Goal: Task Accomplishment & Management: Manage account settings

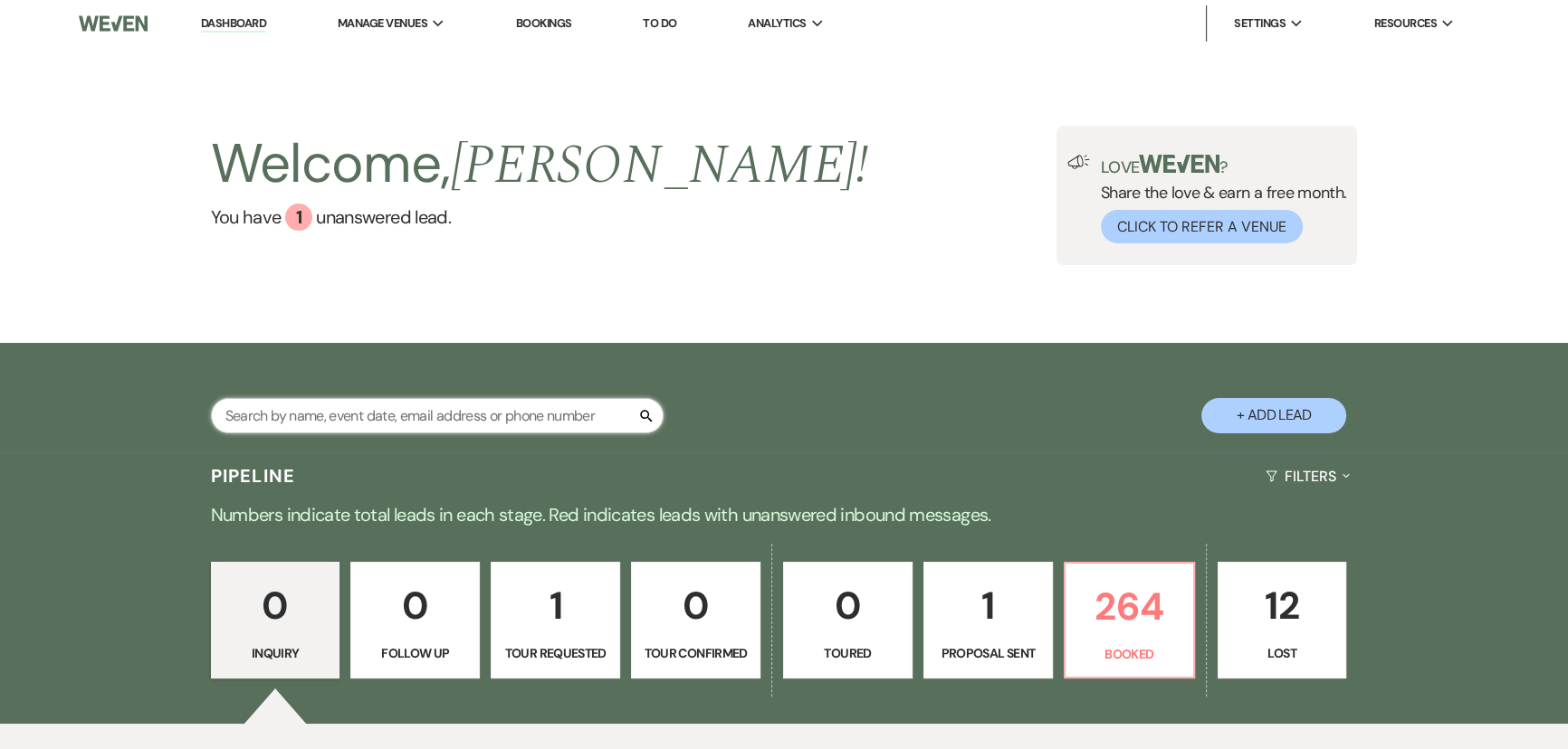
click at [529, 420] on input "text" at bounding box center [436, 415] width 452 height 35
type input "[PERSON_NAME]"
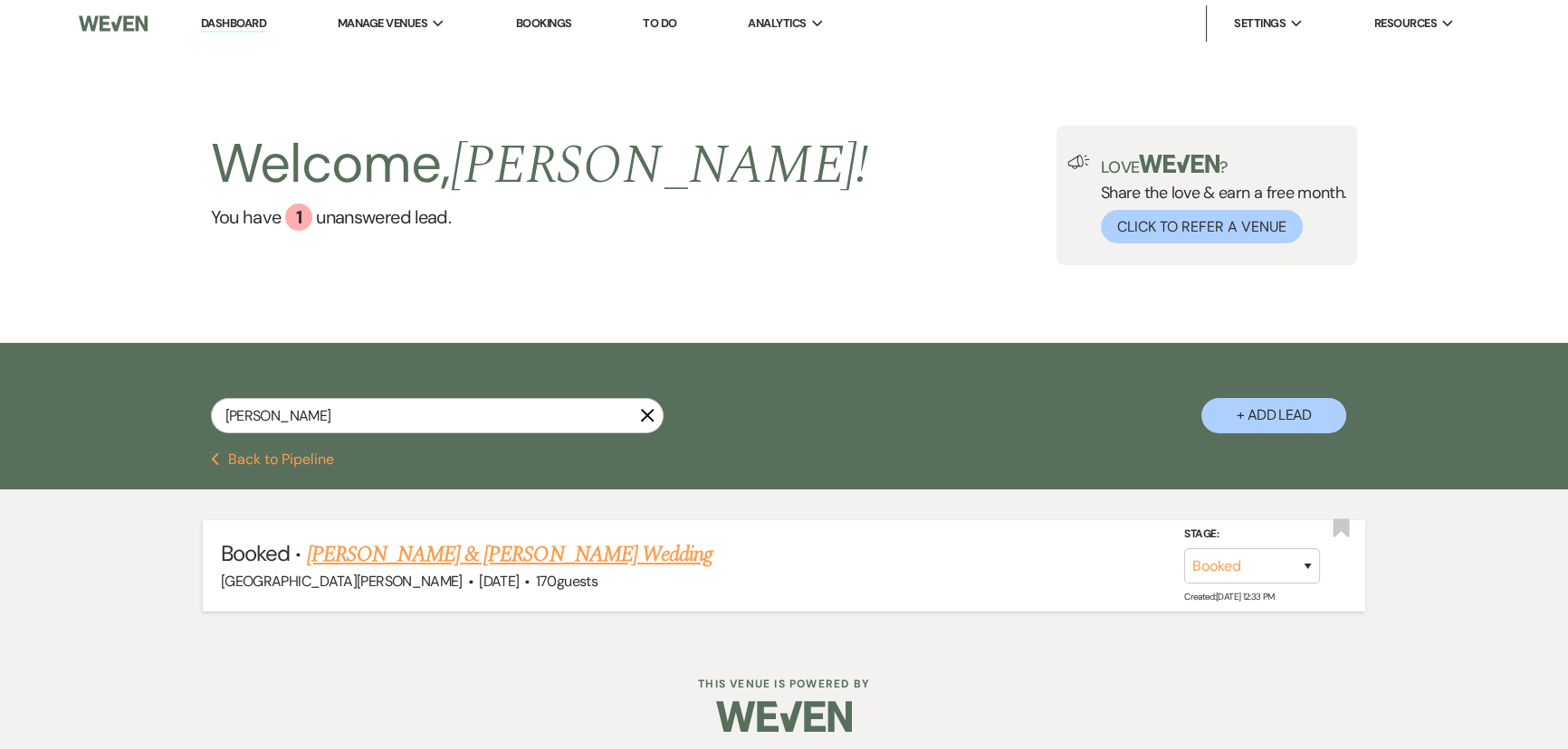
click at [533, 550] on link "[PERSON_NAME] & [PERSON_NAME] Wedding" at bounding box center [508, 555] width 405 height 32
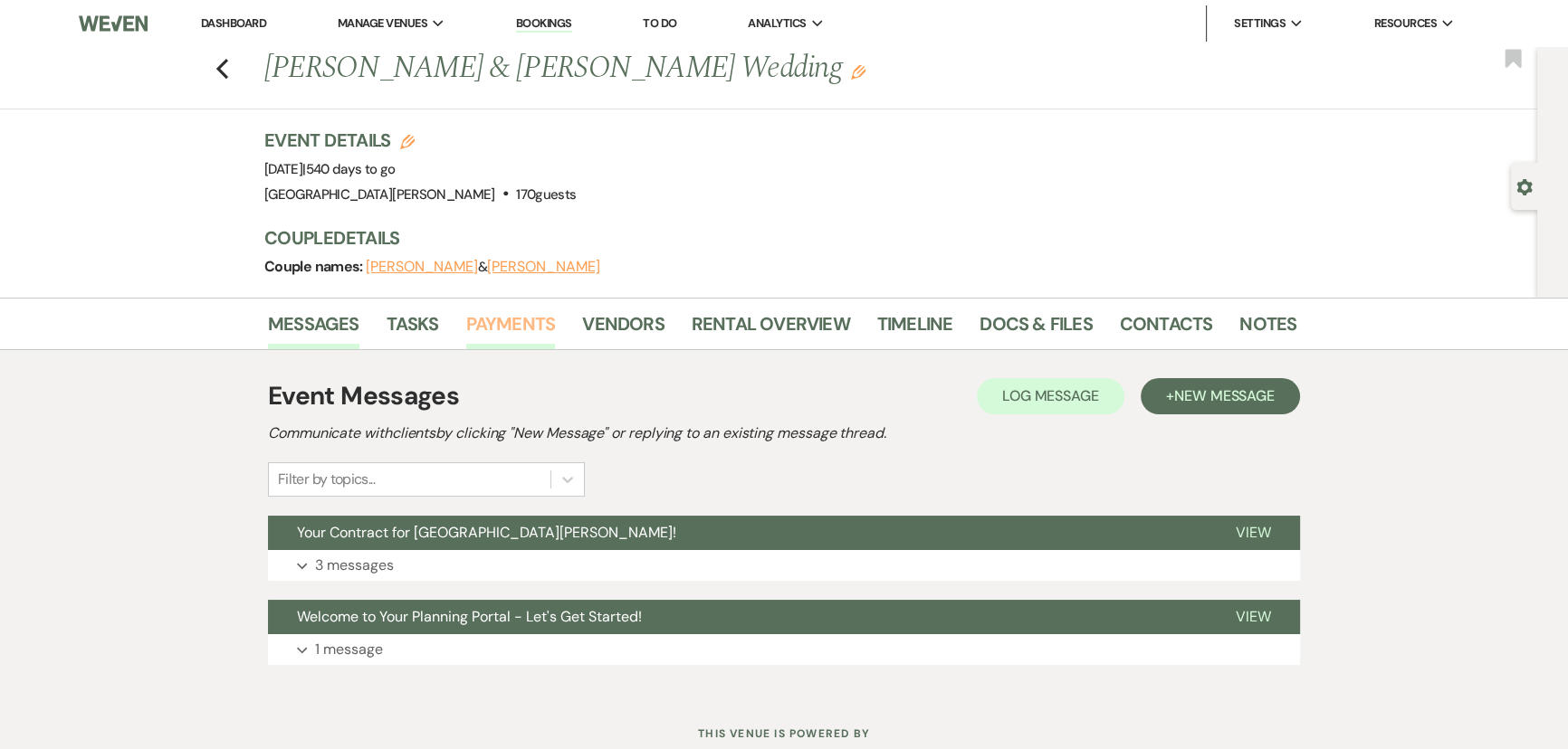
click at [506, 328] on link "Payments" at bounding box center [510, 329] width 89 height 40
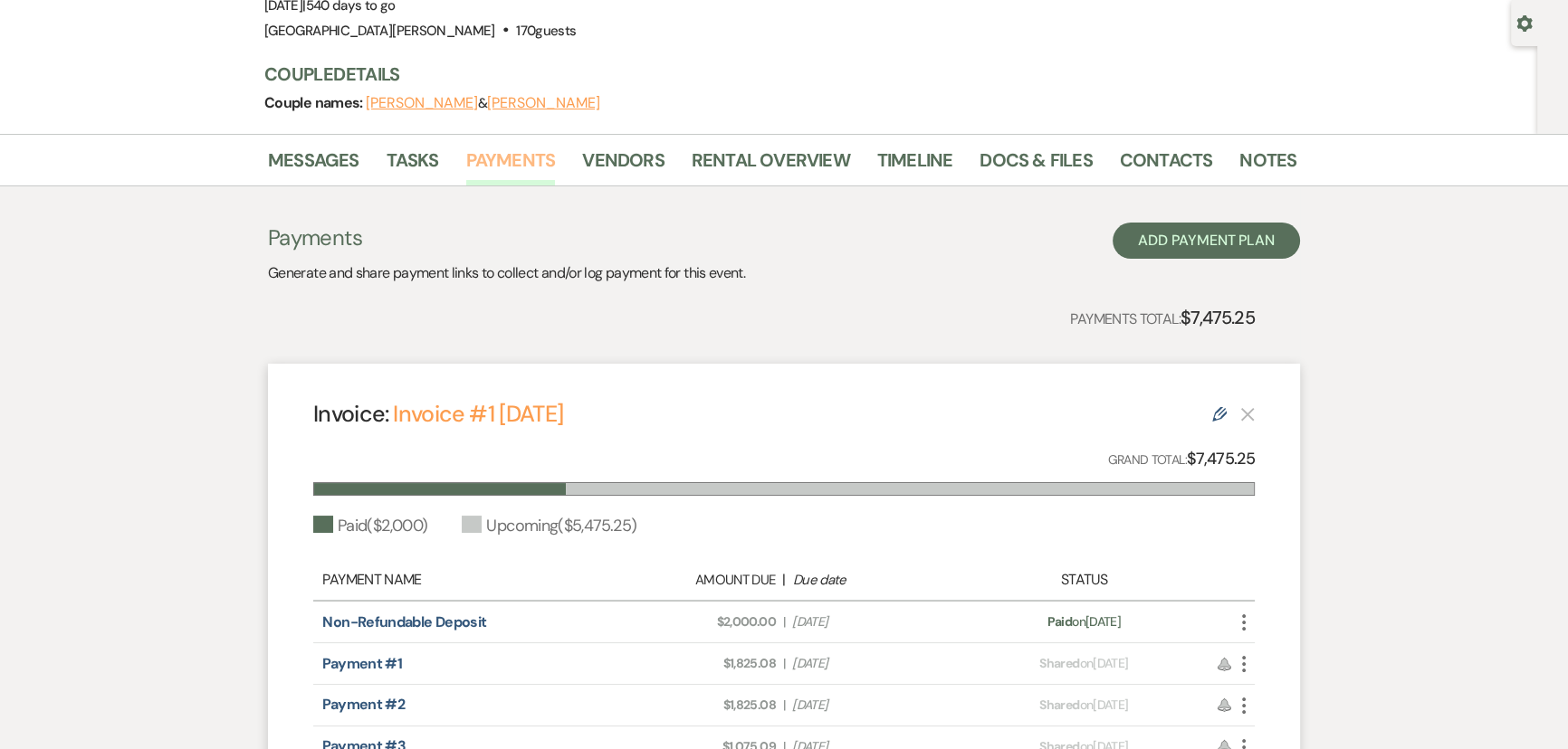
scroll to position [82, 0]
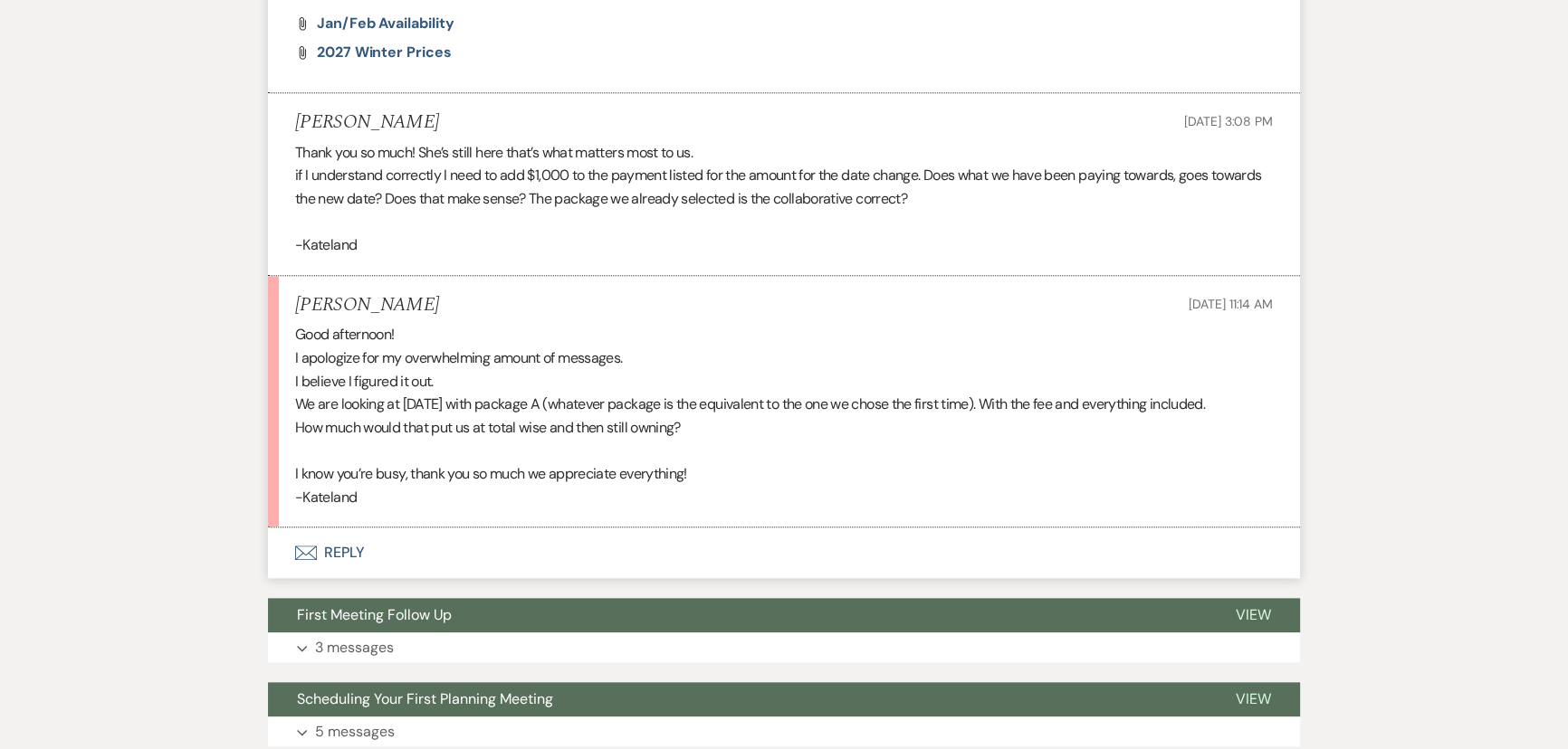
scroll to position [2467, 0]
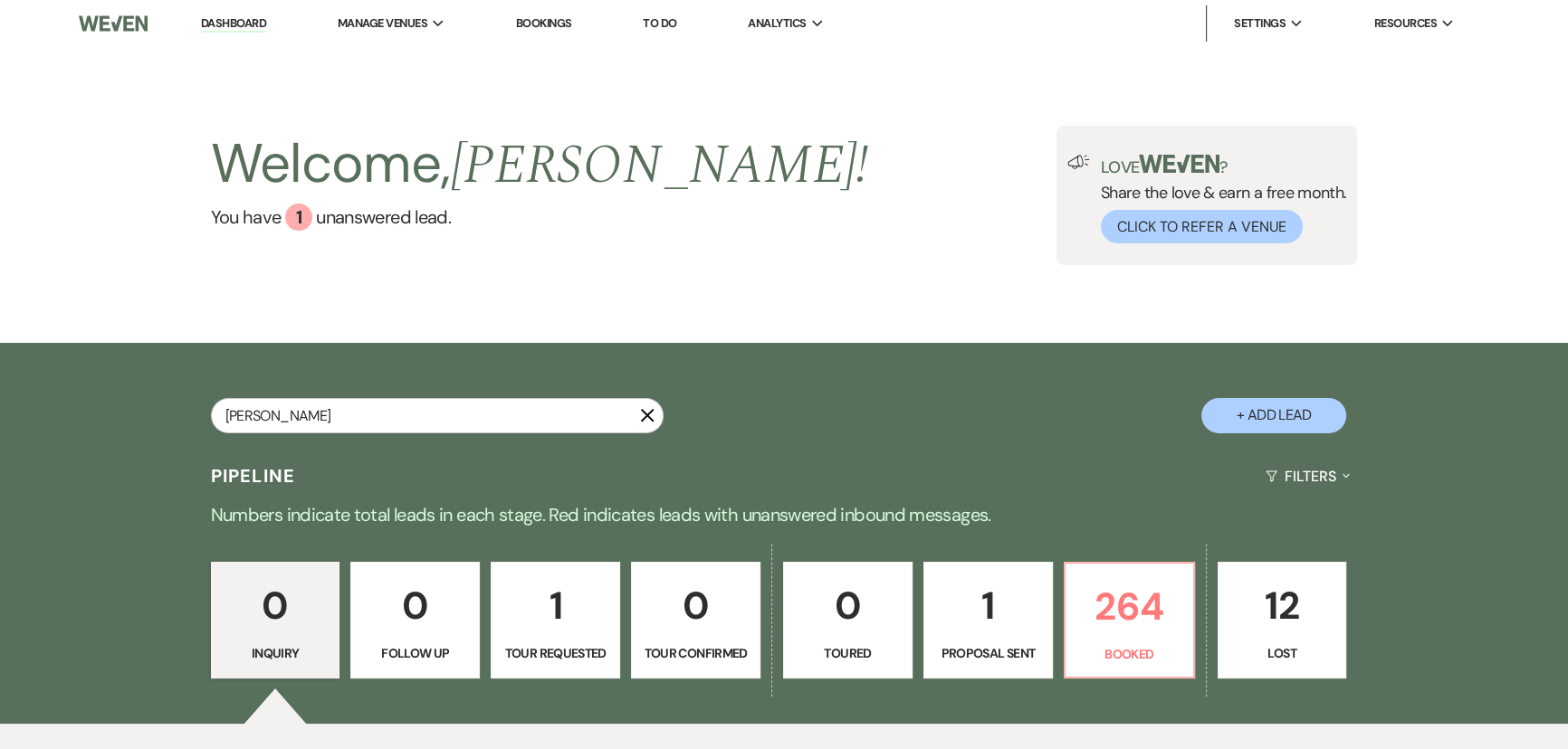
type input "[PERSON_NAME]"
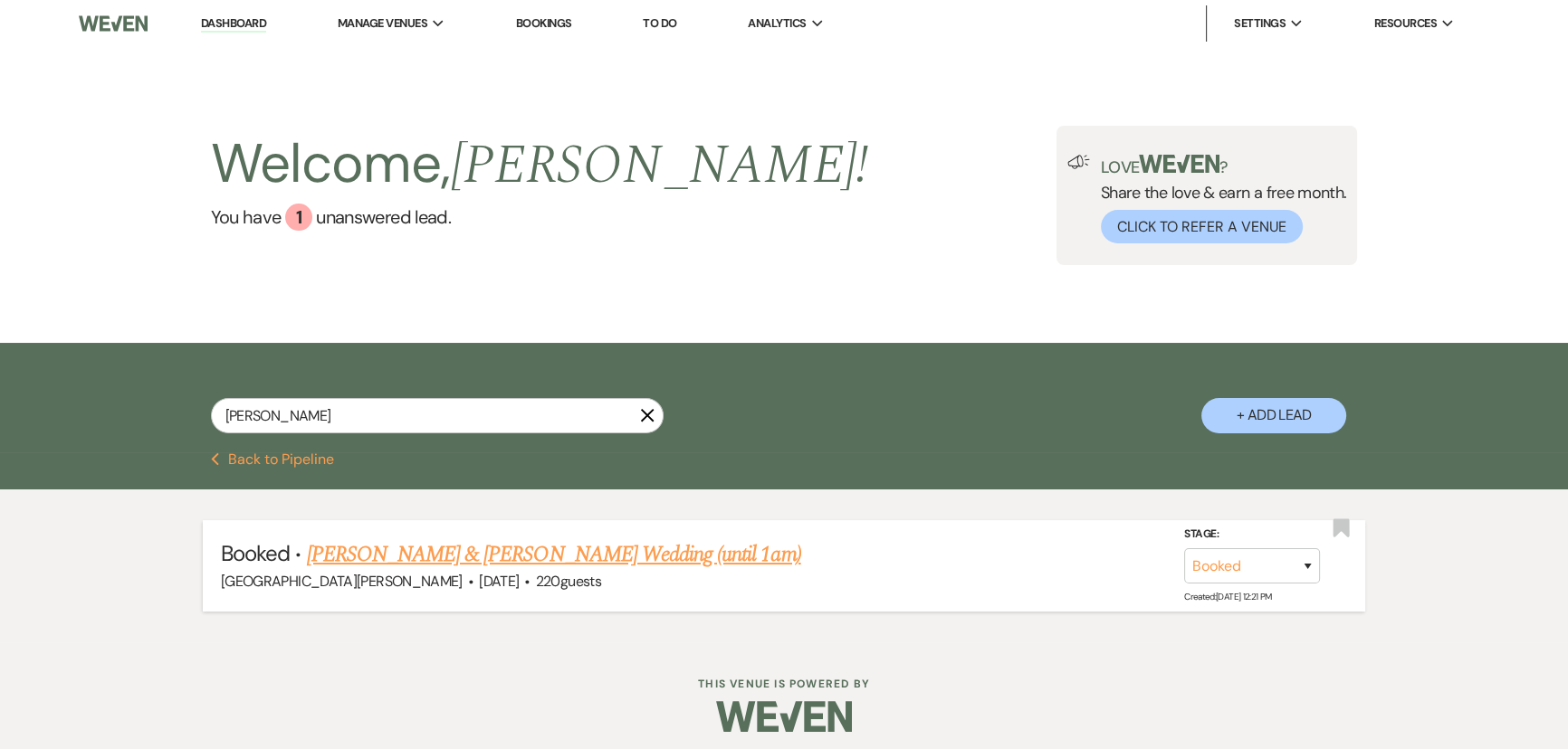
click at [552, 542] on link "Claire Massey & Eckel's Wedding (until 1am)" at bounding box center [553, 555] width 494 height 32
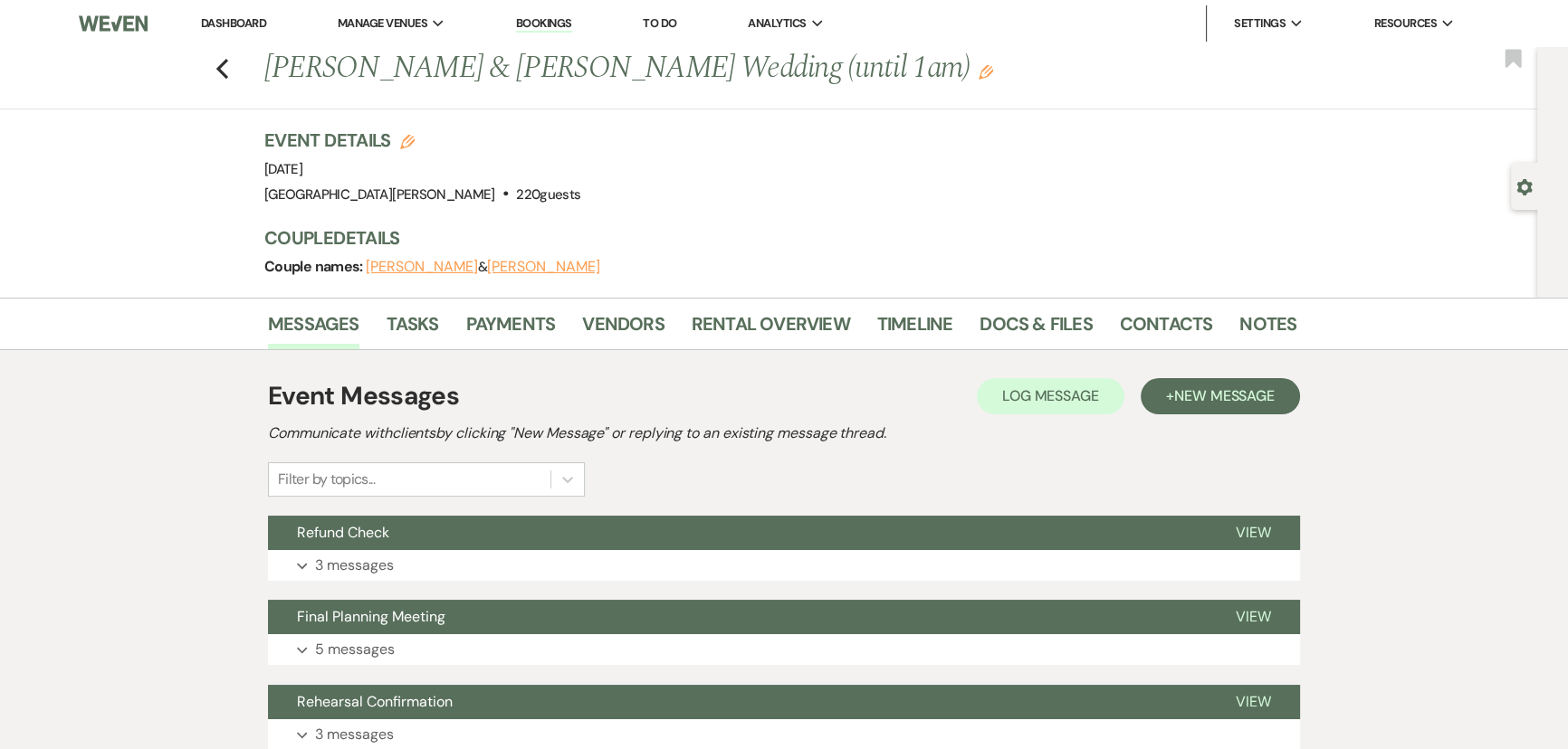
click at [1294, 325] on li "Notes" at bounding box center [1281, 327] width 84 height 44
click at [1239, 326] on link "Notes" at bounding box center [1267, 329] width 57 height 40
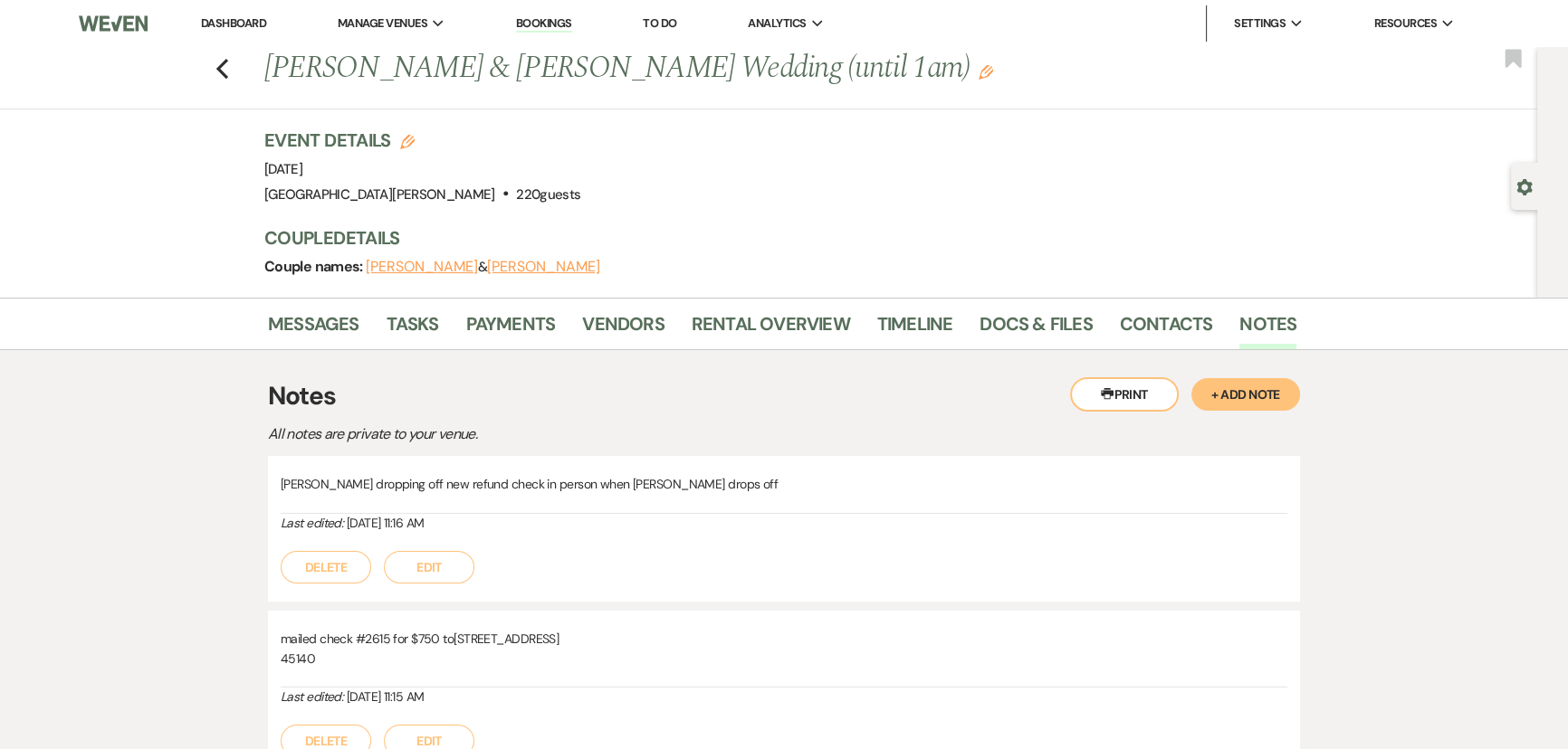
click at [232, 21] on link "Dashboard" at bounding box center [233, 23] width 65 height 15
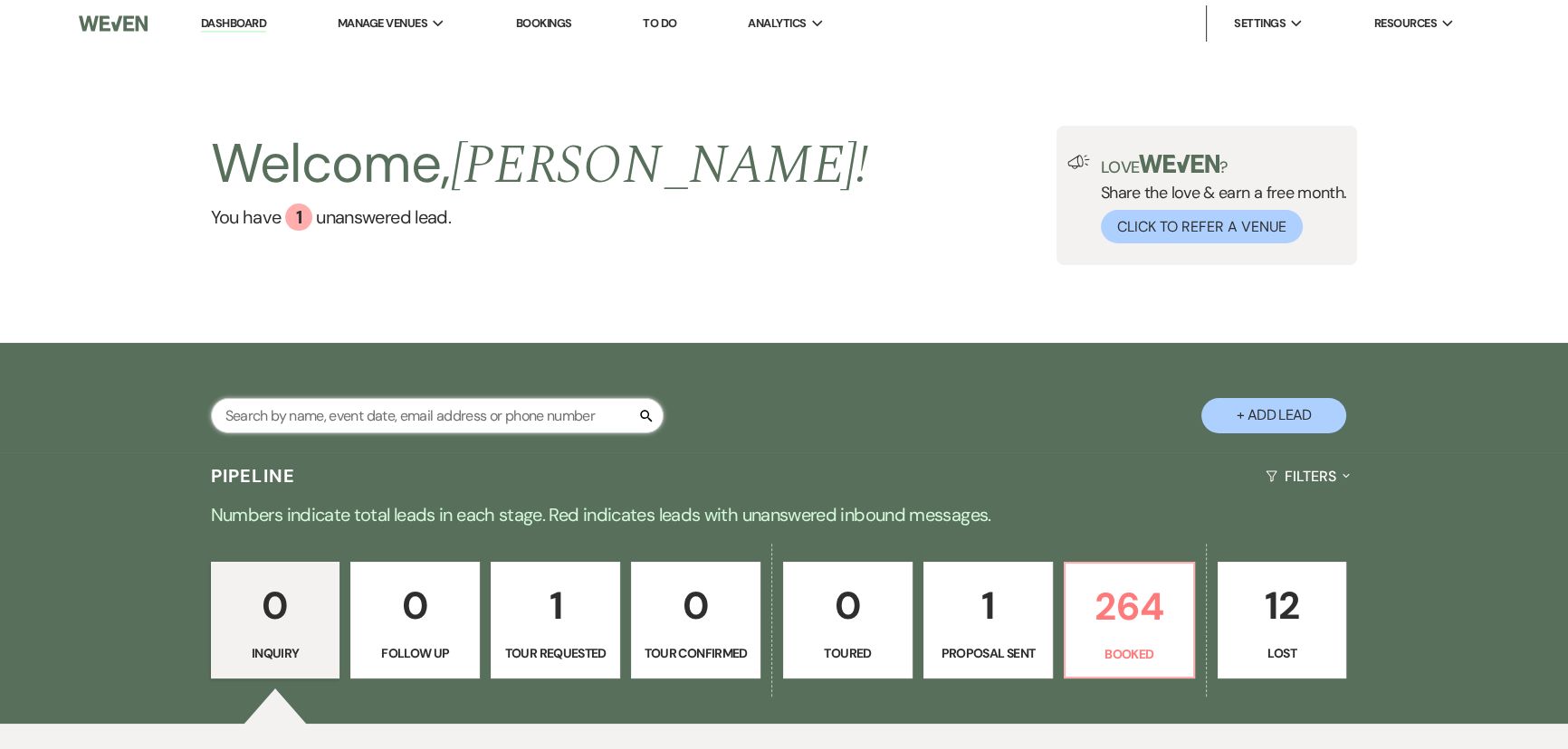
click at [506, 415] on input "text" at bounding box center [436, 415] width 452 height 35
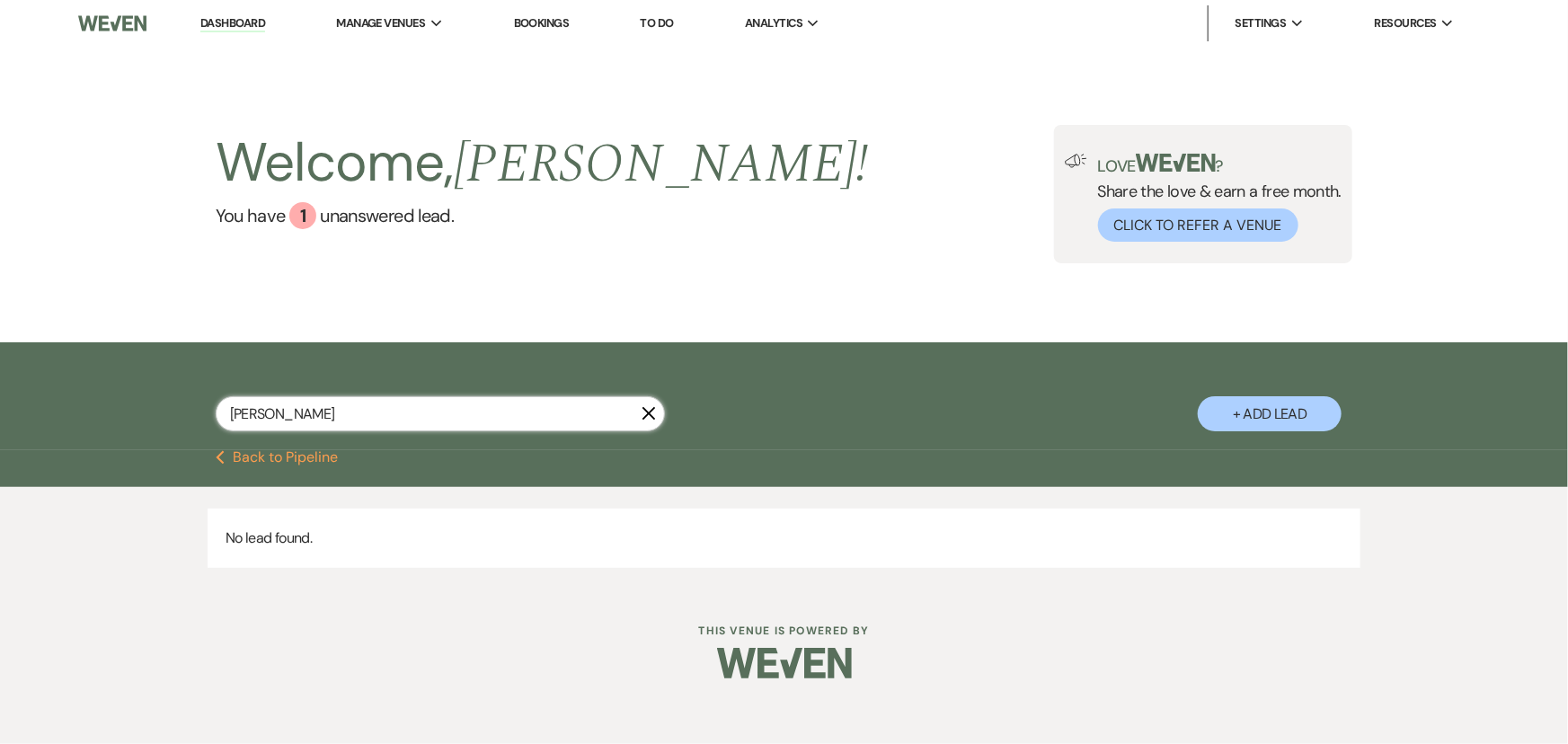
type input "newton"
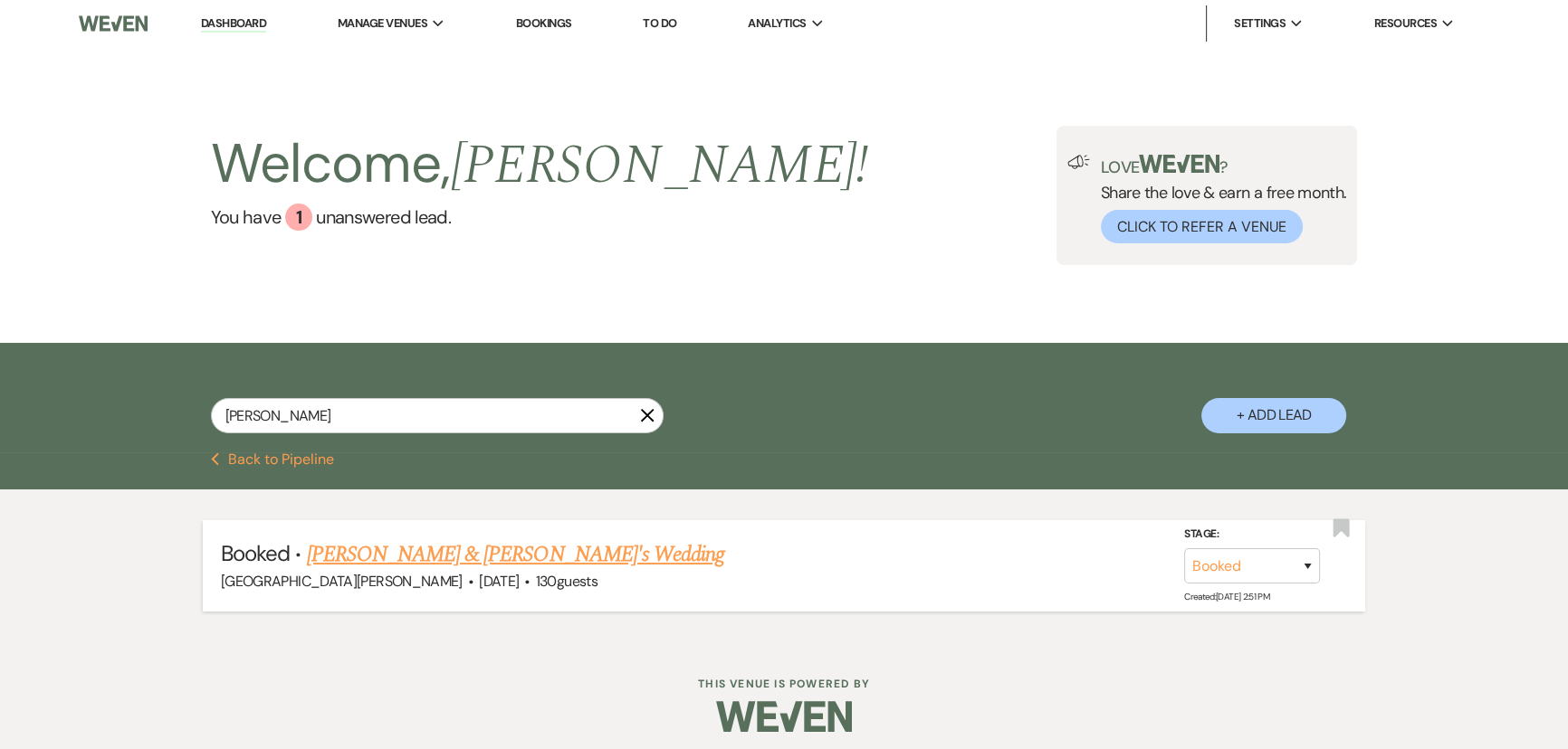
click at [477, 570] on div "Stone Valley Meadows · Sep 21, 2025 · 130 guests" at bounding box center [784, 581] width 1126 height 24
click at [477, 557] on link "Anna Newton & Jackson Lark's Wedding" at bounding box center [515, 555] width 418 height 32
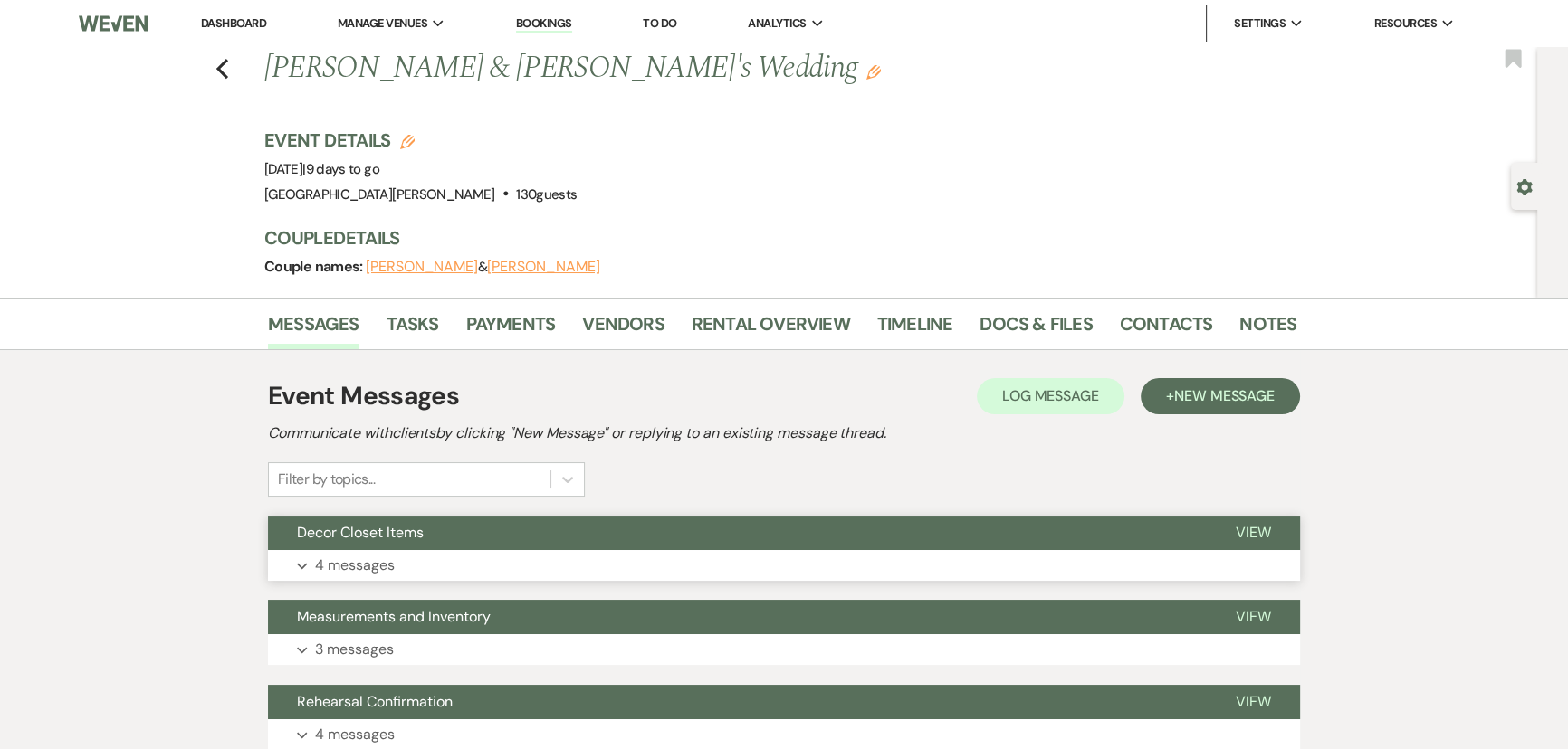
click at [408, 575] on button "Expand 4 messages" at bounding box center [784, 565] width 1032 height 30
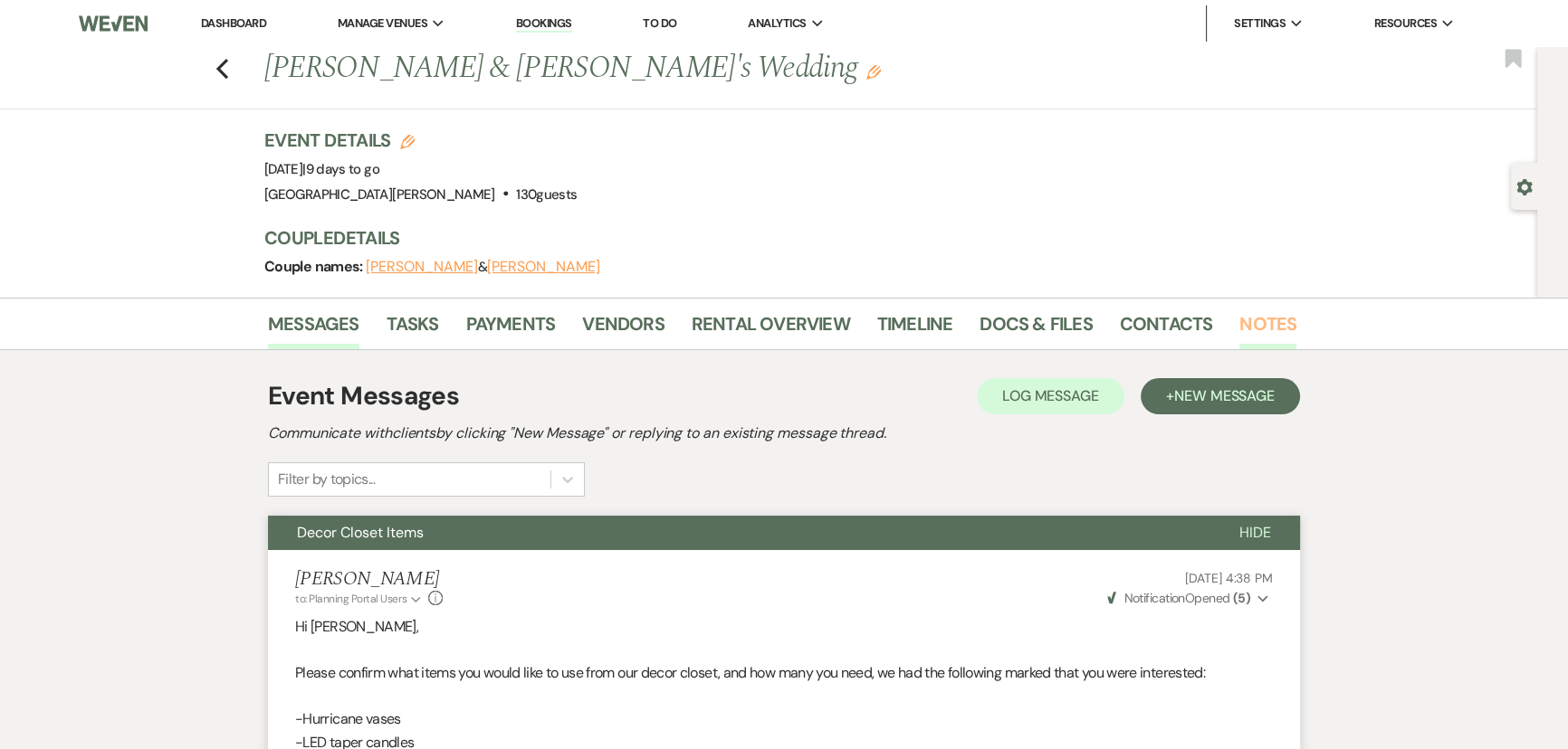
click at [1271, 327] on link "Notes" at bounding box center [1267, 329] width 57 height 40
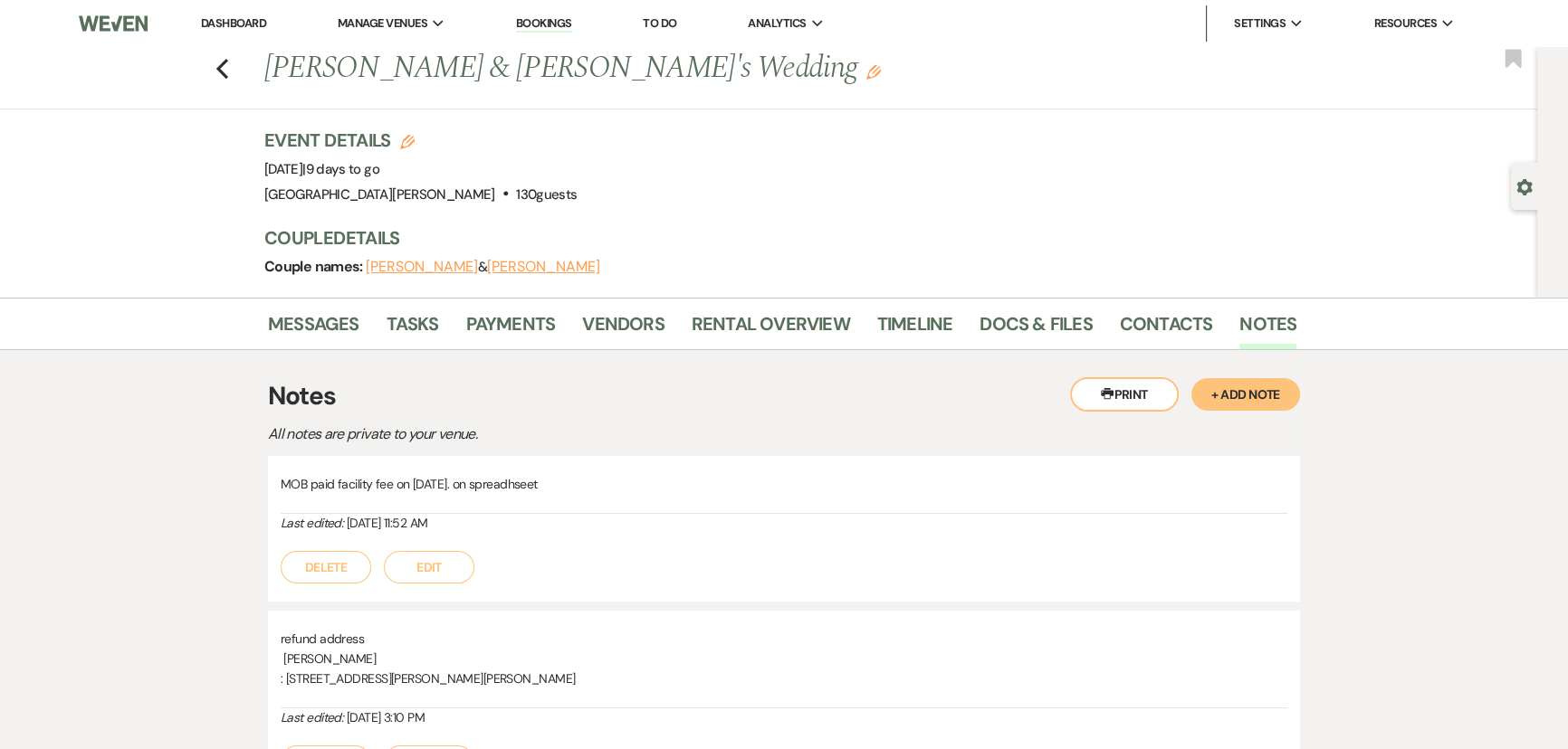
click at [1246, 391] on button "+ Add Note" at bounding box center [1245, 394] width 108 height 32
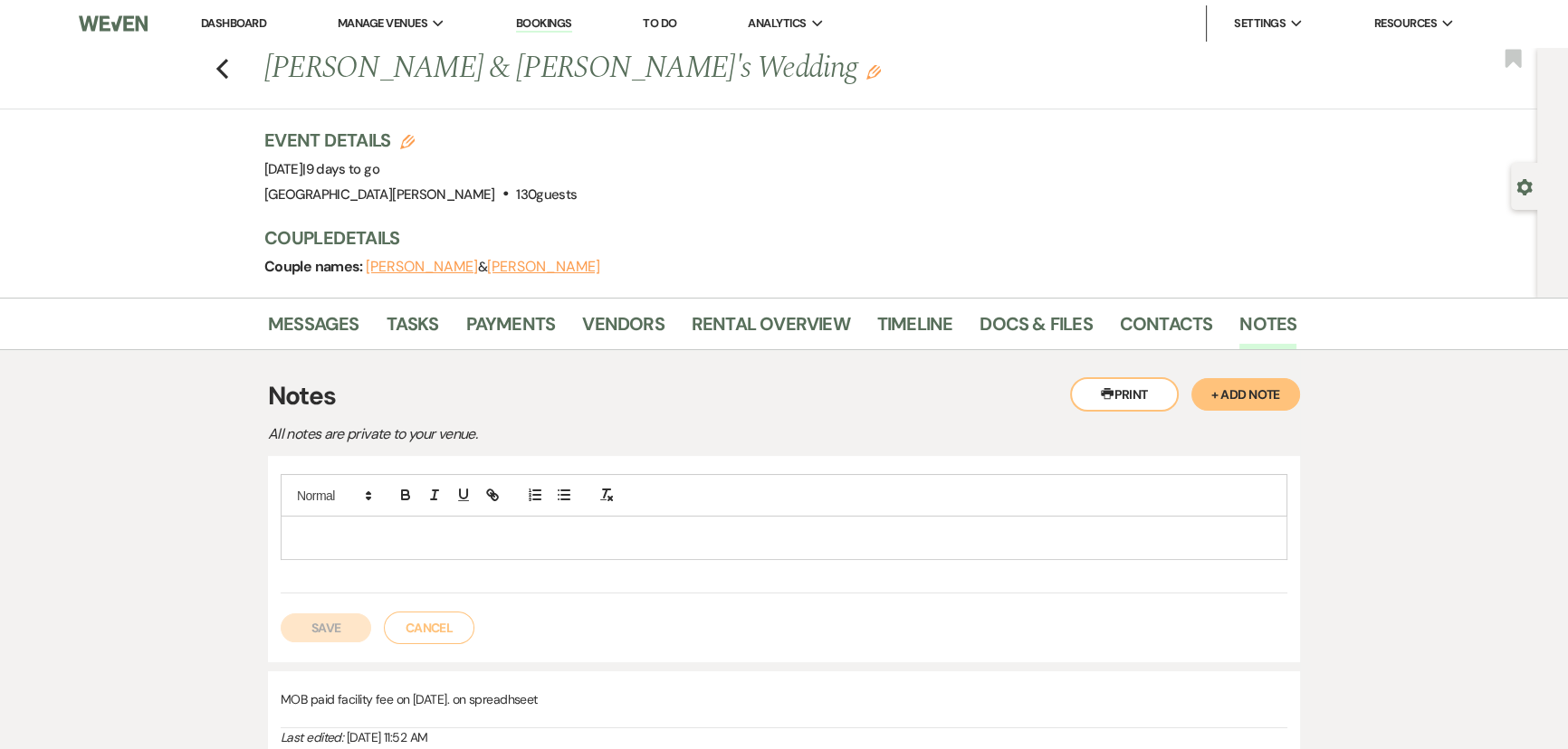
click at [714, 549] on div at bounding box center [784, 538] width 1005 height 42
click at [290, 535] on div "hold $50 from deposit for chargers" at bounding box center [784, 538] width 1005 height 42
click at [317, 625] on button "Save" at bounding box center [325, 628] width 90 height 29
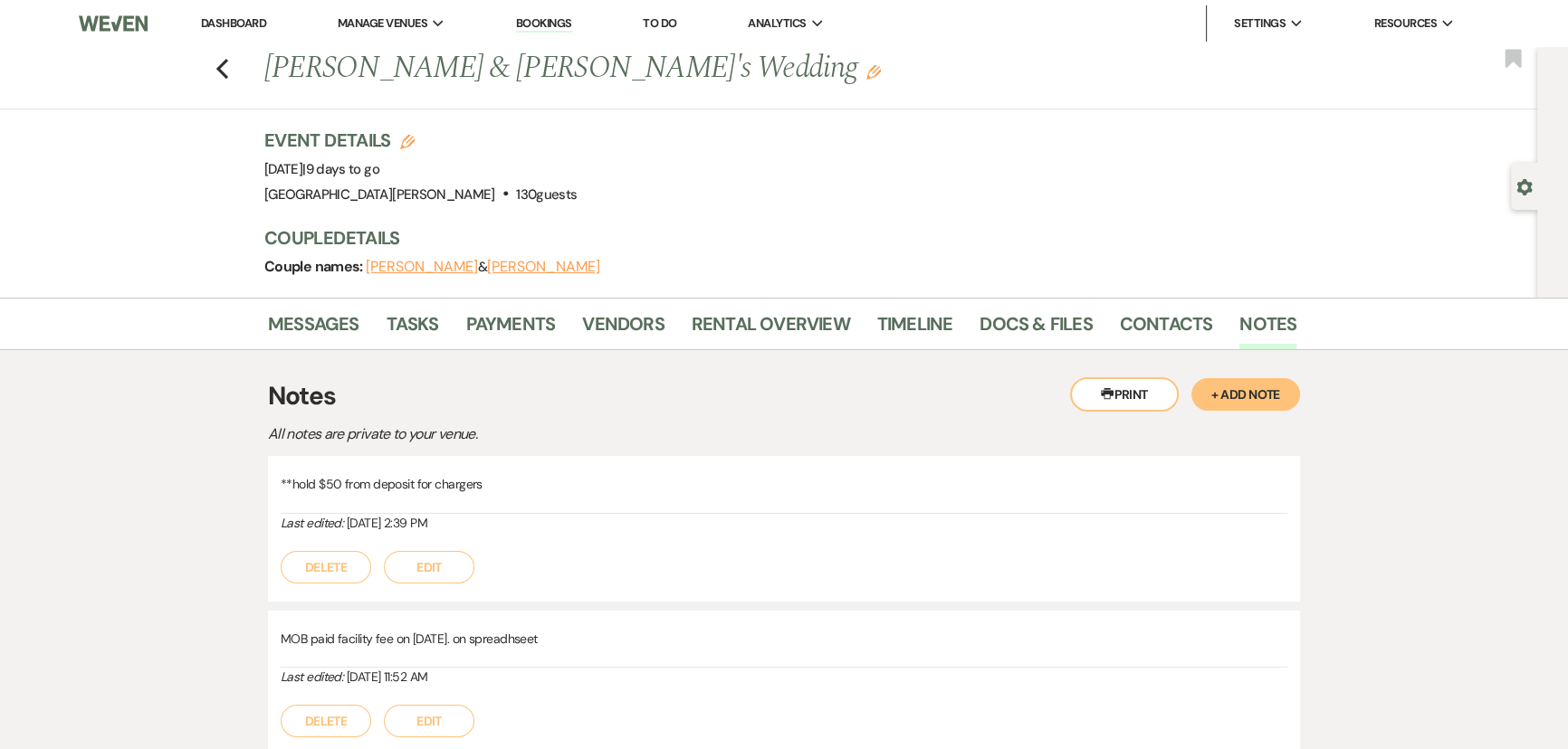
click at [243, 24] on link "Dashboard" at bounding box center [233, 23] width 65 height 15
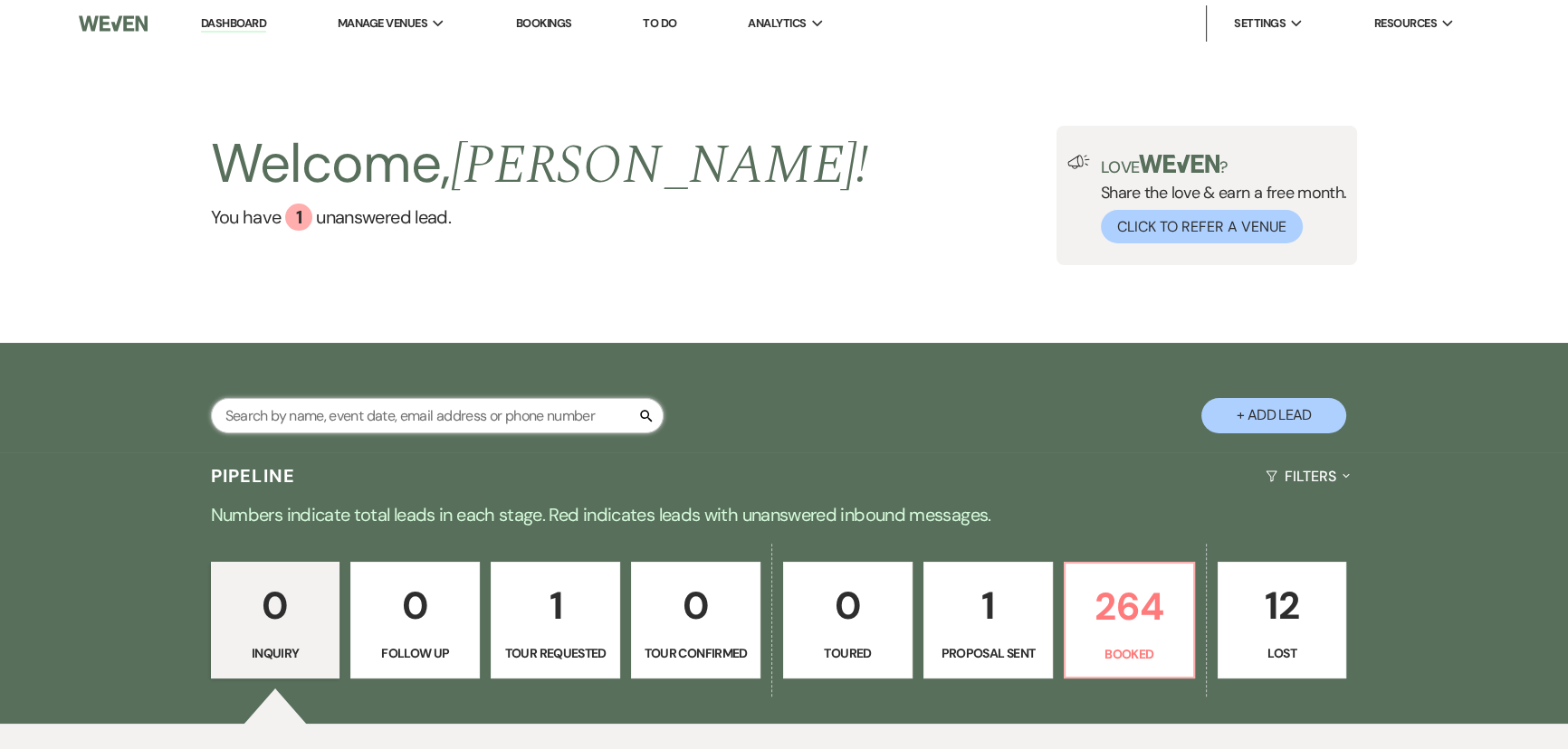
click at [385, 406] on input "text" at bounding box center [436, 415] width 452 height 35
type input "carman"
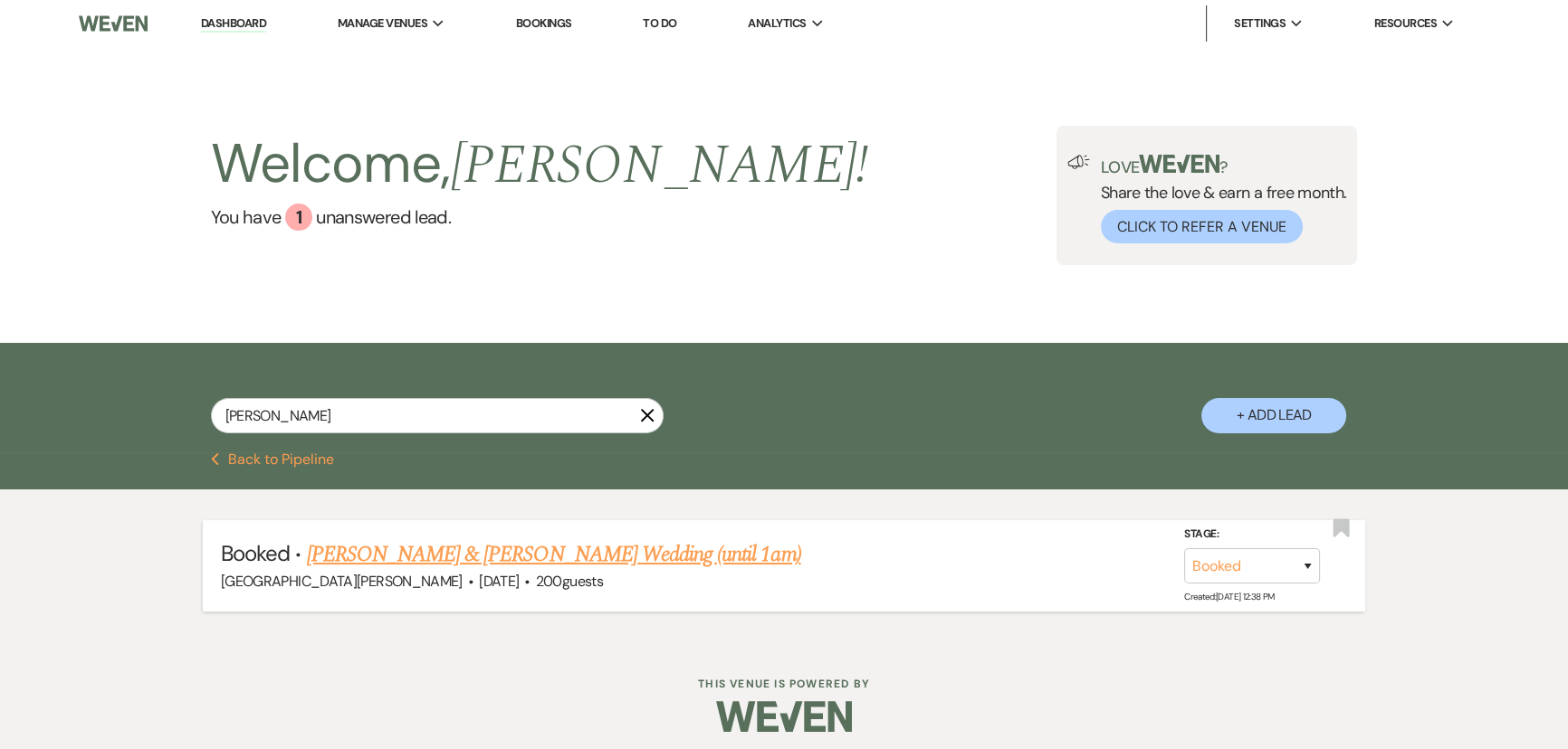
click at [478, 561] on link "Kayelee Carman & Poteet's Wedding (until 1am)" at bounding box center [553, 555] width 494 height 32
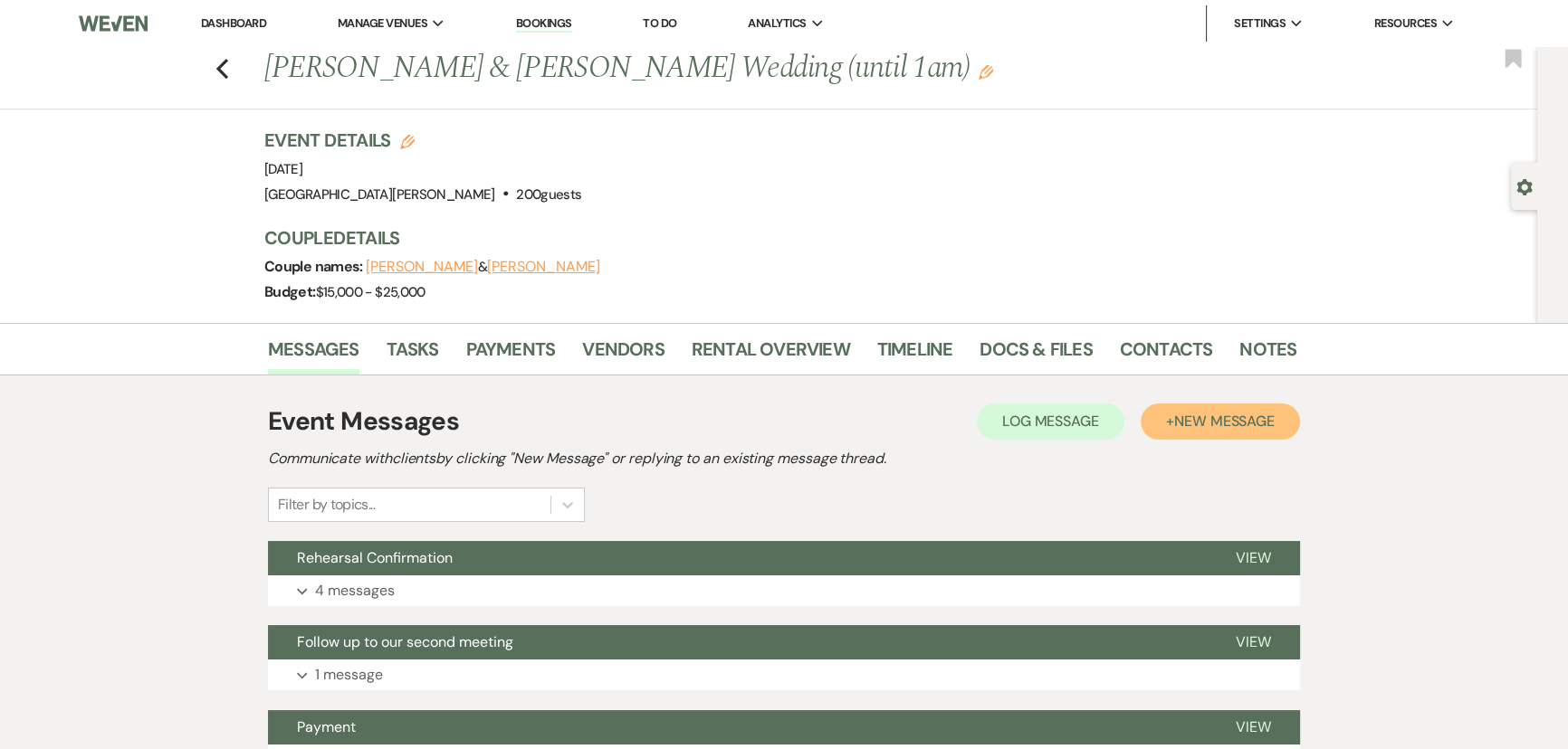
click at [1168, 411] on button "+ New Message" at bounding box center [1220, 422] width 159 height 36
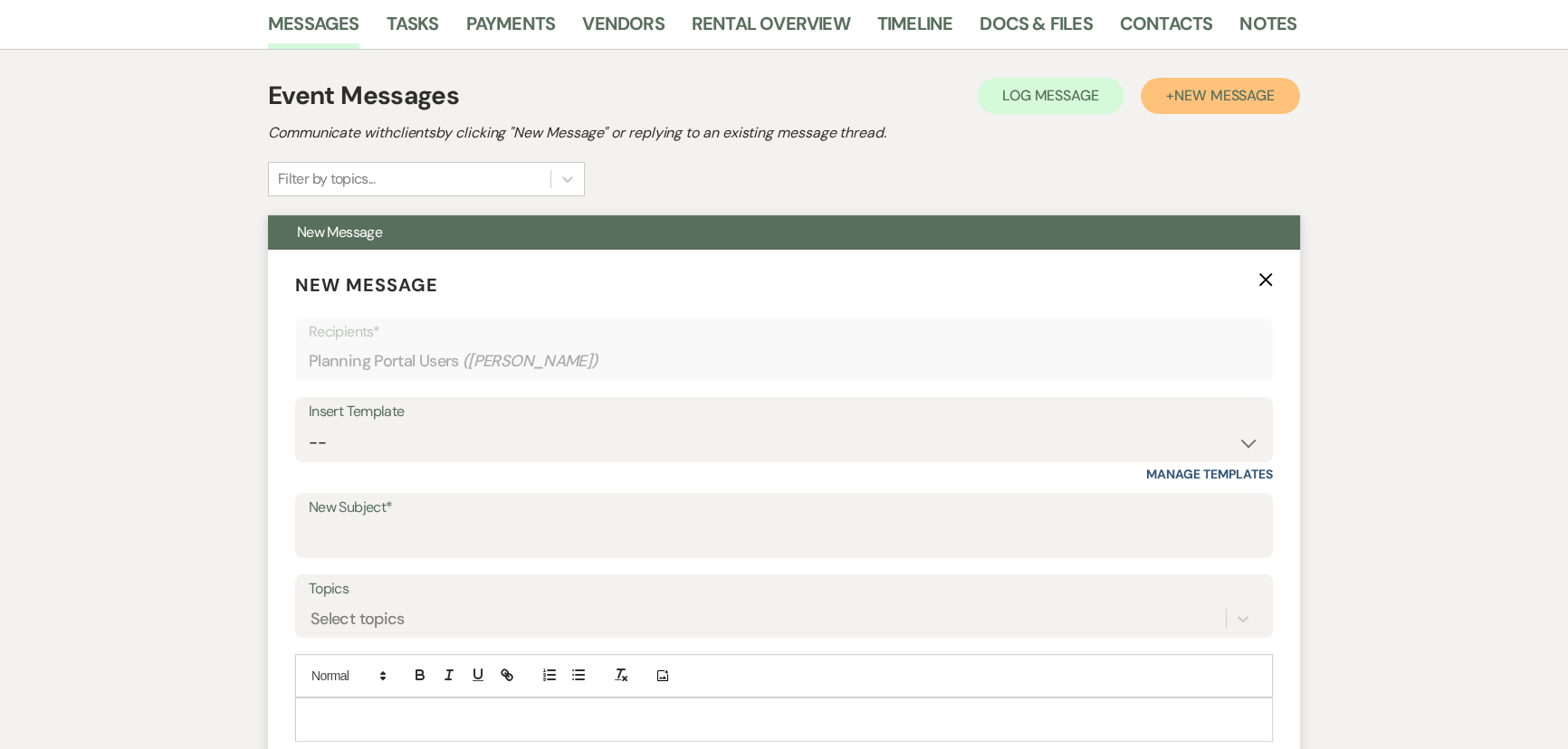
scroll to position [411, 0]
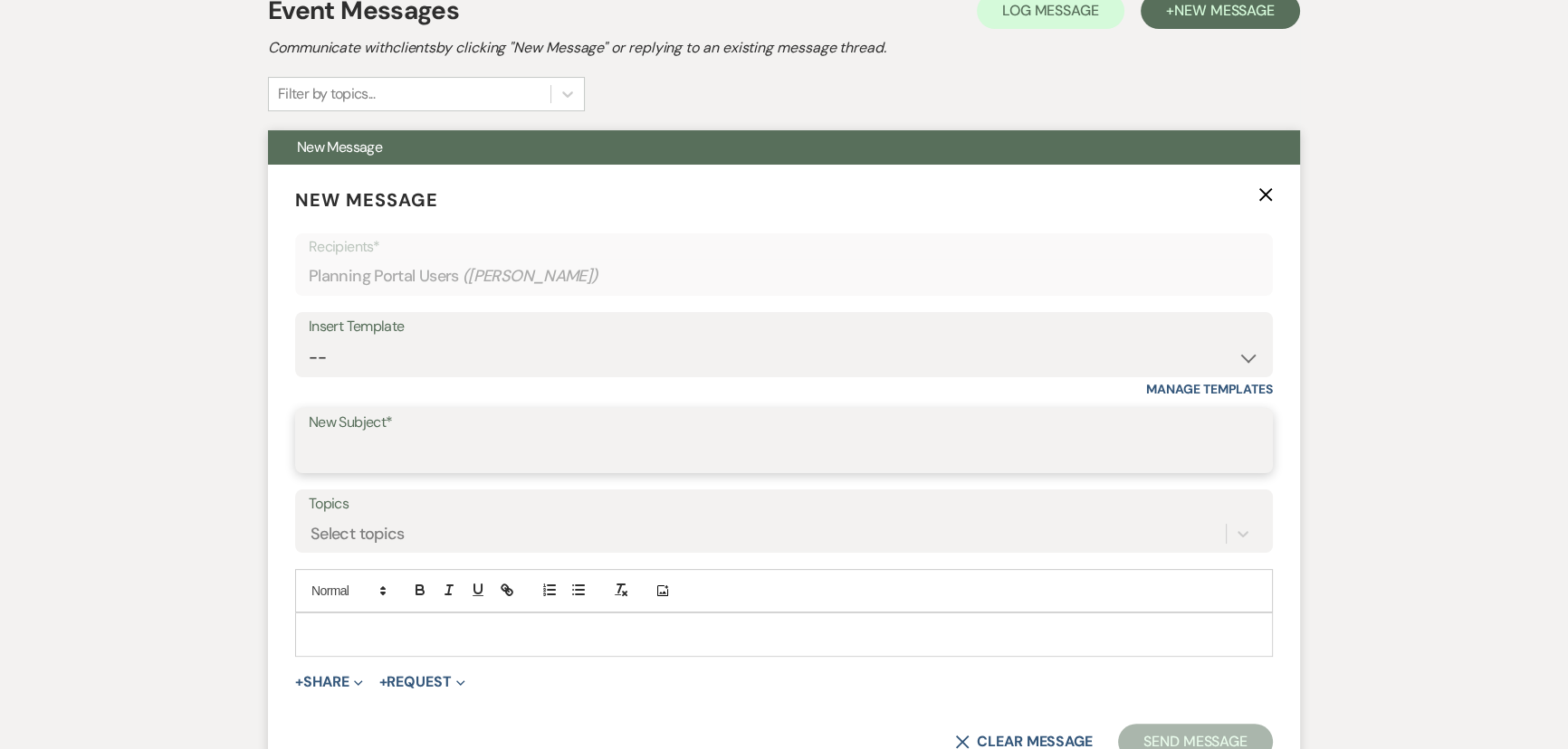
click at [470, 436] on input "New Subject*" at bounding box center [784, 453] width 950 height 35
type input "Refund Check"
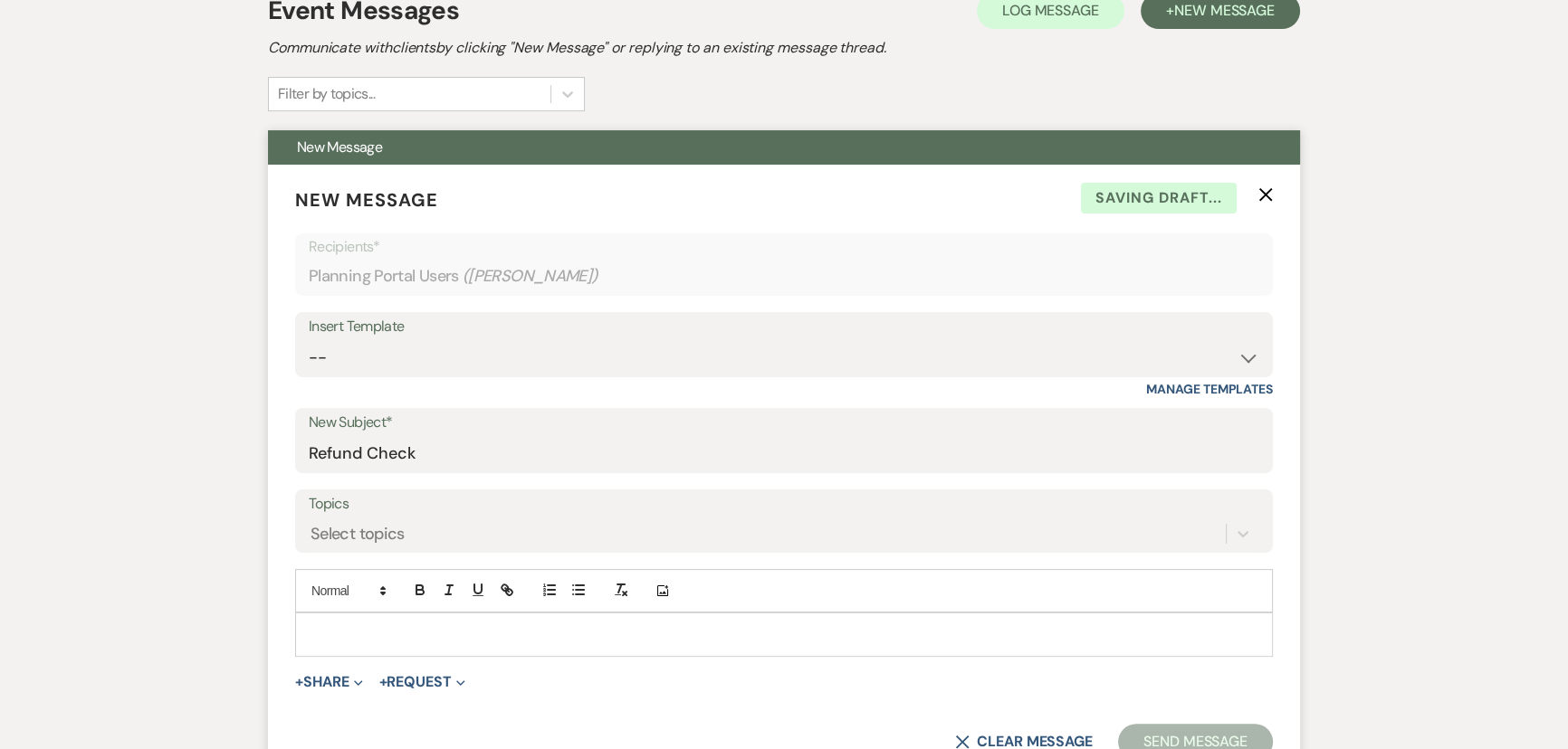
click at [497, 637] on p at bounding box center [784, 633] width 949 height 20
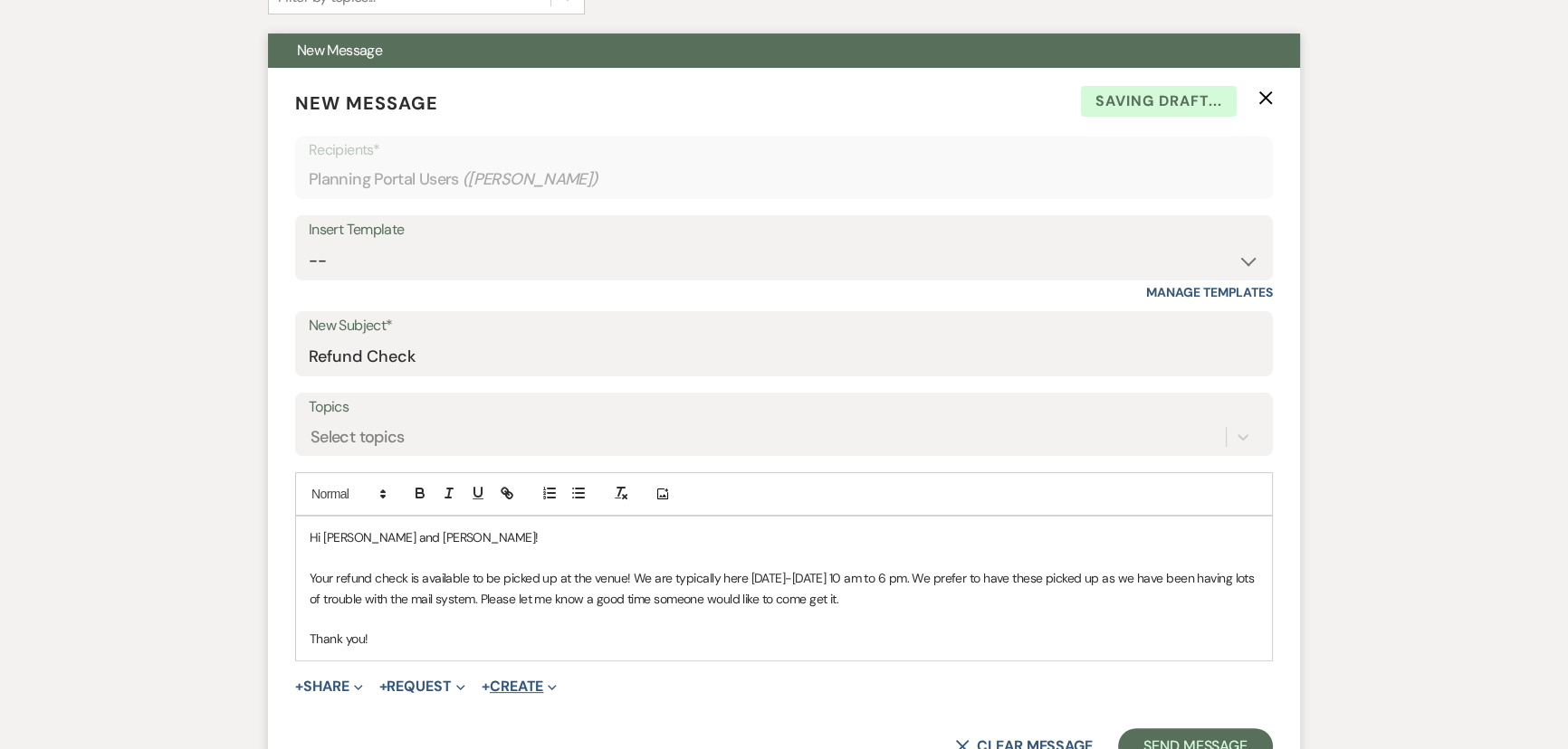
scroll to position [575, 0]
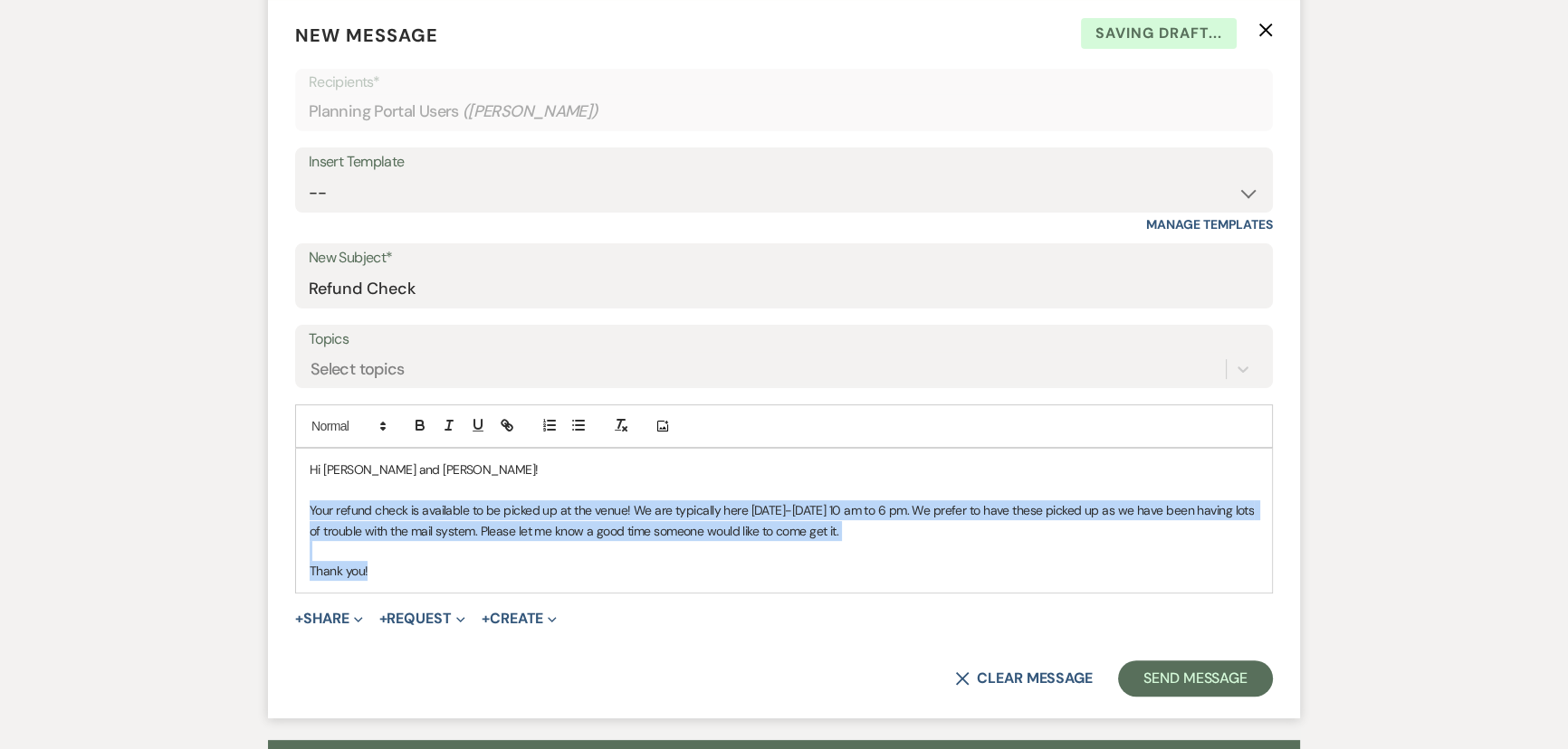
drag, startPoint x: 461, startPoint y: 581, endPoint x: 304, endPoint y: 516, distance: 169.9
click at [304, 516] on div "Hi Kayelee and Matthew! Your refund check is available to be picked up at the v…" at bounding box center [784, 520] width 976 height 143
copy div "Your refund check is available to be picked up at the venue! We are typically h…"
click at [1159, 678] on button "Send Message" at bounding box center [1194, 679] width 155 height 36
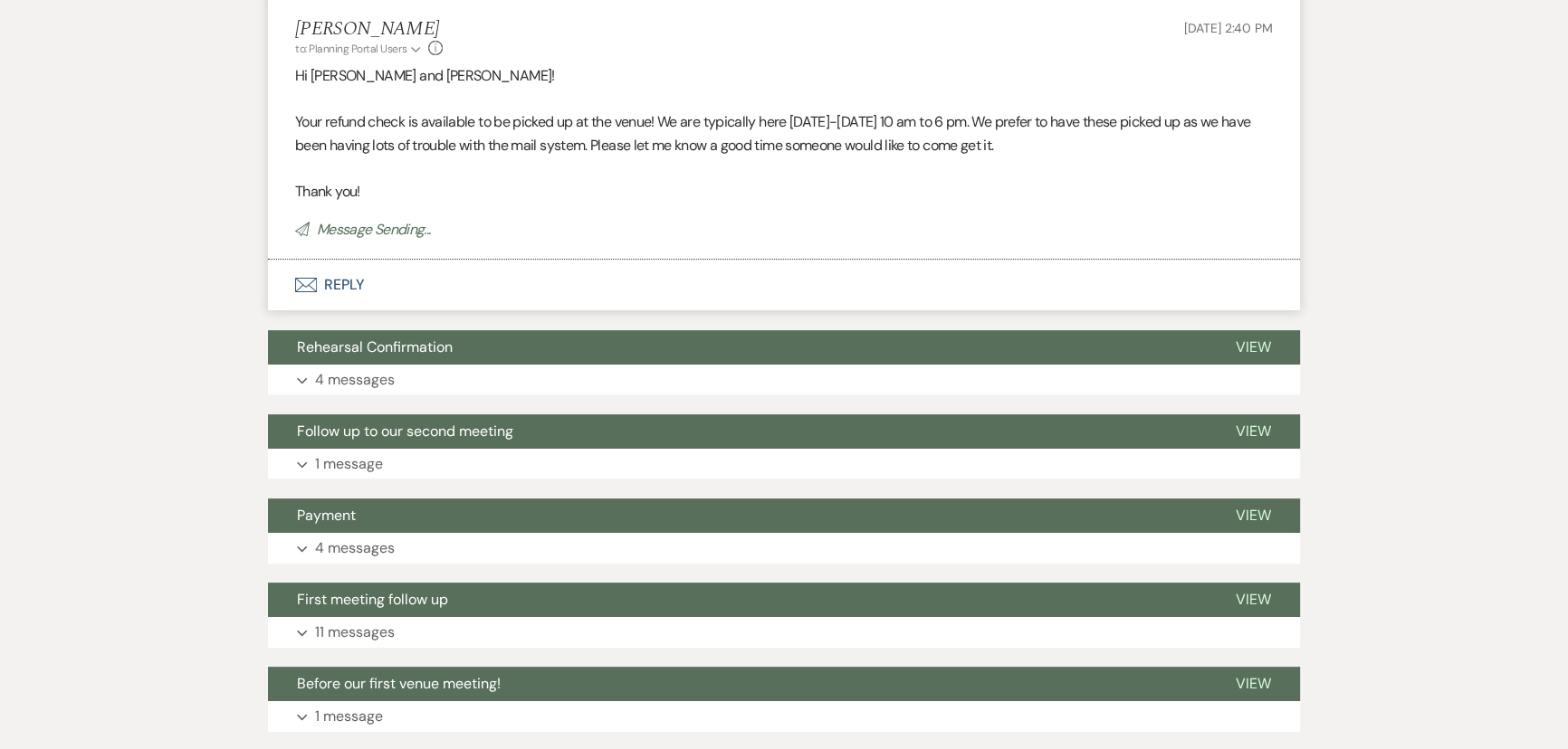
scroll to position [0, 0]
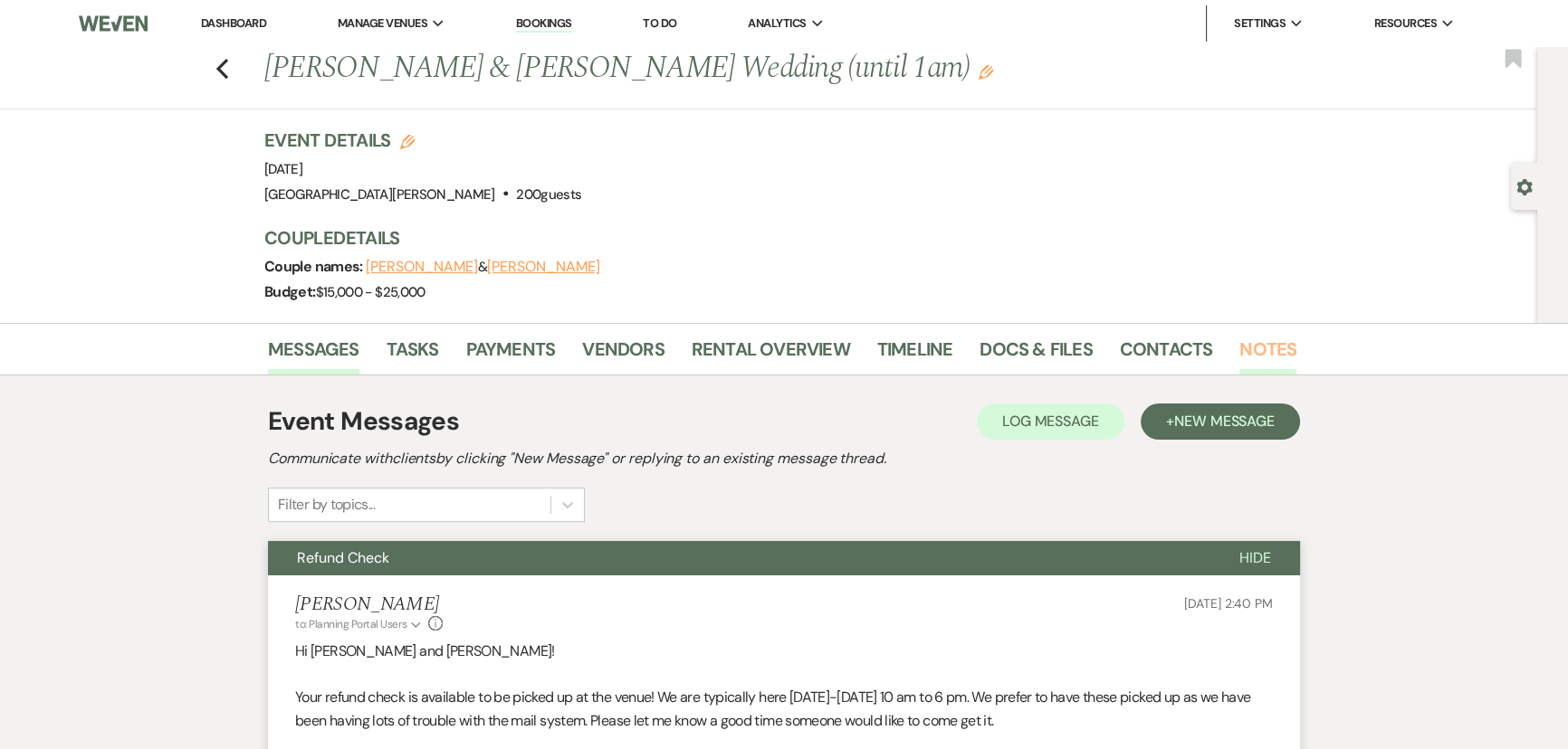
click at [1265, 338] on link "Notes" at bounding box center [1267, 355] width 57 height 40
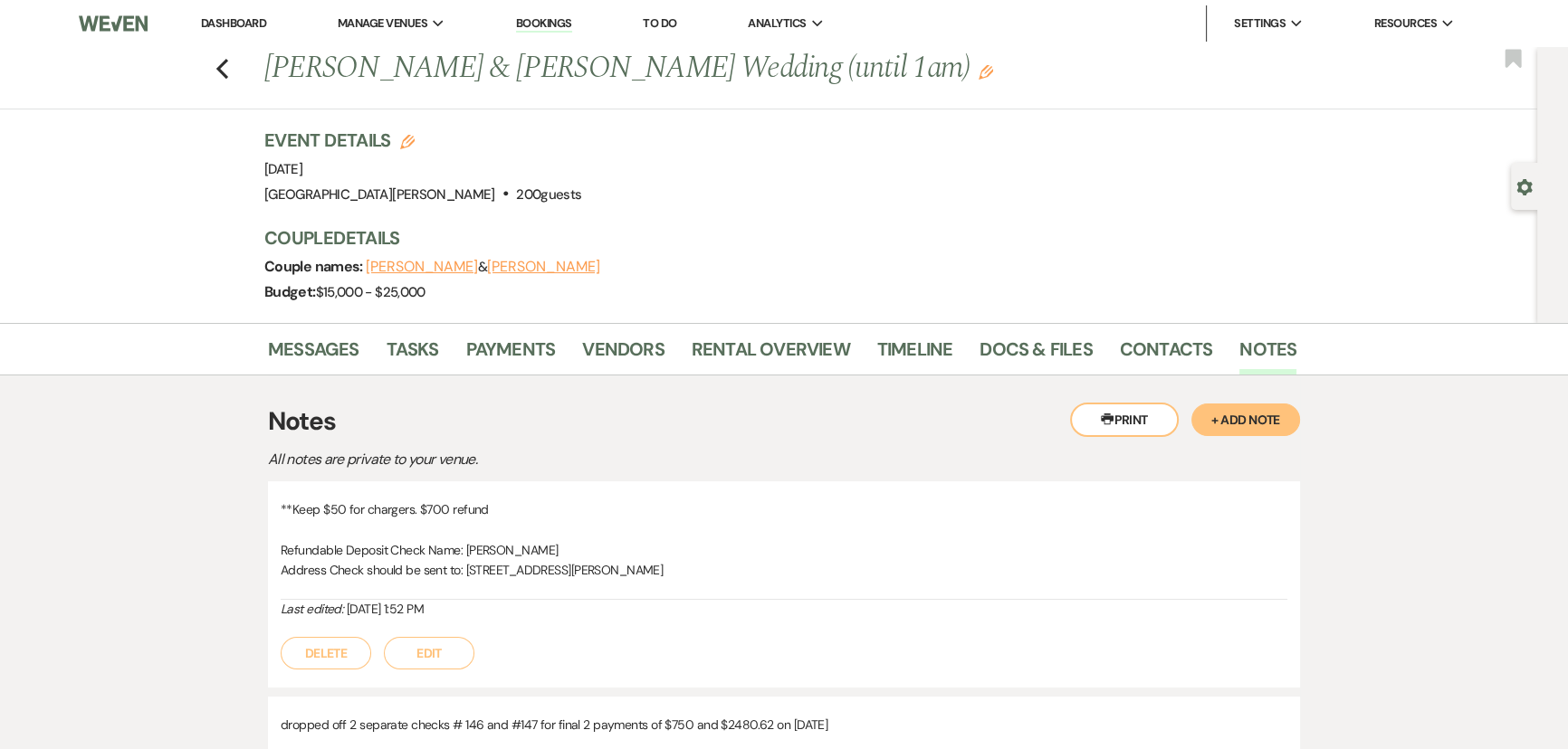
click at [1251, 419] on button "+ Add Note" at bounding box center [1245, 420] width 108 height 32
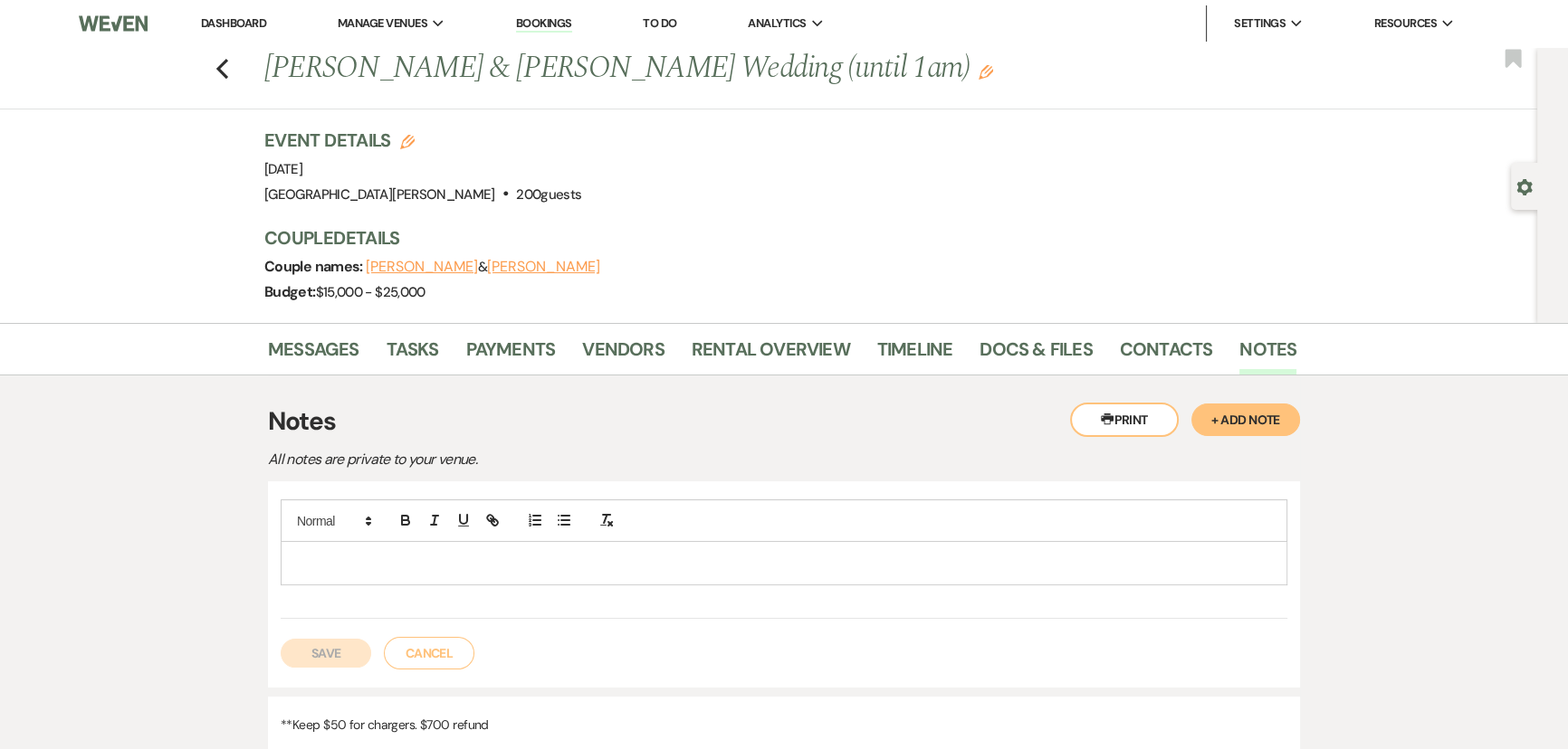
click at [521, 582] on div at bounding box center [784, 563] width 1005 height 42
click at [354, 645] on button "Save" at bounding box center [325, 653] width 90 height 29
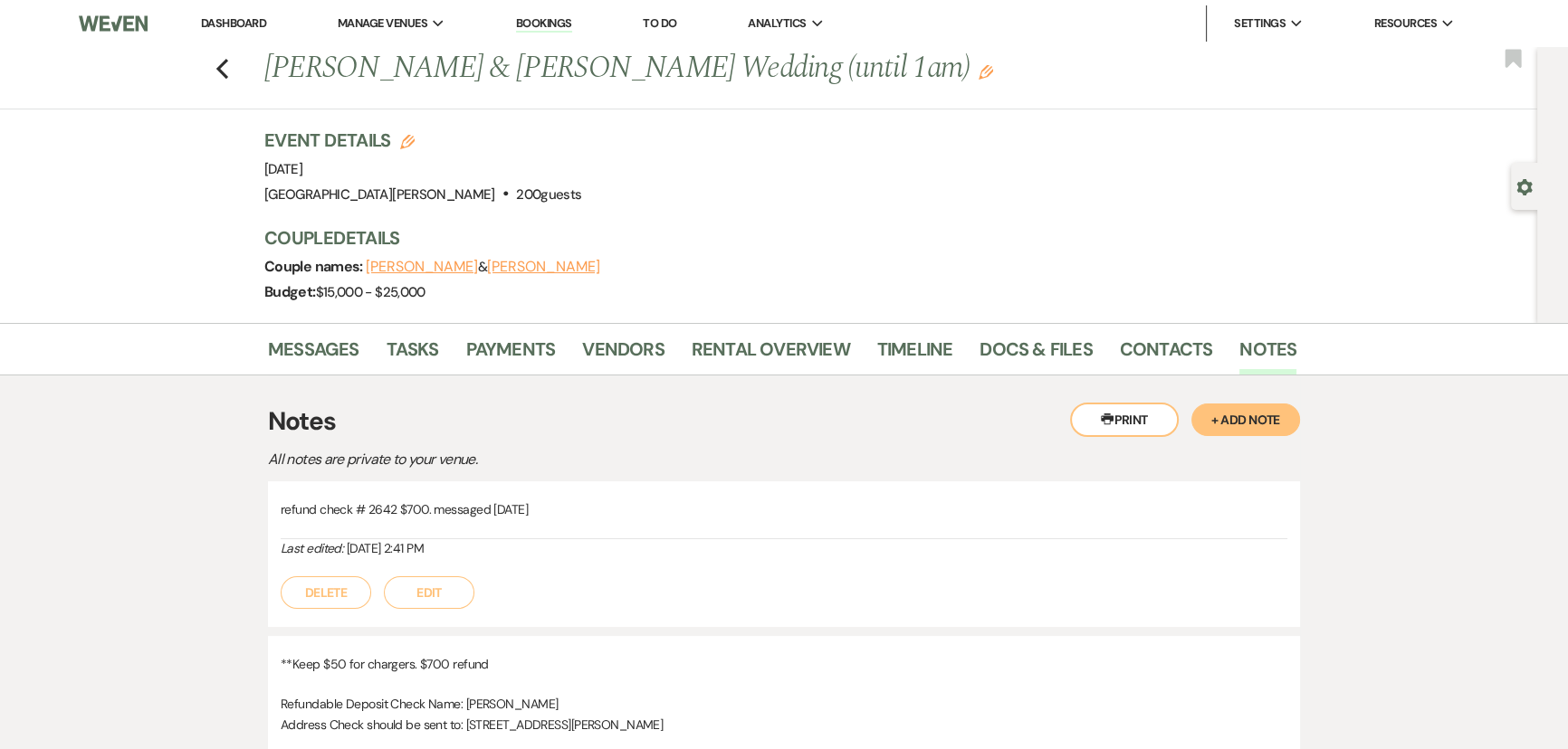
click at [257, 31] on li "Dashboard" at bounding box center [233, 24] width 83 height 36
click at [253, 28] on link "Dashboard" at bounding box center [233, 23] width 65 height 15
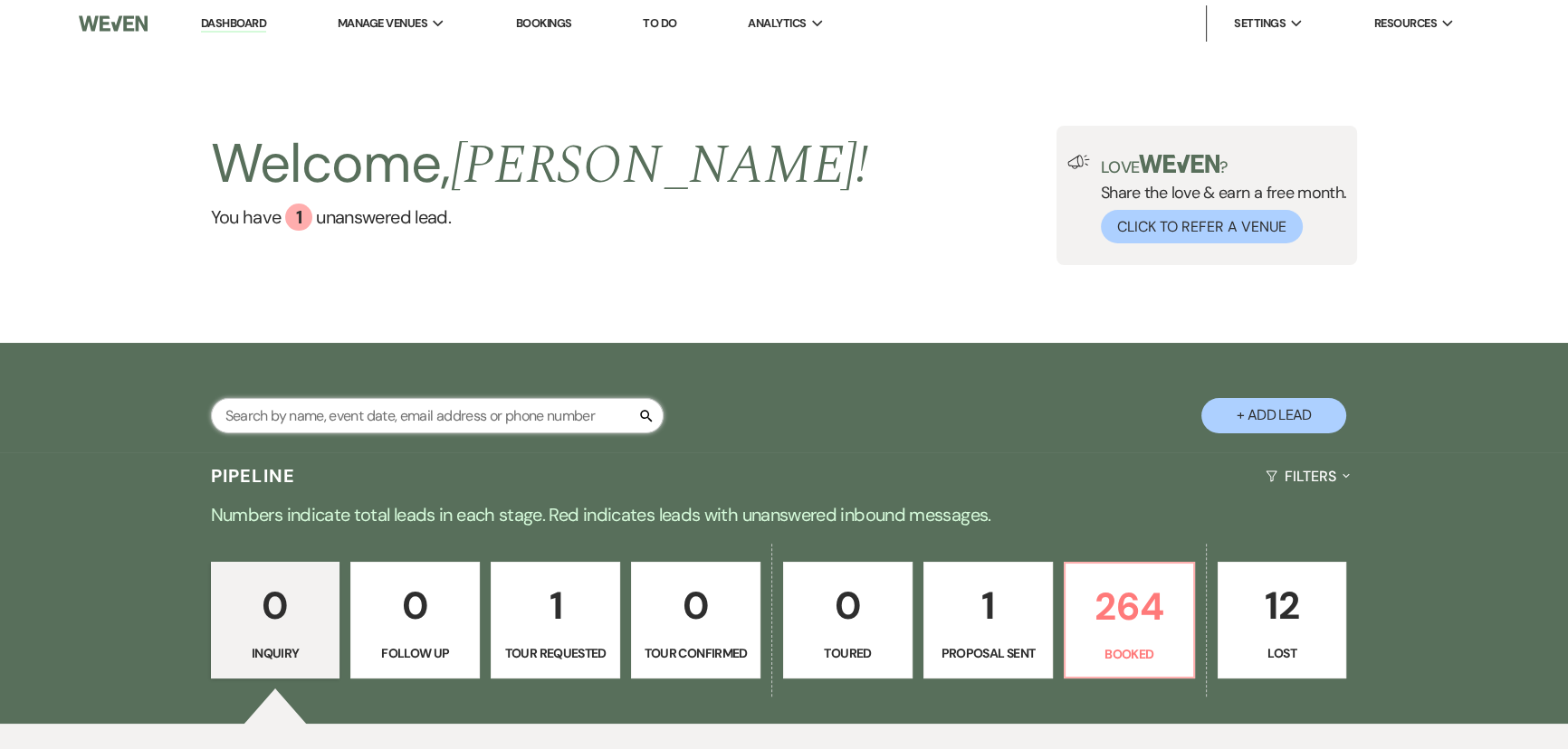
click at [452, 415] on input "text" at bounding box center [436, 415] width 452 height 35
type input "massey"
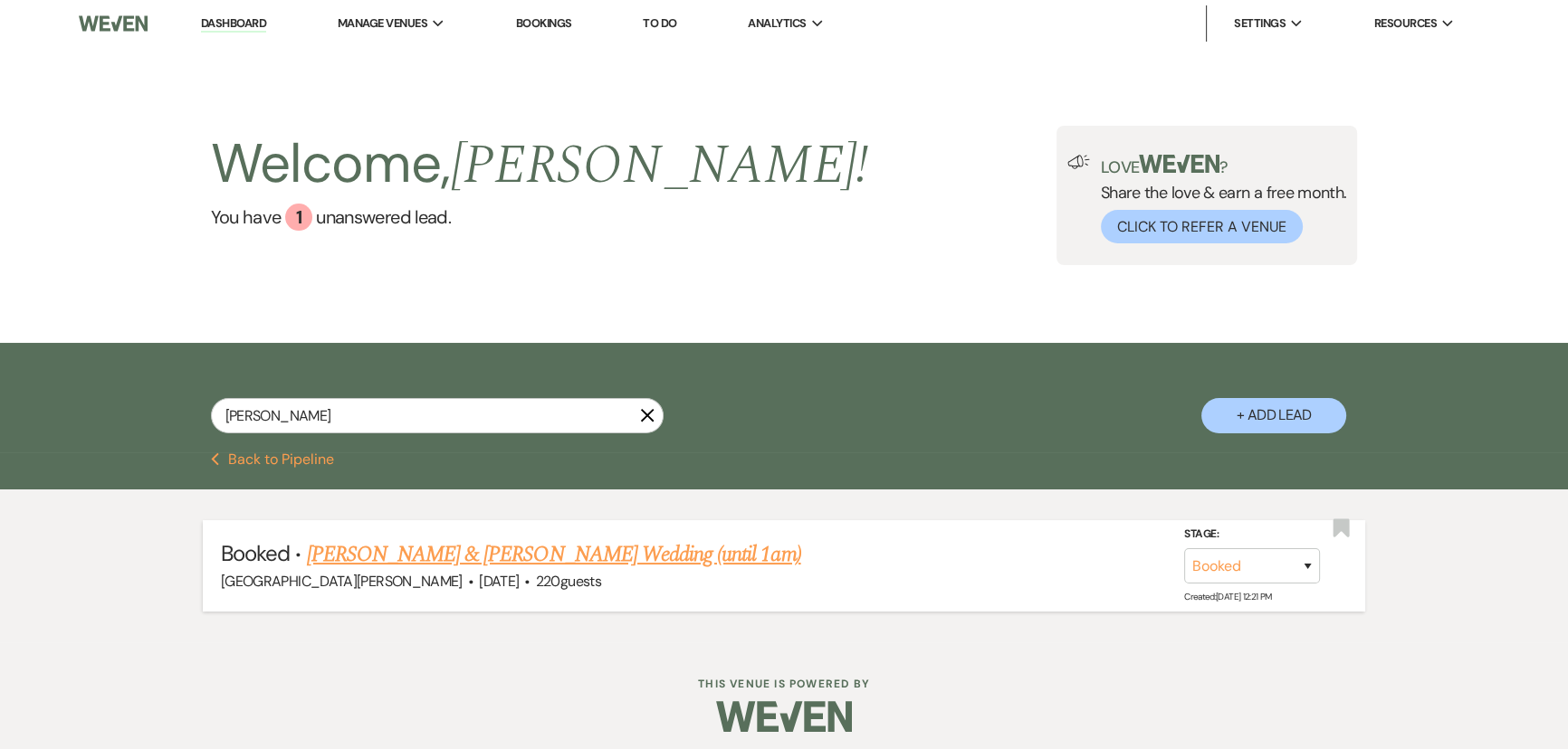
click at [563, 549] on link "Claire Massey & Eckel's Wedding (until 1am)" at bounding box center [553, 555] width 494 height 32
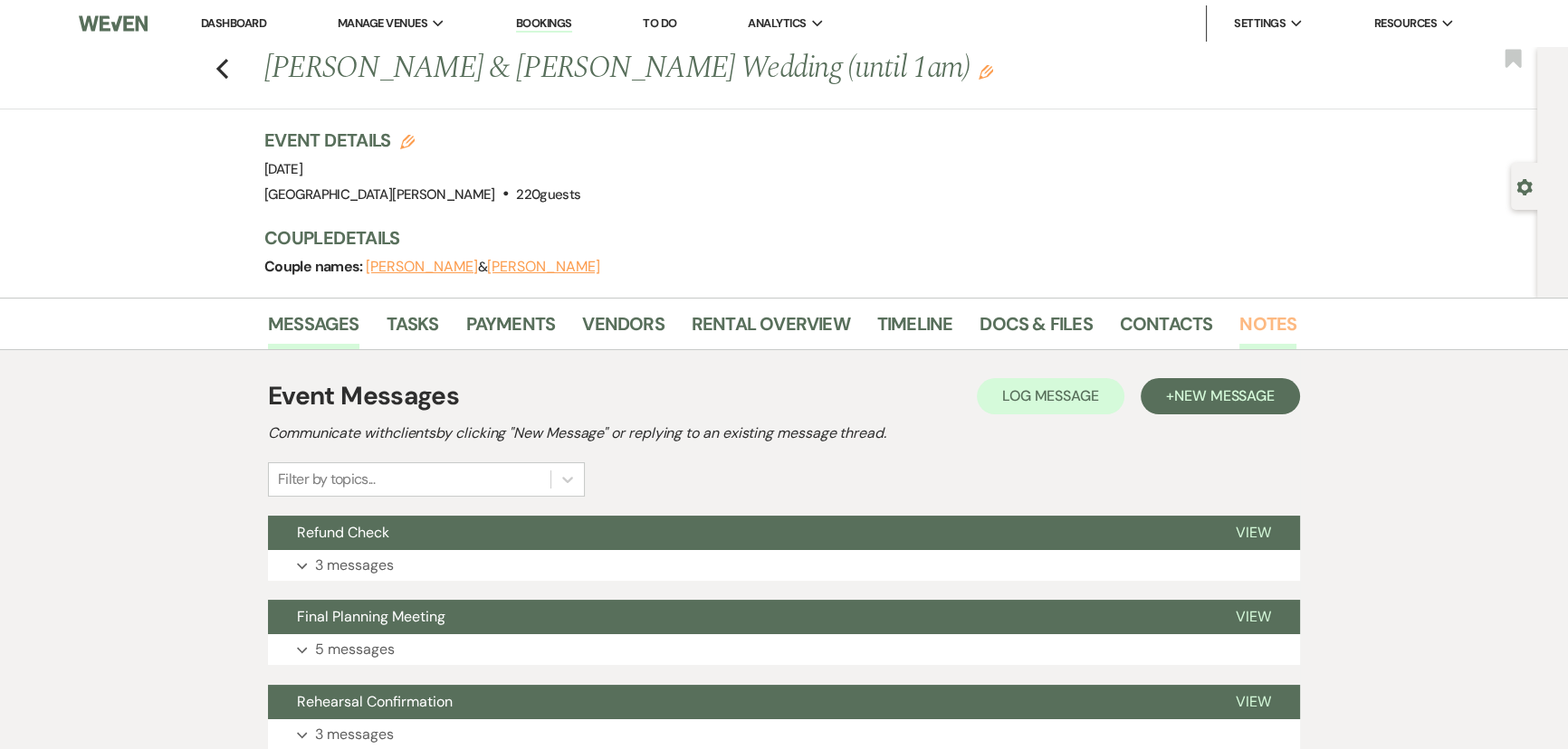
click at [1263, 321] on link "Notes" at bounding box center [1267, 329] width 57 height 40
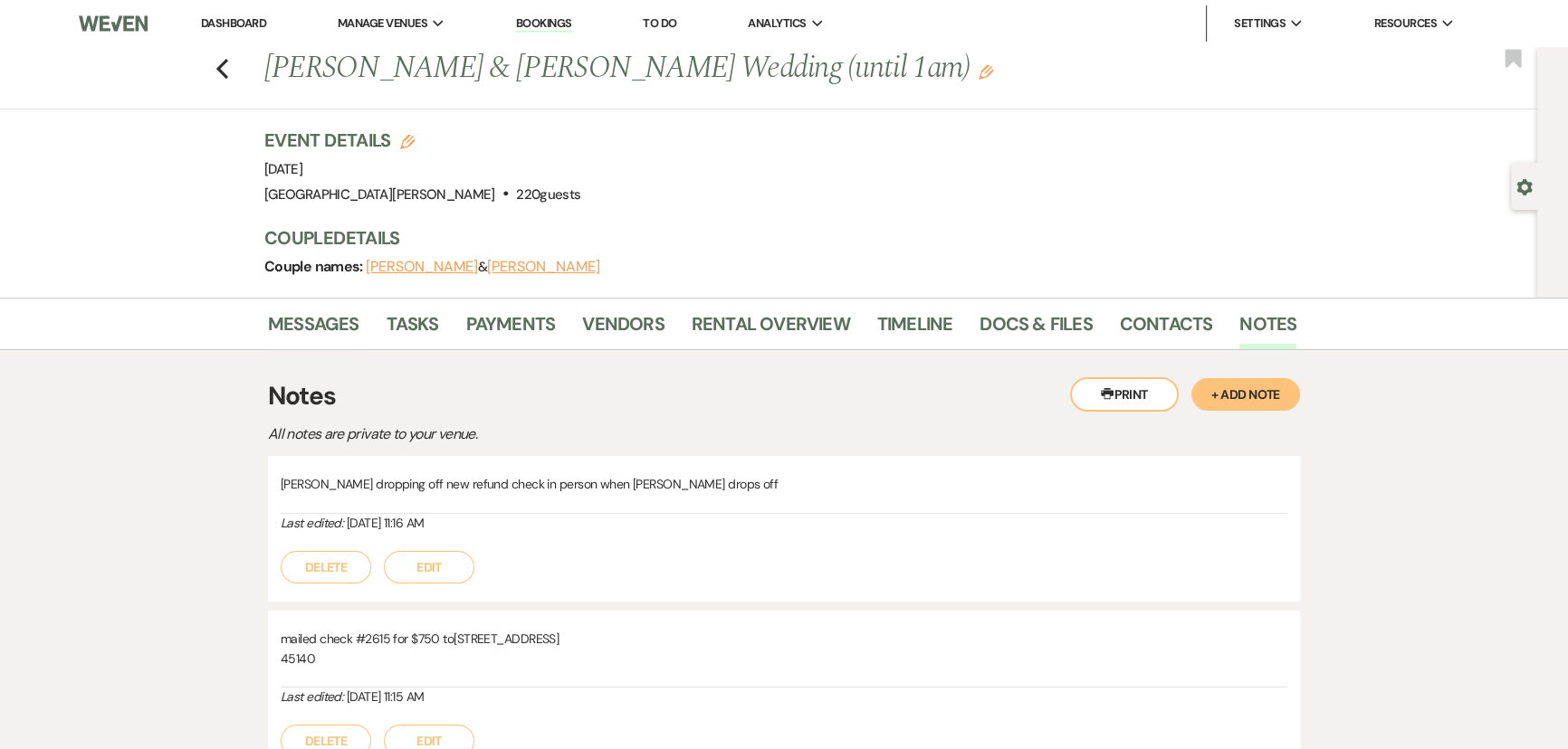
click at [1228, 393] on button "+ Add Note" at bounding box center [1245, 394] width 108 height 32
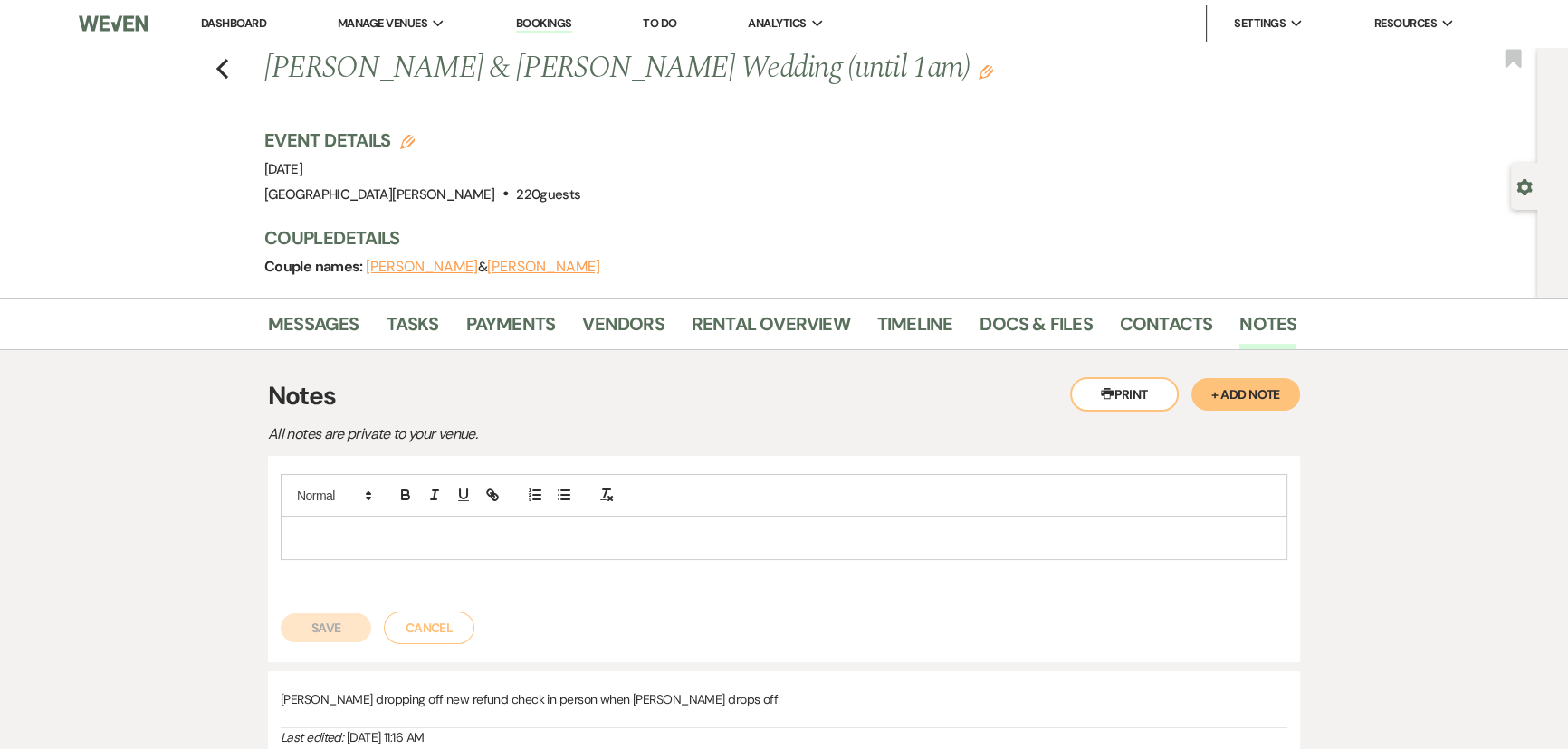
click at [699, 522] on div at bounding box center [784, 538] width 1005 height 42
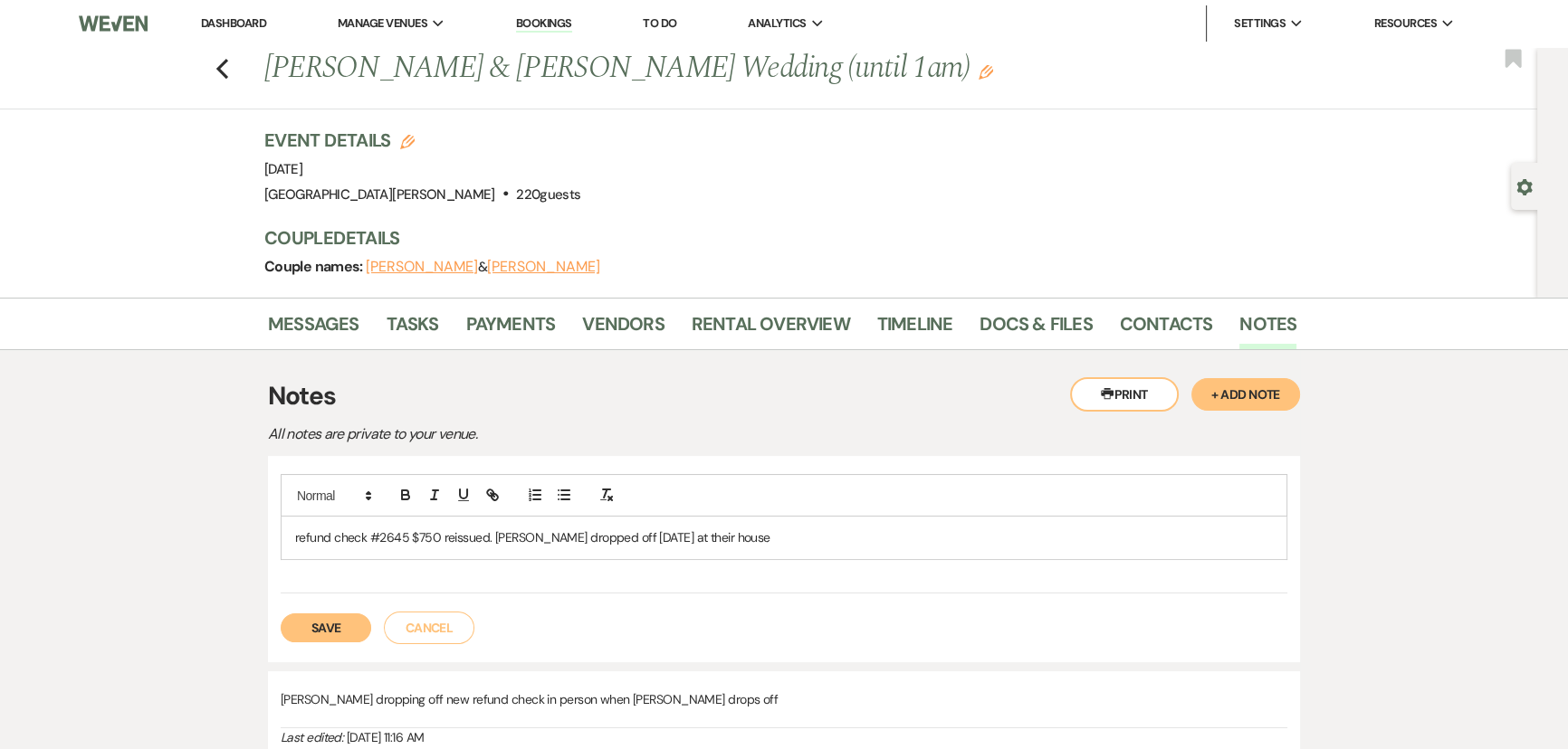
click at [350, 631] on button "Save" at bounding box center [325, 628] width 90 height 29
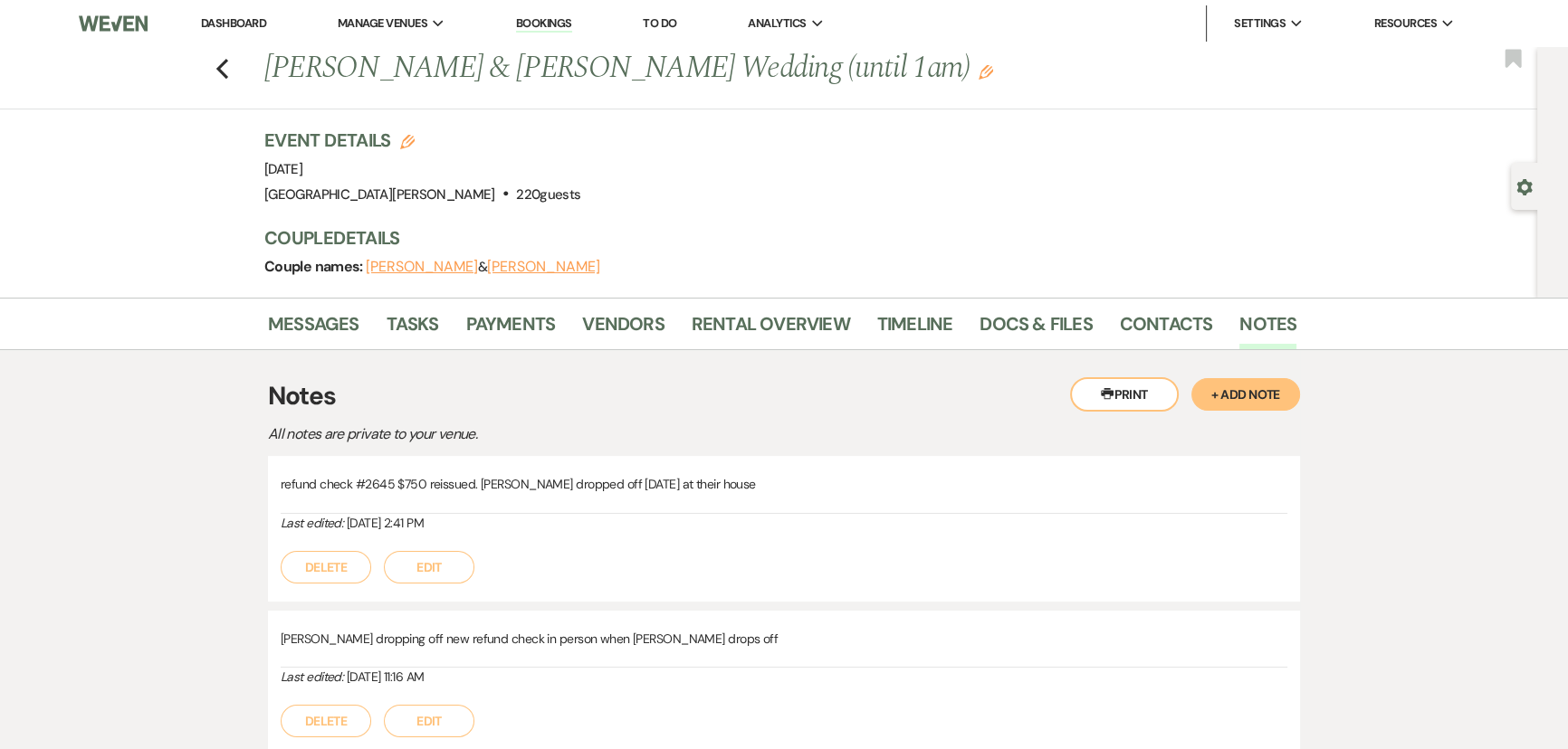
click at [245, 27] on link "Dashboard" at bounding box center [233, 23] width 65 height 15
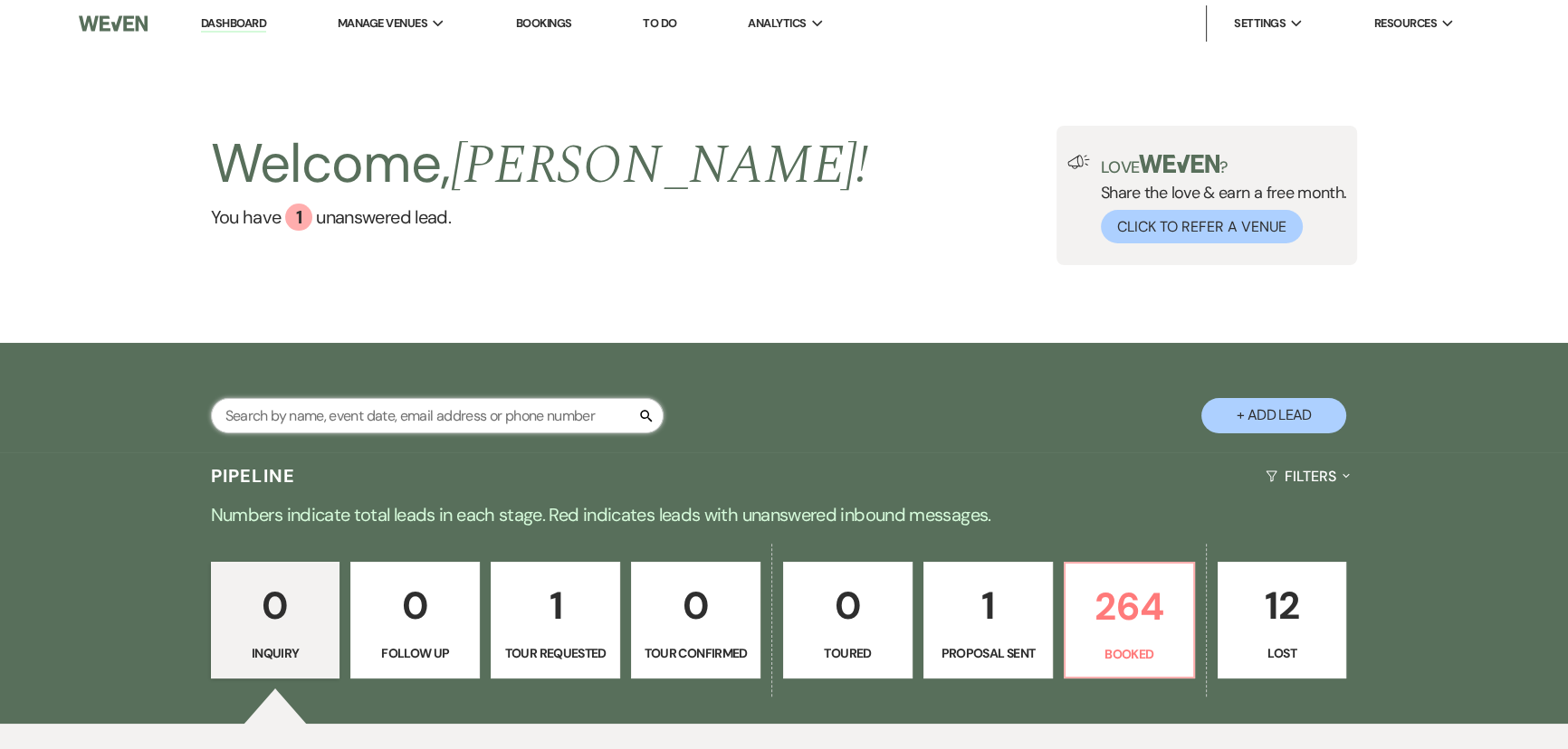
click at [349, 421] on input "text" at bounding box center [436, 415] width 452 height 35
type input "autio"
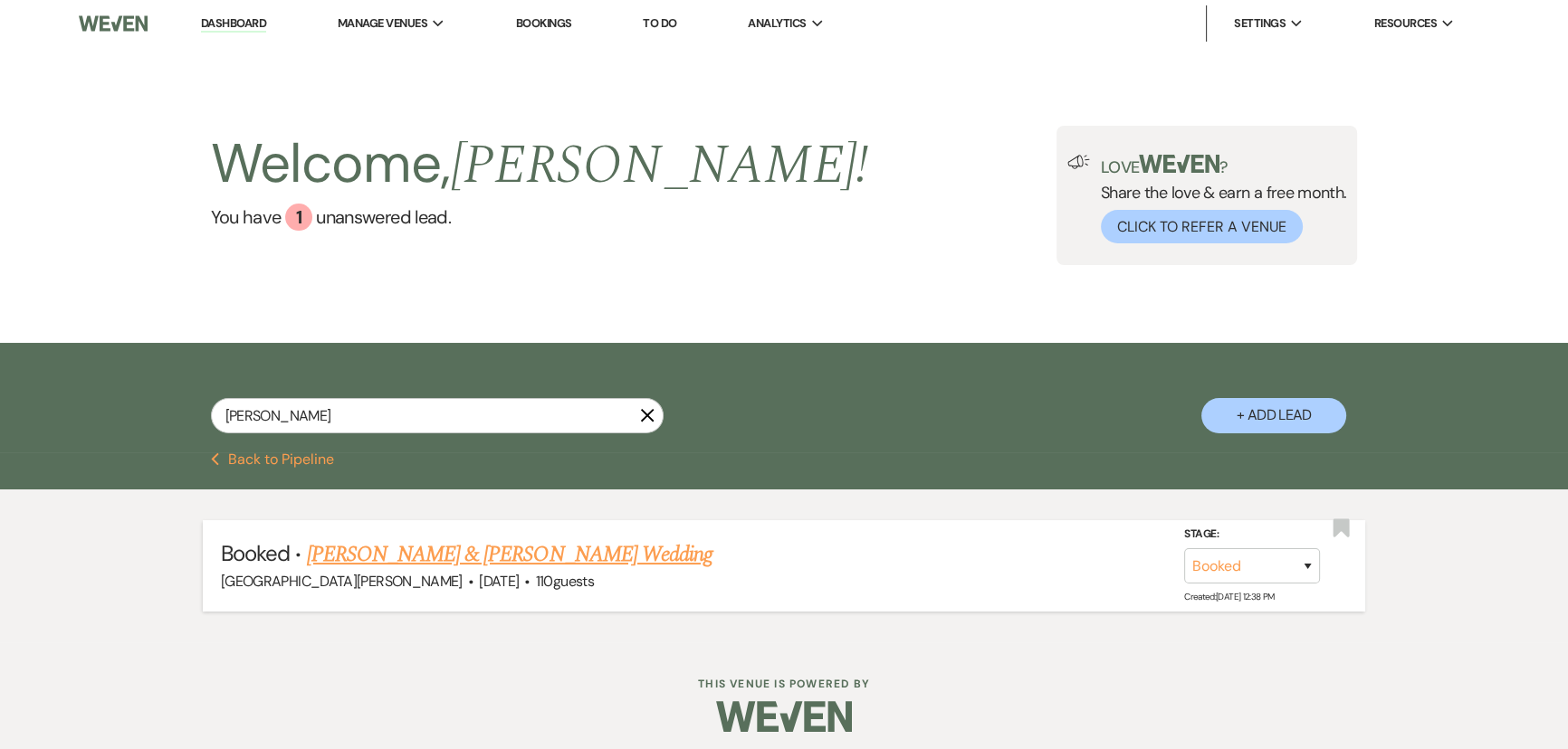
click at [437, 570] on div "Stone Valley Meadows · Sep 6, 2025 · 110 guests" at bounding box center [784, 581] width 1126 height 24
click at [441, 557] on link "Rachel Autio & Evan Bayles's Wedding" at bounding box center [508, 555] width 405 height 32
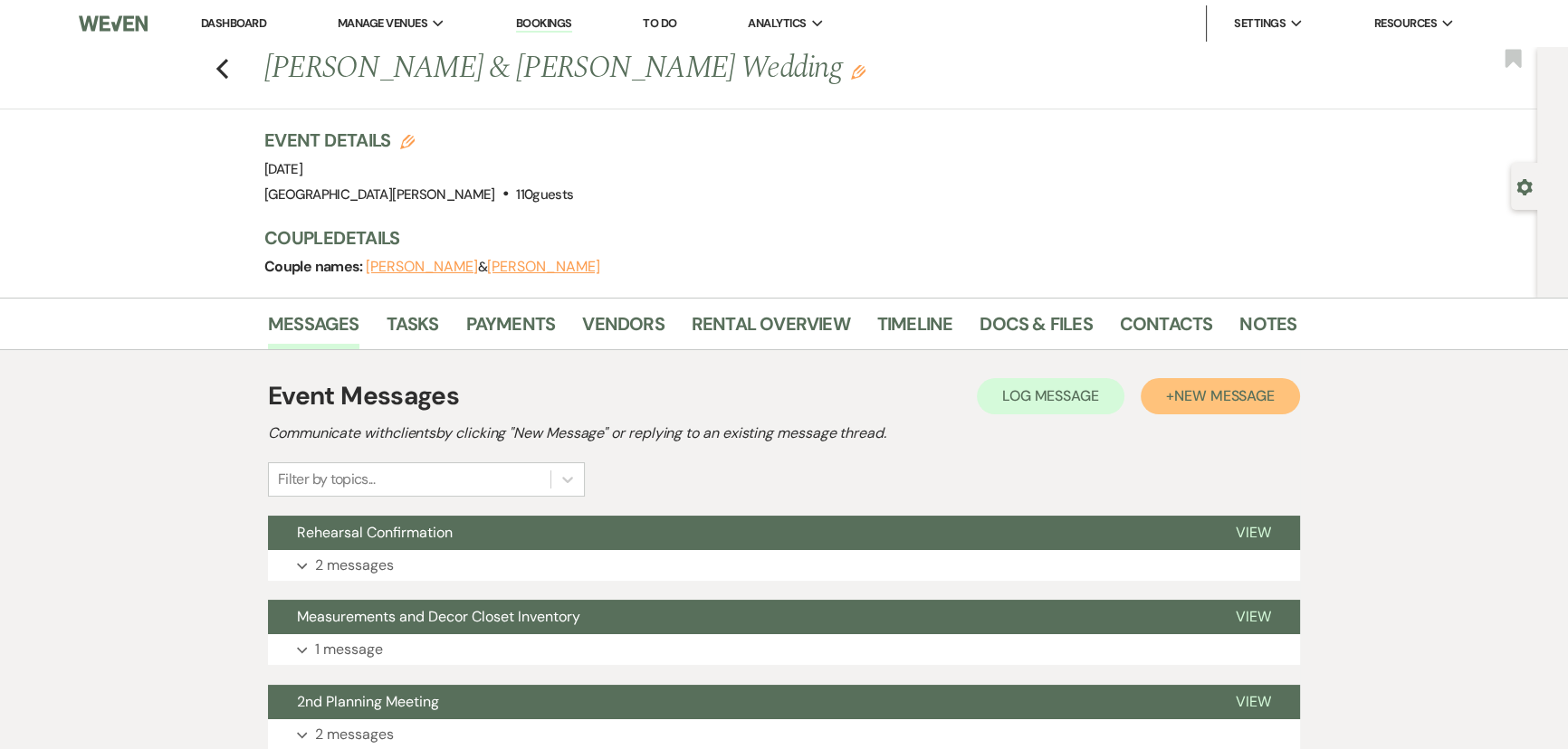
click at [1186, 396] on span "New Message" at bounding box center [1224, 395] width 101 height 19
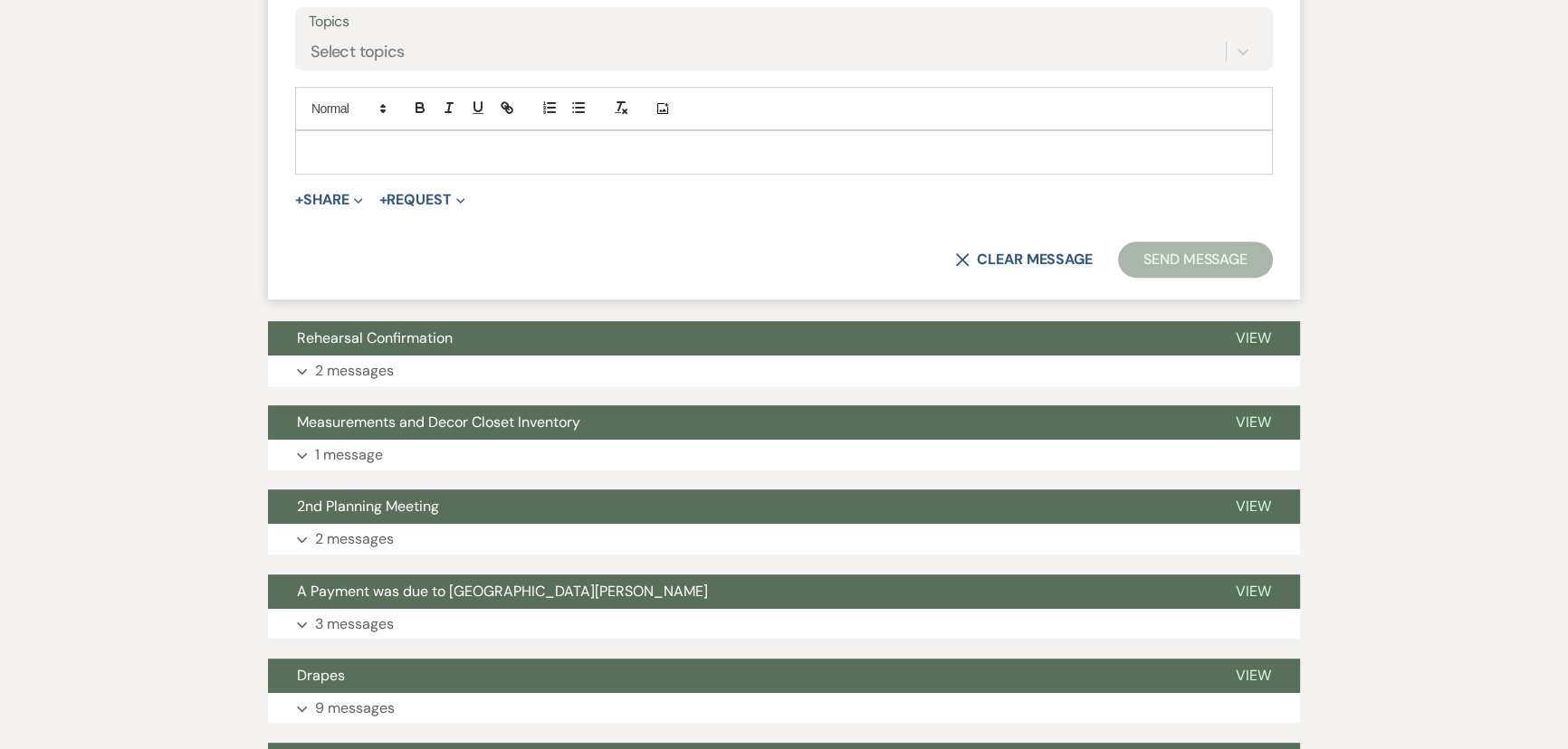
scroll to position [575, 0]
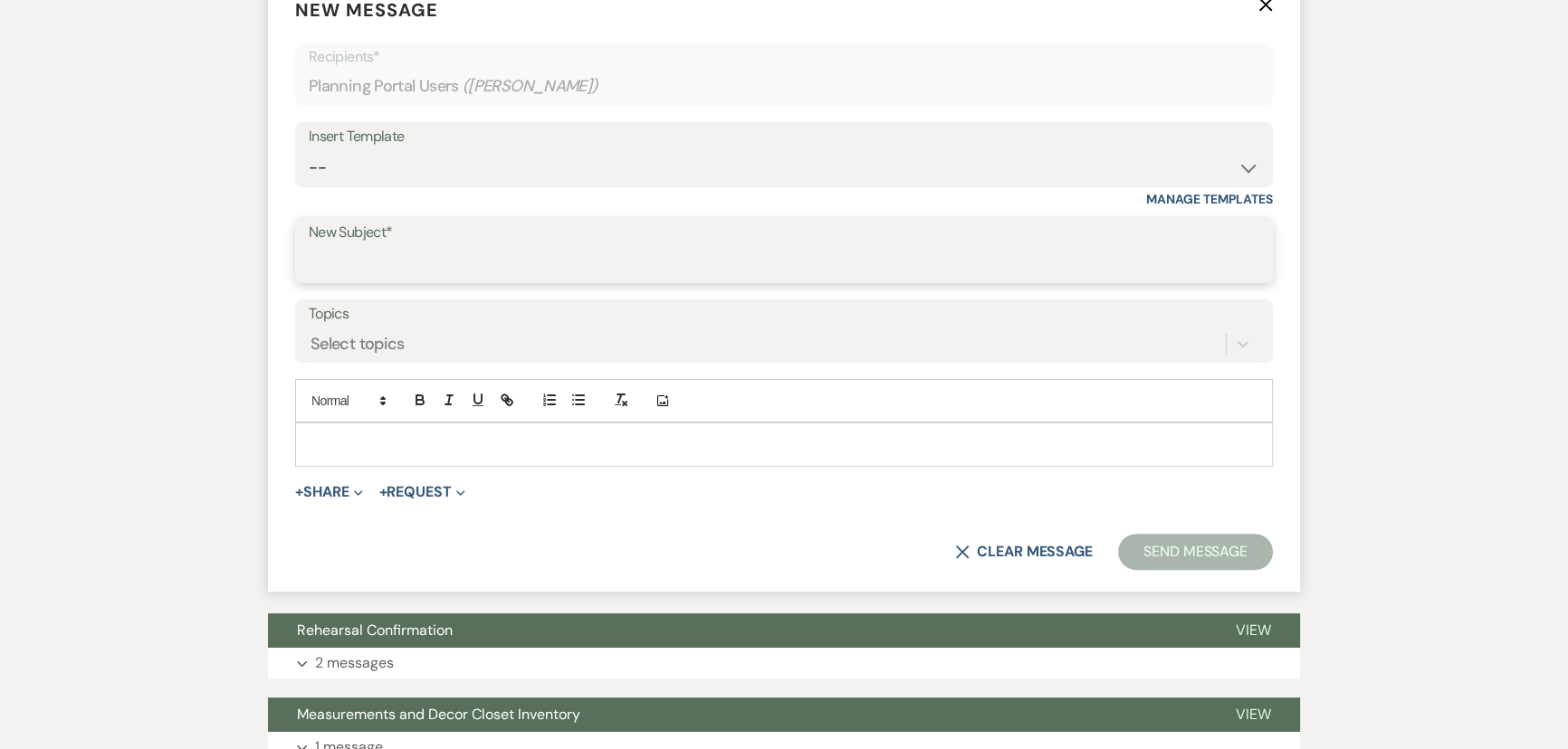
click at [429, 257] on input "New Subject*" at bounding box center [784, 264] width 950 height 35
type input "Refund Check"
click at [505, 444] on p at bounding box center [784, 444] width 949 height 20
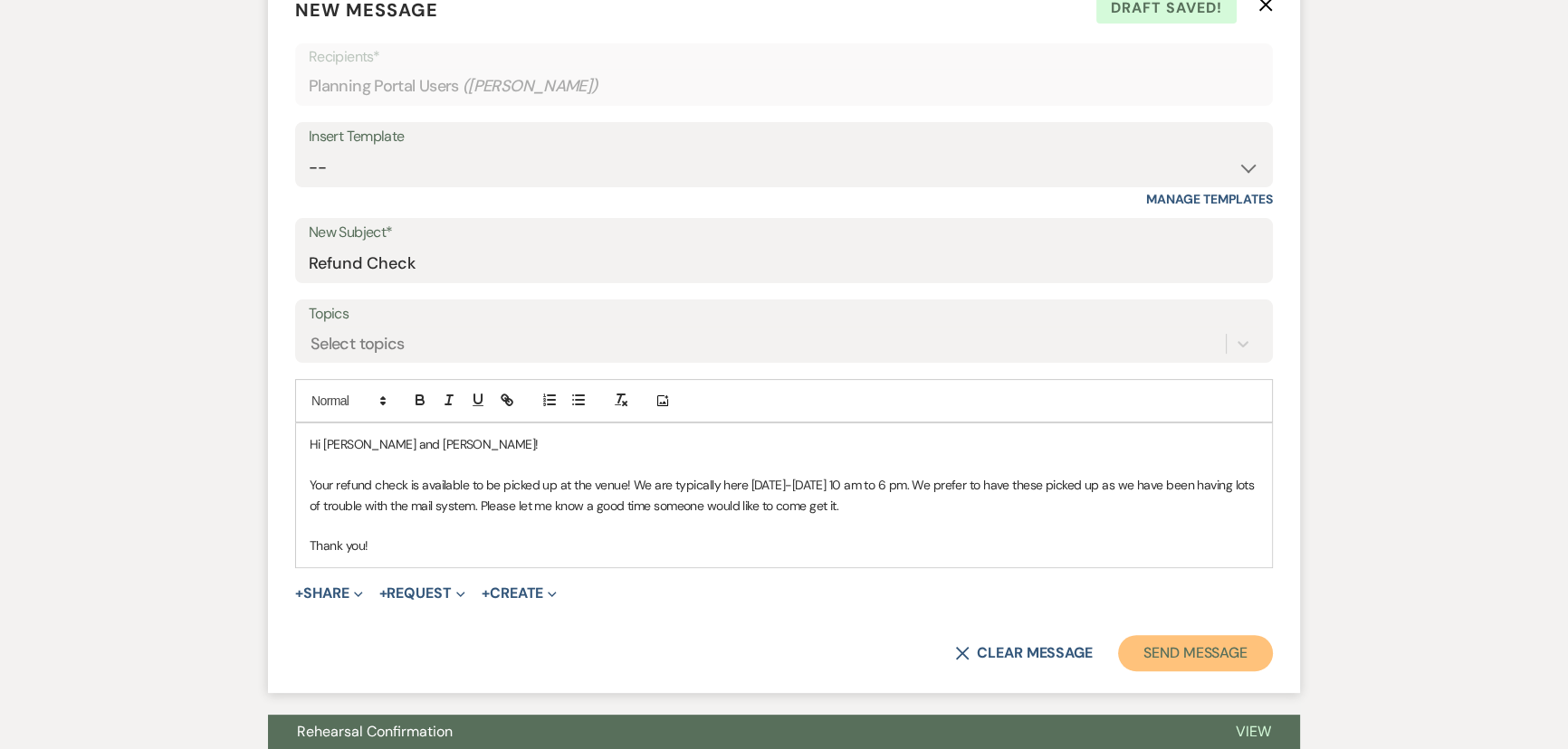
click at [1192, 644] on button "Send Message" at bounding box center [1194, 653] width 155 height 36
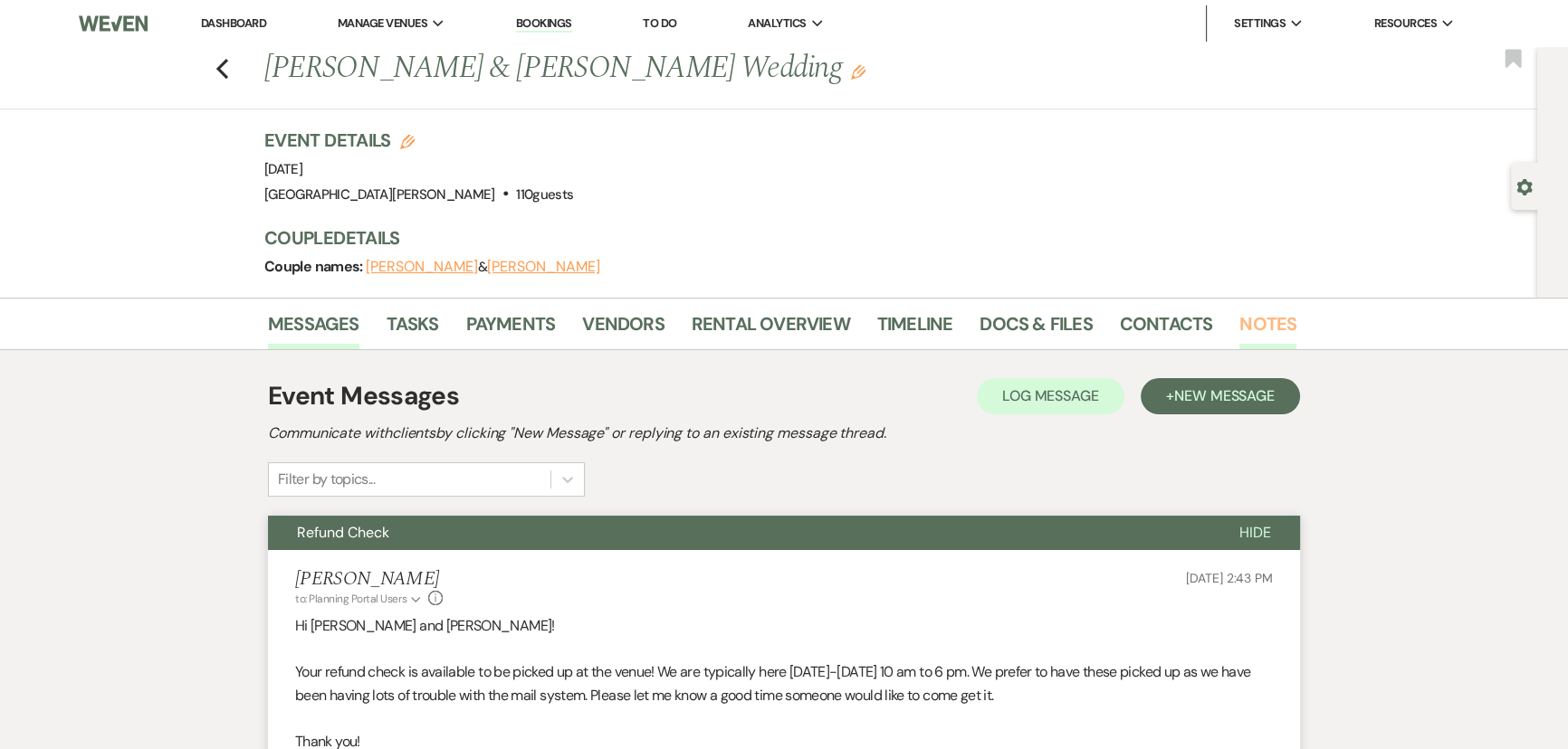
click at [1263, 338] on link "Notes" at bounding box center [1267, 329] width 57 height 40
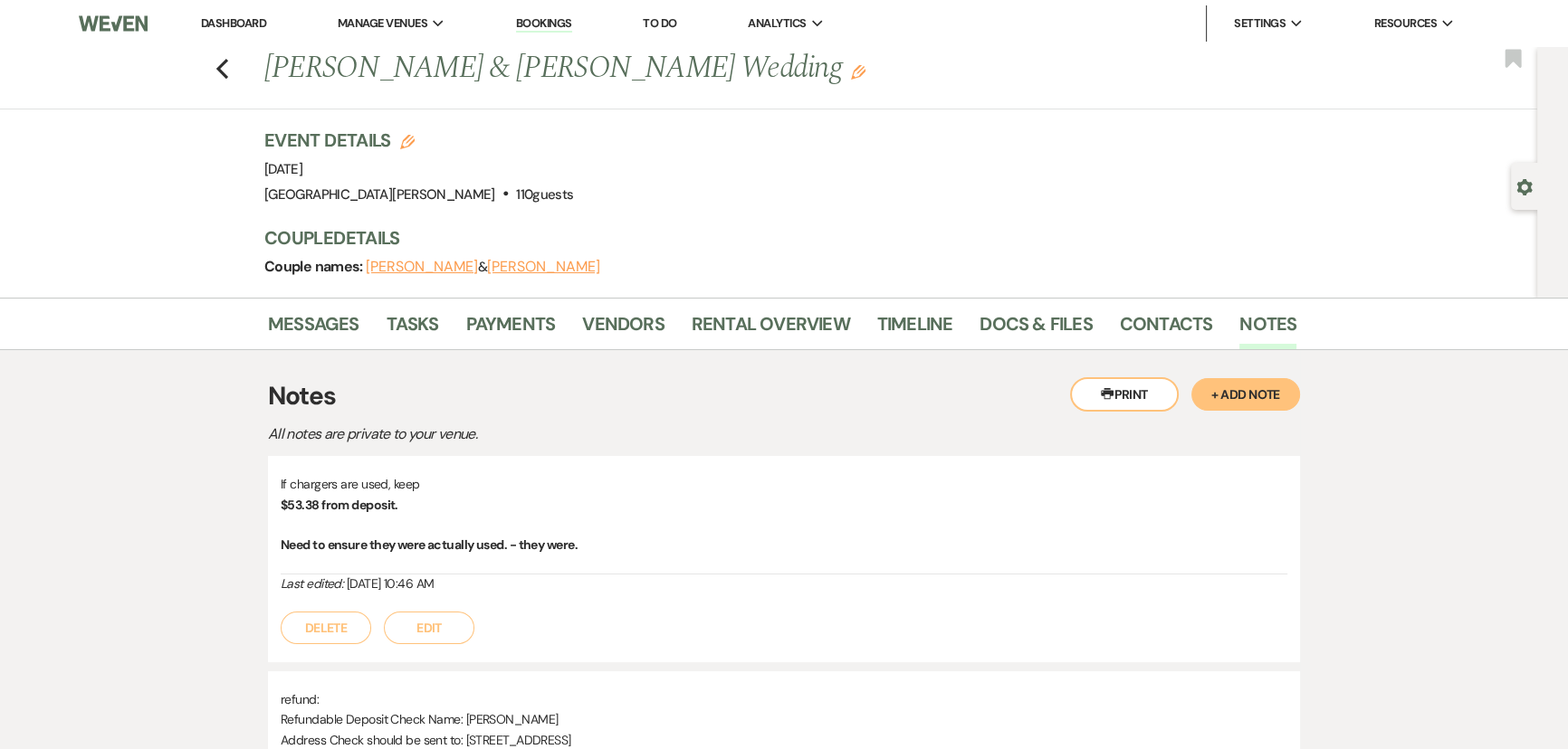
click at [1250, 393] on button "+ Add Note" at bounding box center [1245, 394] width 108 height 32
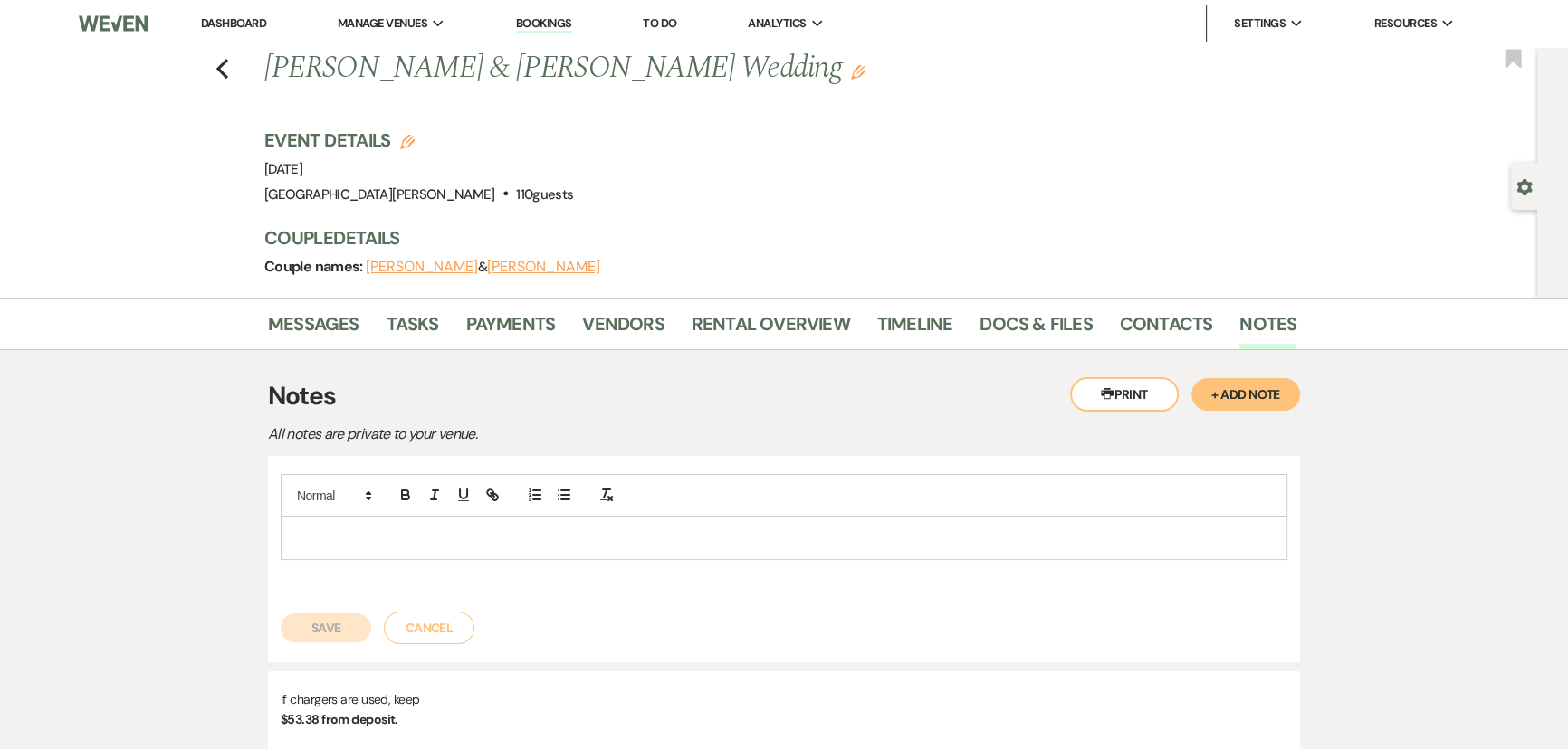
click at [617, 521] on div at bounding box center [784, 538] width 1005 height 42
click at [331, 624] on button "Save" at bounding box center [325, 628] width 90 height 29
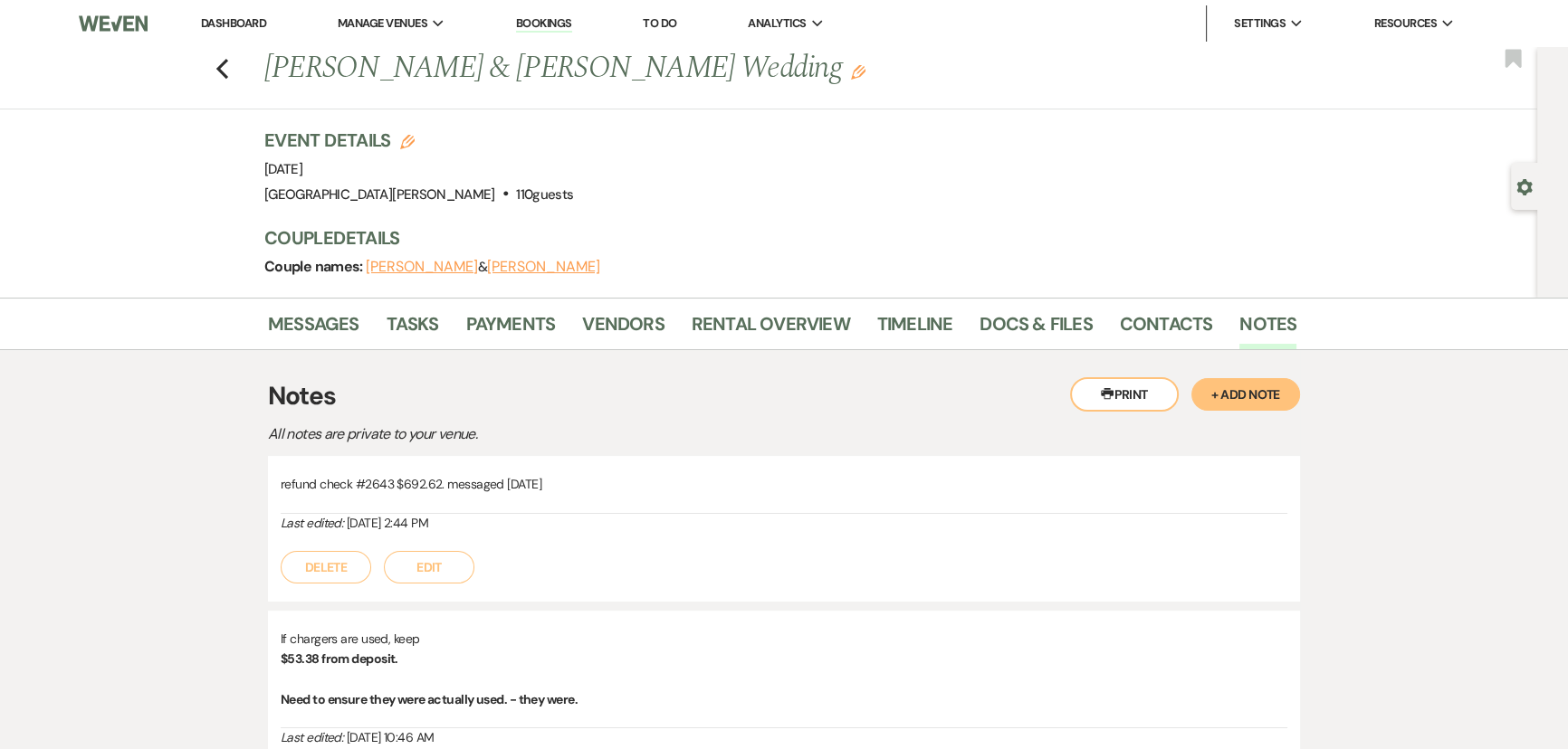
click at [227, 20] on link "Dashboard" at bounding box center [233, 23] width 65 height 15
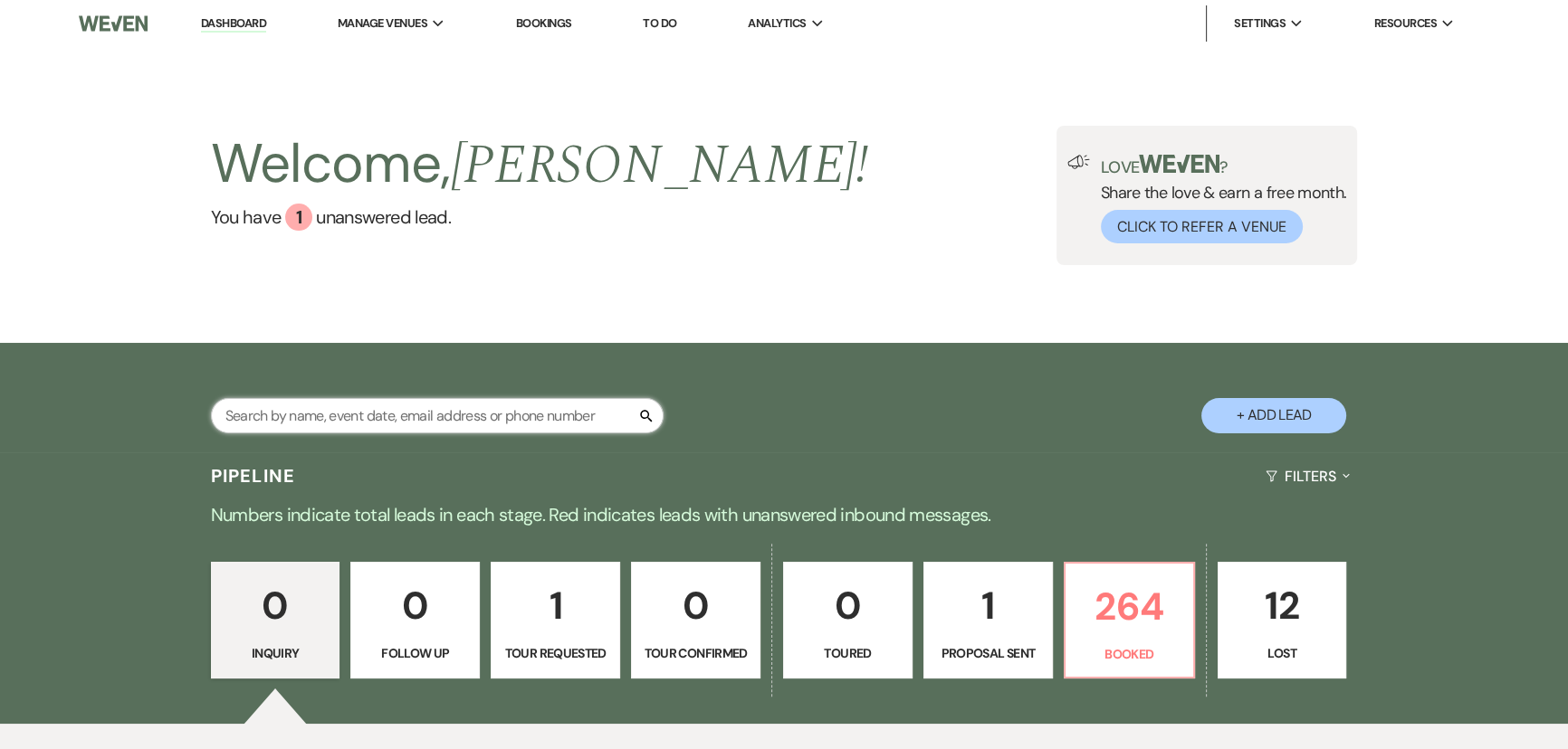
click at [498, 403] on input "text" at bounding box center [436, 415] width 452 height 35
type input "meinzer"
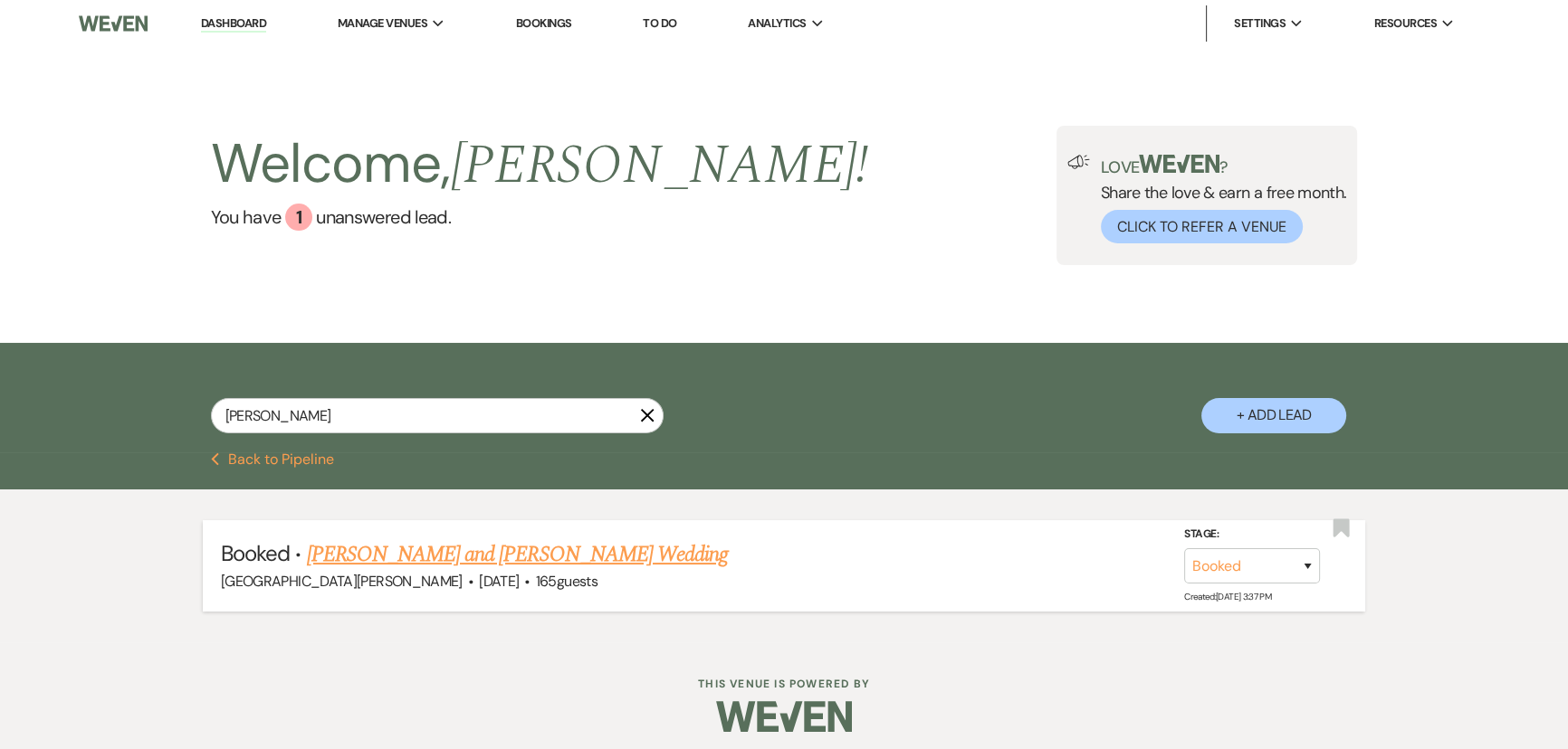
click at [465, 543] on link "Alyssa Meinzer's and Jake Donathan Wedding" at bounding box center [517, 555] width 422 height 32
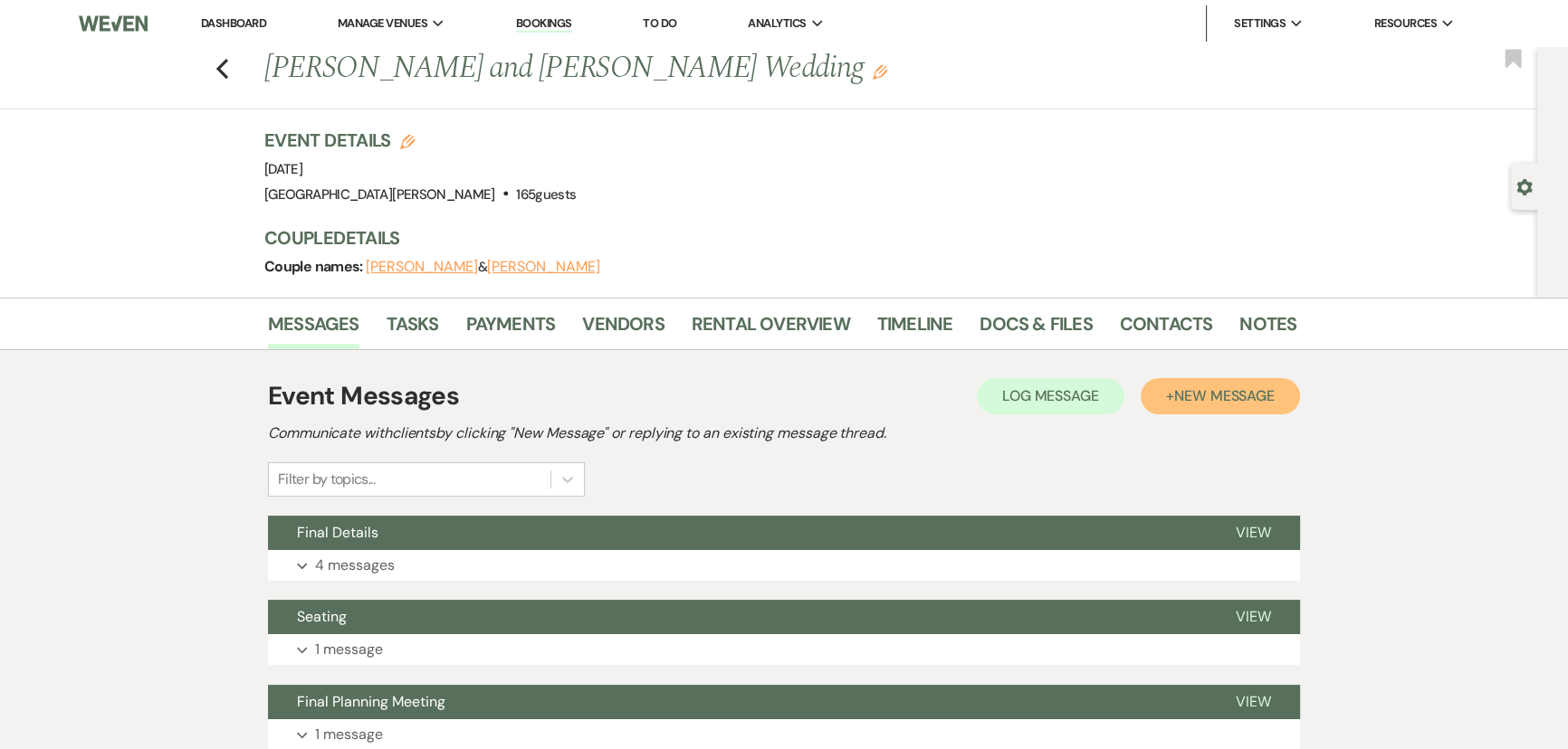
click at [1216, 402] on span "New Message" at bounding box center [1224, 395] width 101 height 19
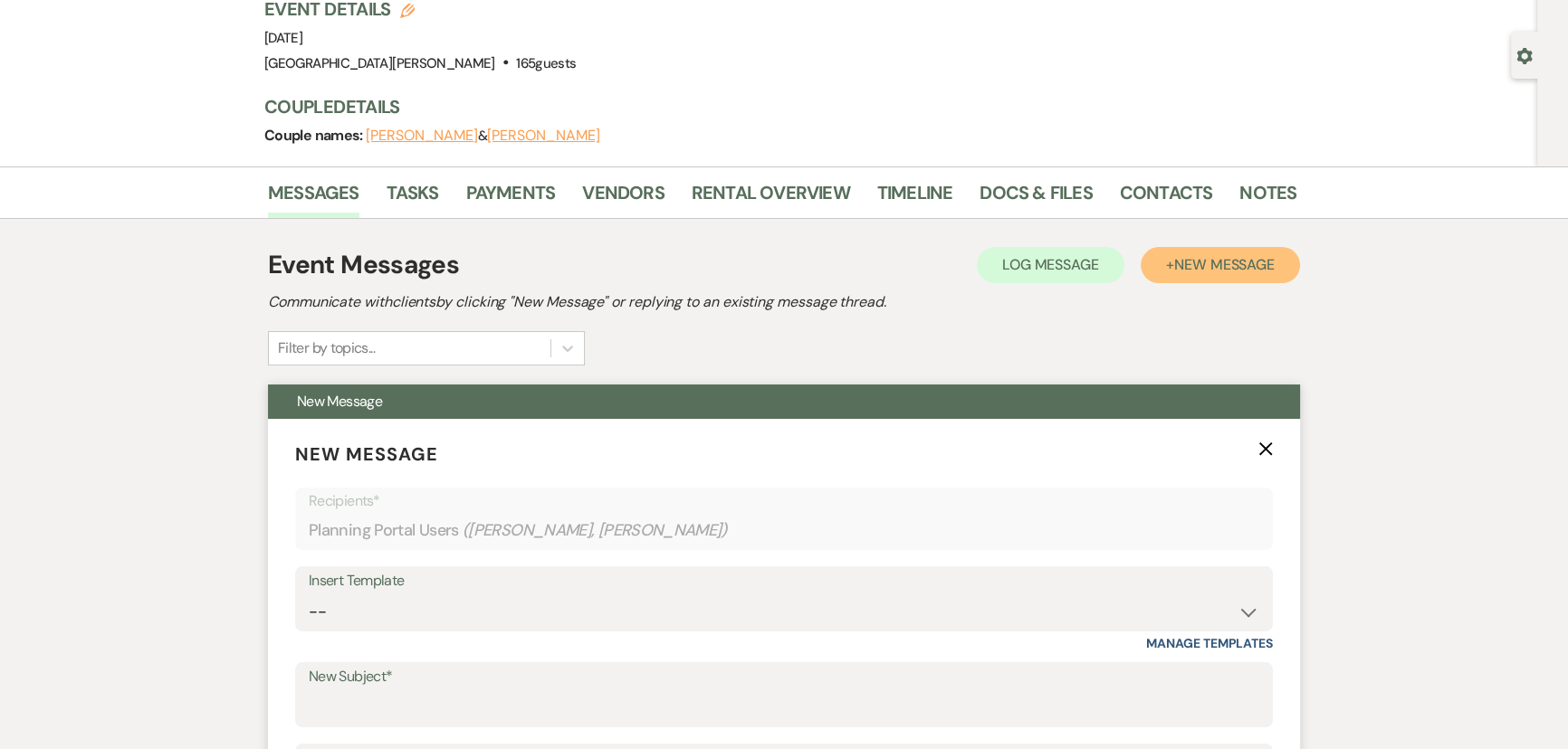
scroll to position [411, 0]
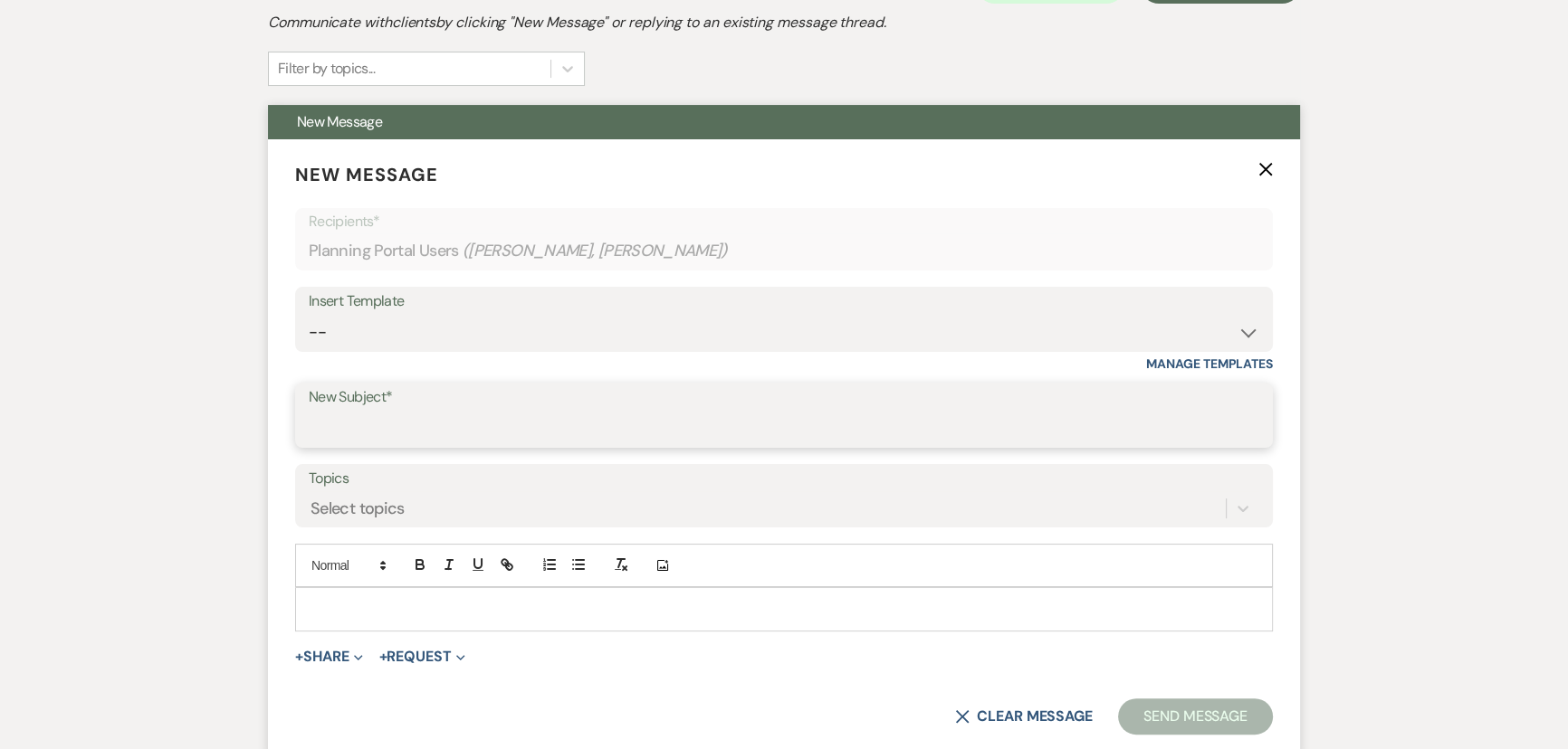
drag, startPoint x: 429, startPoint y: 410, endPoint x: 441, endPoint y: 423, distance: 17.7
click at [429, 411] on input "New Subject*" at bounding box center [784, 428] width 950 height 35
type input "Refund Check"
click at [500, 602] on p at bounding box center [784, 609] width 949 height 20
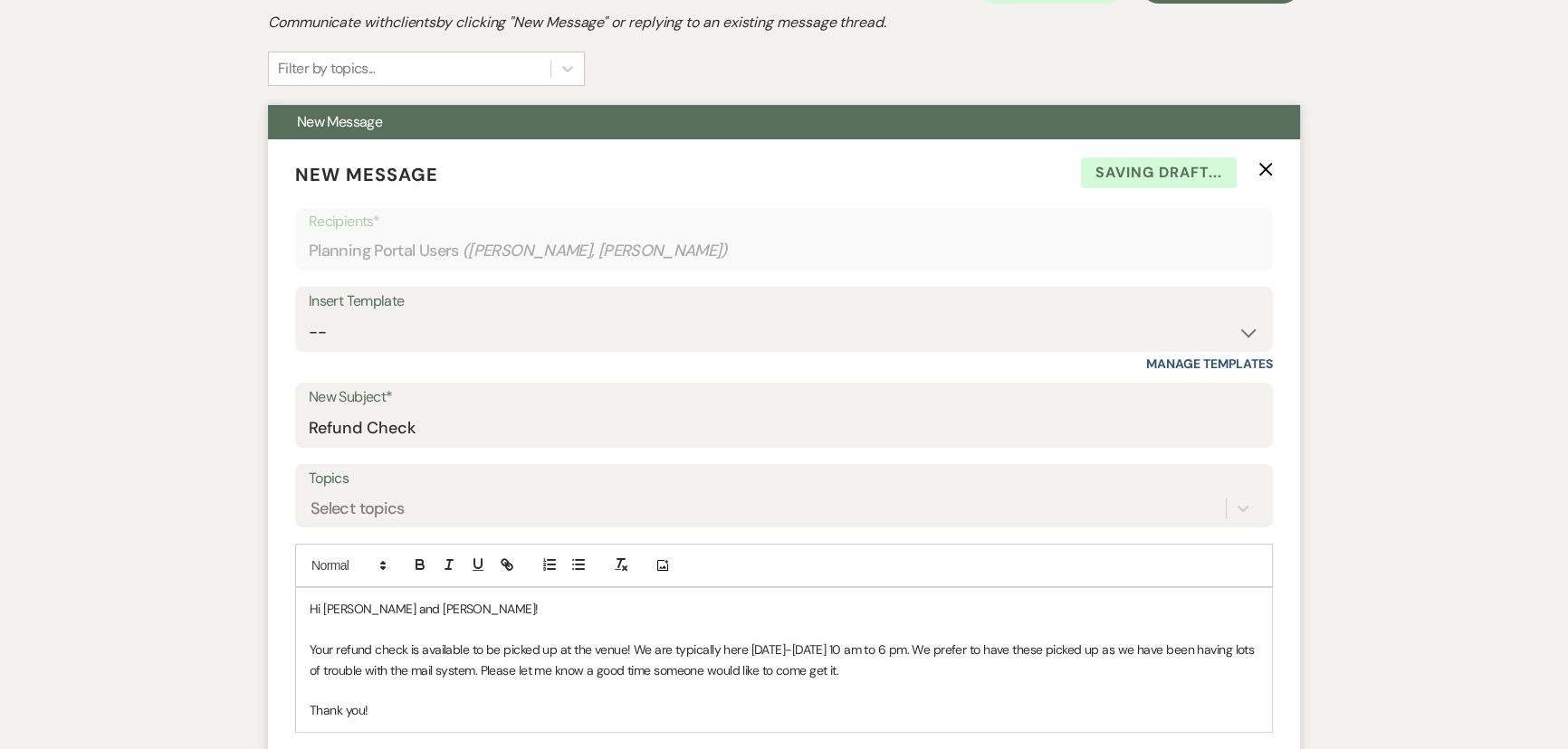
scroll to position [493, 0]
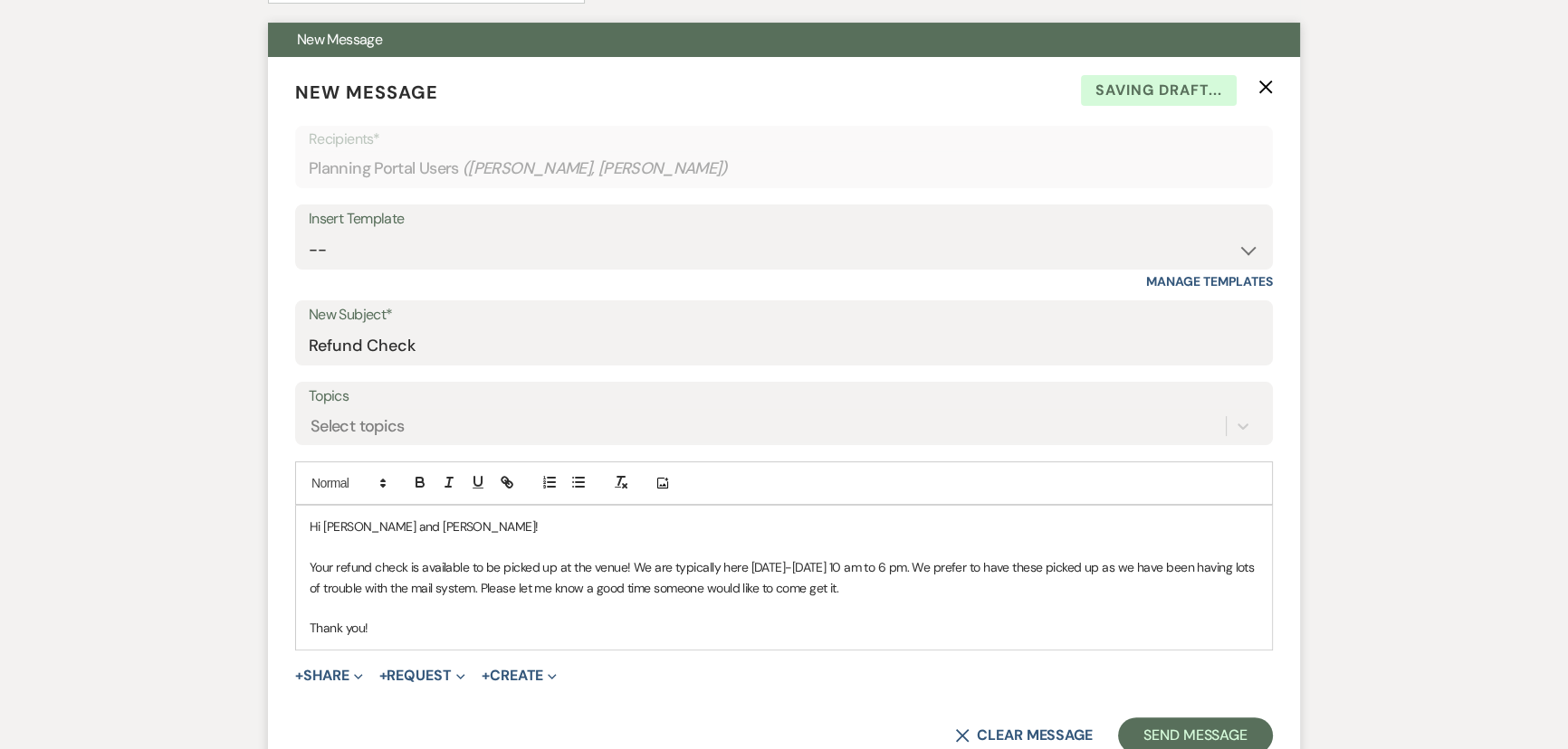
click at [1183, 714] on form "New Message X Saving draft... Recipients* Planning Portal Users ( Jake Donathan…" at bounding box center [784, 416] width 1032 height 719
click at [1192, 730] on button "Send Message" at bounding box center [1194, 736] width 155 height 36
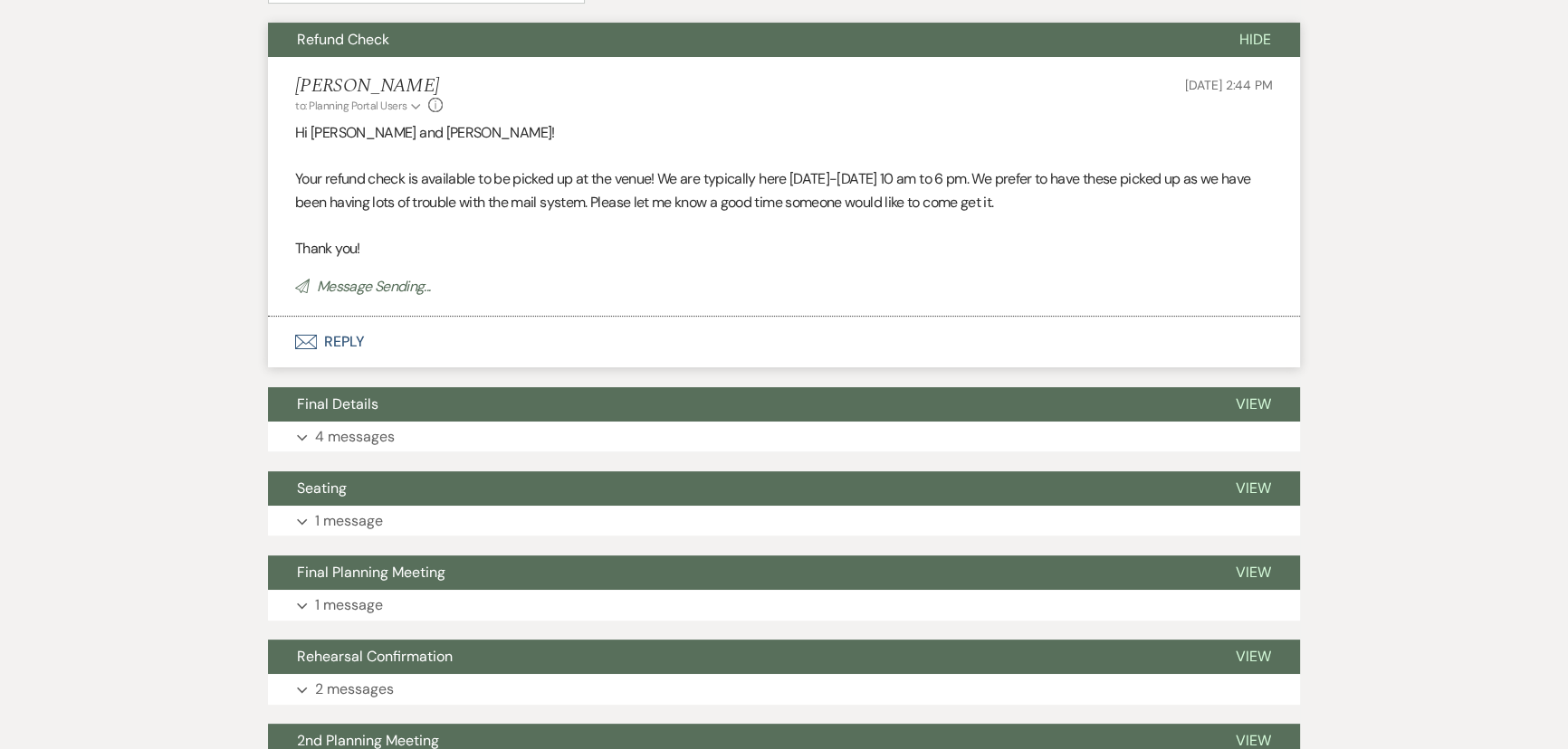
scroll to position [164, 0]
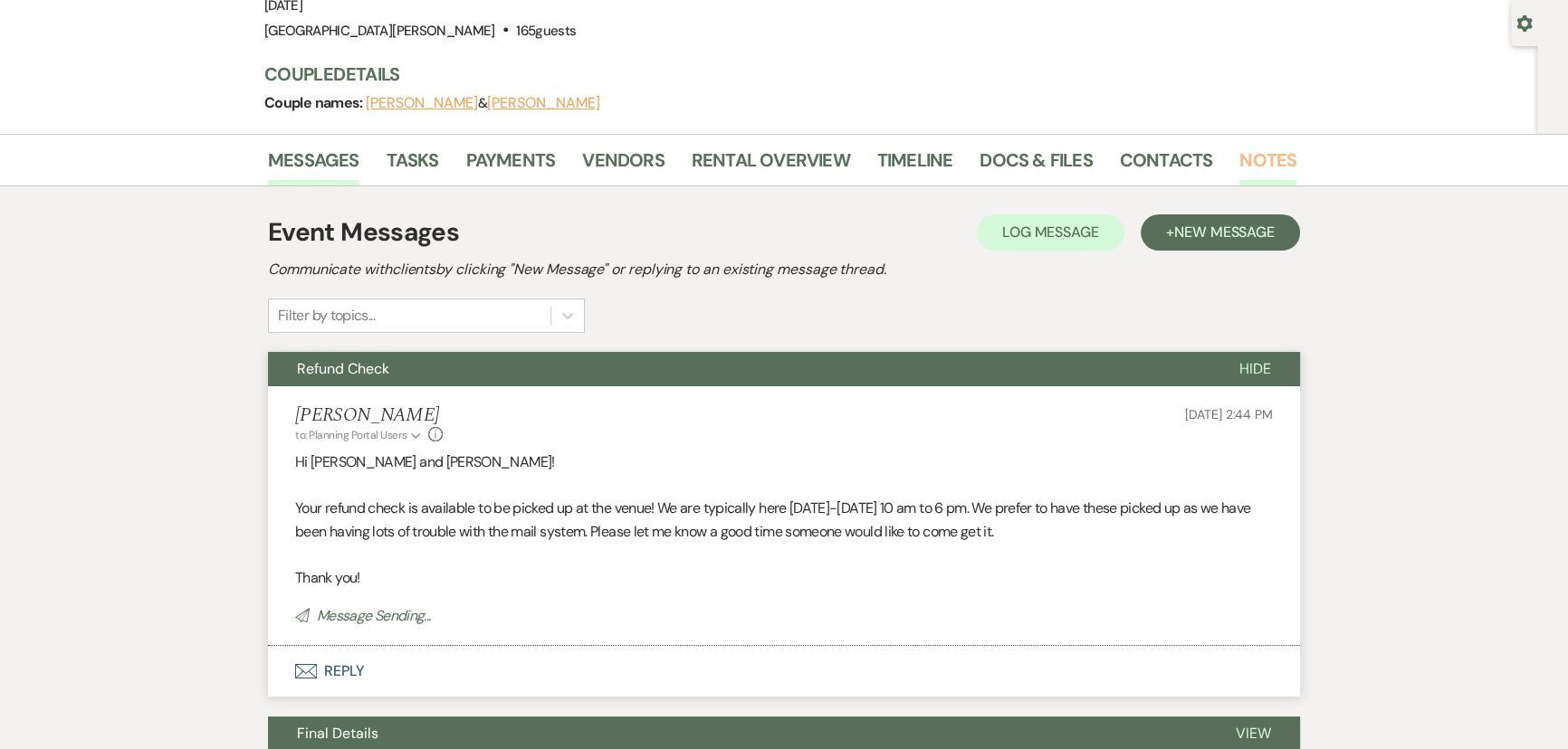
click at [1255, 161] on link "Notes" at bounding box center [1267, 166] width 57 height 40
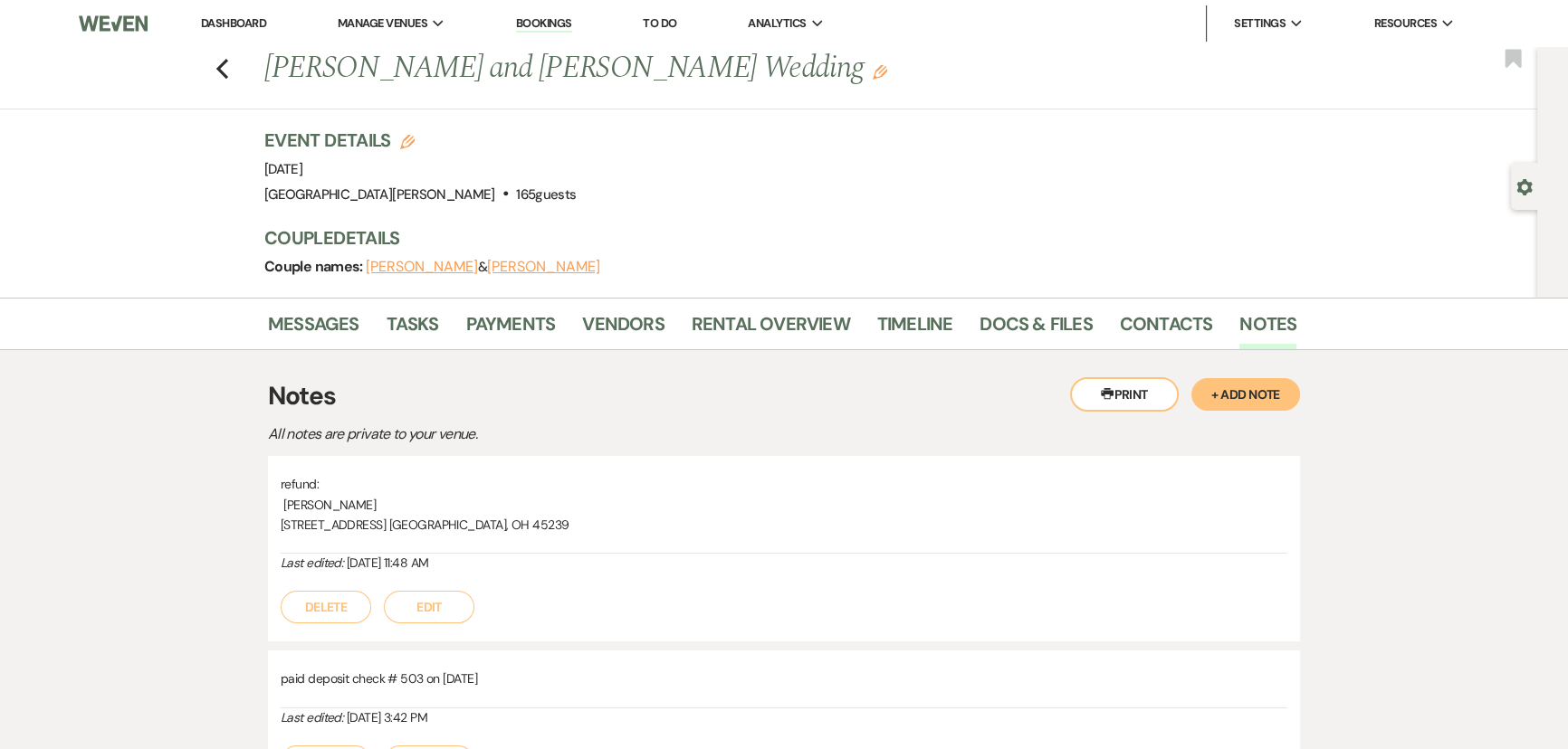
click at [1241, 393] on button "+ Add Note" at bounding box center [1245, 394] width 108 height 32
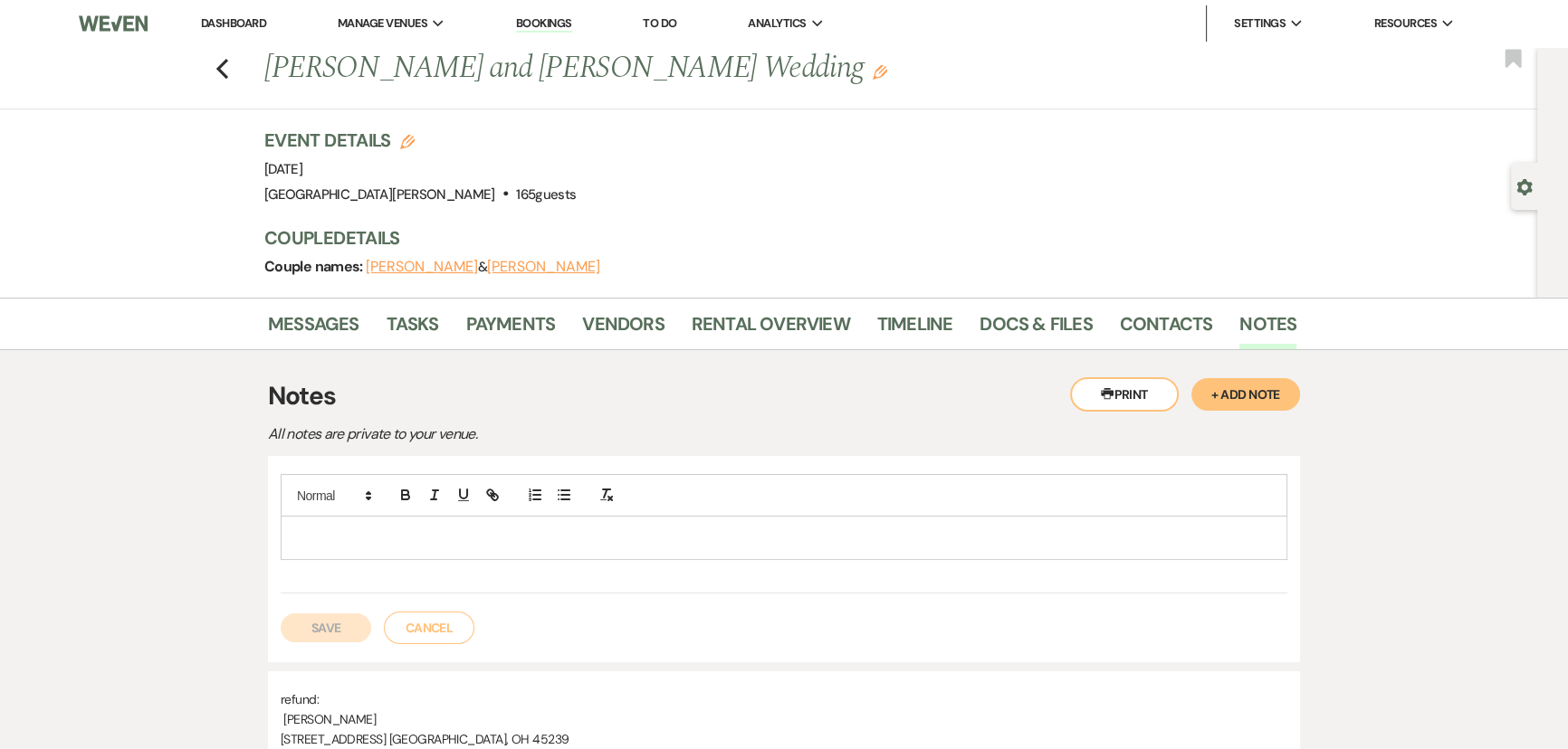
click at [767, 520] on div at bounding box center [784, 538] width 1005 height 42
click at [335, 634] on button "Save" at bounding box center [325, 628] width 90 height 29
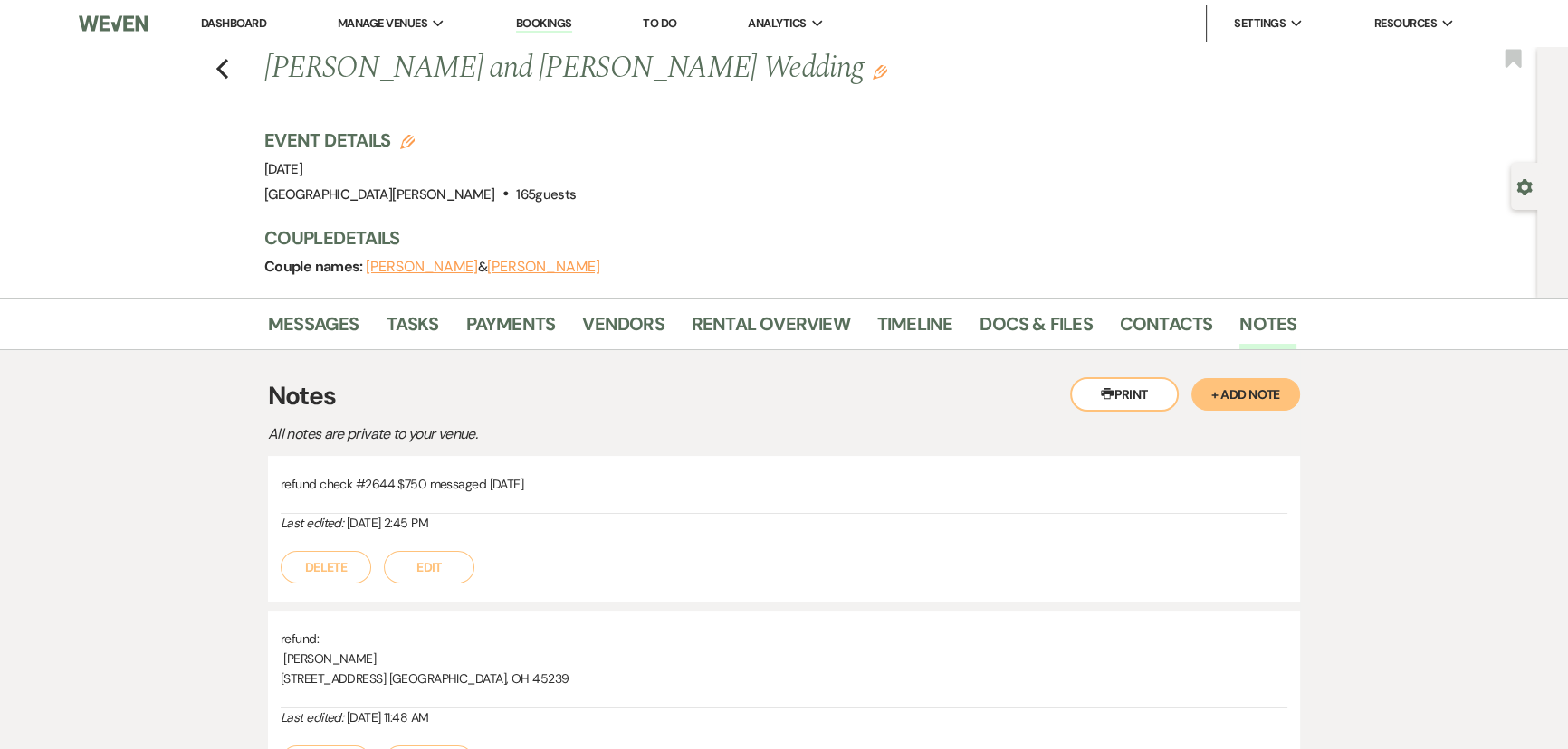
click at [242, 18] on link "Dashboard" at bounding box center [233, 23] width 65 height 15
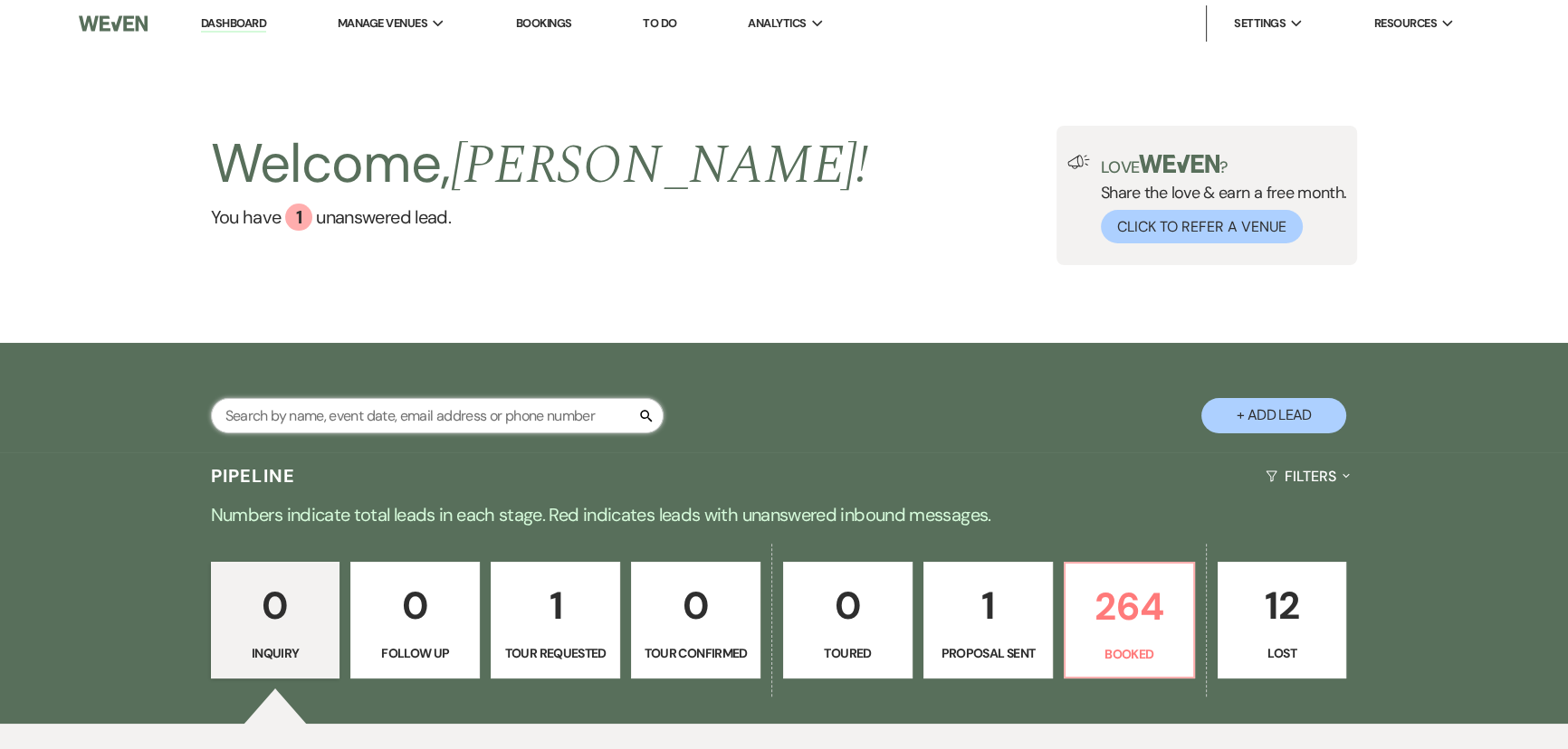
click at [371, 403] on input "text" at bounding box center [436, 415] width 452 height 35
type input "iannelli"
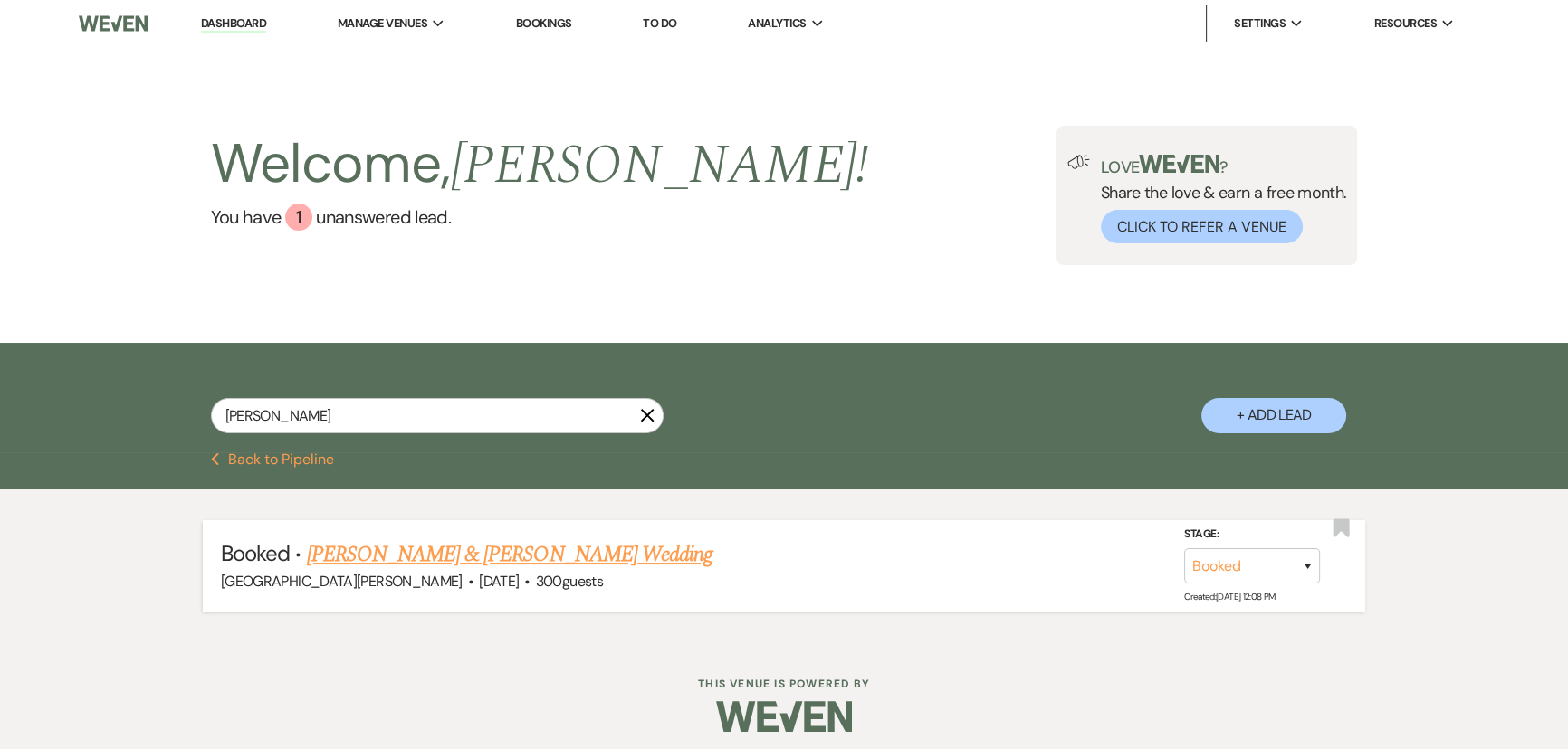
click at [536, 579] on span "300 guests" at bounding box center [569, 581] width 67 height 19
click at [487, 542] on link "Caitlyn Iannelli & Patrick Slagle's Wedding" at bounding box center [508, 555] width 405 height 32
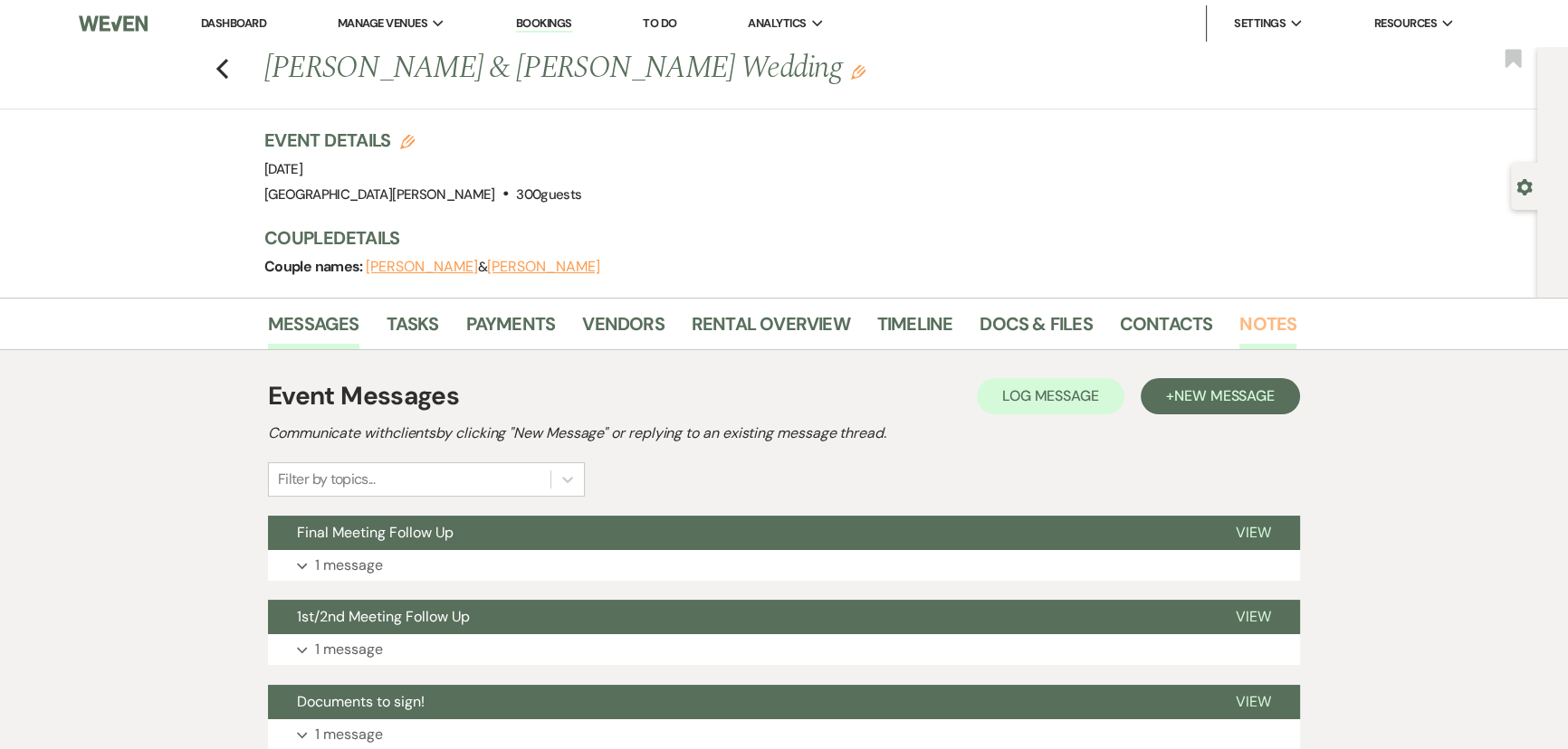
click at [1259, 335] on link "Notes" at bounding box center [1267, 329] width 57 height 40
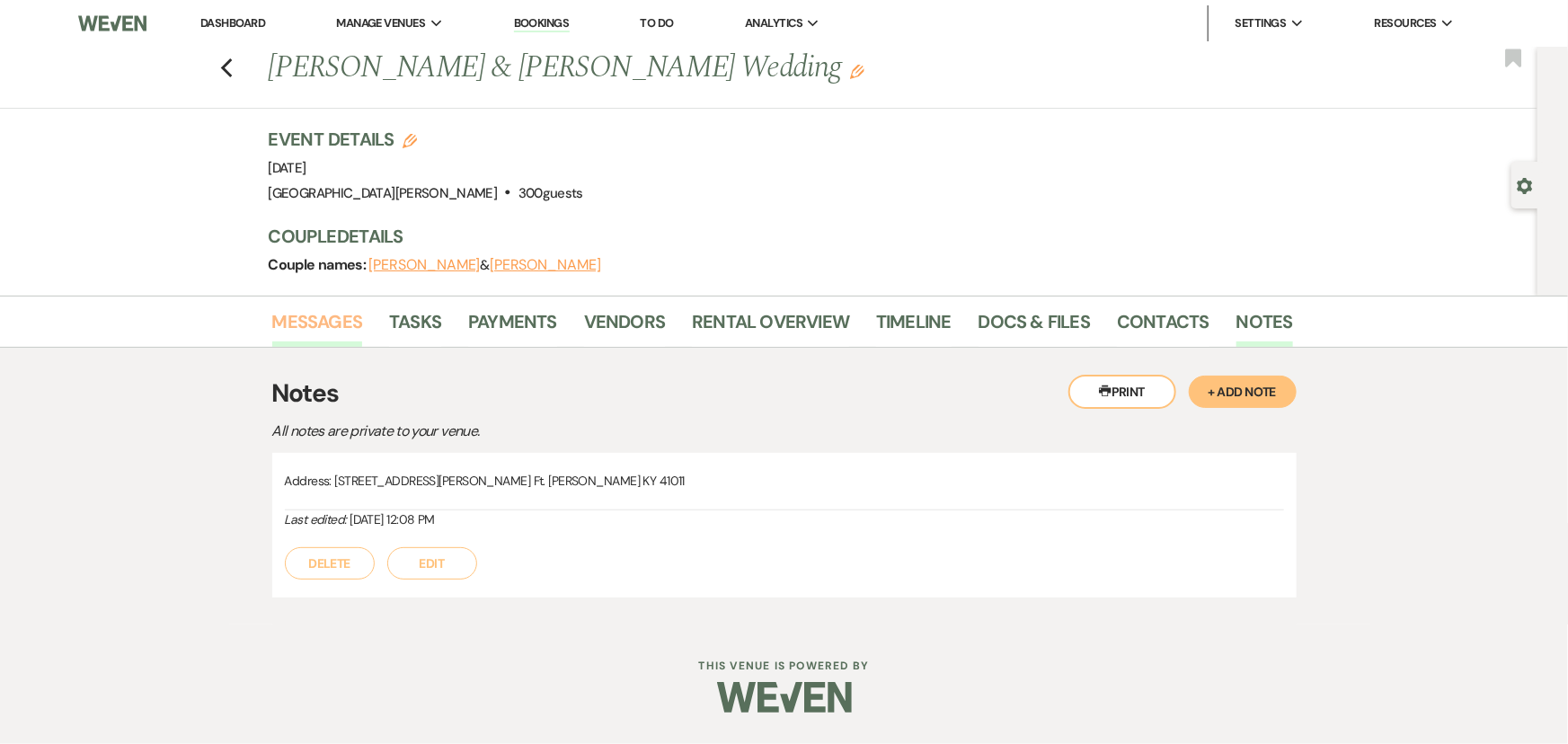
click at [313, 323] on link "Messages" at bounding box center [317, 327] width 90 height 40
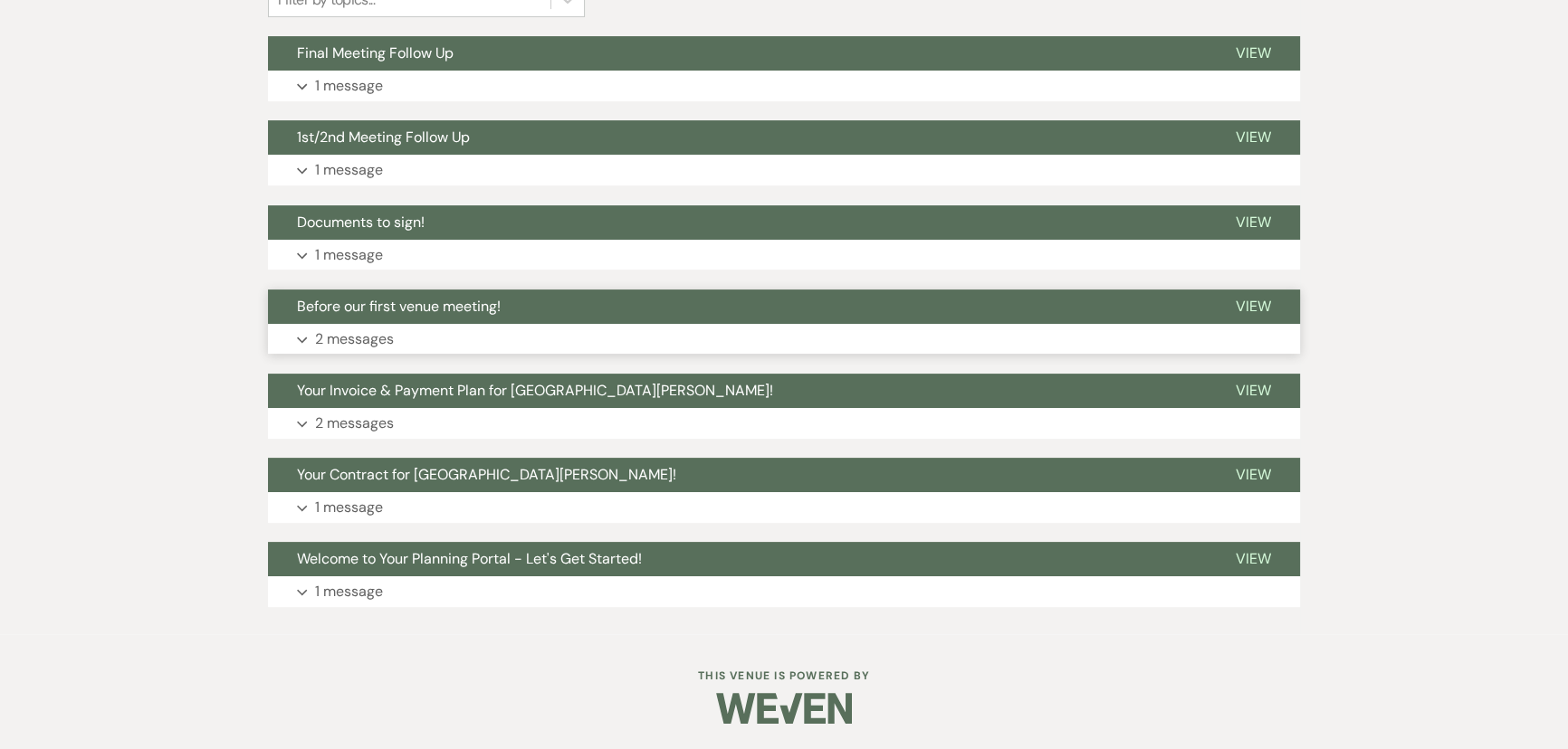
click at [414, 317] on button "Before our first venue meeting!" at bounding box center [736, 306] width 938 height 34
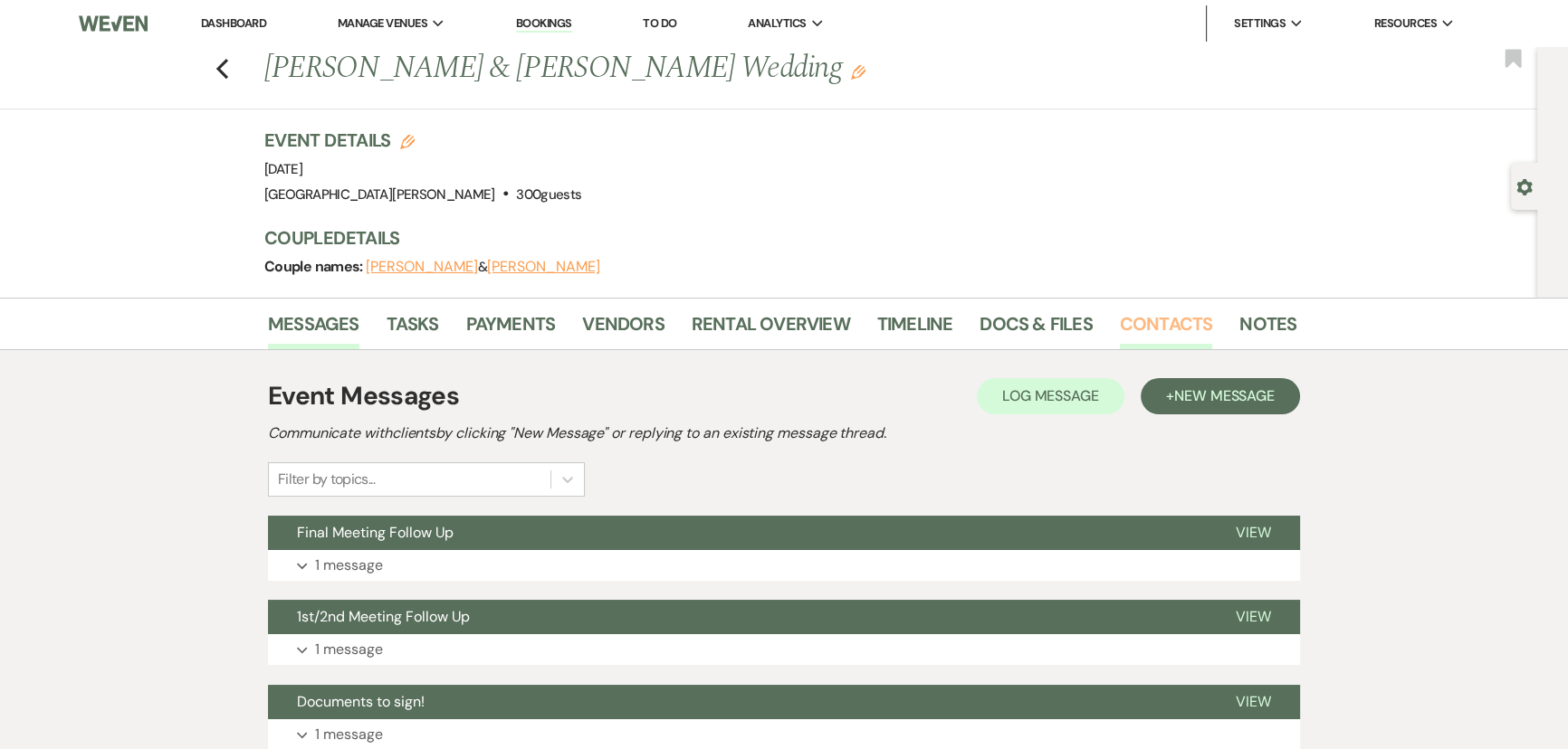
click at [1150, 330] on link "Contacts" at bounding box center [1166, 329] width 93 height 40
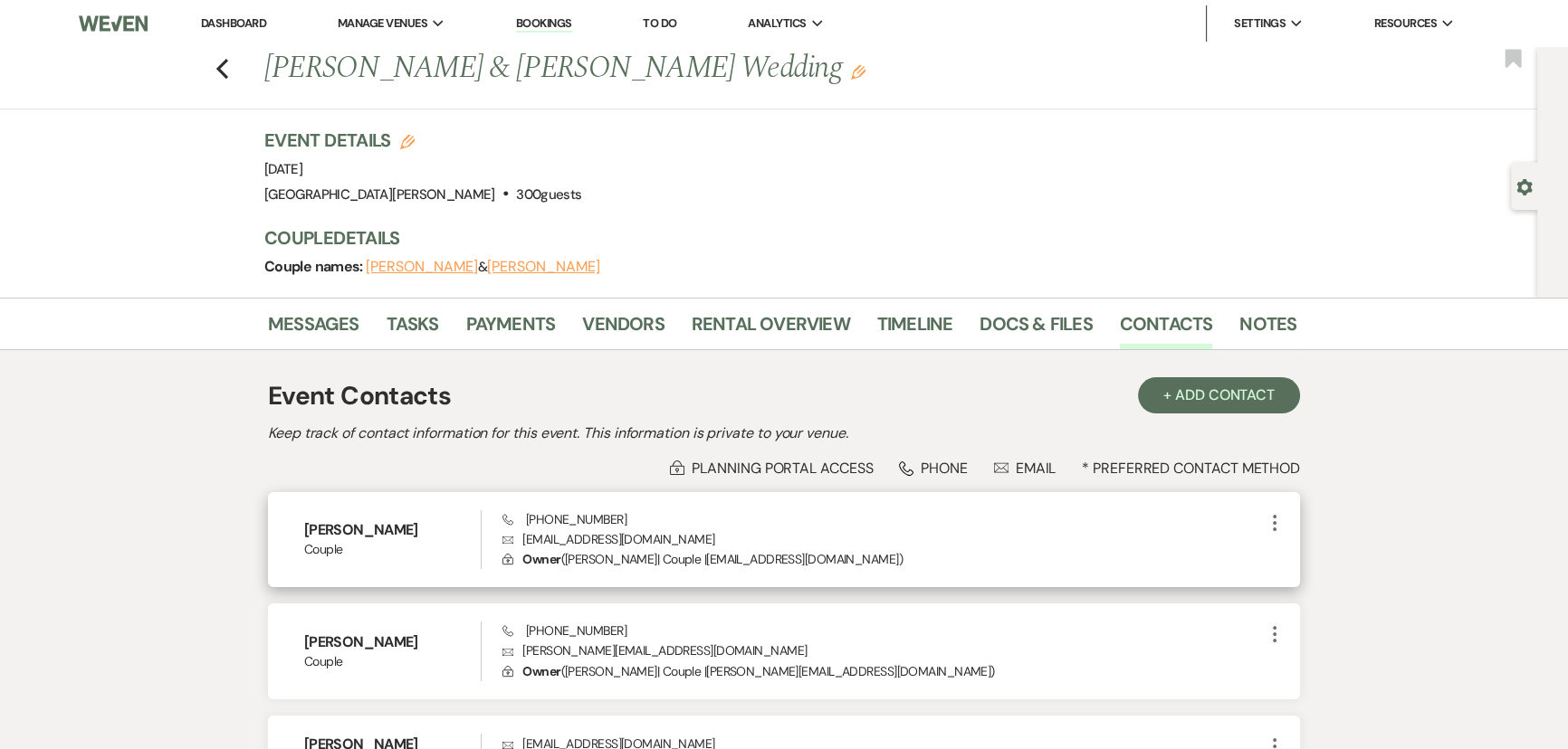
click at [600, 535] on p "Envelope caitlyniann@gmail.com" at bounding box center [883, 539] width 761 height 20
copy p "caitlyniann@gmail.com"
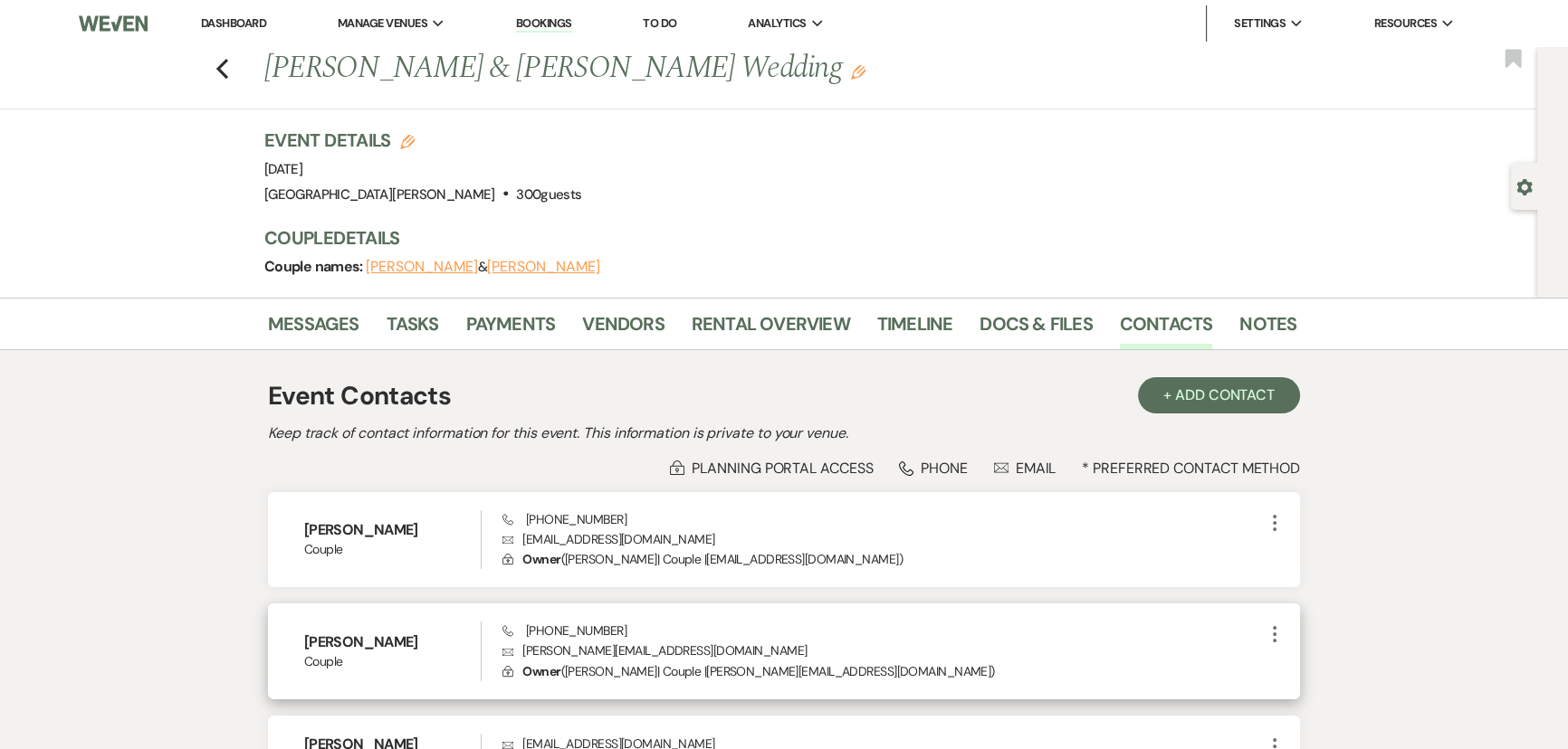
click at [580, 654] on p "Envelope patrick.slagle14@gmail.com" at bounding box center [883, 650] width 761 height 20
copy p "patrick.slagle14@gmail.com"
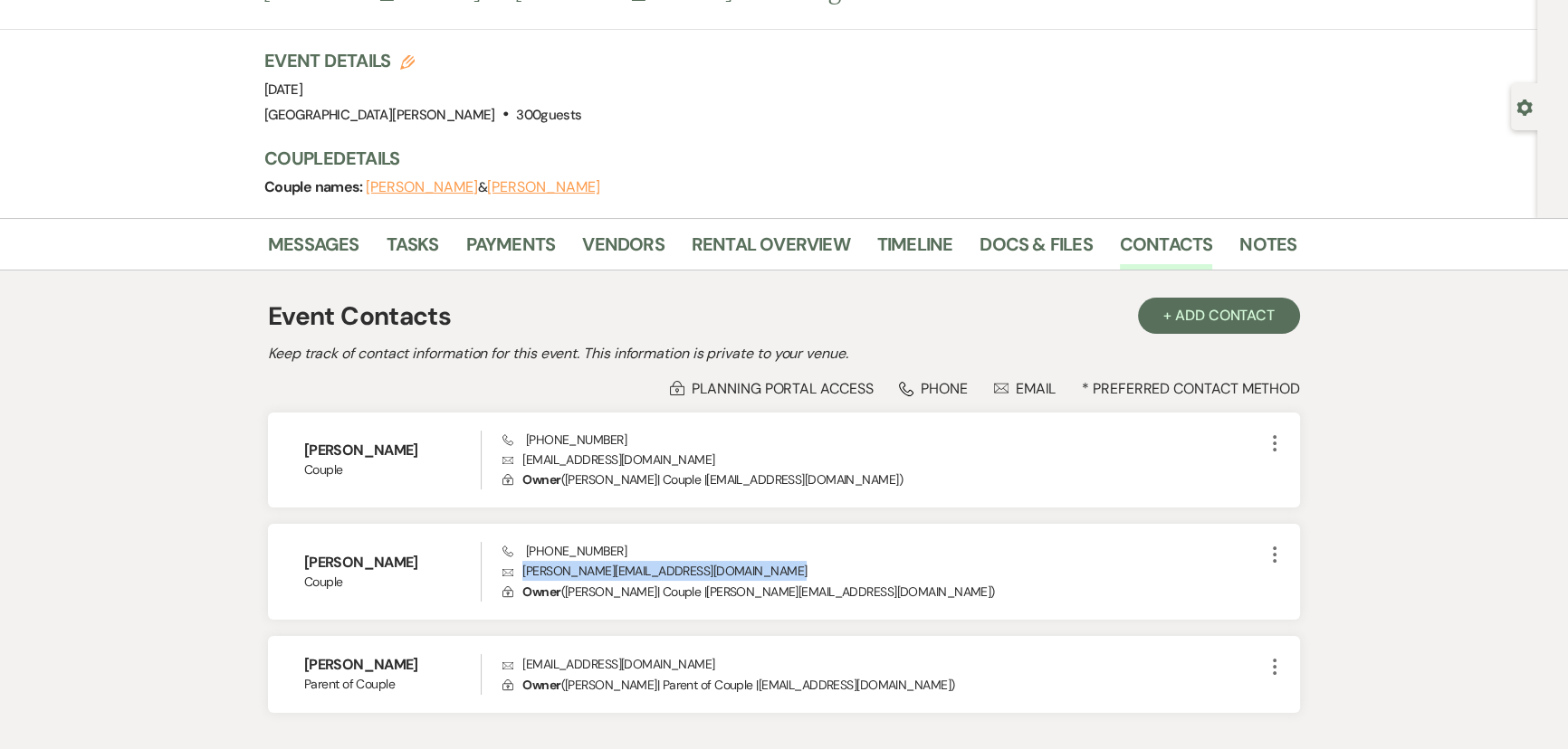
scroll to position [164, 0]
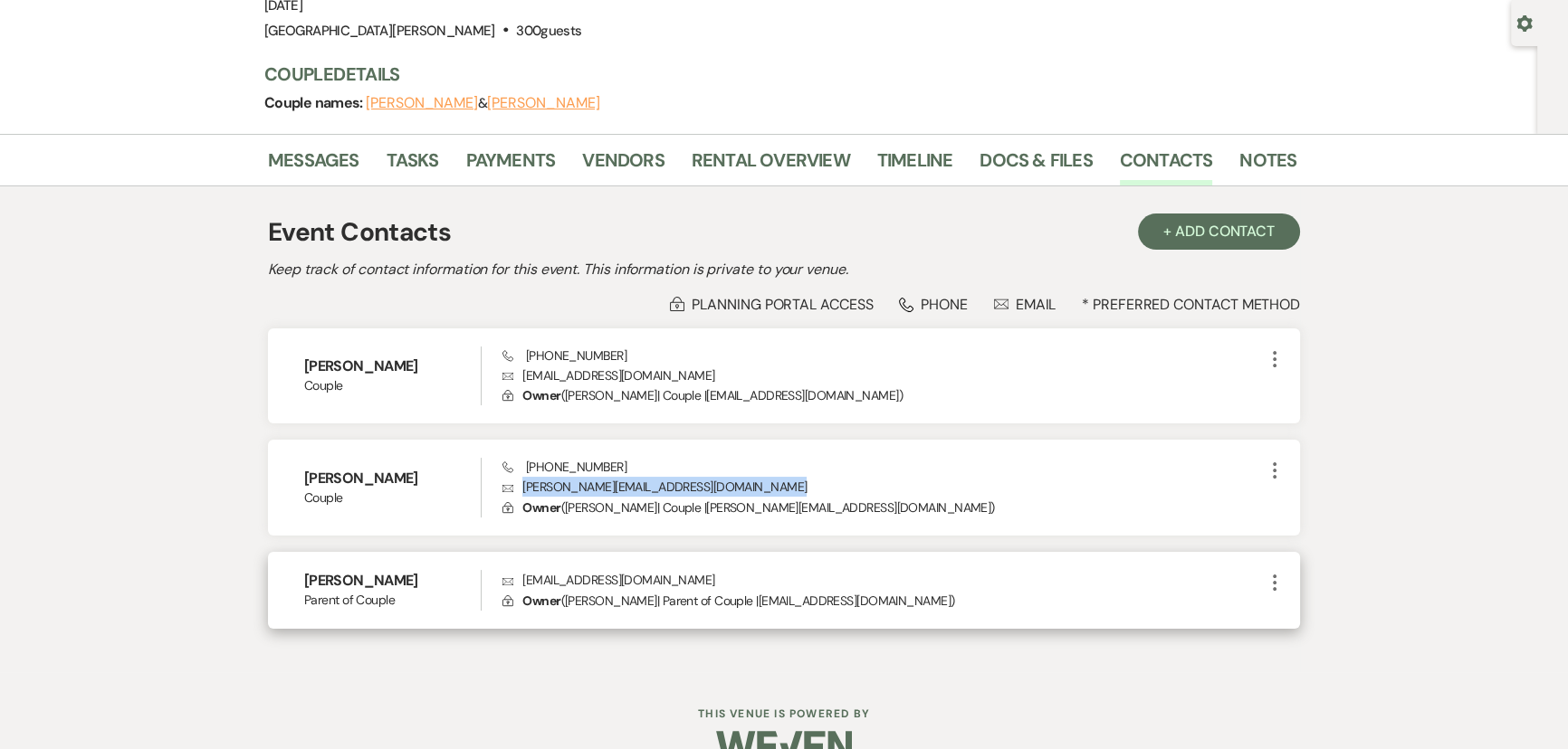
click at [571, 572] on p "Envelope drheather@live.com" at bounding box center [883, 579] width 761 height 20
copy p "drheather@live.com"
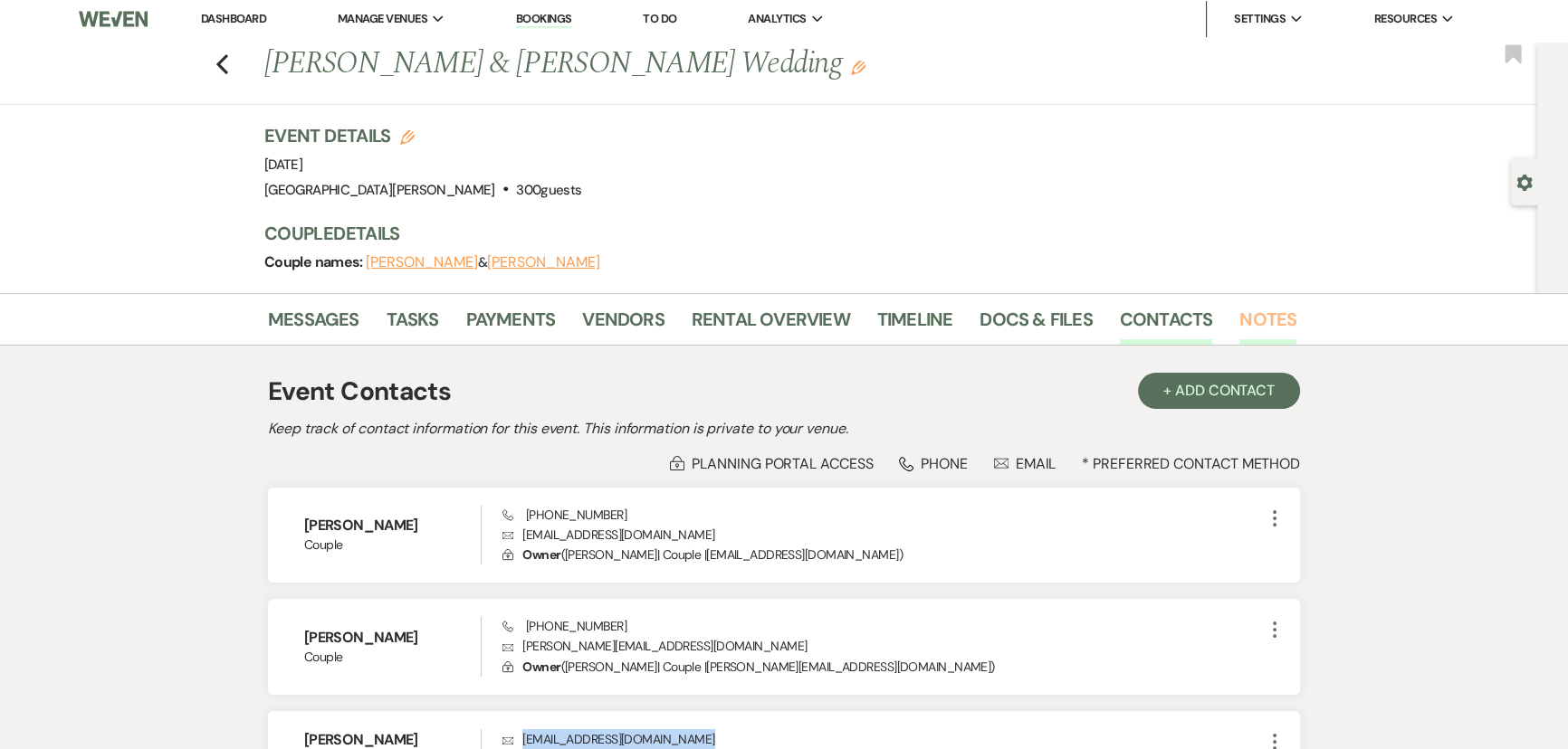
scroll to position [0, 0]
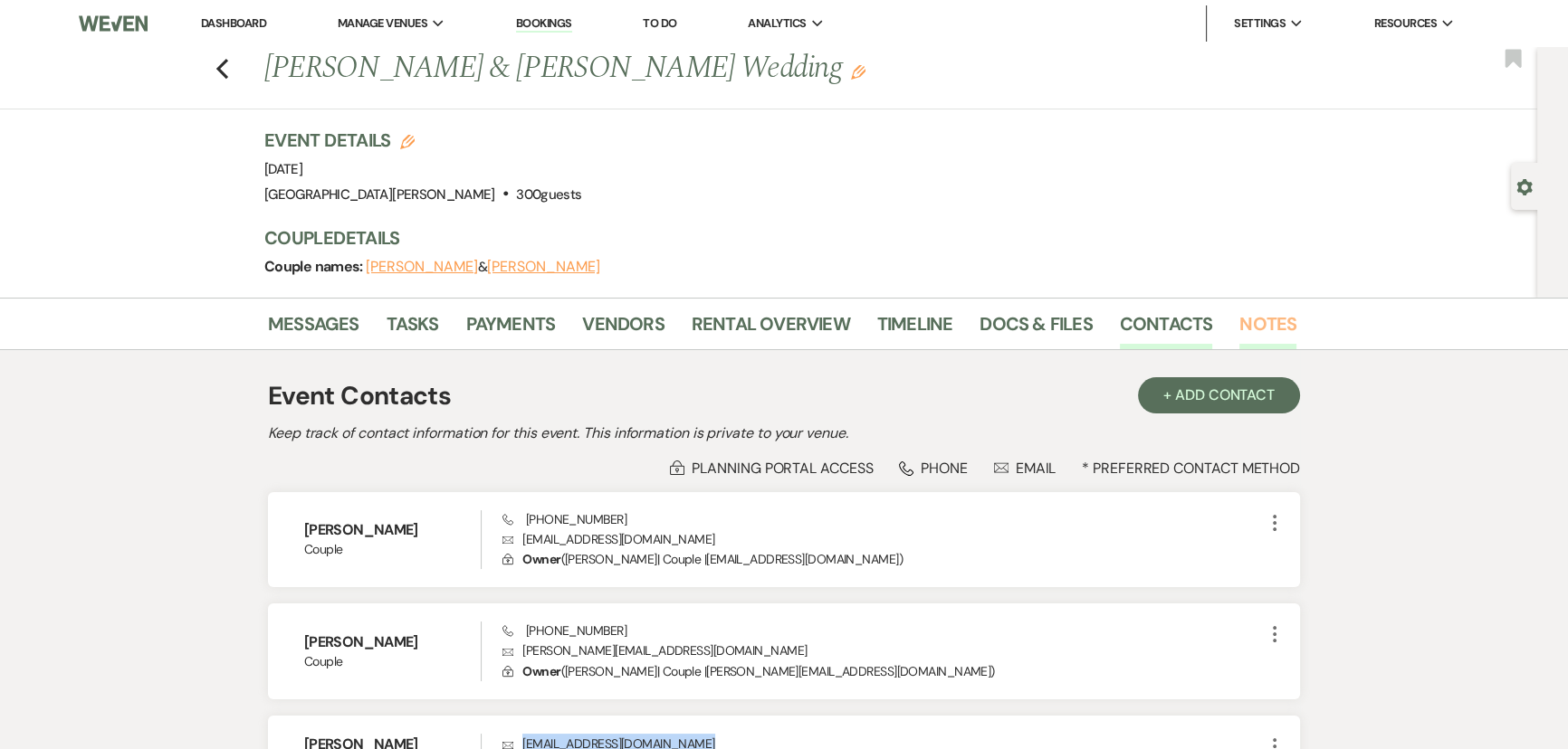
click at [1259, 331] on link "Notes" at bounding box center [1267, 329] width 57 height 40
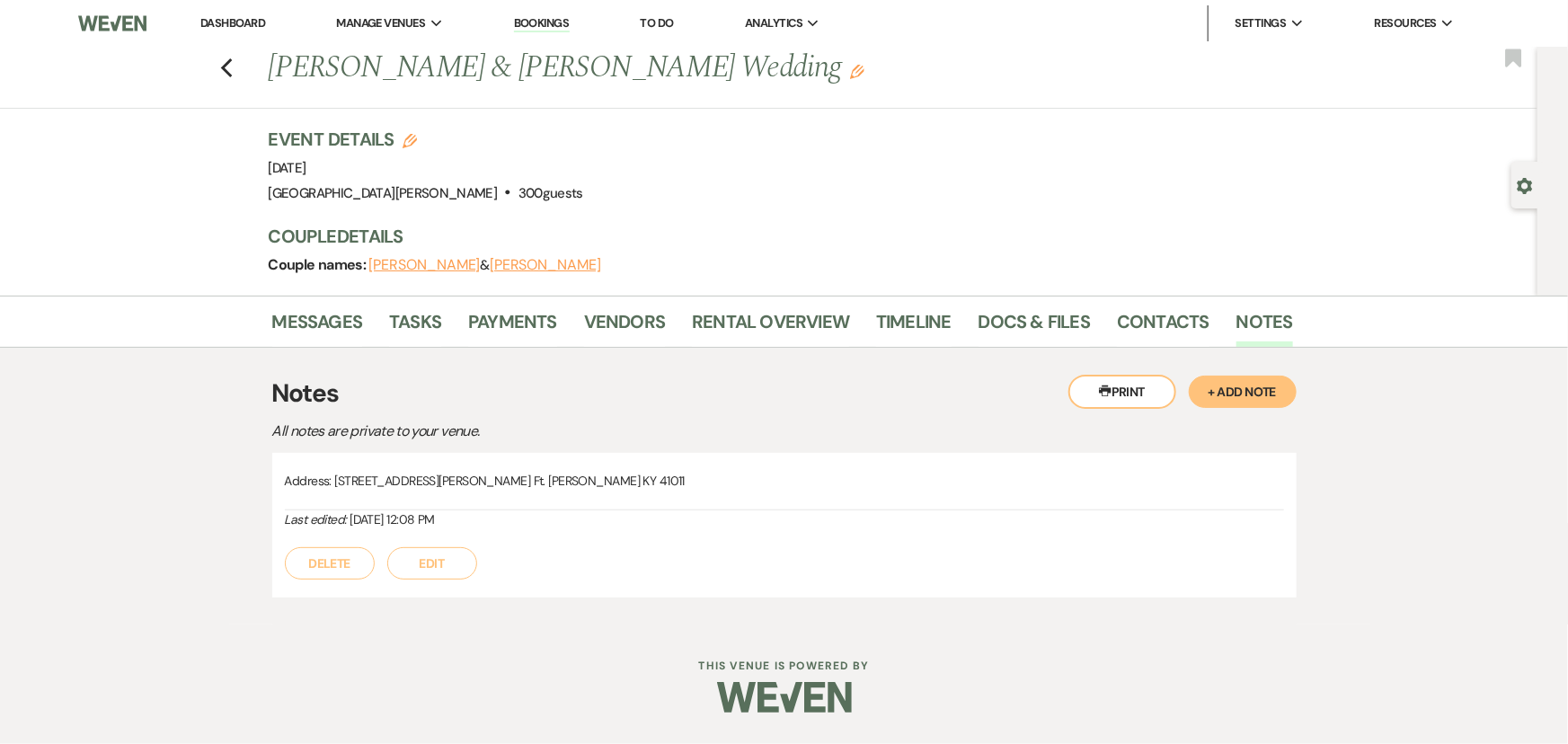
click at [1240, 394] on button "+ Add Note" at bounding box center [1242, 392] width 107 height 32
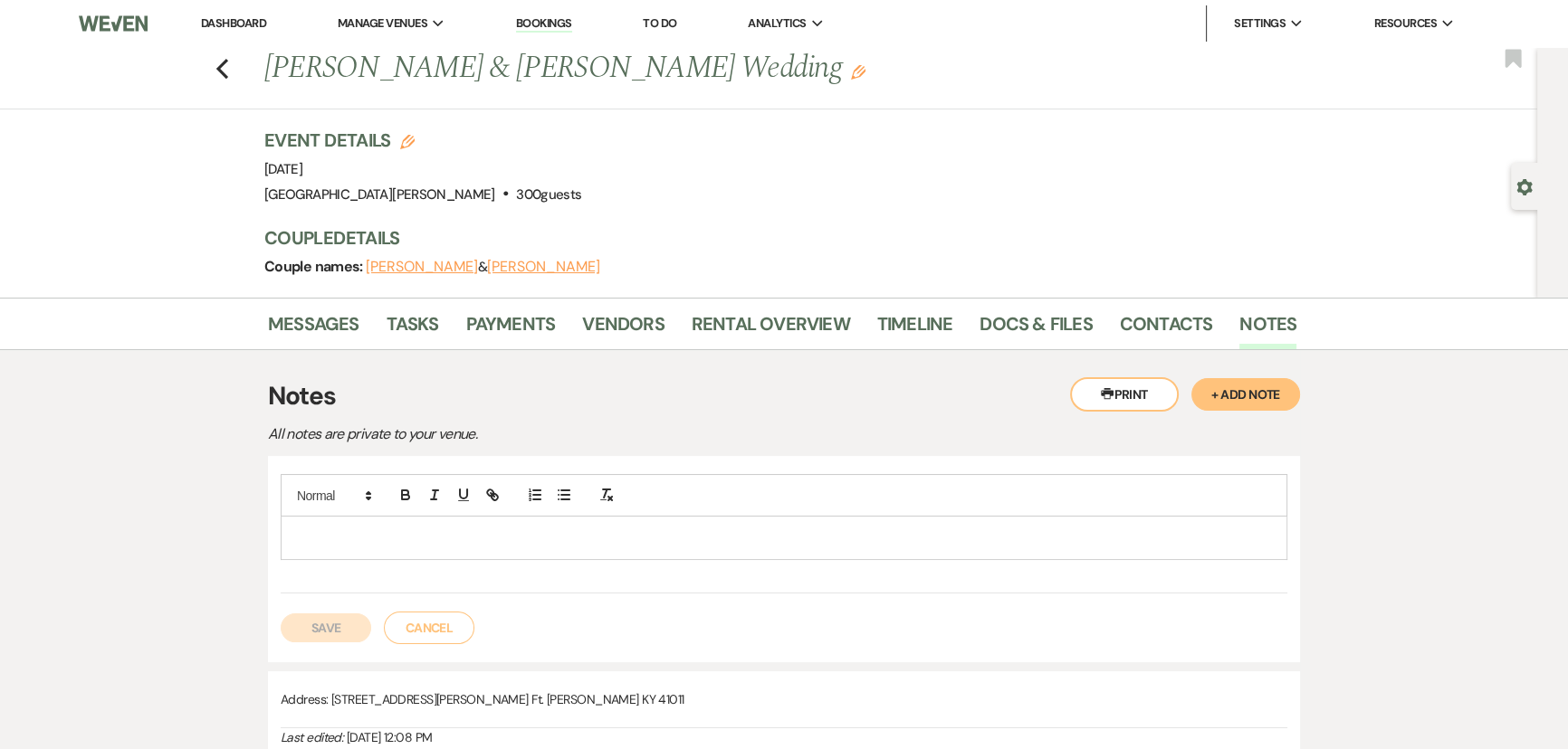
click at [875, 540] on p at bounding box center [784, 537] width 977 height 20
click at [327, 624] on button "Save" at bounding box center [325, 628] width 90 height 29
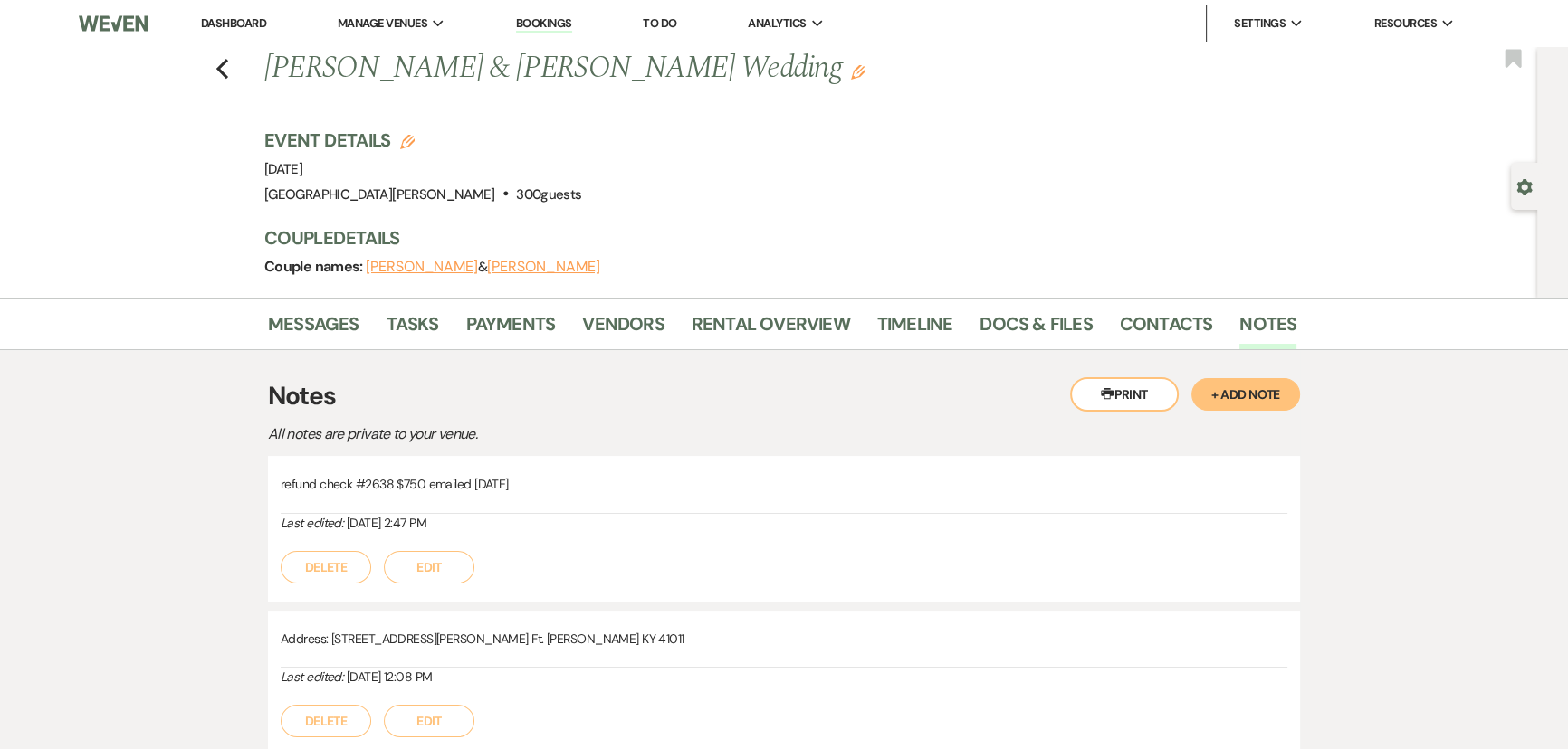
click at [241, 28] on link "Dashboard" at bounding box center [233, 23] width 65 height 15
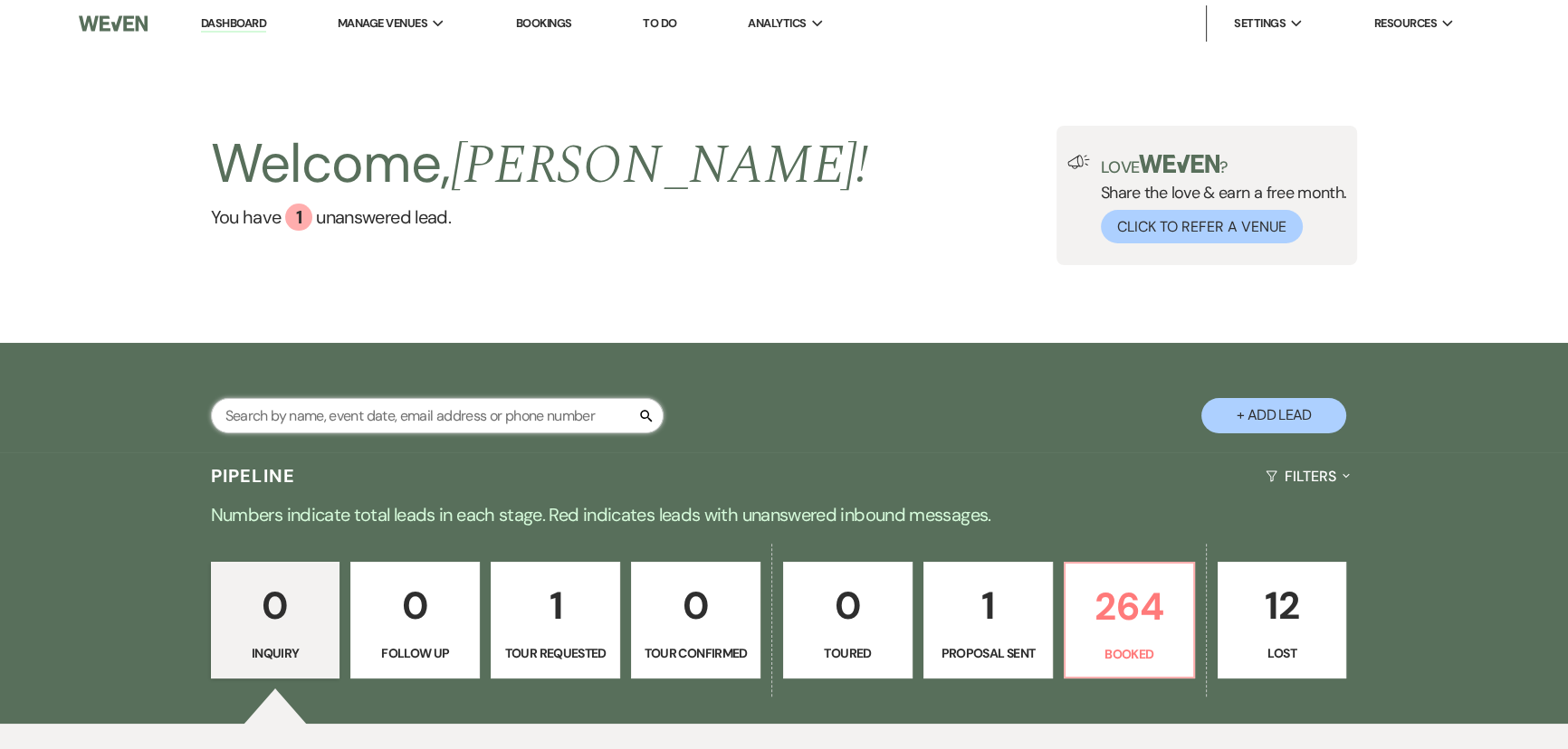
click at [491, 415] on input "text" at bounding box center [436, 415] width 452 height 35
type input "pappas"
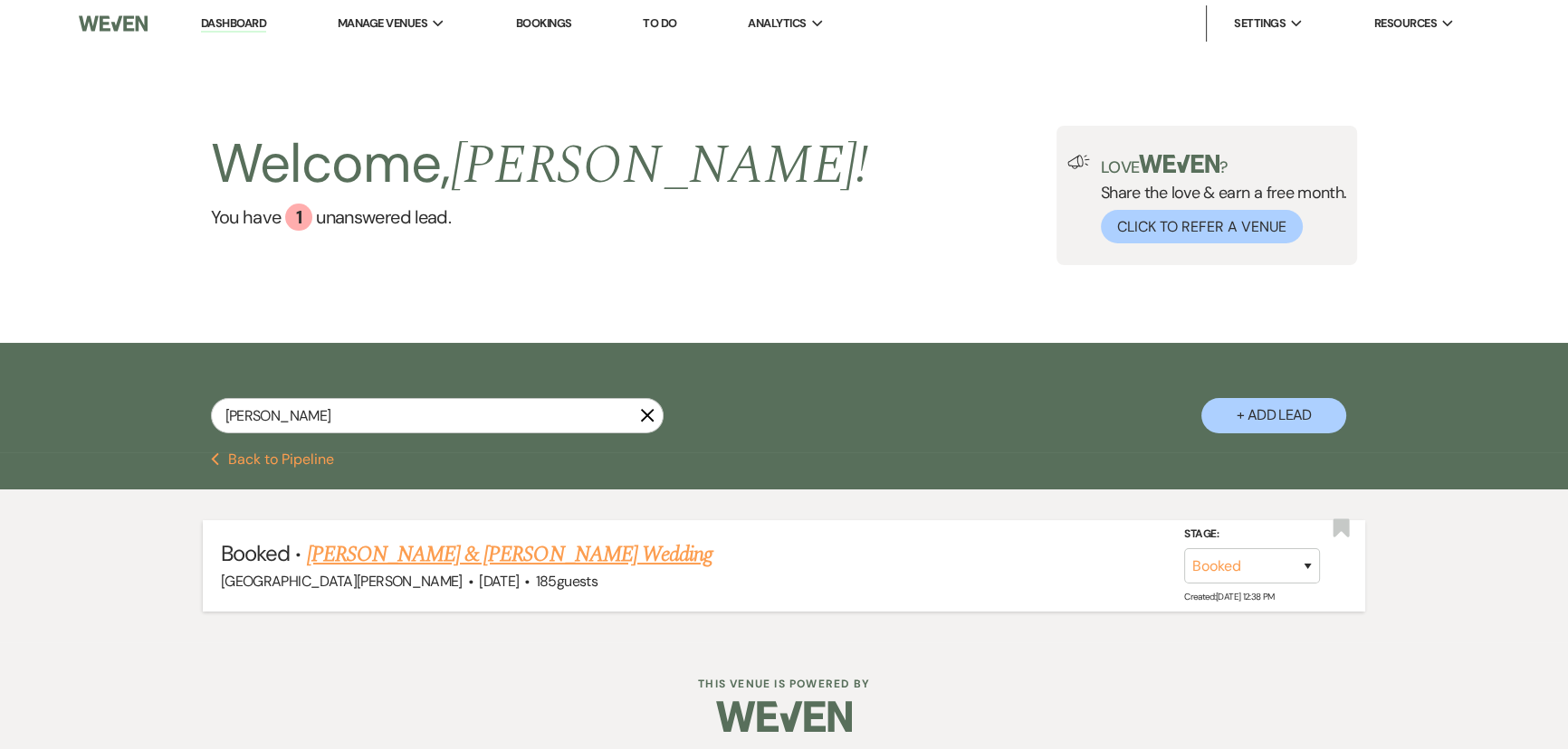
click at [526, 551] on link "Julia Pappas & Curtis Johnson's Wedding" at bounding box center [508, 555] width 405 height 32
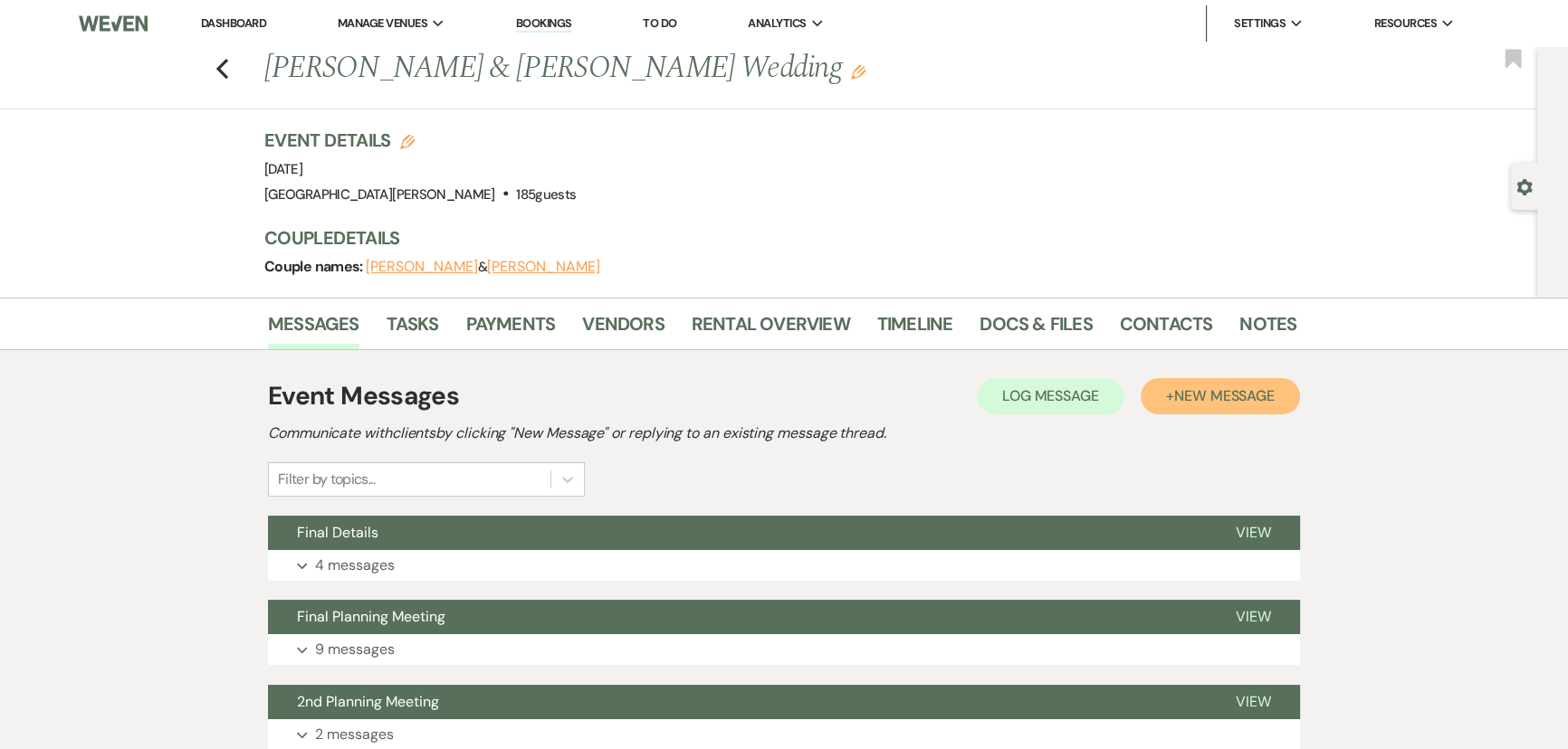
click at [1189, 402] on span "New Message" at bounding box center [1224, 395] width 101 height 19
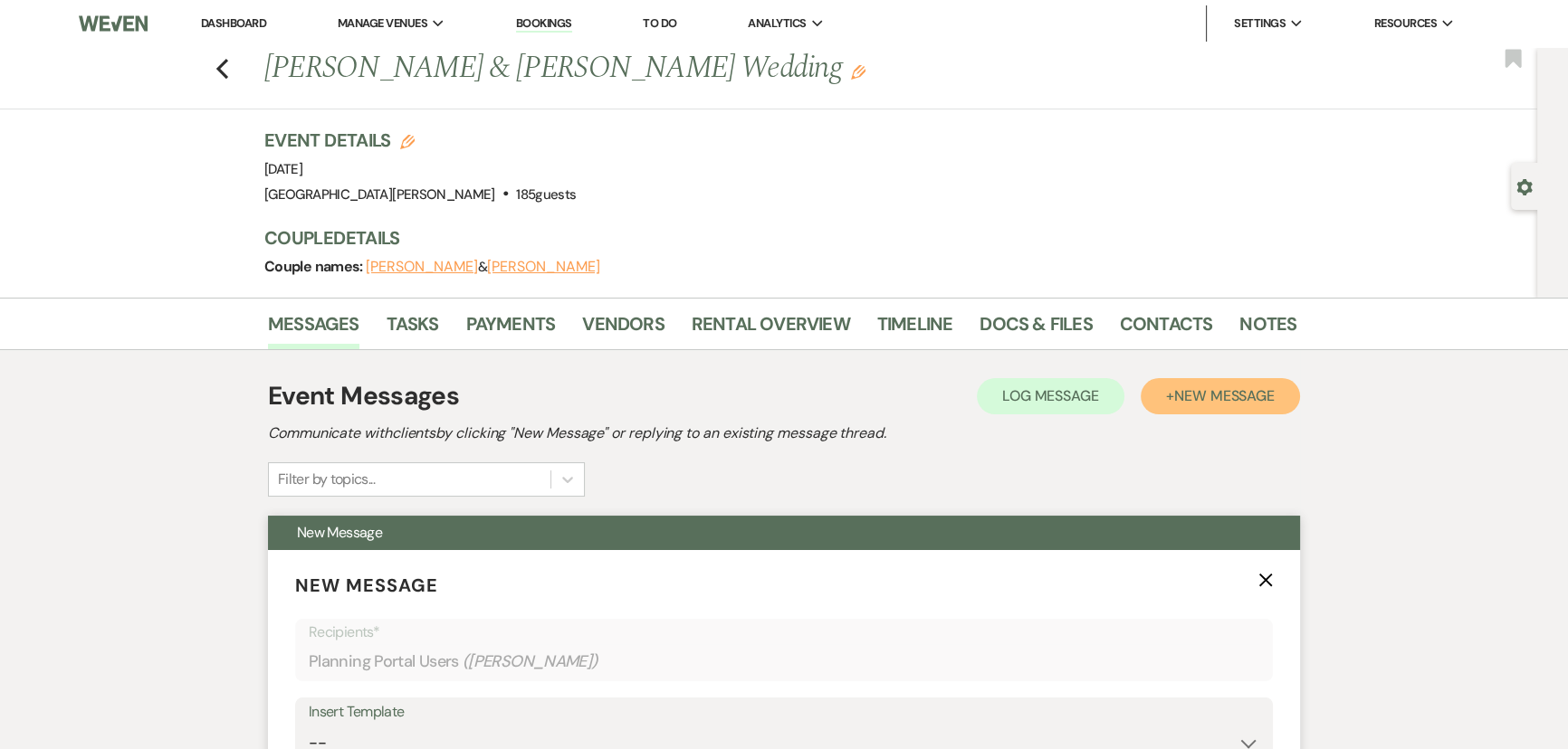
scroll to position [247, 0]
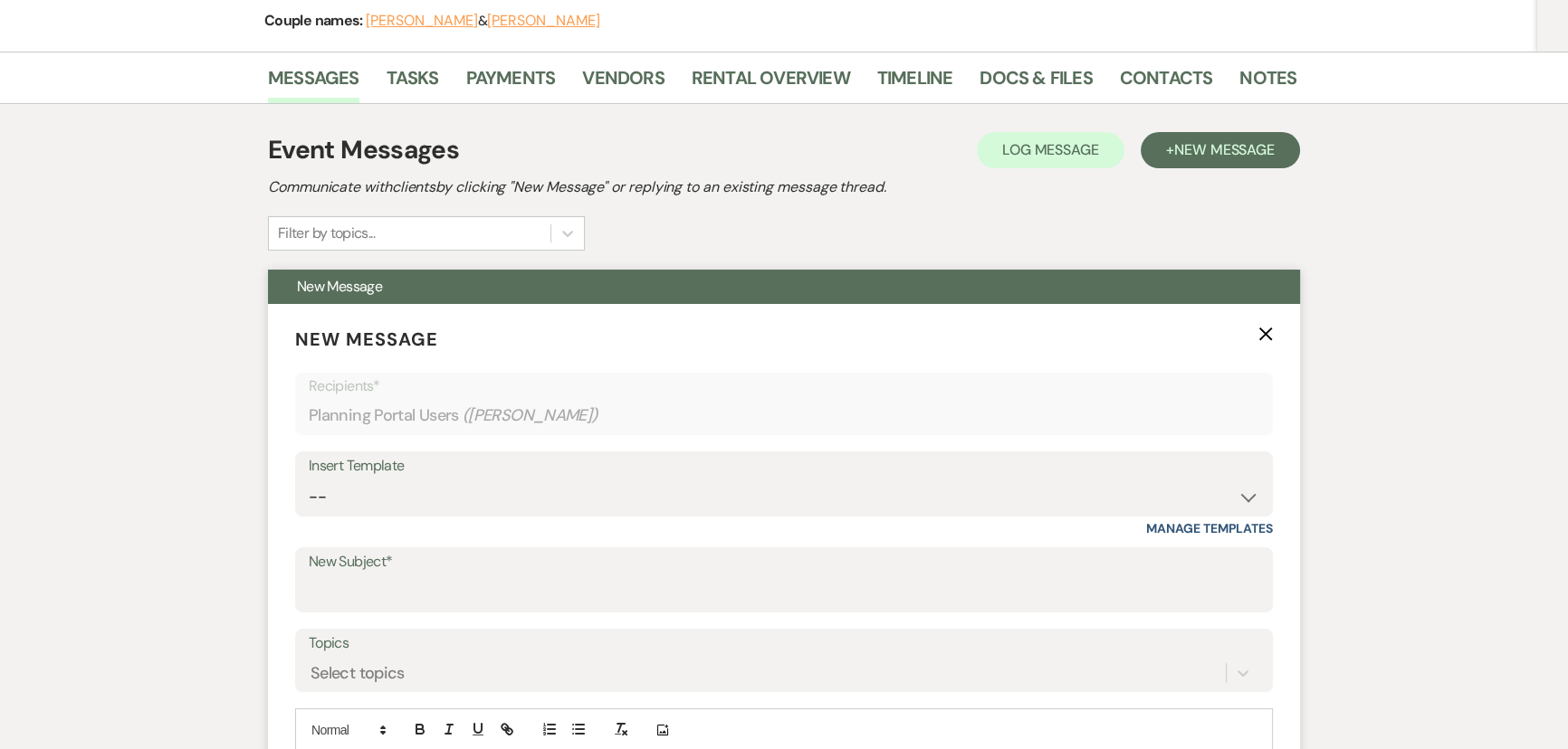
click at [605, 561] on label "New Subject*" at bounding box center [784, 562] width 950 height 27
click at [605, 575] on input "New Subject*" at bounding box center [784, 593] width 950 height 35
click at [541, 579] on input "New Subject*" at bounding box center [784, 593] width 950 height 35
type input "Refund Check"
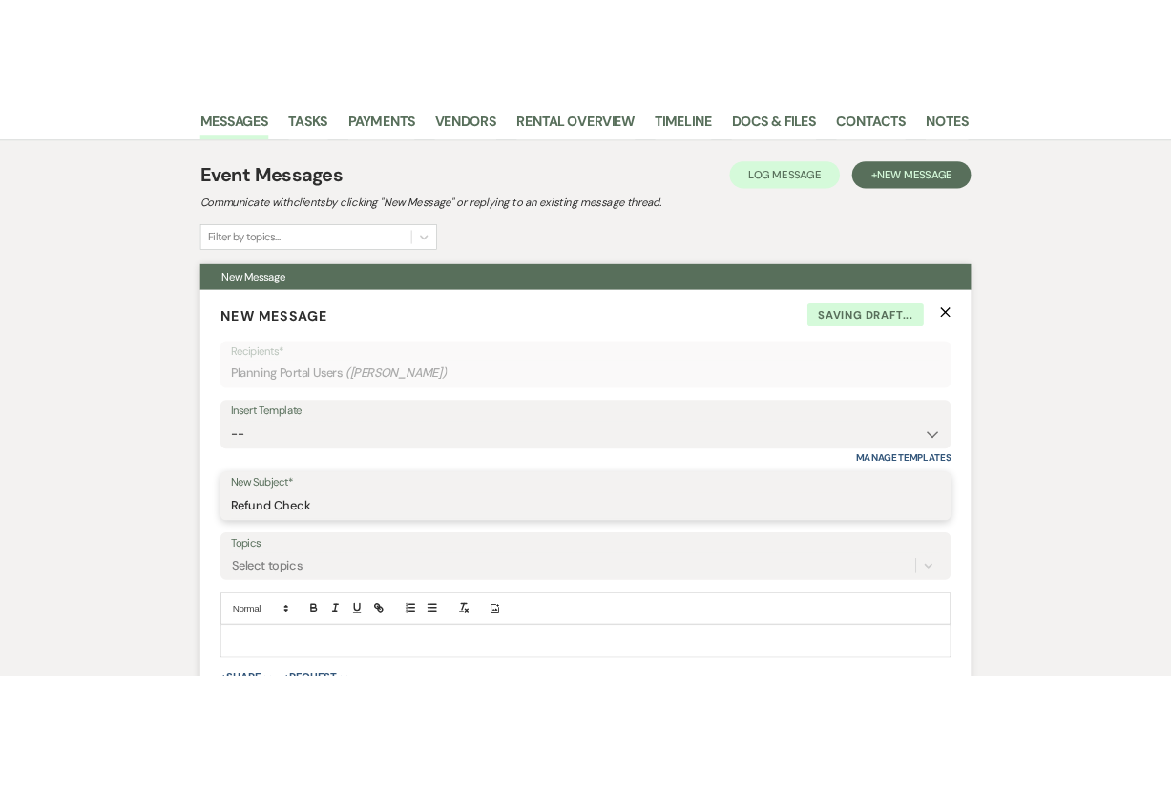
scroll to position [433, 0]
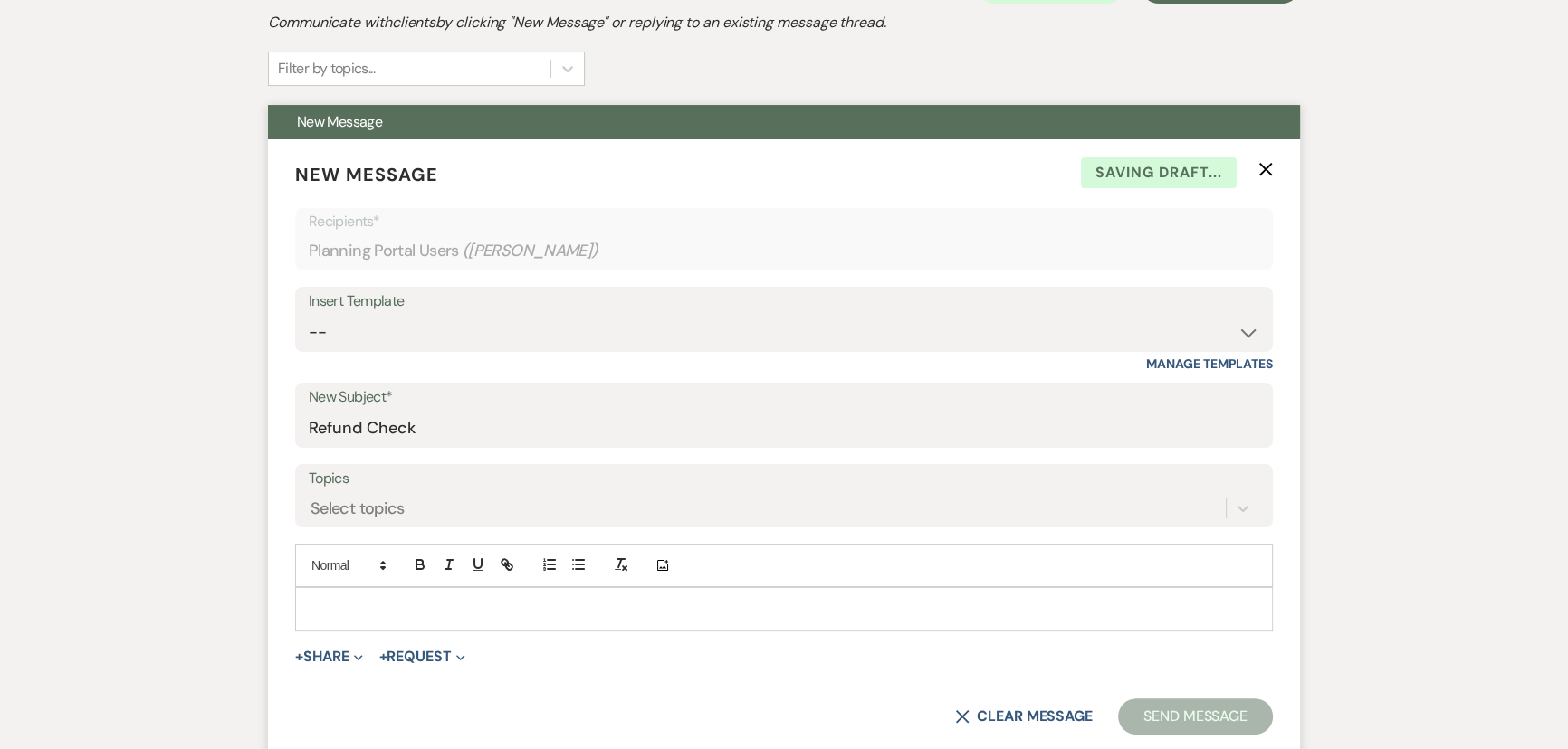
click at [455, 605] on p at bounding box center [784, 609] width 949 height 20
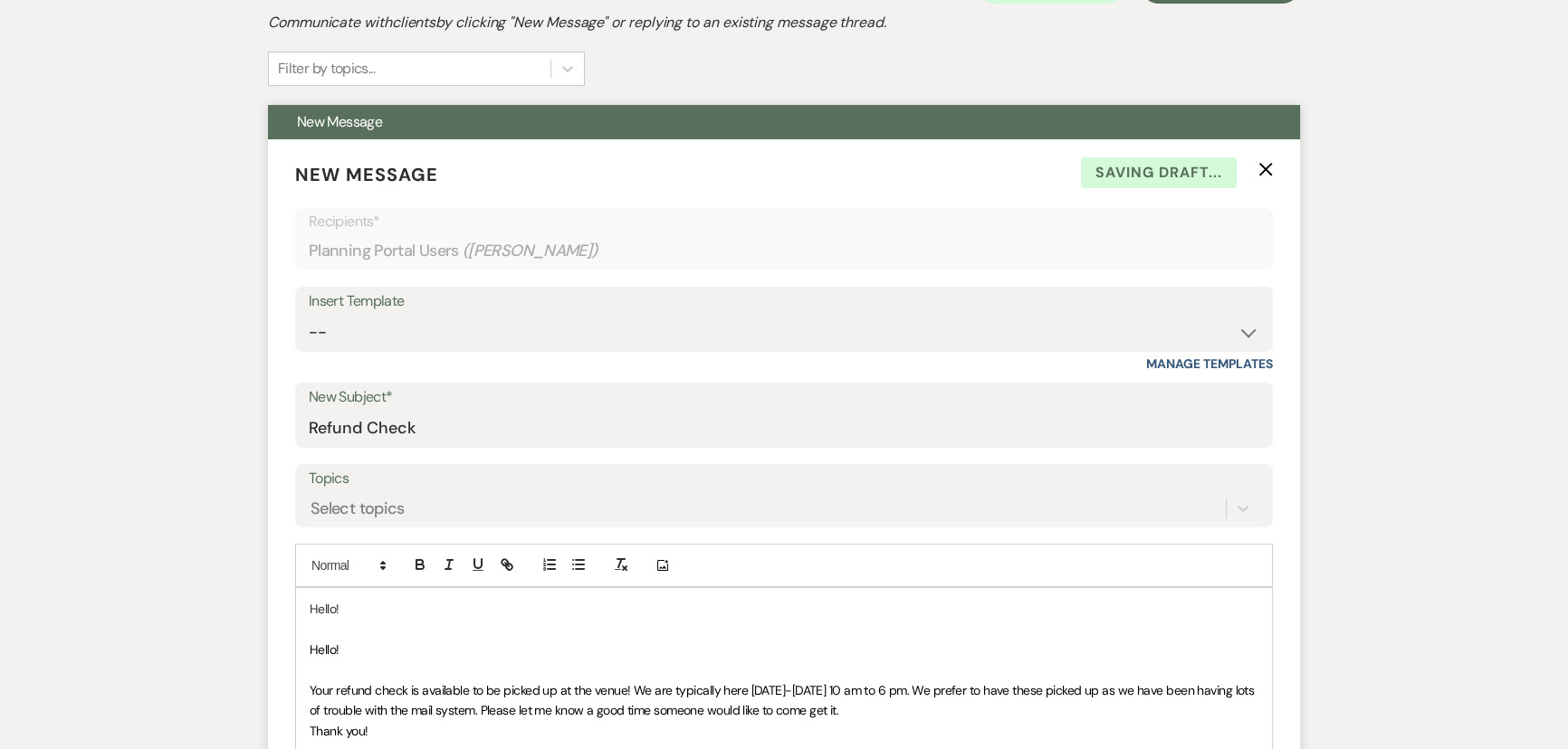
click at [326, 651] on span "Hello!" at bounding box center [323, 649] width 29 height 16
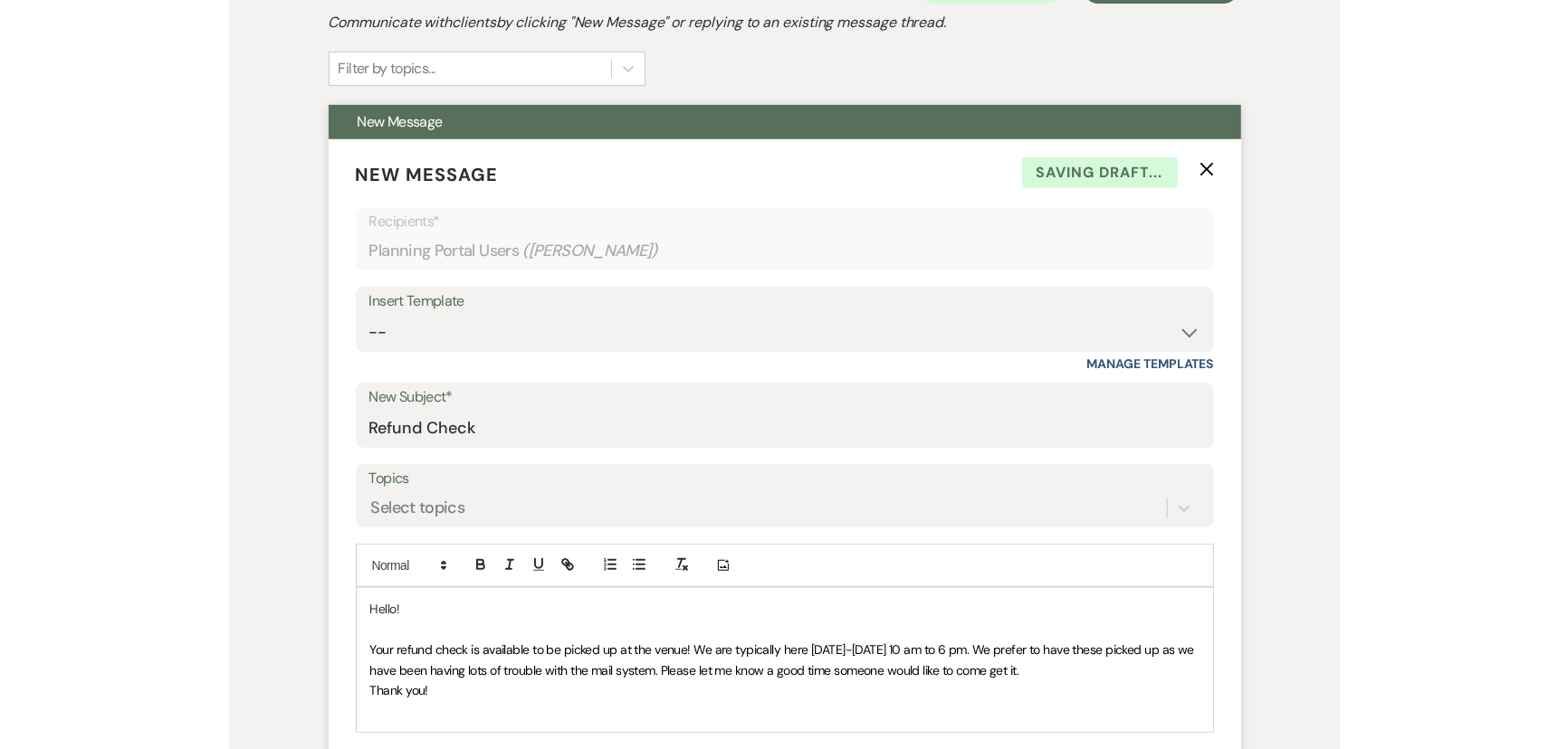
scroll to position [493, 0]
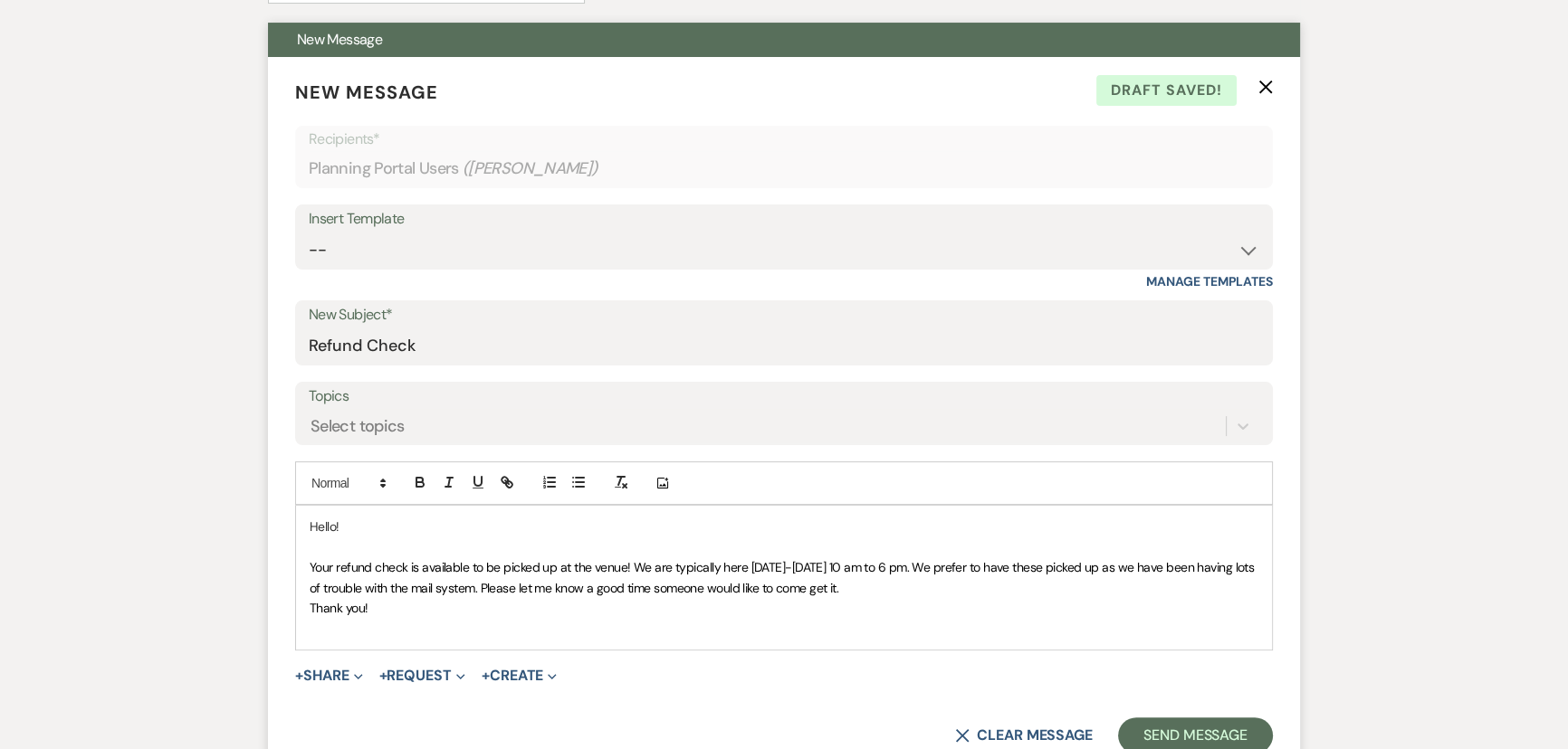
click at [887, 575] on p "Your refund check is available to be picked up at the venue! We are typically h…" at bounding box center [784, 577] width 949 height 41
click at [886, 580] on p "Your refund check is available to be picked up at the venue! We are typically h…" at bounding box center [784, 577] width 949 height 41
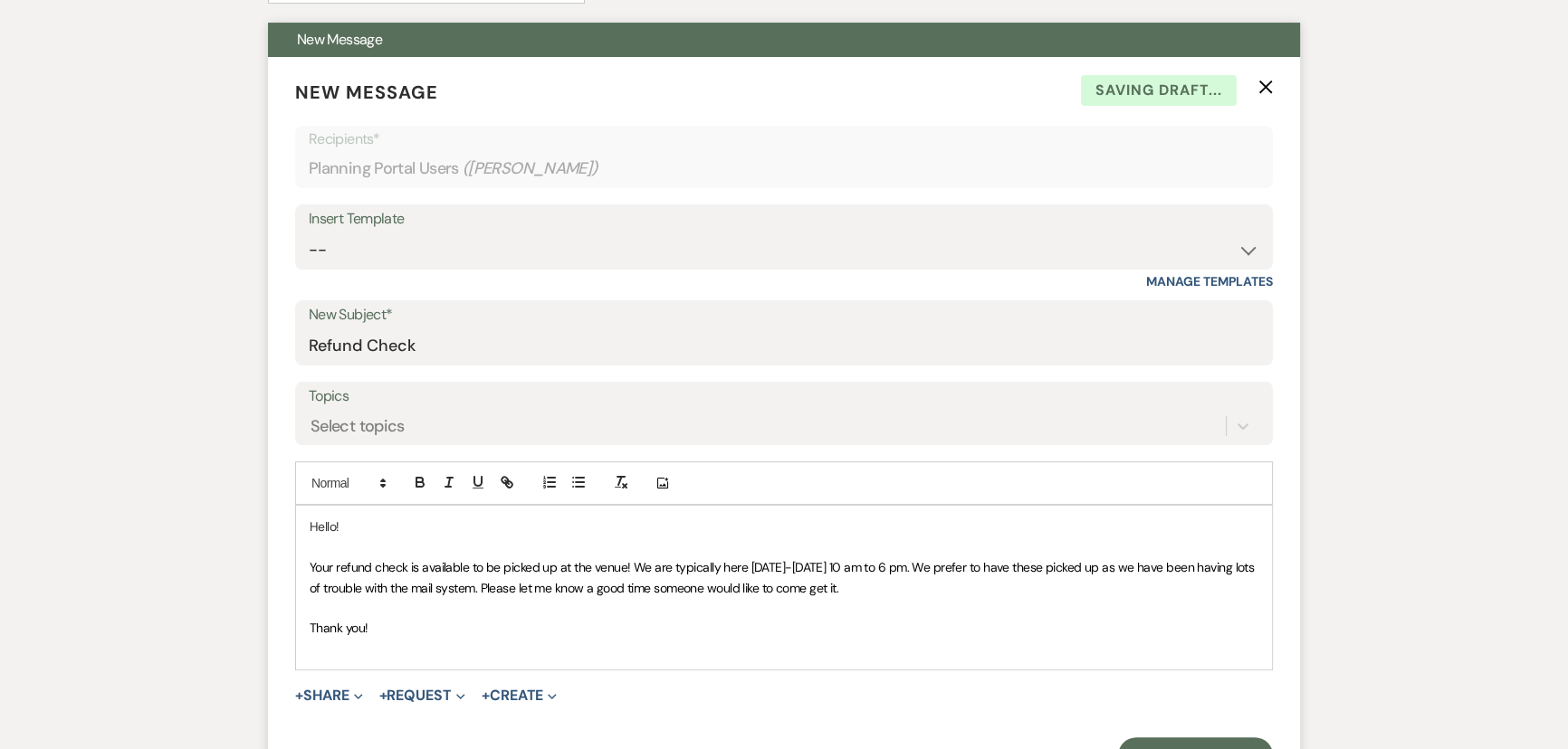
click at [544, 658] on div "Hello! Your refund check is available to be picked up at the venue! We are typi…" at bounding box center [784, 587] width 976 height 164
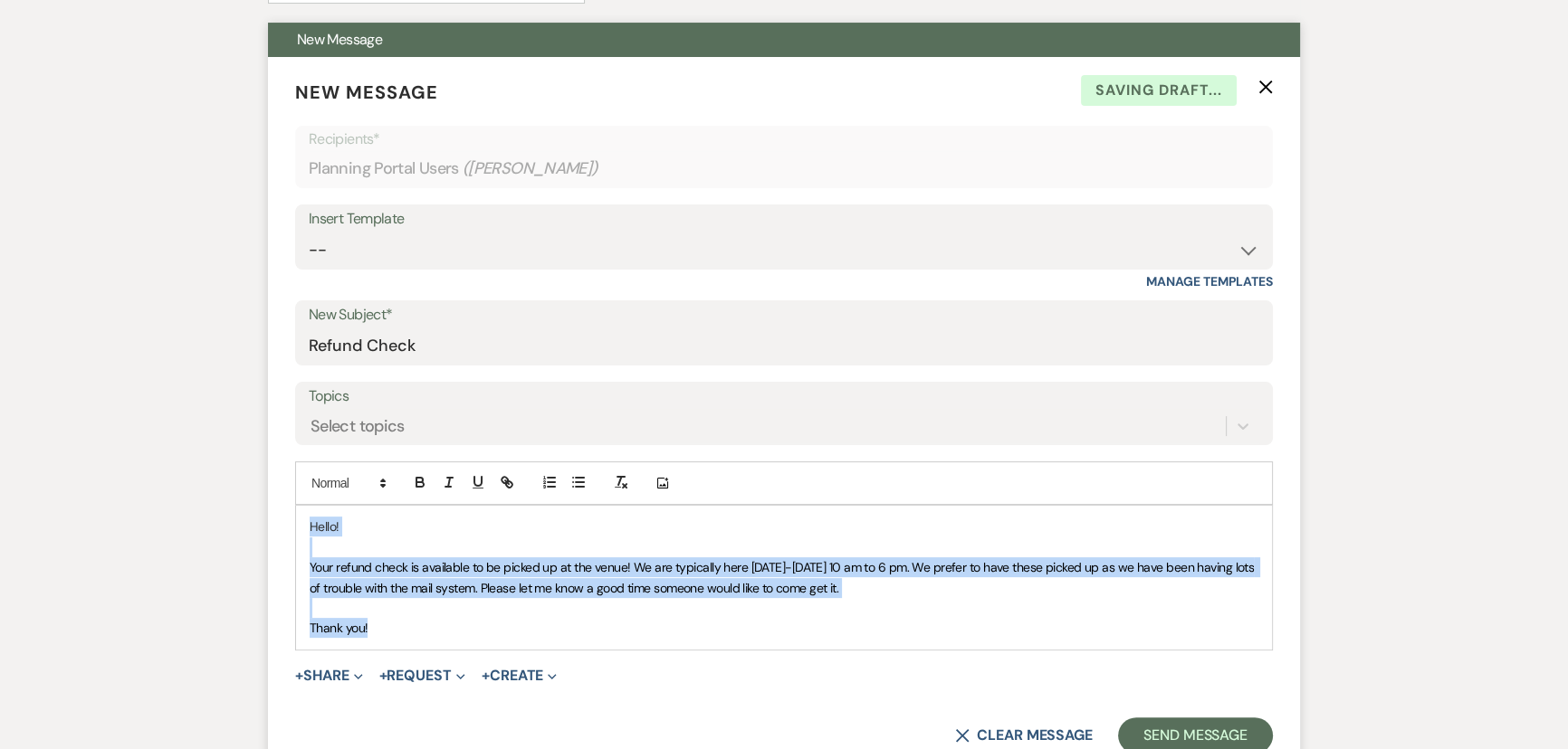
drag, startPoint x: 499, startPoint y: 641, endPoint x: 304, endPoint y: 520, distance: 229.5
click at [304, 521] on div "Hello! Your refund check is available to be picked up at the venue! We are typi…" at bounding box center [784, 576] width 976 height 143
copy div "Hello! Your refund check is available to be picked up at the venue! We are typi…"
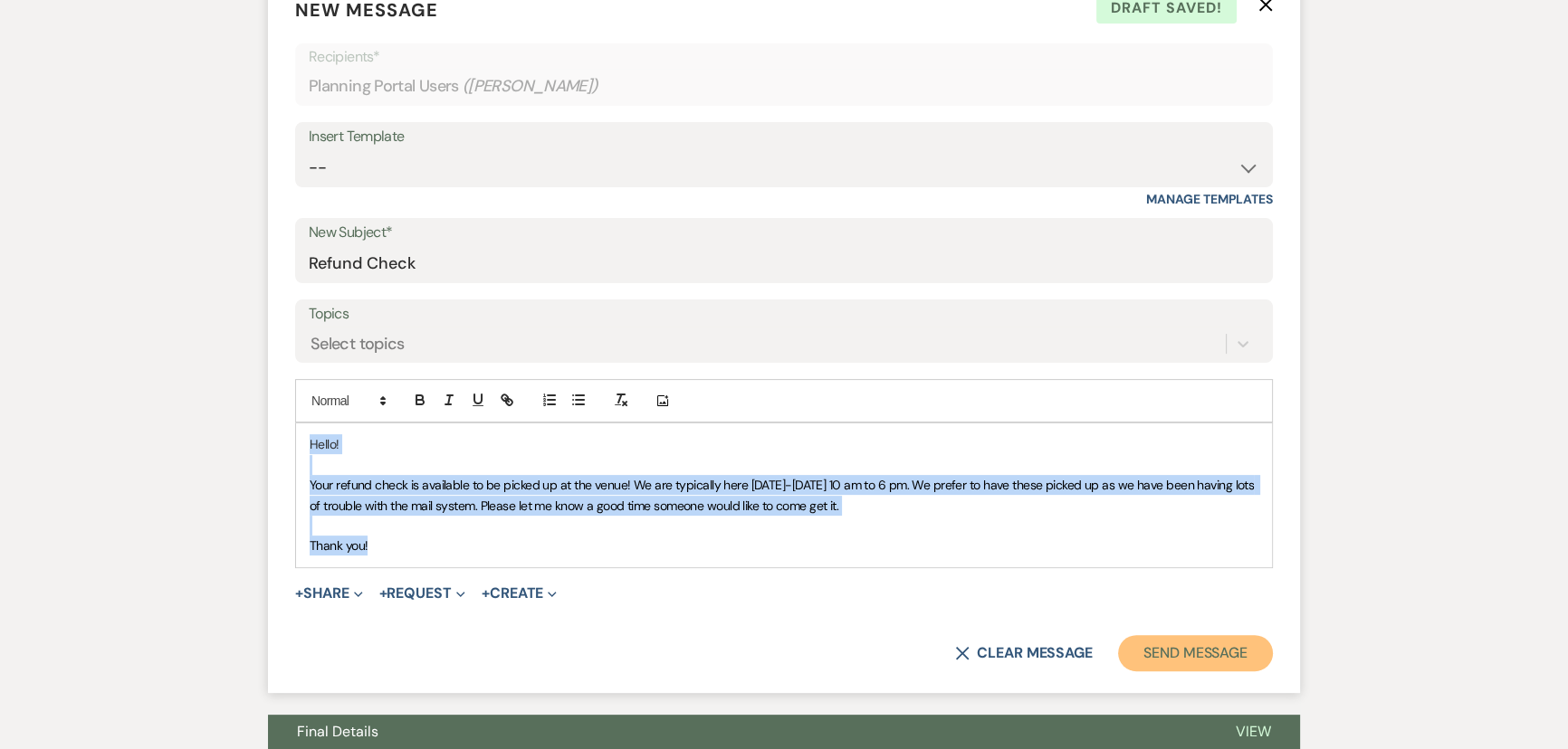
click at [1188, 657] on button "Send Message" at bounding box center [1194, 653] width 155 height 36
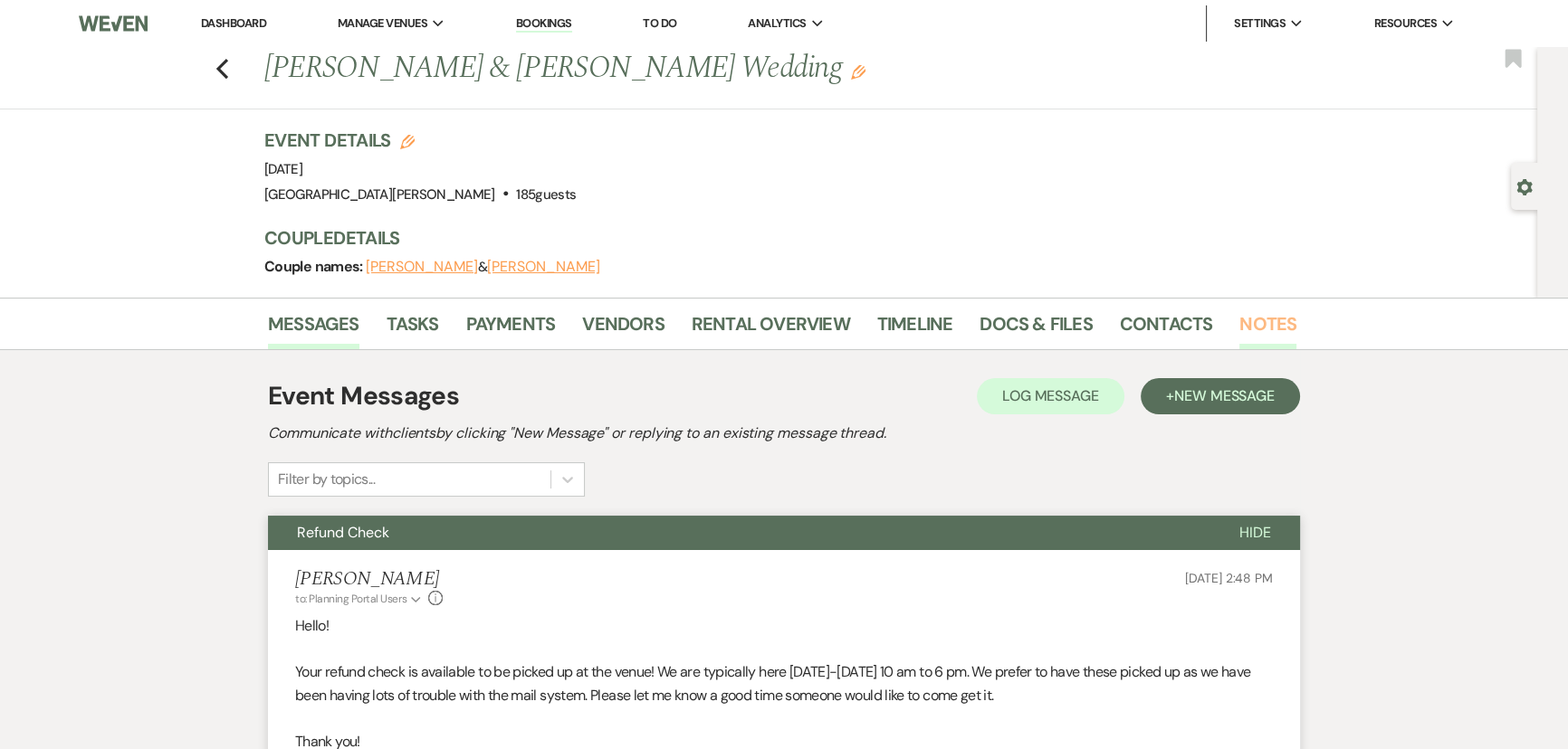
click at [1272, 321] on link "Notes" at bounding box center [1267, 329] width 57 height 40
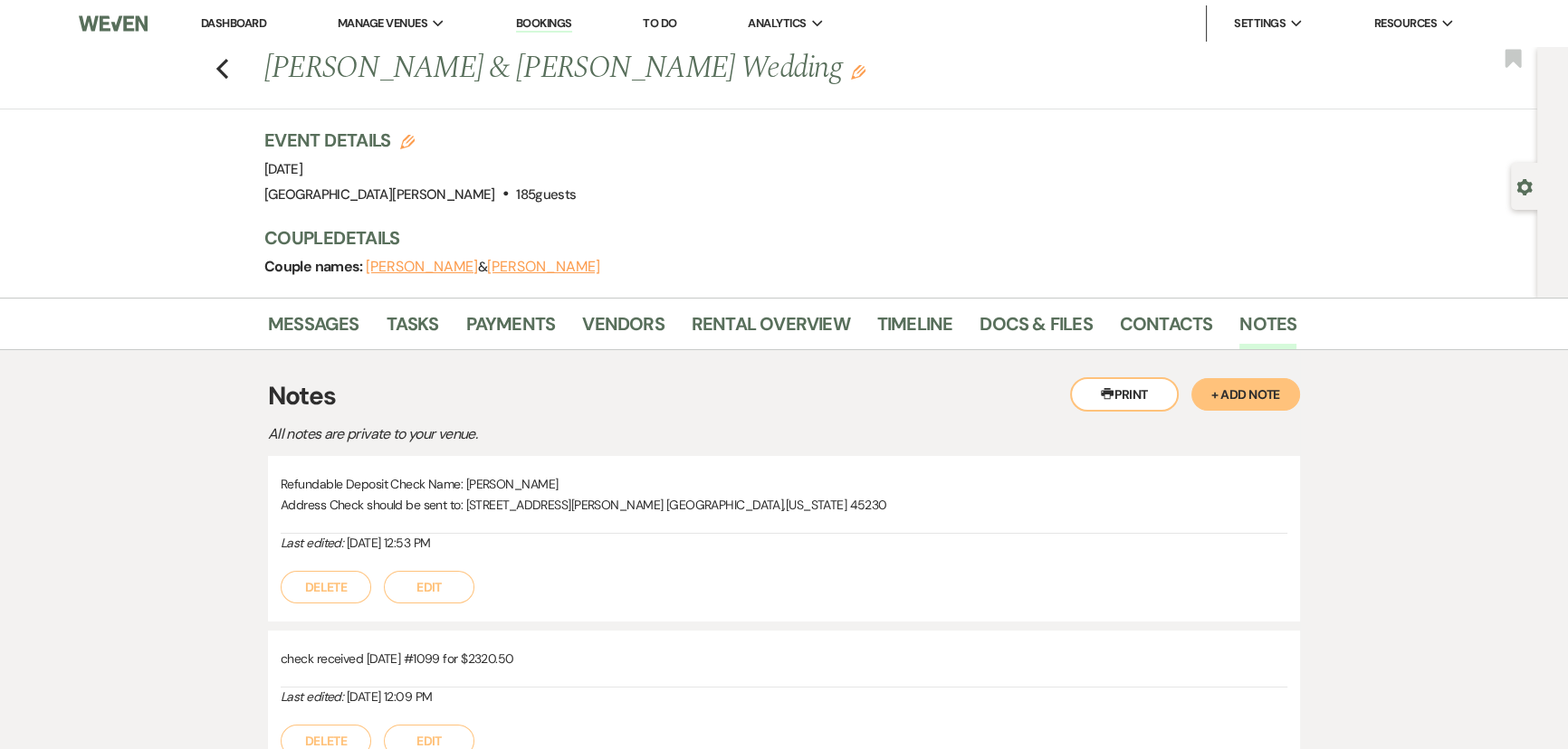
click at [1235, 400] on button "+ Add Note" at bounding box center [1245, 394] width 108 height 32
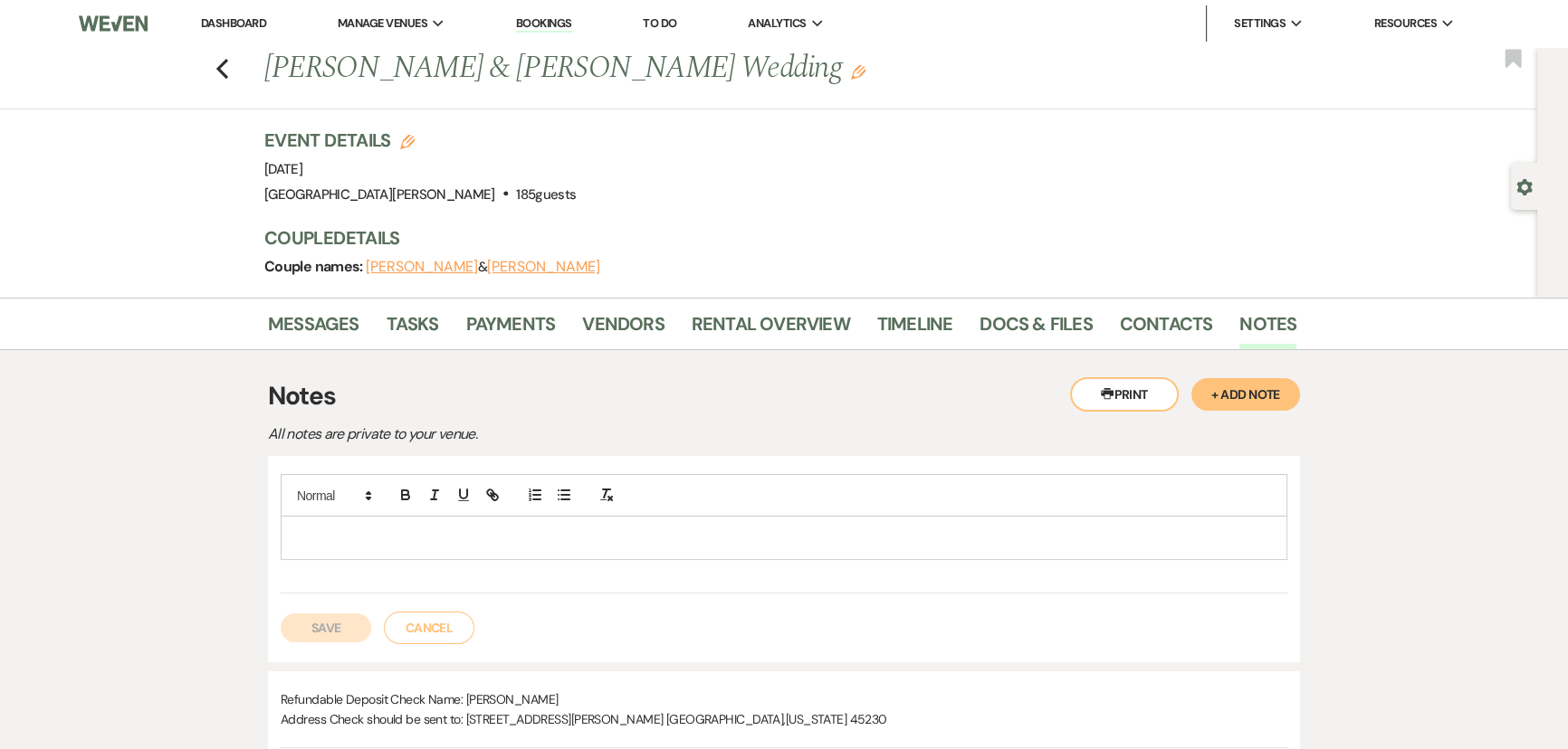
click at [762, 530] on p at bounding box center [784, 537] width 977 height 20
click at [330, 634] on button "Save" at bounding box center [325, 628] width 90 height 29
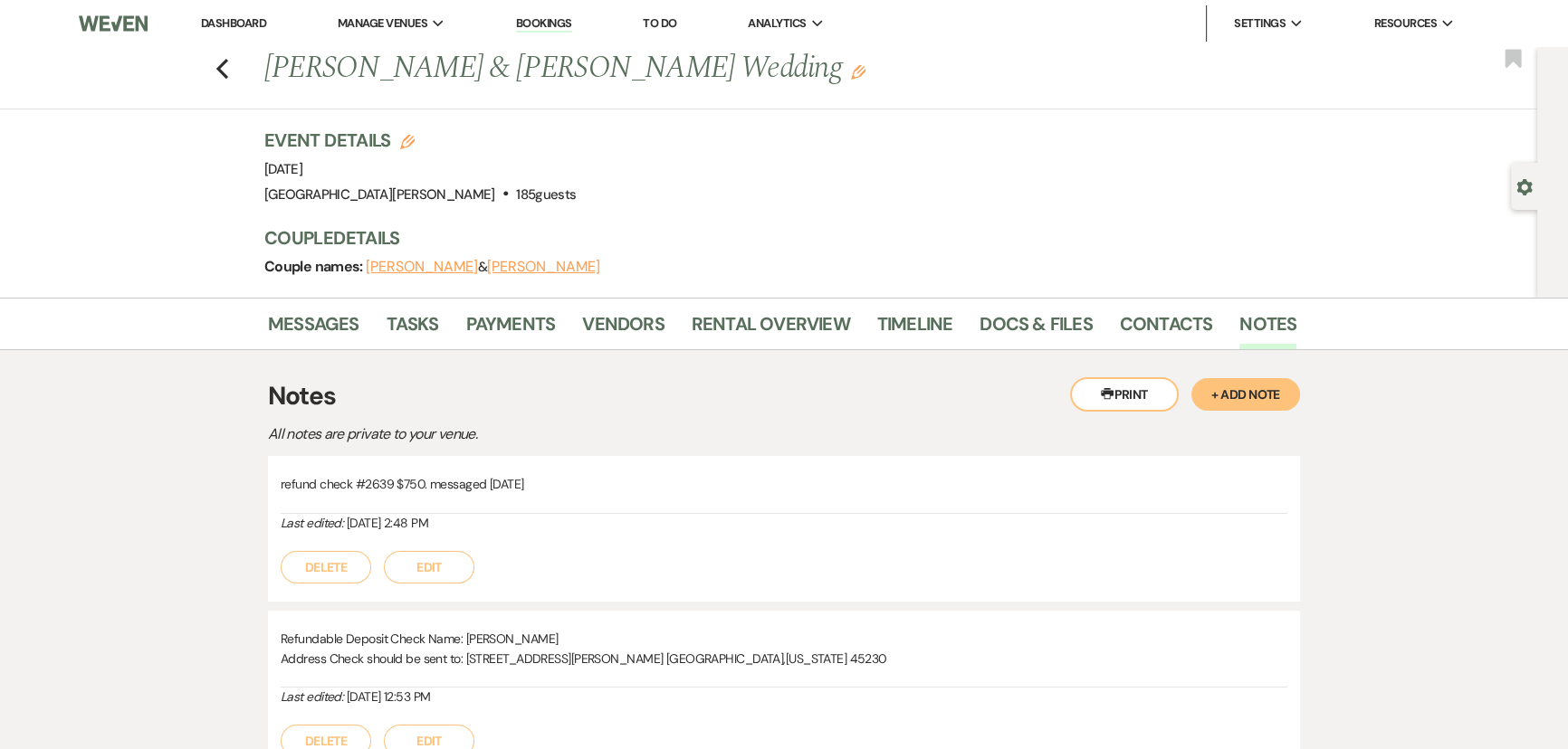
click at [257, 14] on li "Dashboard" at bounding box center [233, 24] width 83 height 36
click at [255, 20] on link "Dashboard" at bounding box center [233, 23] width 65 height 15
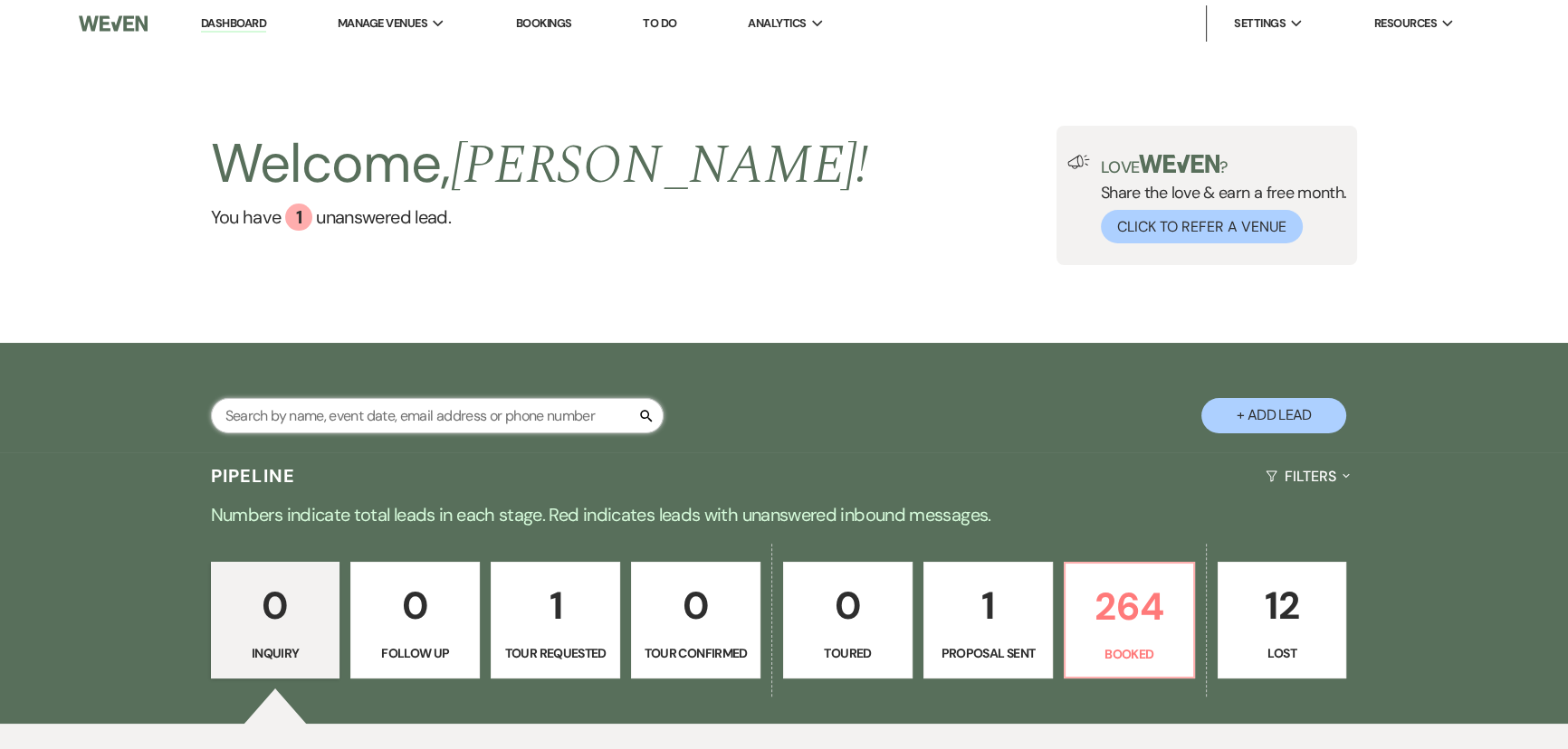
click at [502, 408] on input "text" at bounding box center [436, 415] width 452 height 35
type input "patel"
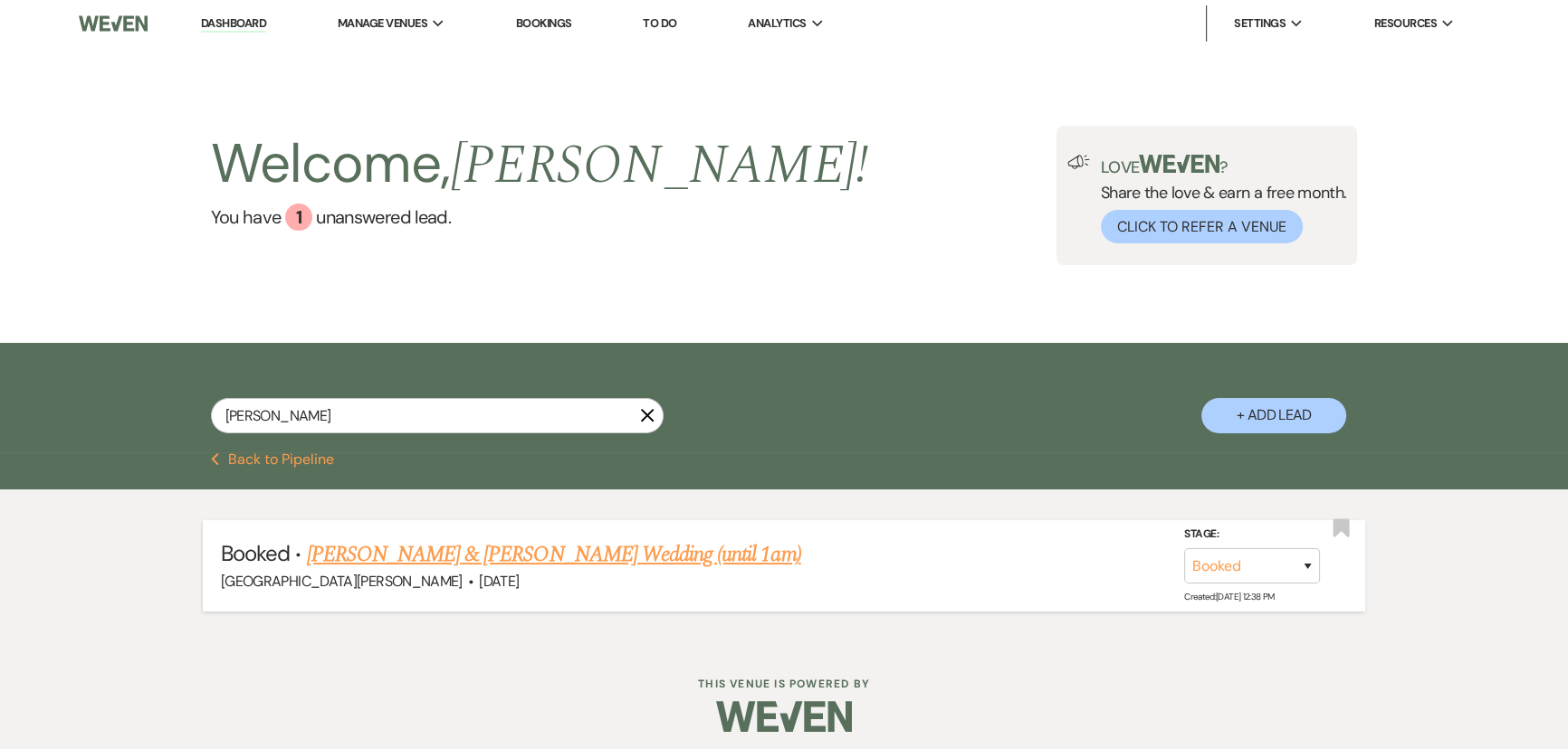
click at [540, 549] on link "Vaama Patel & Kishley Bhalla's Wedding (until 1am)" at bounding box center [553, 555] width 494 height 32
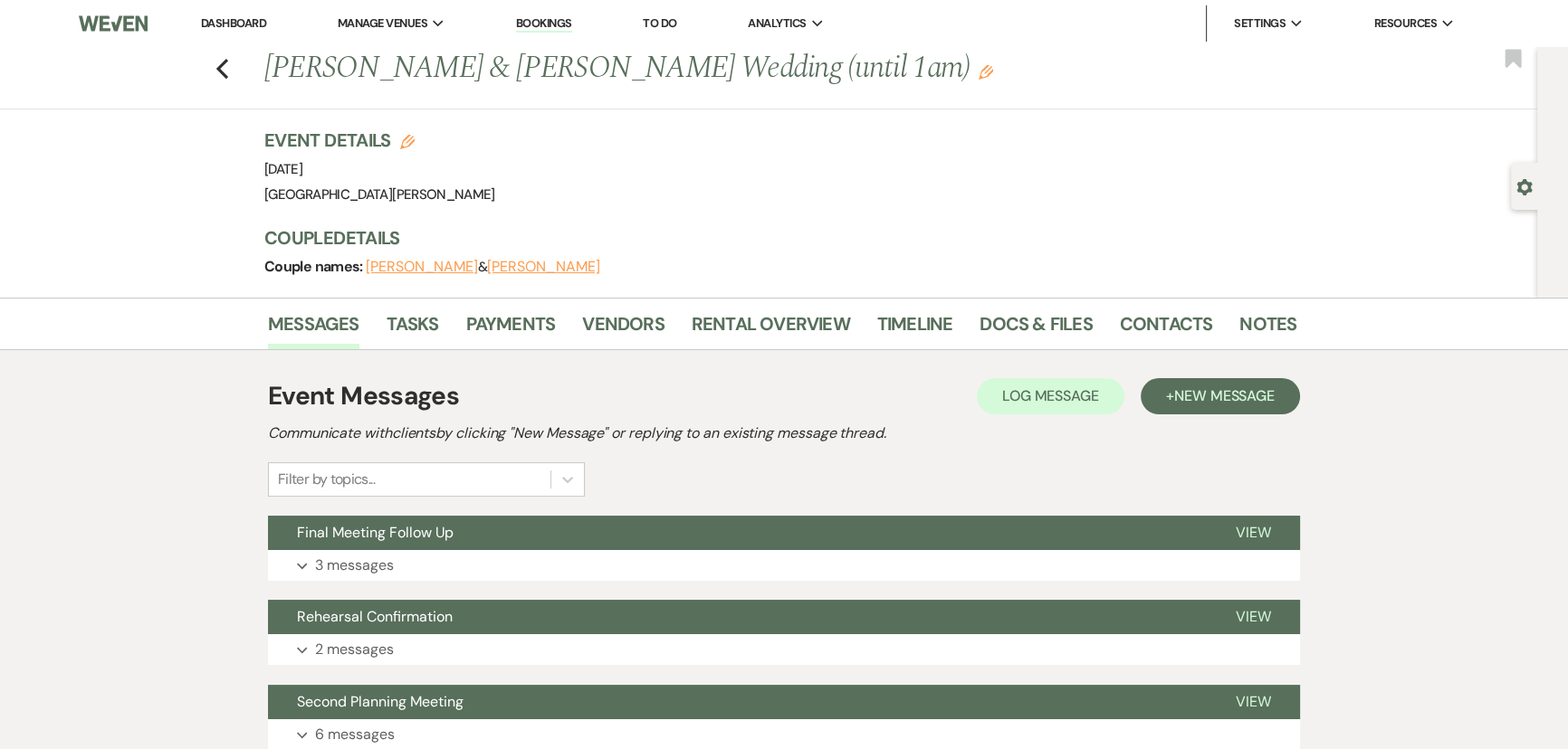
scroll to position [493, 0]
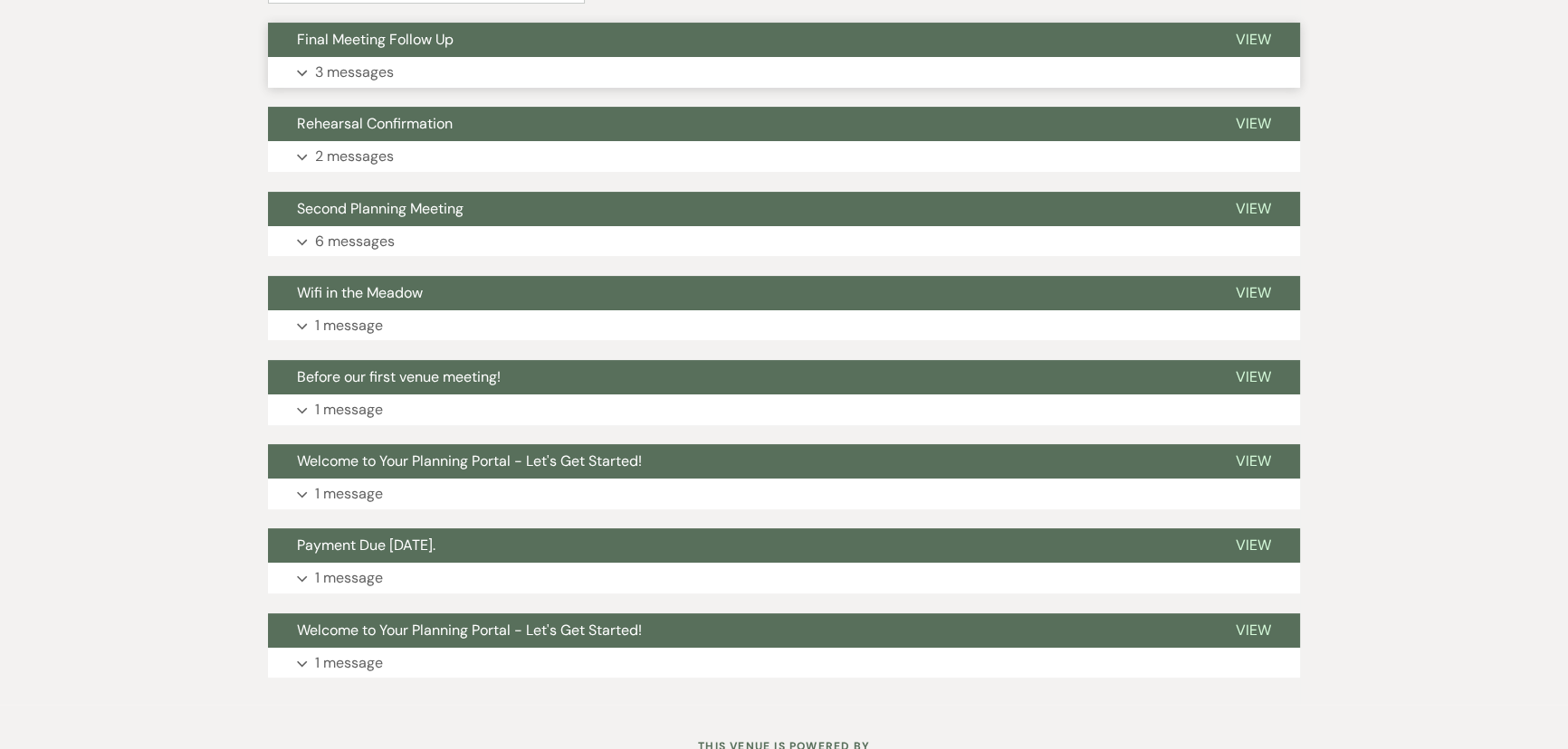
click at [357, 63] on p "3 messages" at bounding box center [354, 72] width 79 height 24
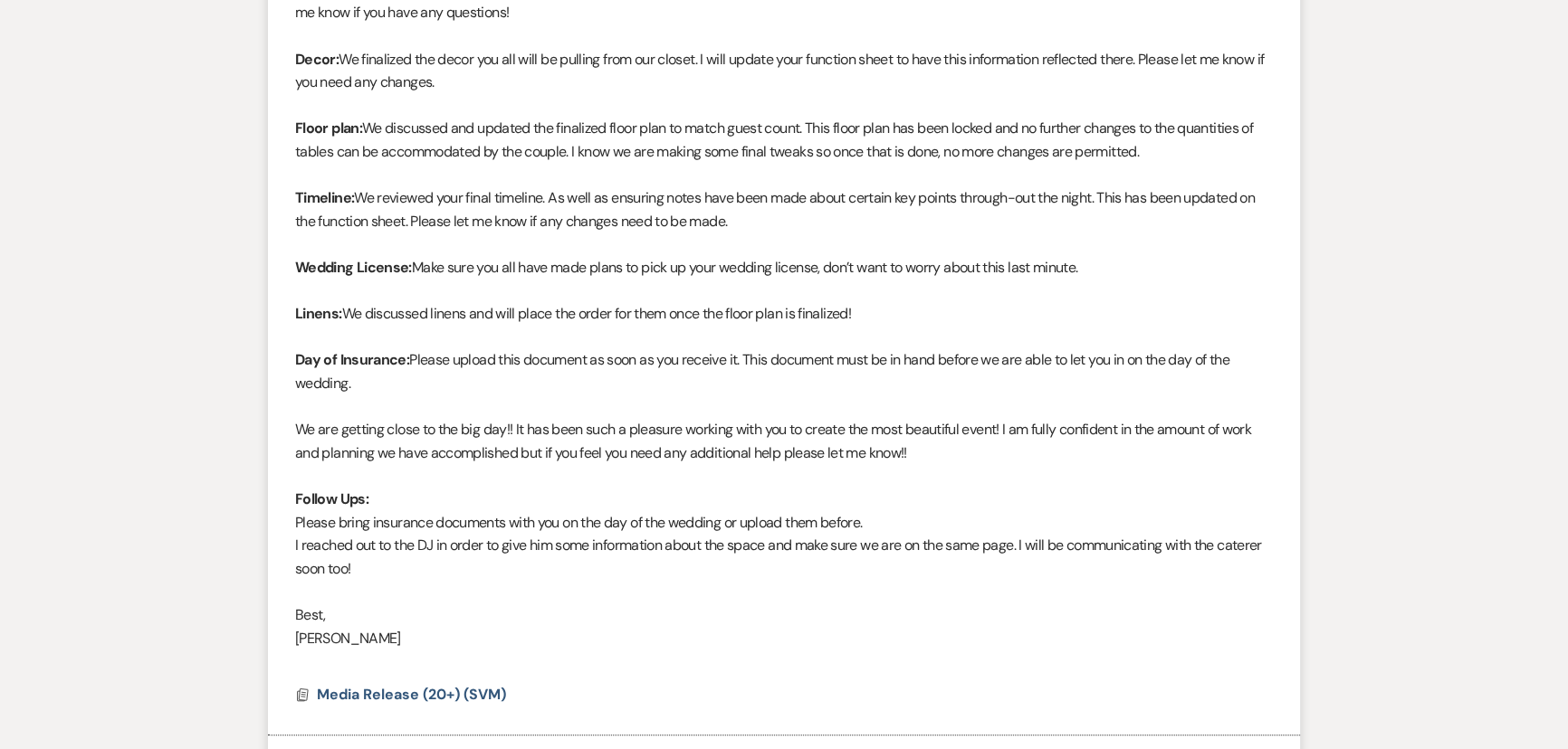
scroll to position [247, 0]
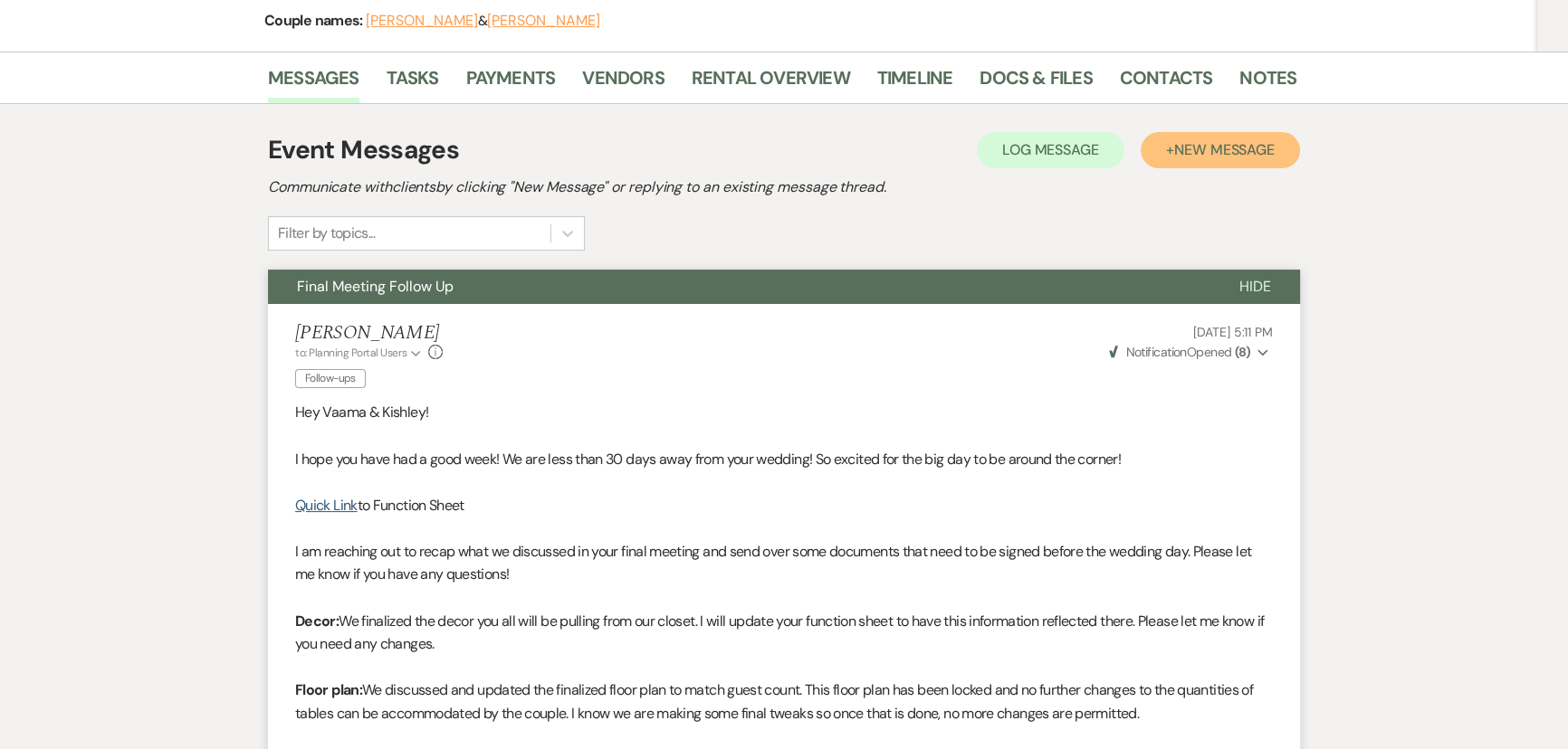
click at [1256, 160] on button "+ New Message" at bounding box center [1220, 150] width 159 height 36
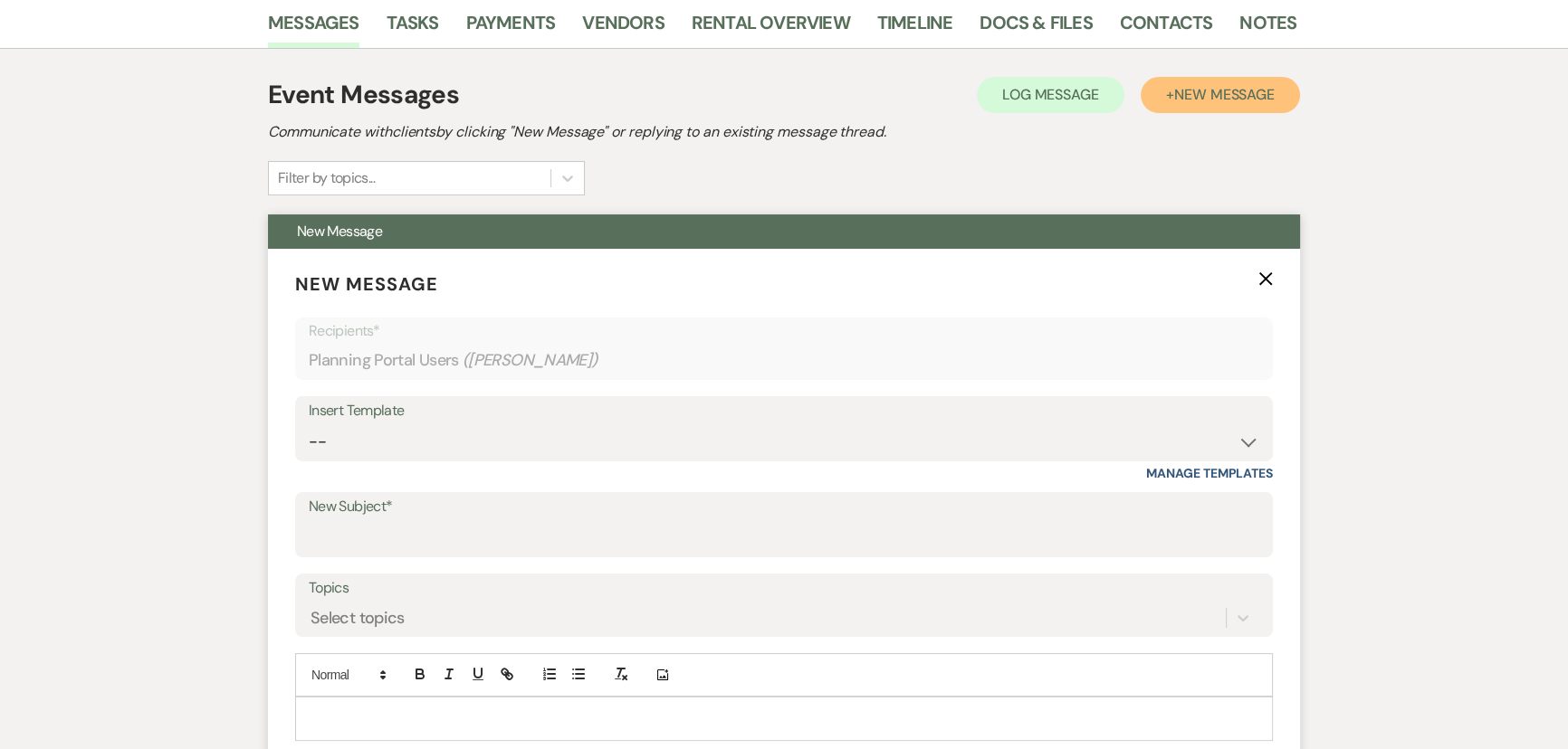
scroll to position [328, 0]
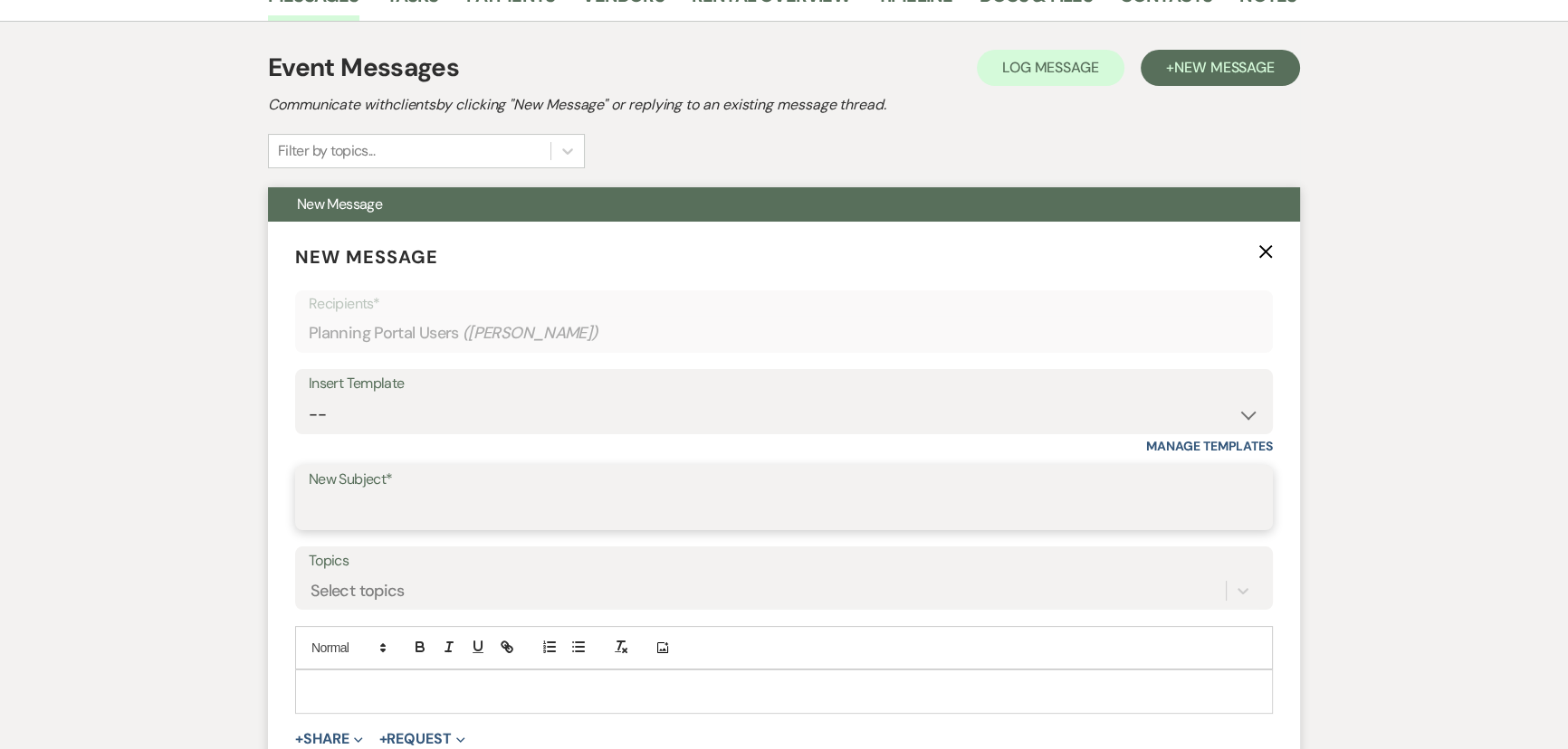
click at [413, 498] on input "New Subject*" at bounding box center [784, 510] width 950 height 35
type input "Refund Check"
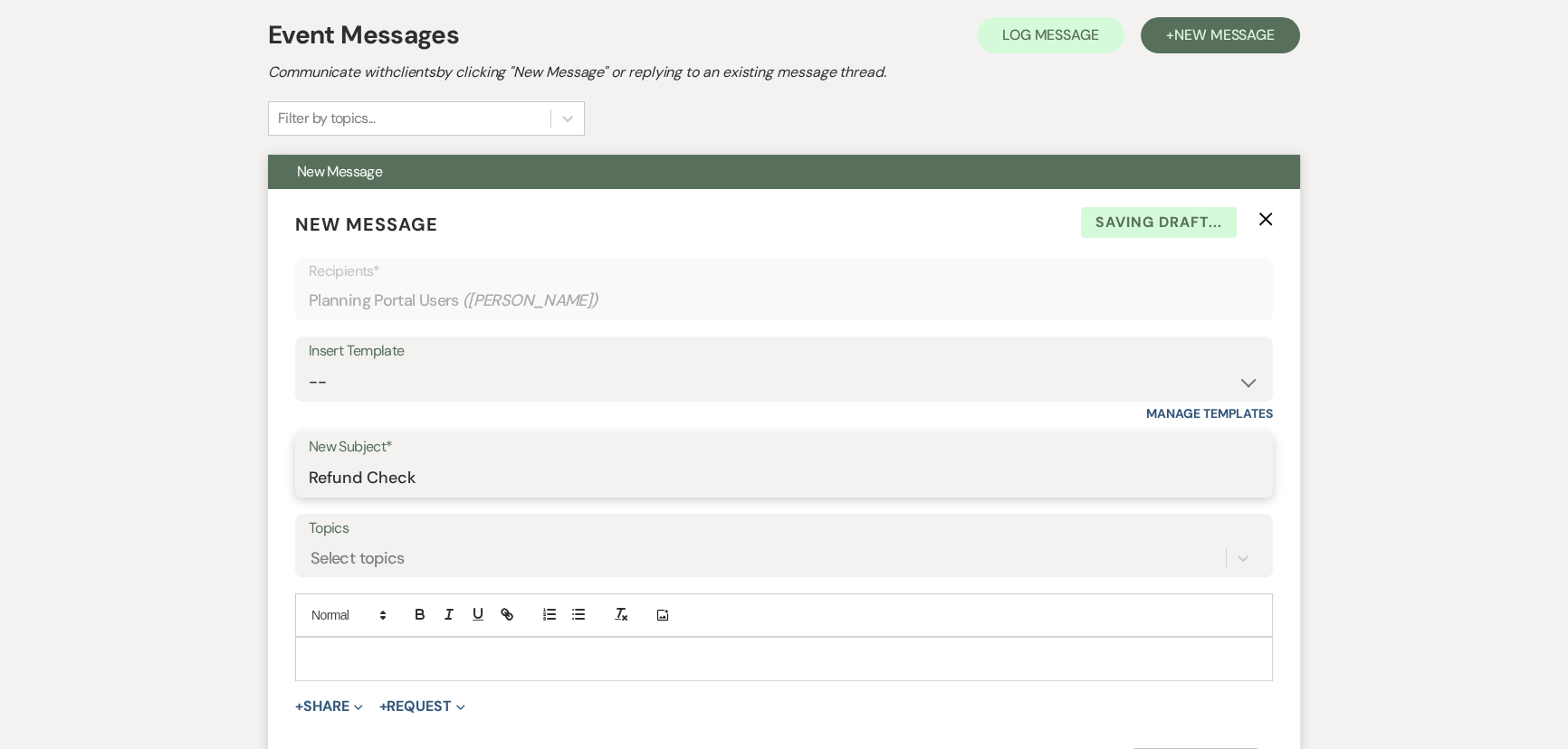
scroll to position [575, 0]
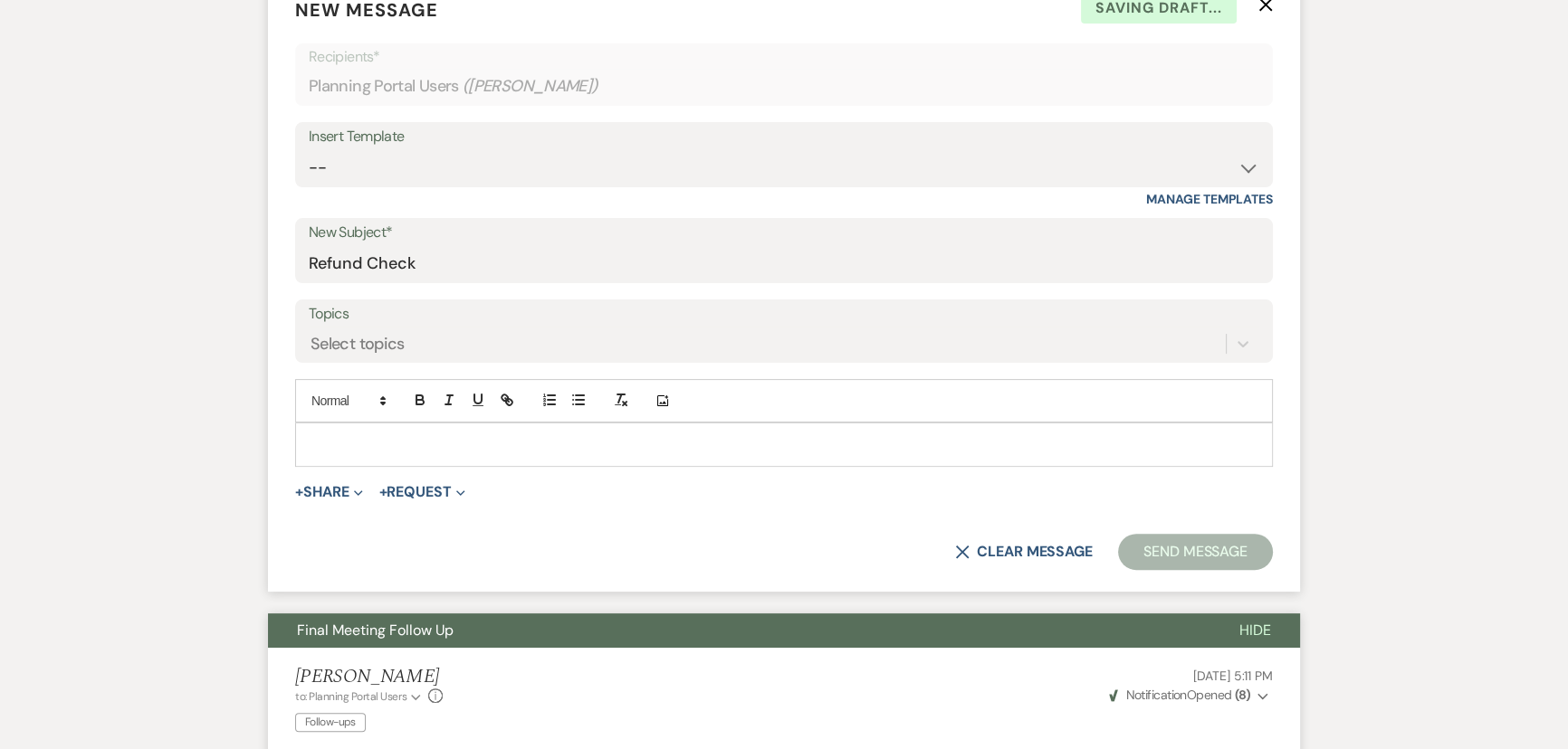
click at [452, 443] on p at bounding box center [784, 444] width 949 height 20
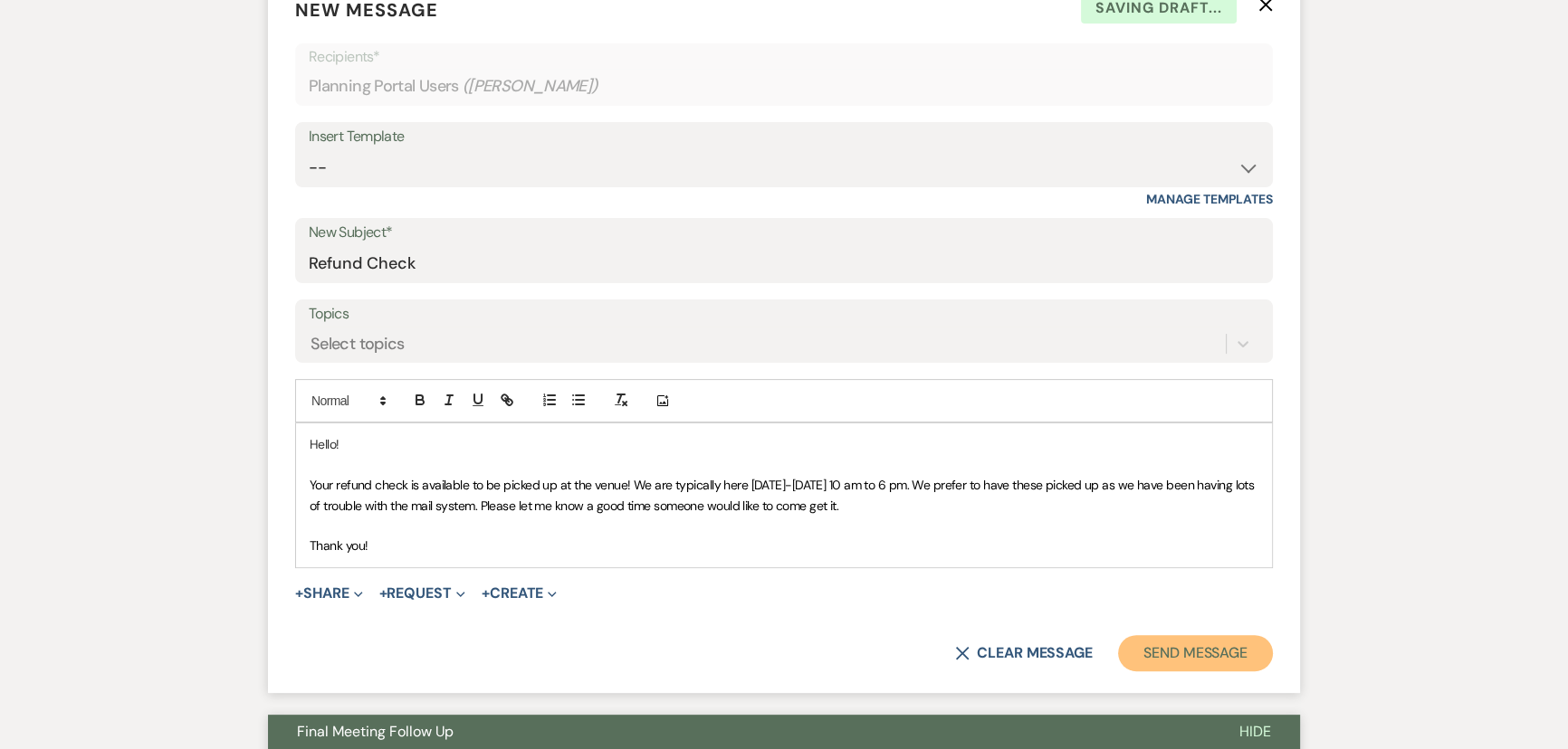
click at [1190, 647] on button "Send Message" at bounding box center [1194, 653] width 155 height 36
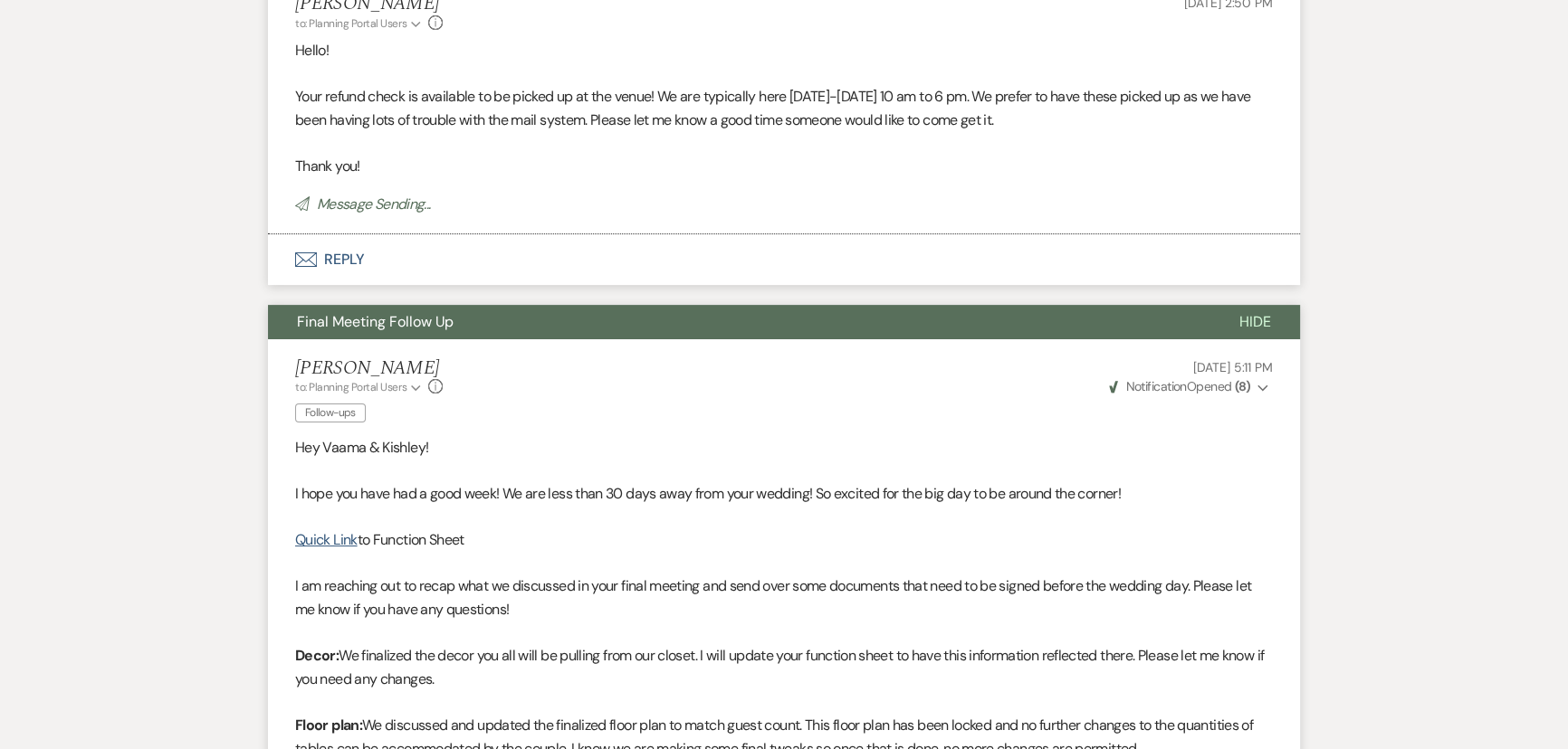
scroll to position [0, 0]
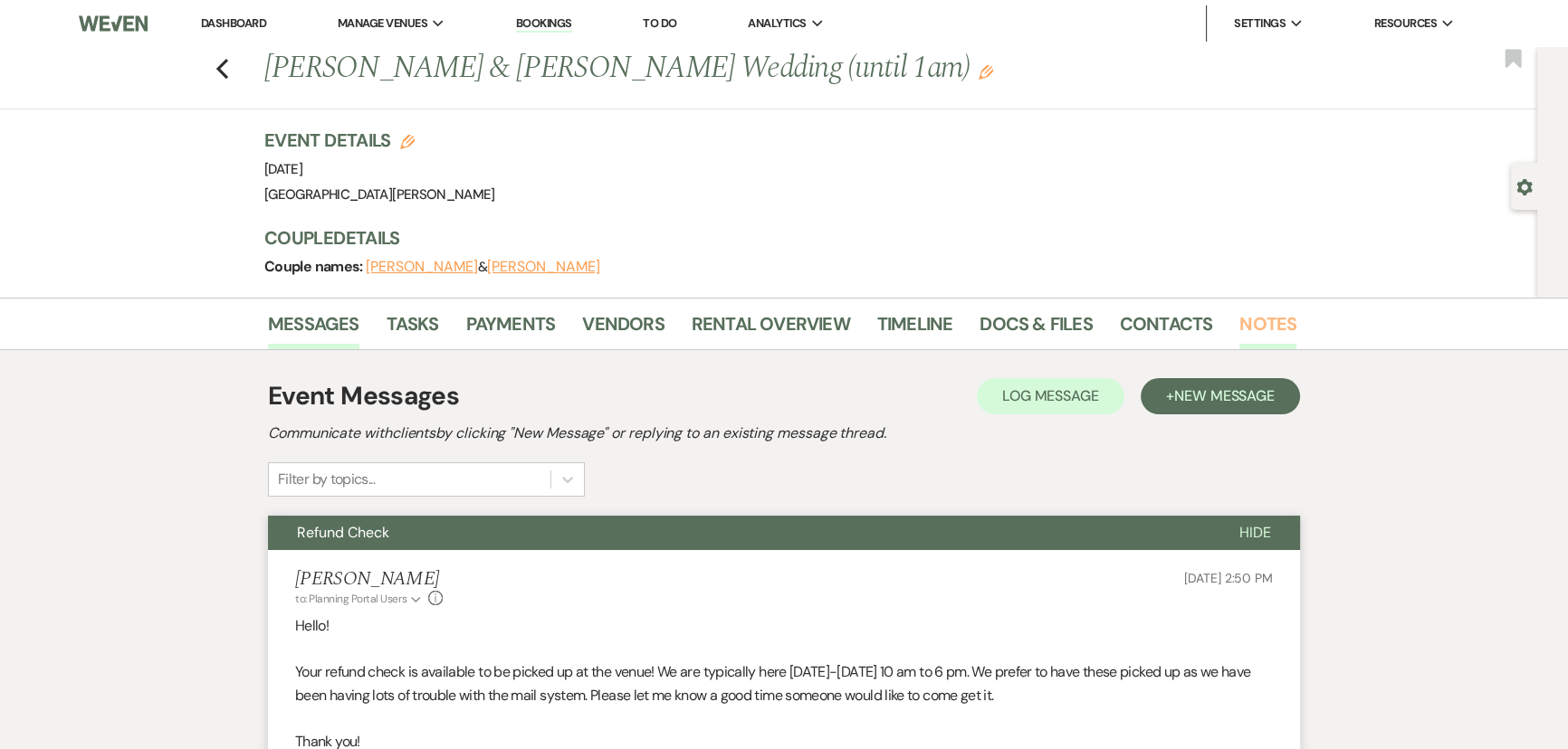
click at [1252, 319] on link "Notes" at bounding box center [1267, 329] width 57 height 40
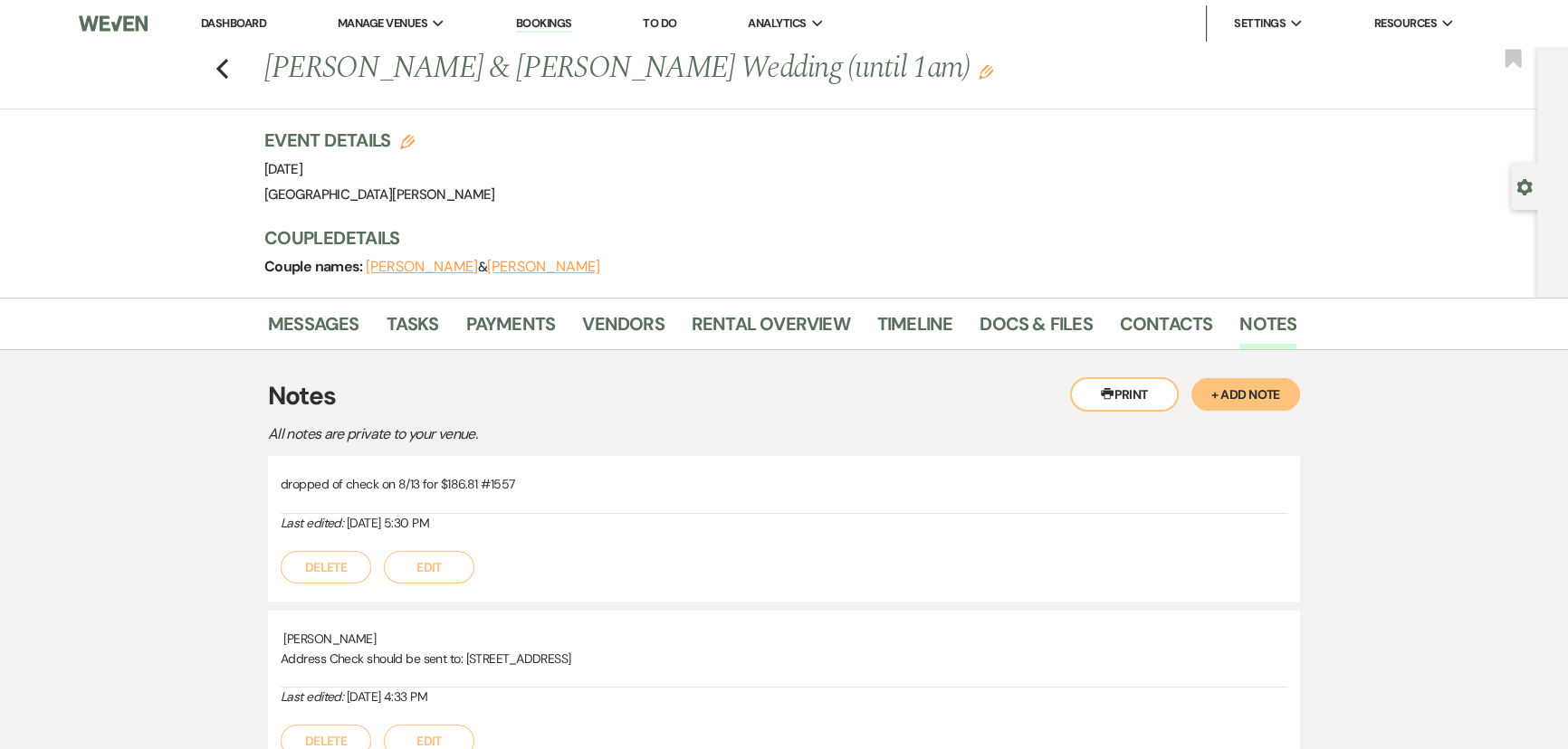
click at [1255, 392] on button "+ Add Note" at bounding box center [1245, 394] width 108 height 32
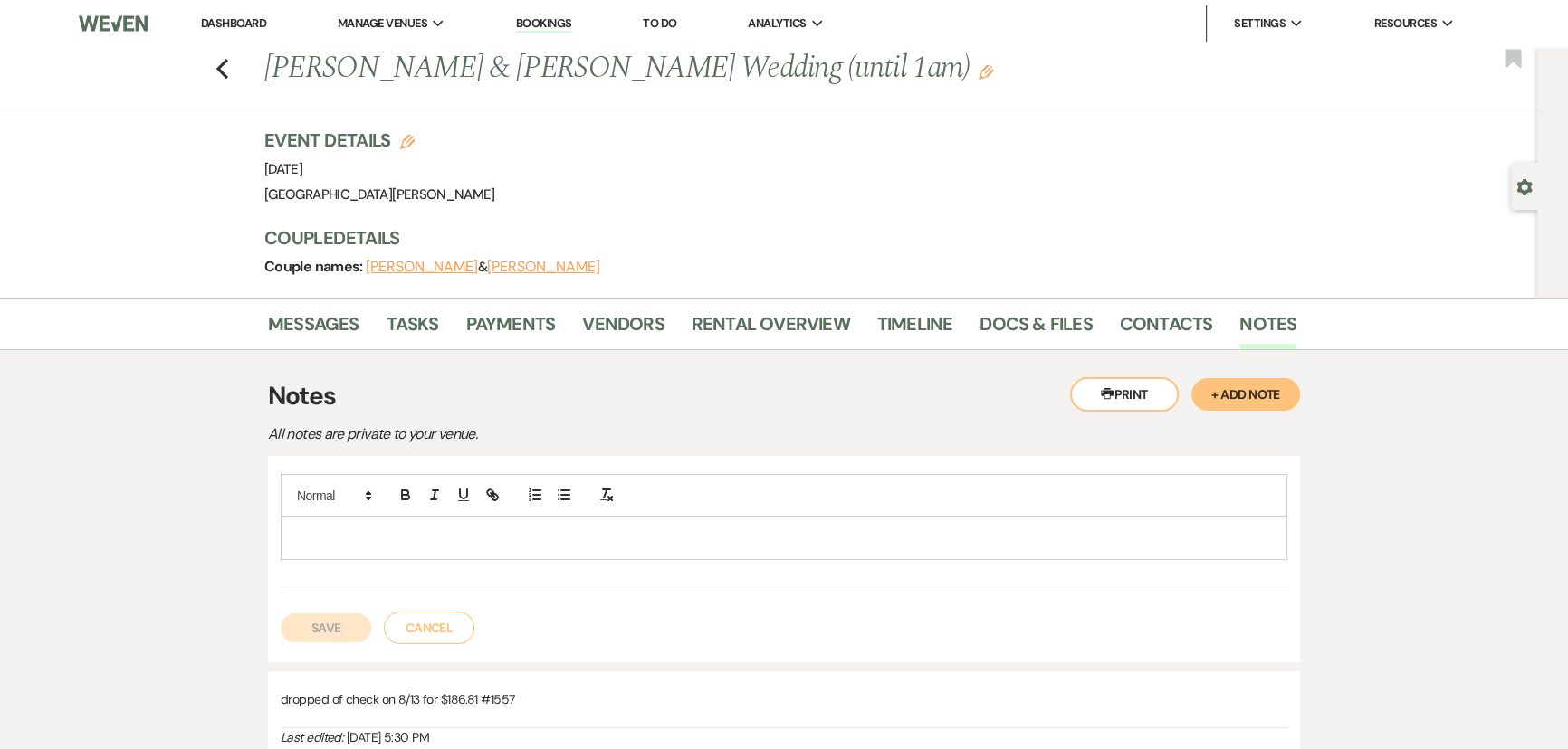
click at [886, 524] on div at bounding box center [784, 538] width 1005 height 42
click at [343, 629] on button "Save" at bounding box center [325, 628] width 90 height 29
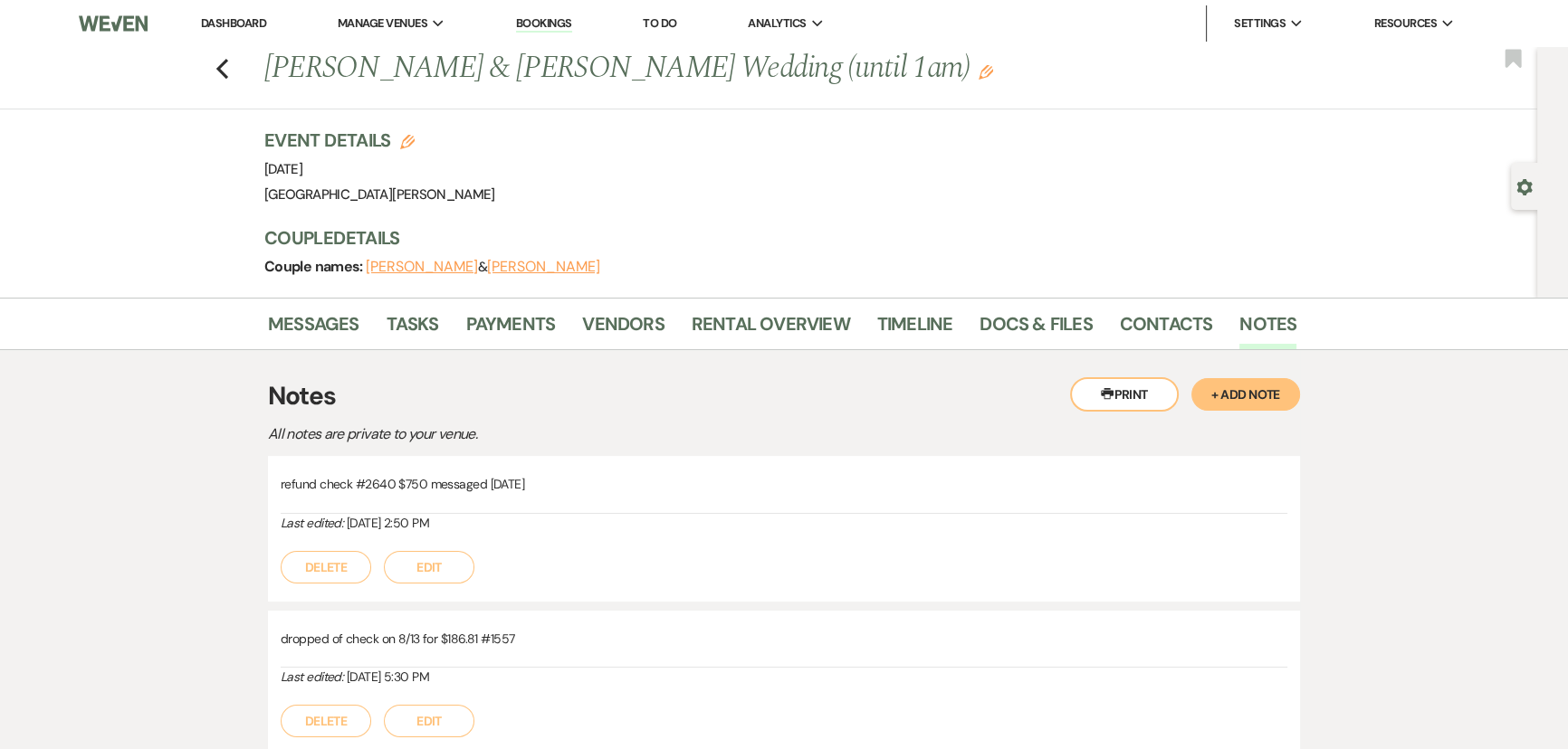
click at [220, 18] on link "Dashboard" at bounding box center [233, 23] width 65 height 15
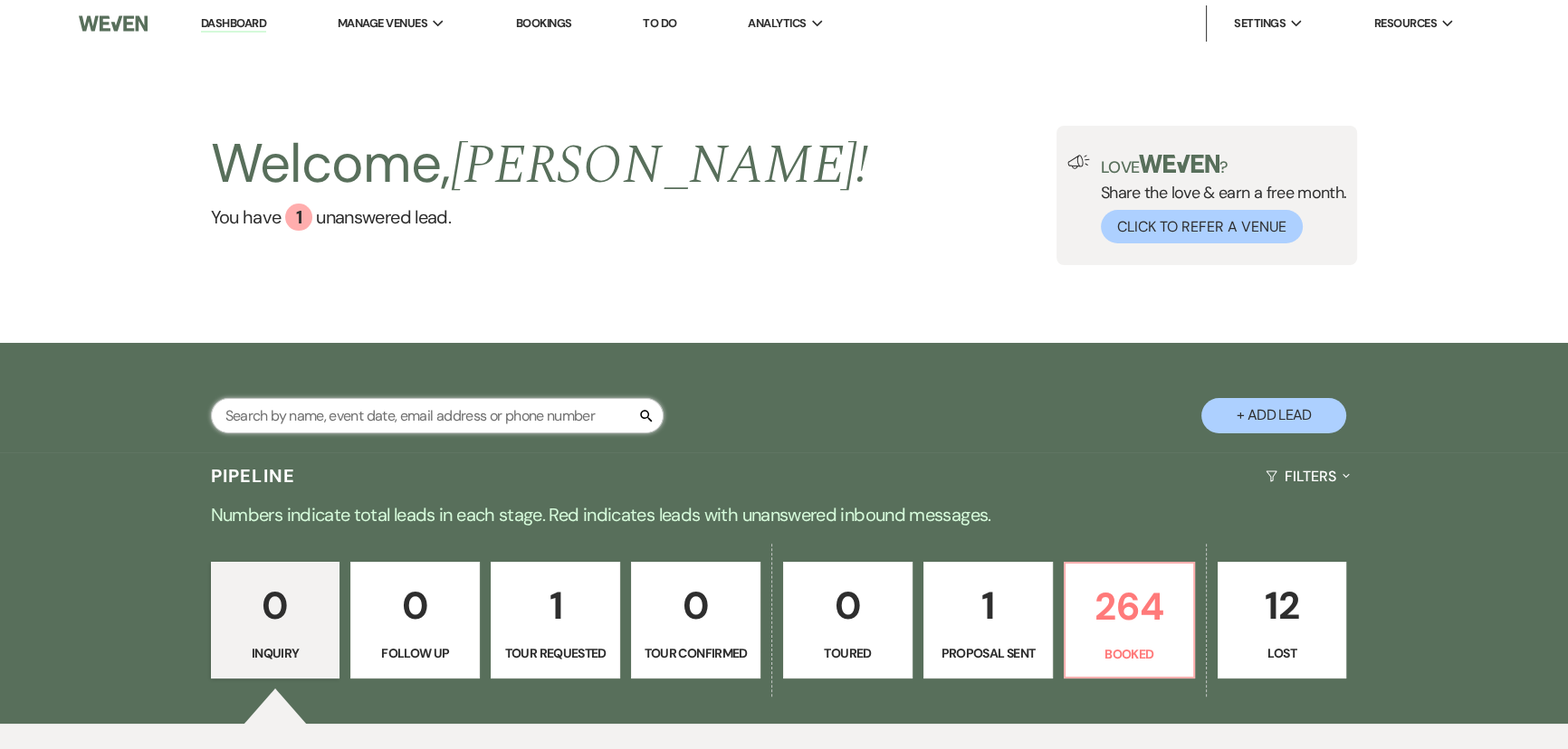
click at [505, 416] on input "text" at bounding box center [436, 415] width 452 height 35
type input "miller"
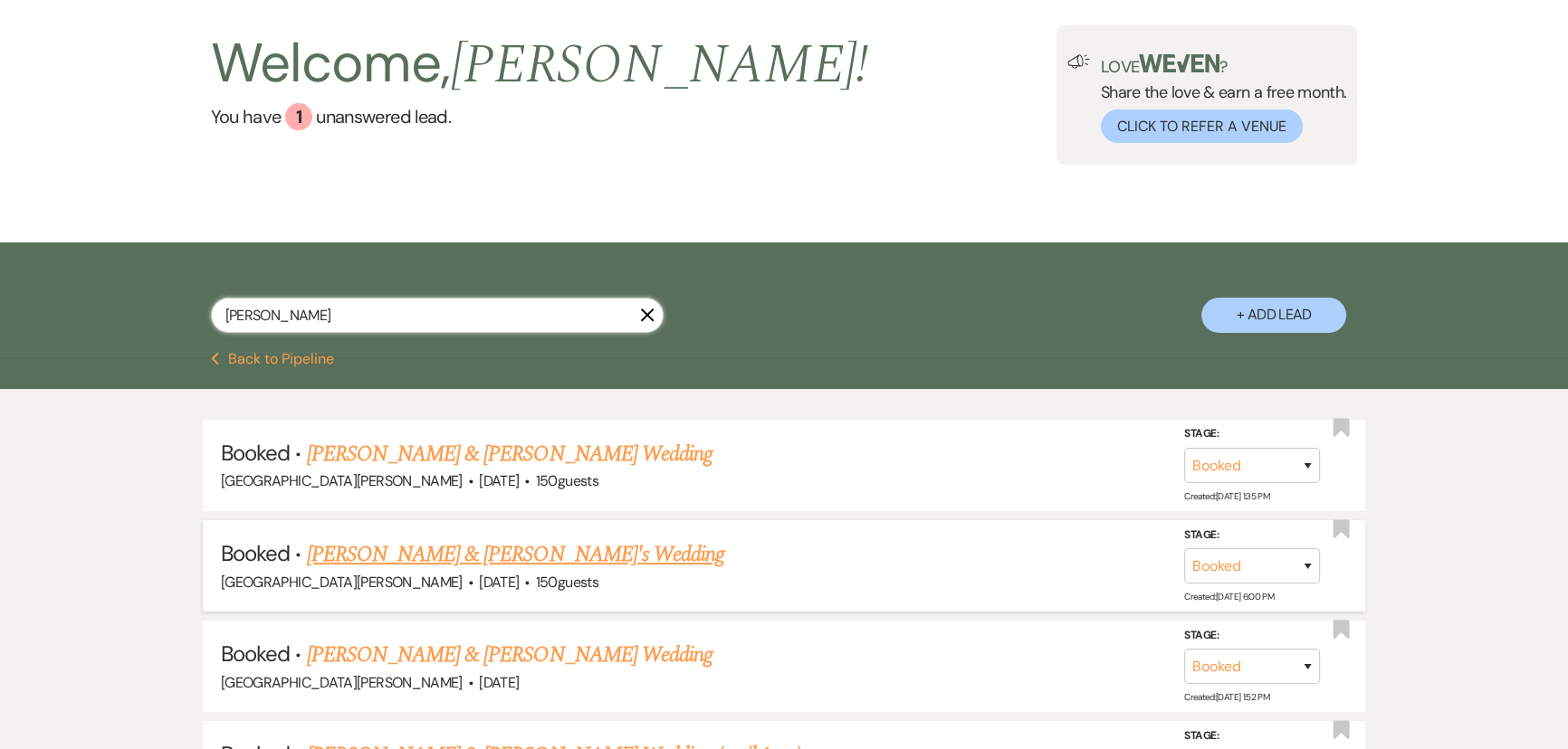
scroll to position [247, 0]
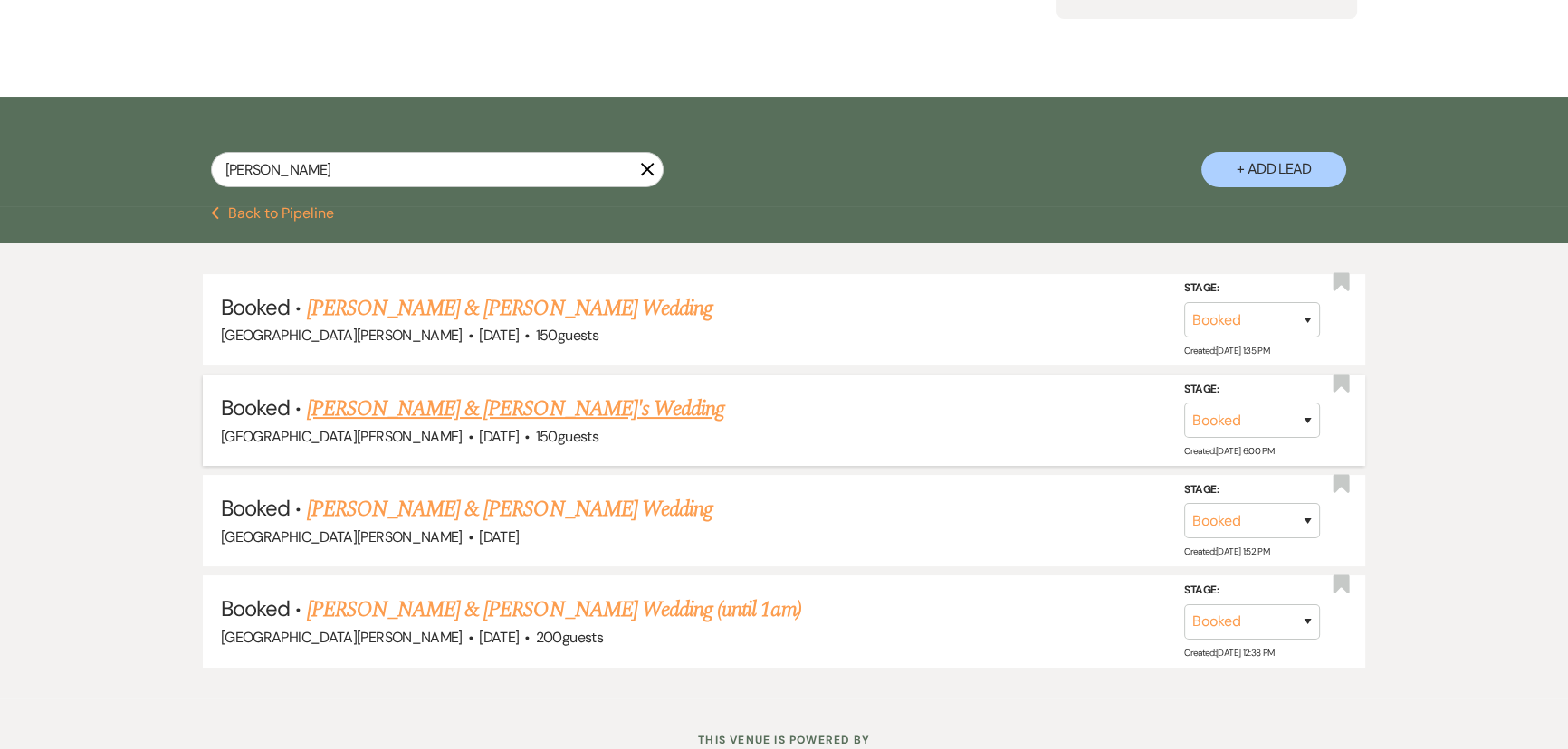
click at [521, 414] on link "Kailee Miller & Austen Pomerene's Wedding" at bounding box center [515, 409] width 418 height 32
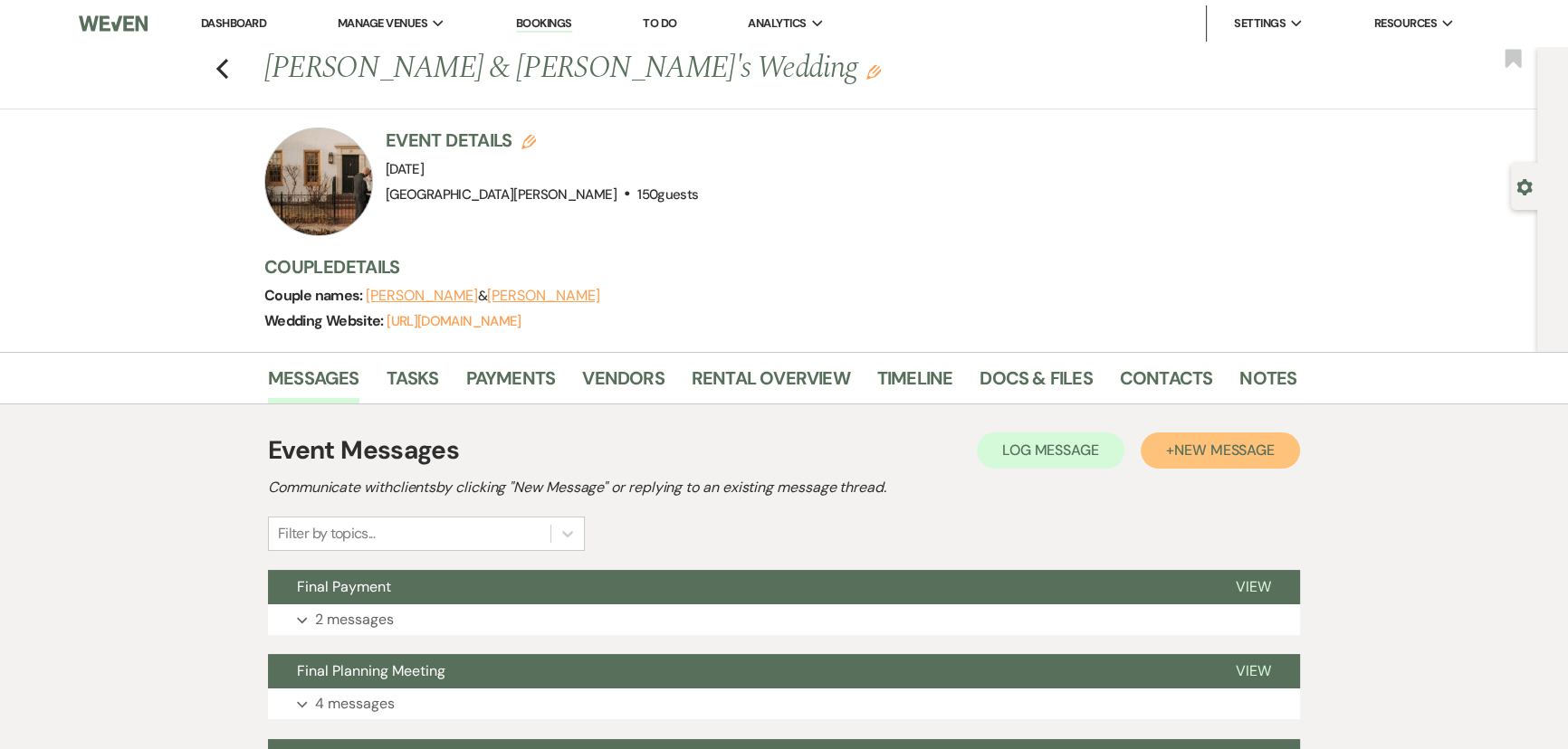
click at [1190, 452] on span "New Message" at bounding box center [1224, 450] width 101 height 19
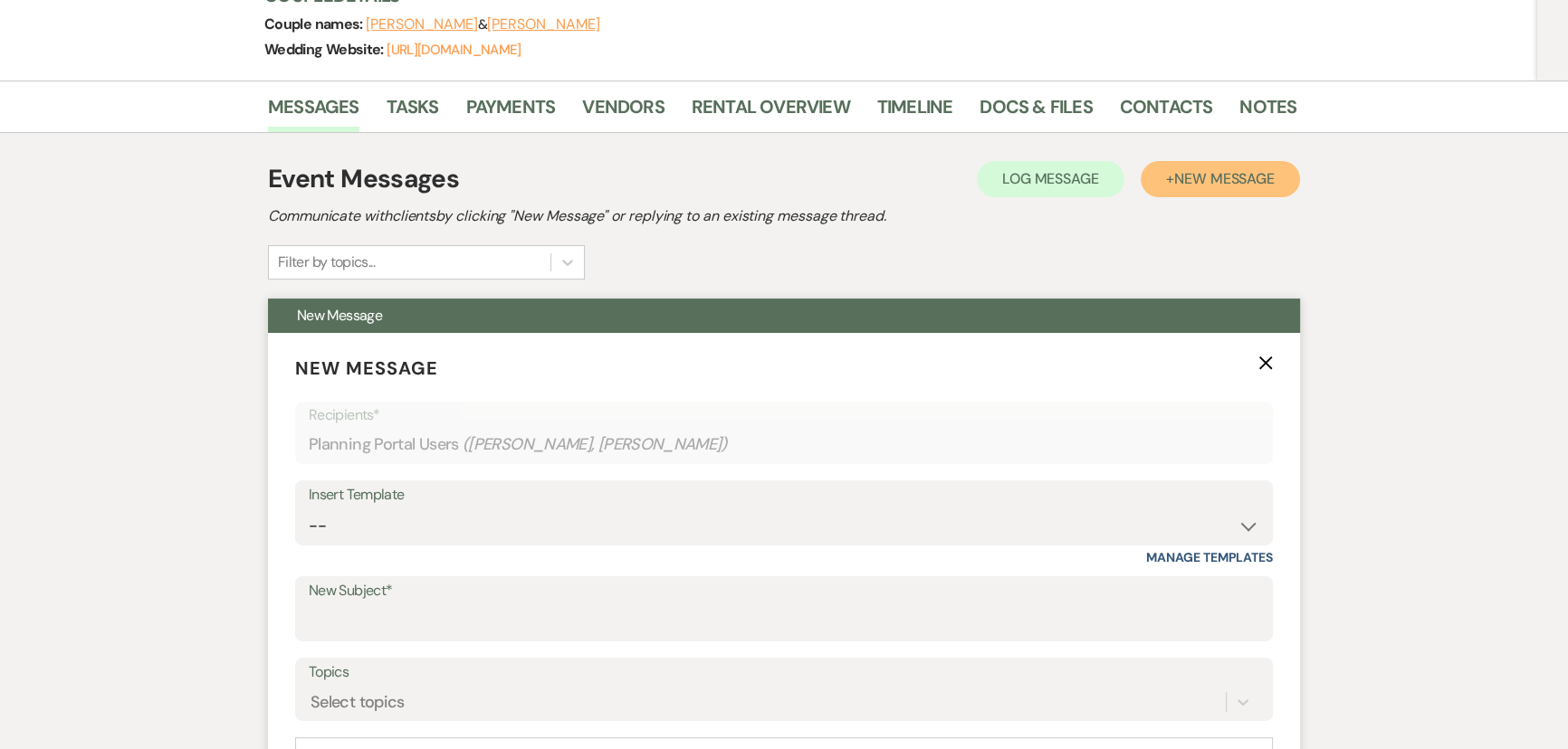
scroll to position [328, 0]
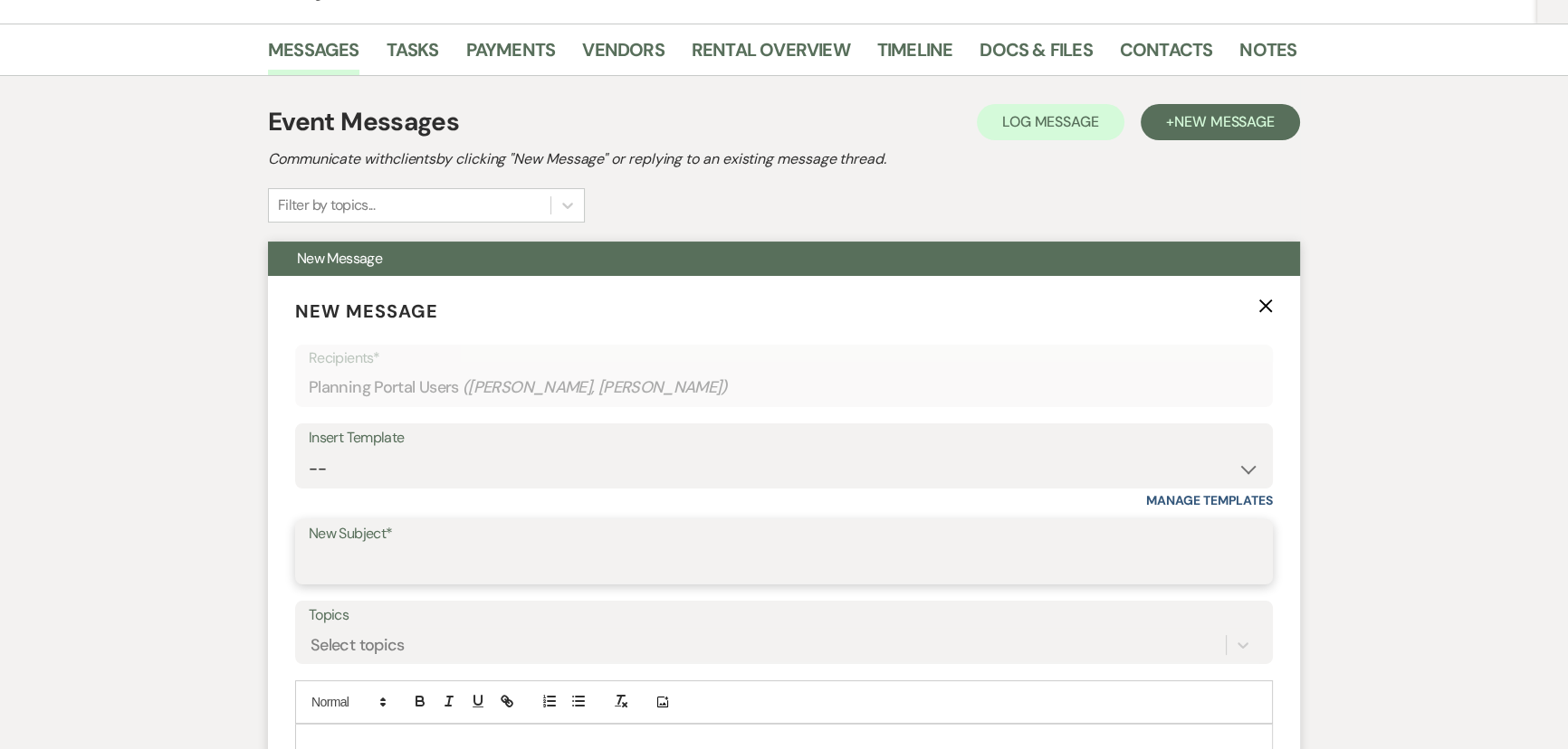
click at [413, 561] on input "New Subject*" at bounding box center [784, 564] width 950 height 35
type input "Refund Check"
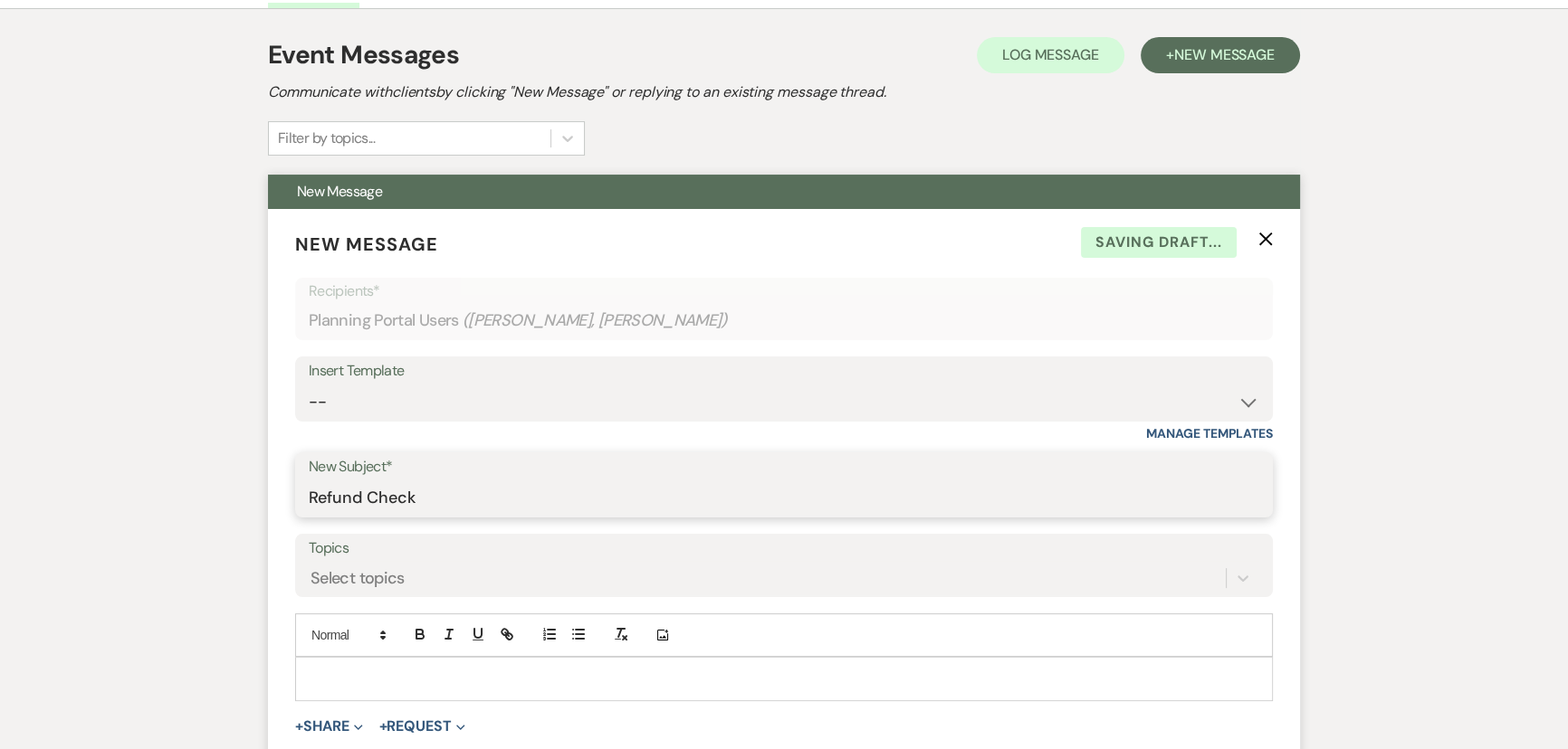
scroll to position [493, 0]
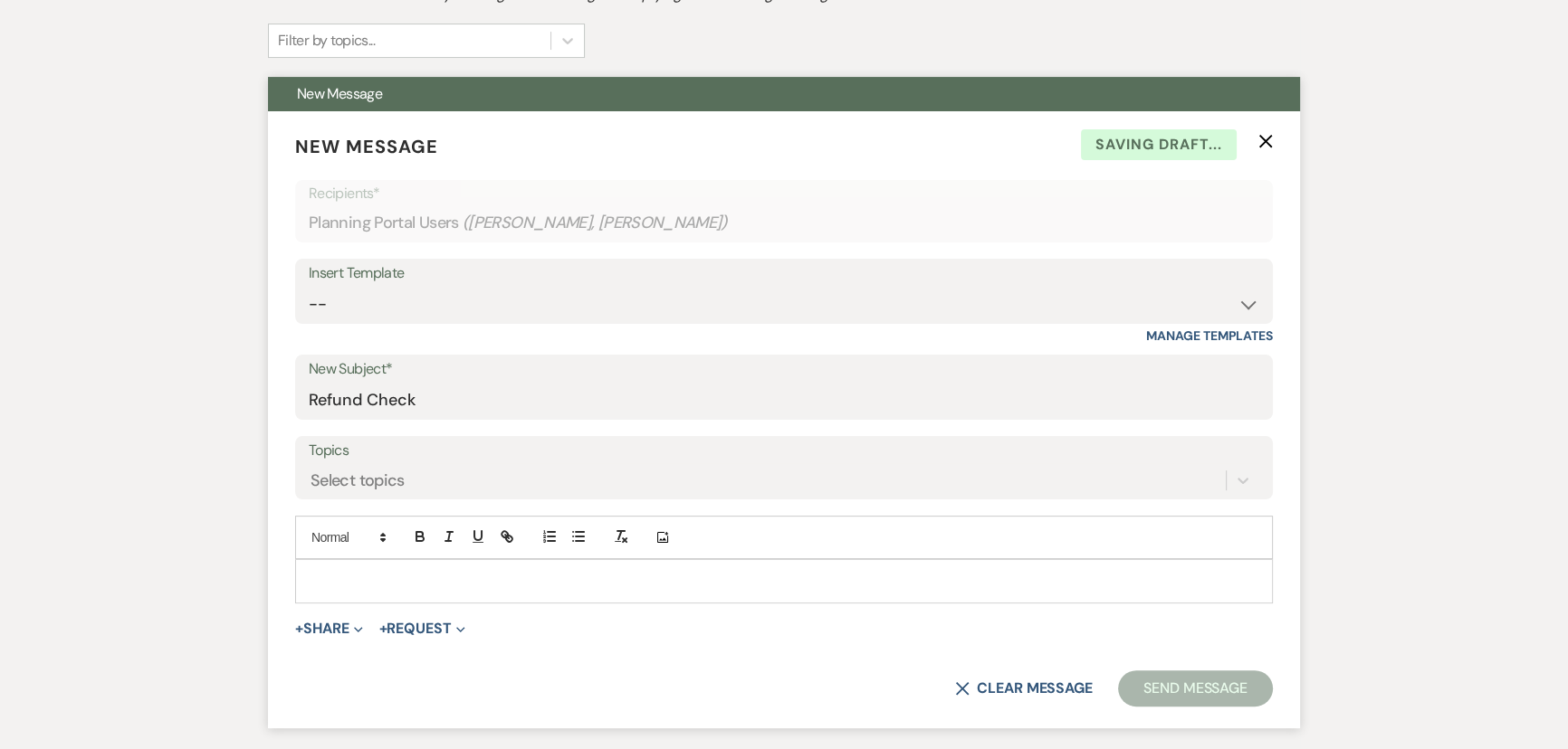
click at [406, 582] on p at bounding box center [784, 580] width 949 height 20
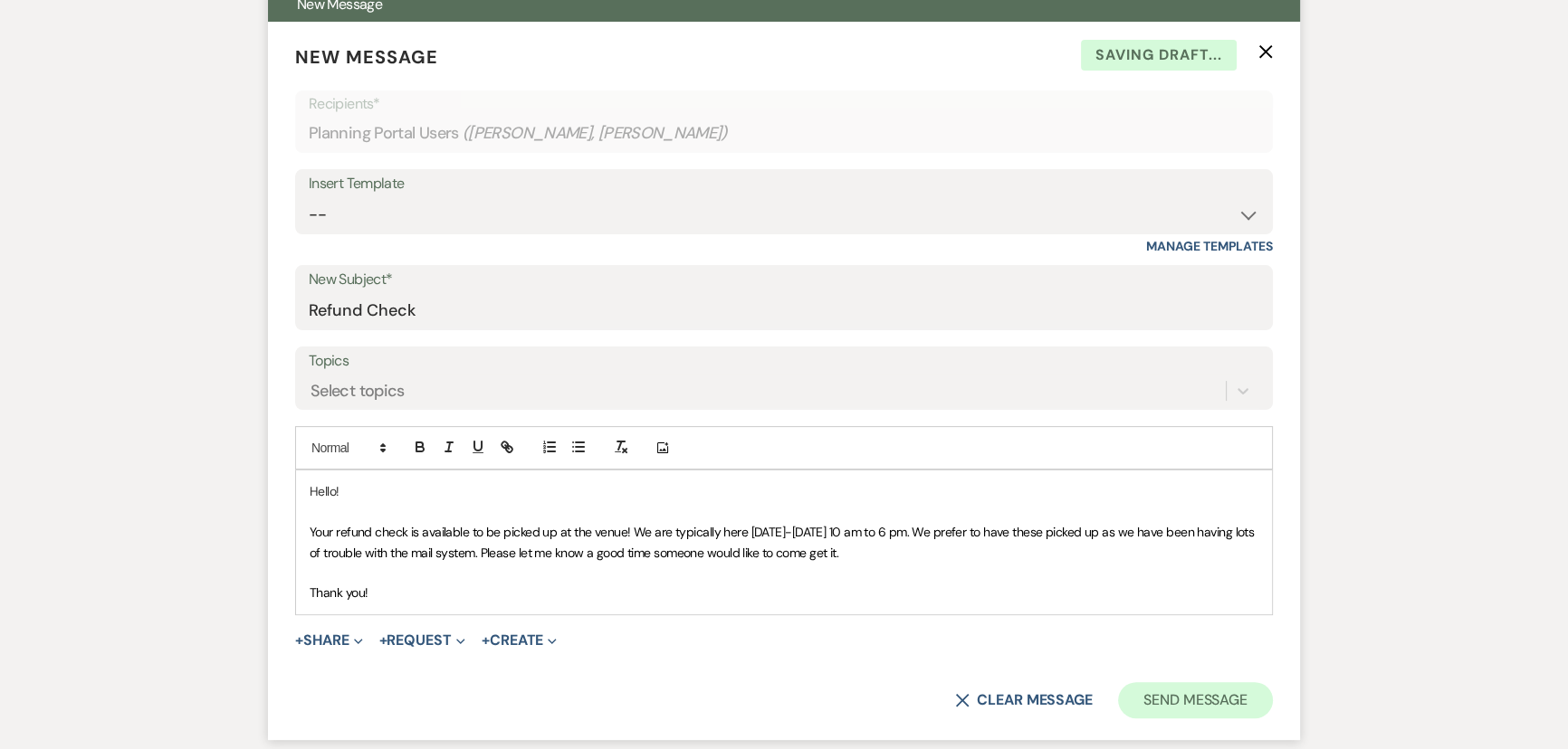
scroll to position [658, 0]
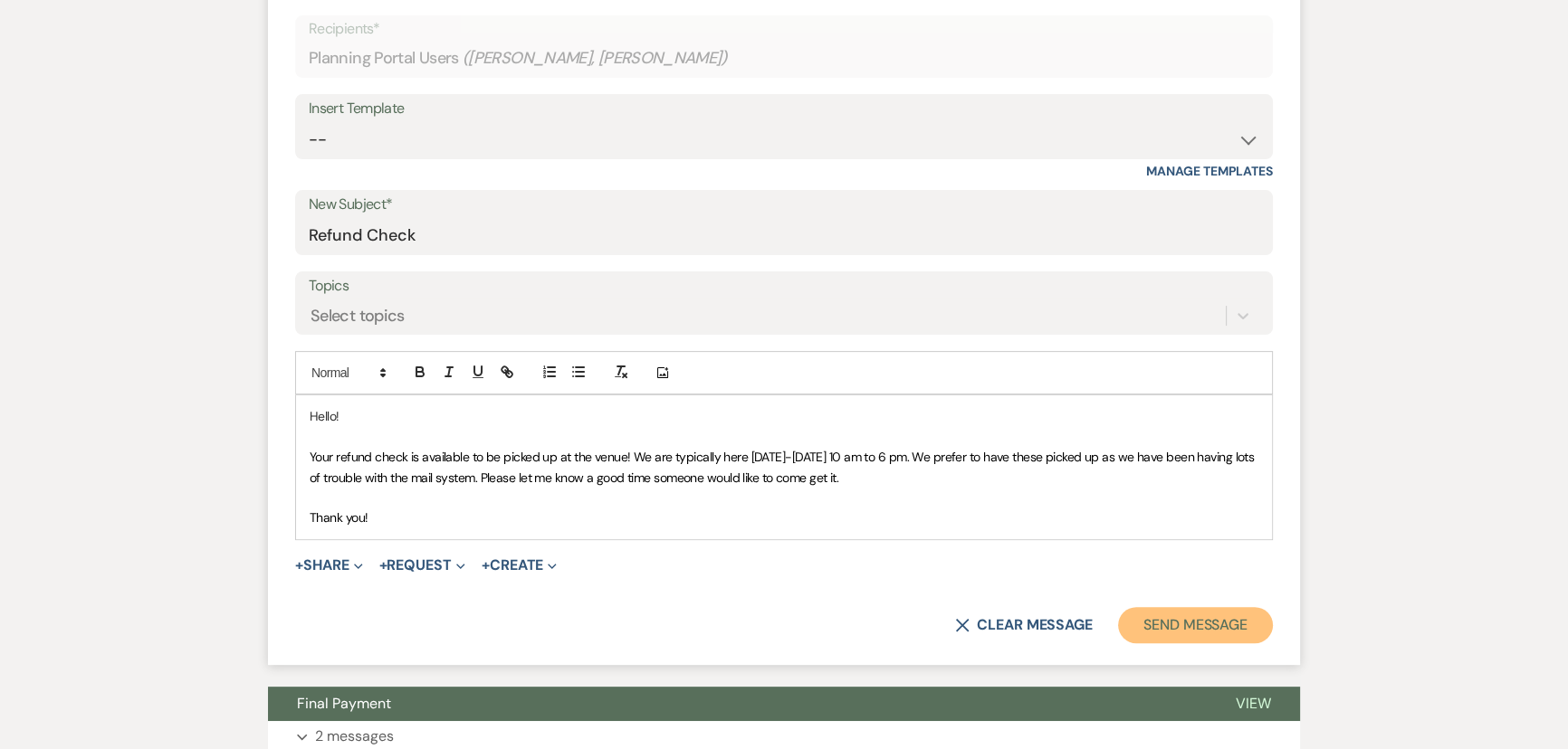
click at [1168, 630] on button "Send Message" at bounding box center [1194, 625] width 155 height 36
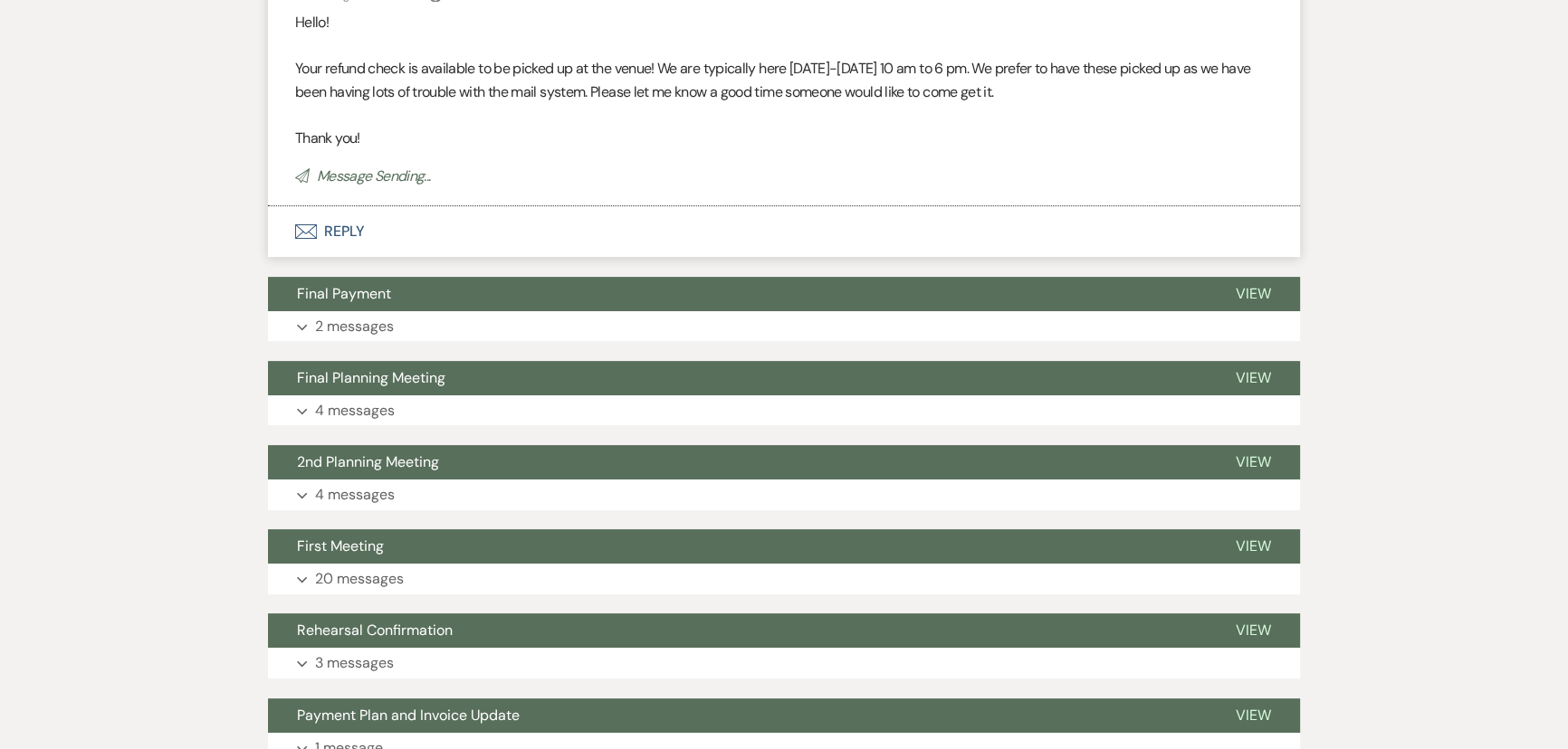
scroll to position [0, 0]
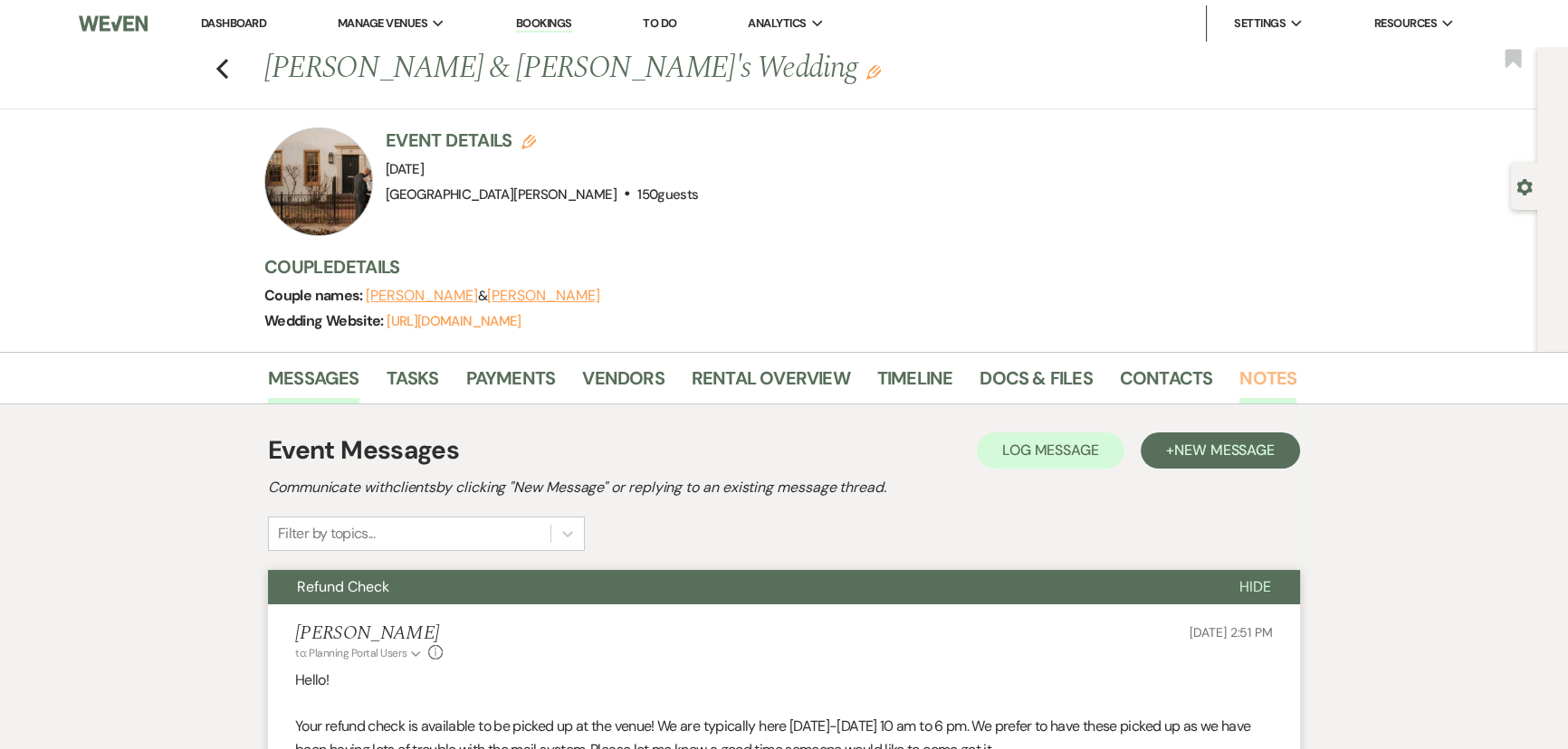
click at [1250, 380] on link "Notes" at bounding box center [1267, 384] width 57 height 40
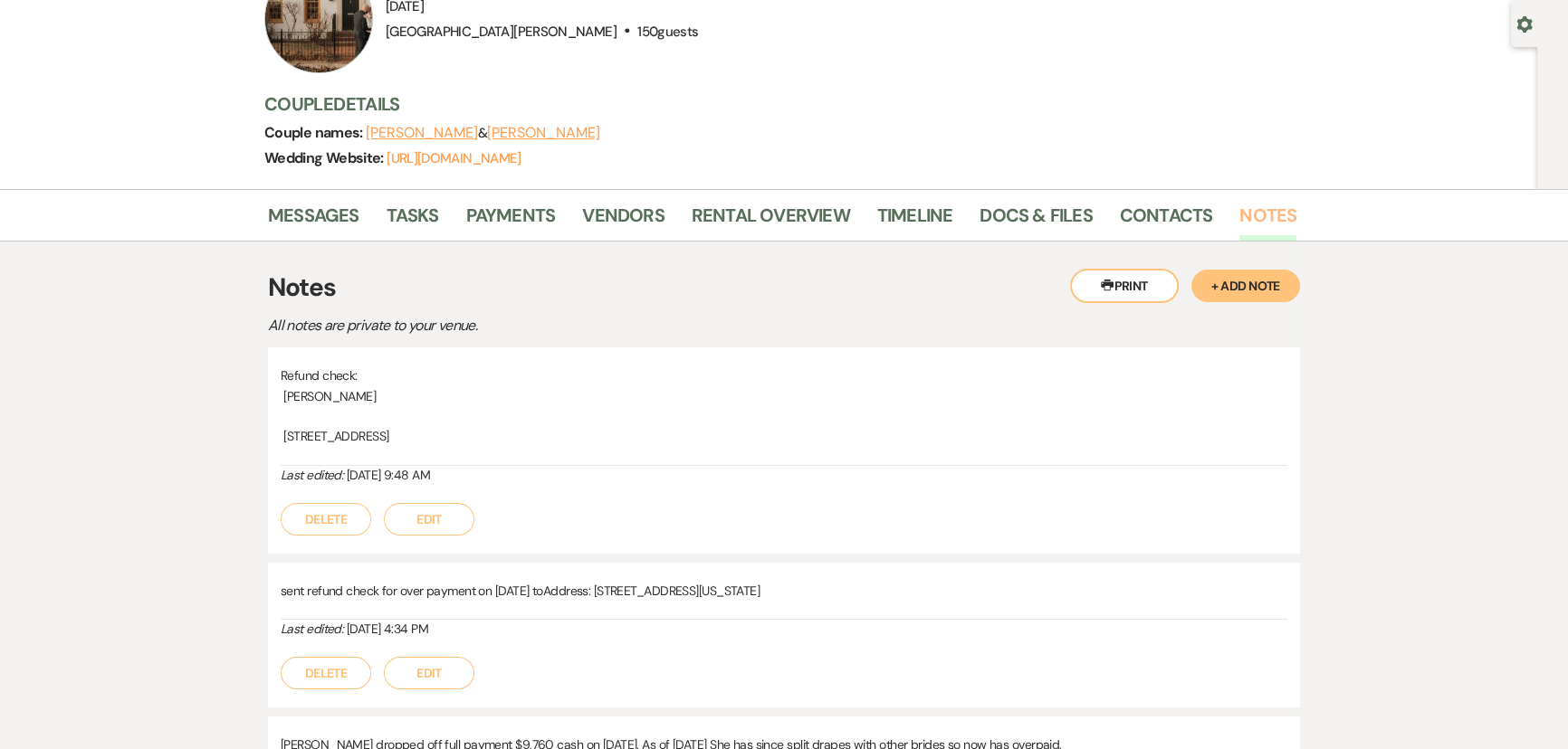
scroll to position [164, 0]
click at [1246, 290] on button "+ Add Note" at bounding box center [1245, 284] width 108 height 32
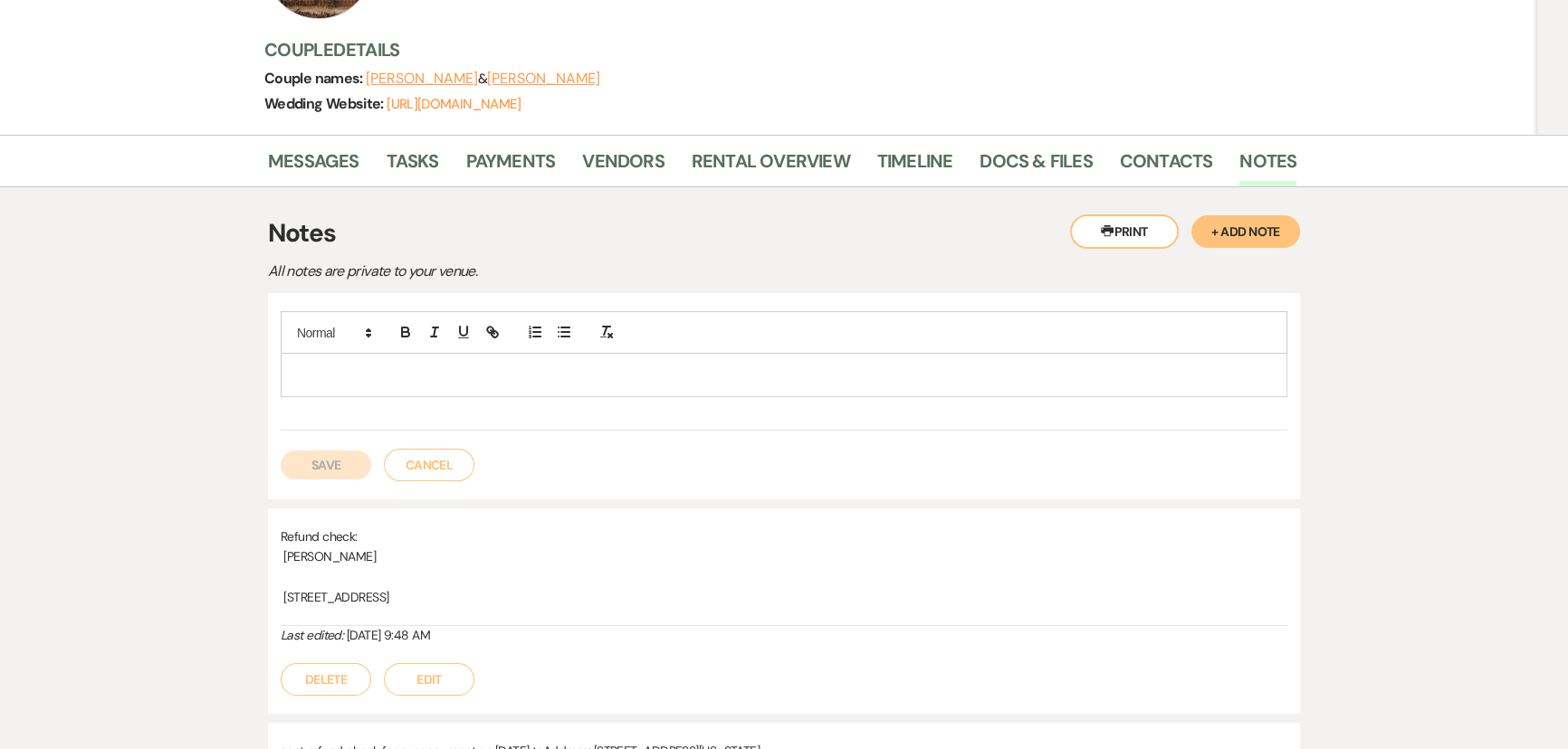
scroll to position [247, 0]
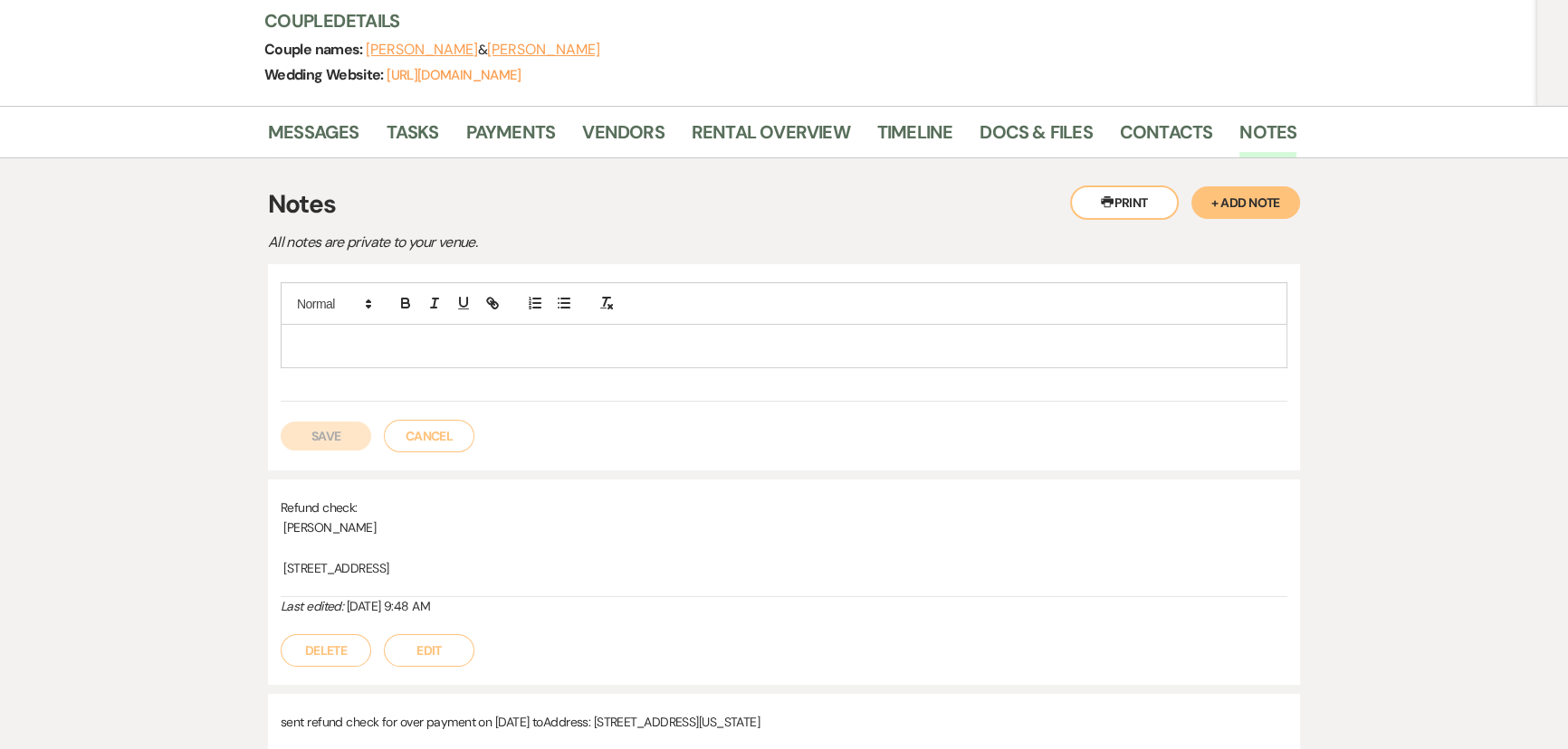
click at [671, 338] on p at bounding box center [784, 345] width 977 height 20
click at [329, 424] on button "Save" at bounding box center [325, 436] width 90 height 29
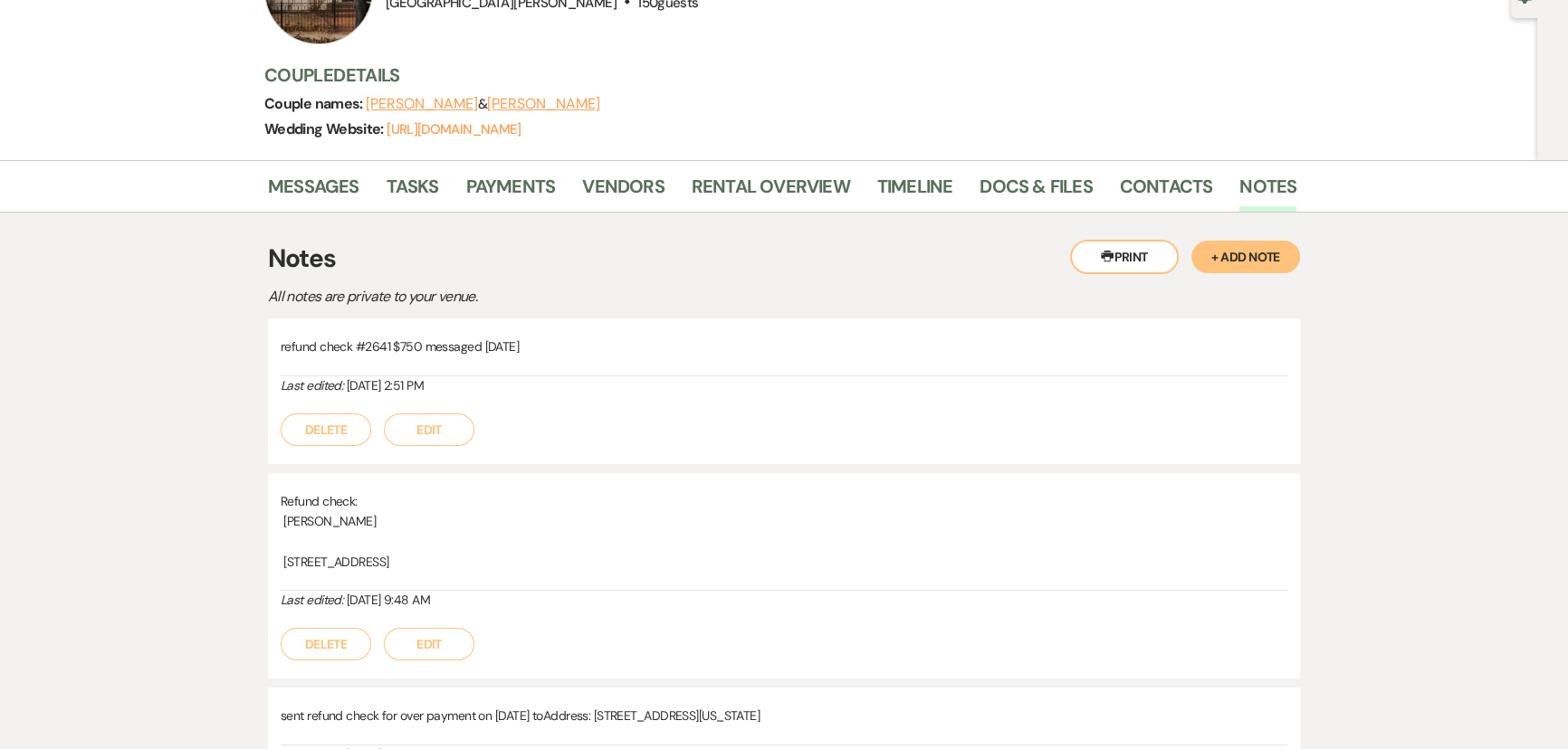
scroll to position [0, 0]
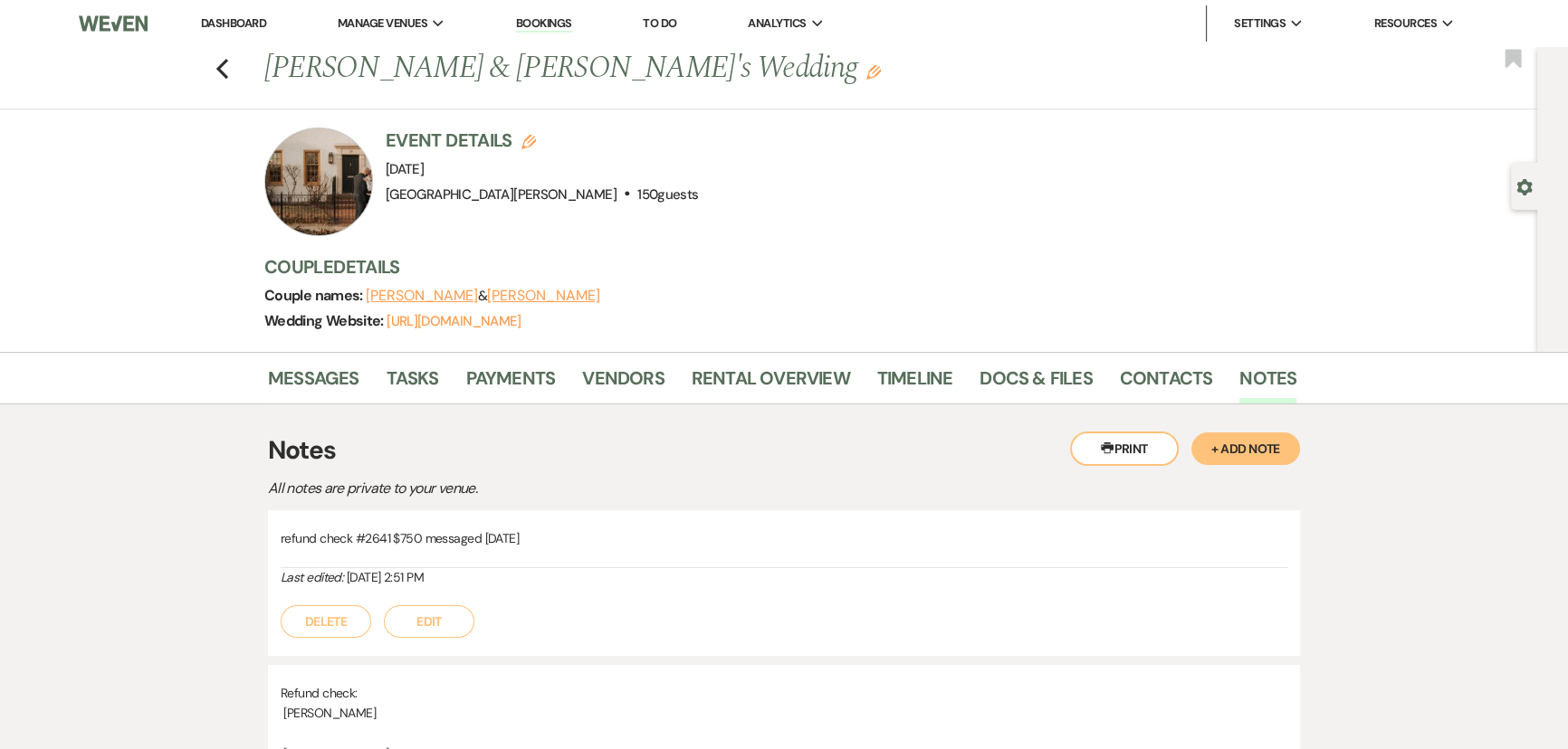
click at [224, 22] on link "Dashboard" at bounding box center [233, 23] width 65 height 15
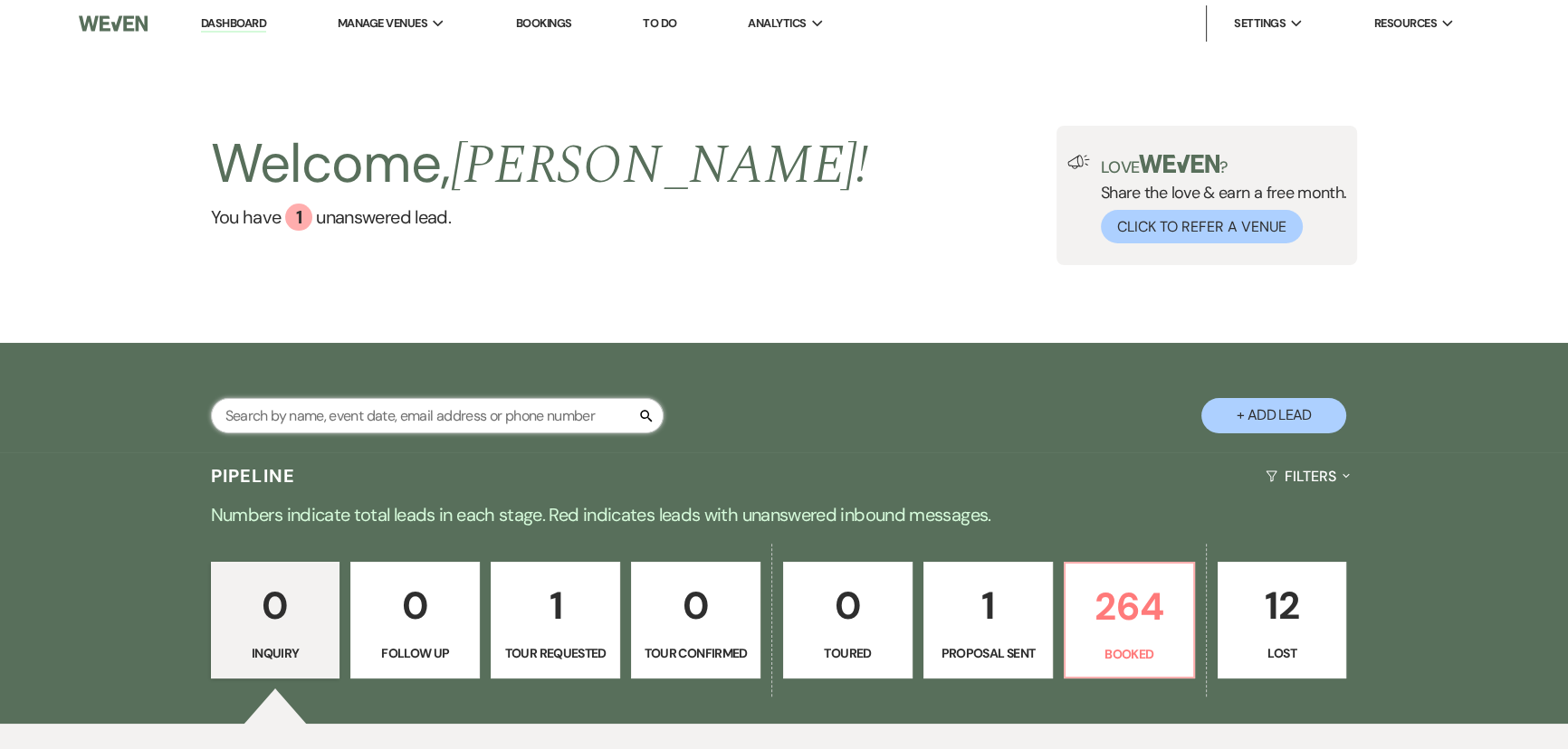
click at [536, 411] on input "text" at bounding box center [436, 415] width 452 height 35
type input "weber"
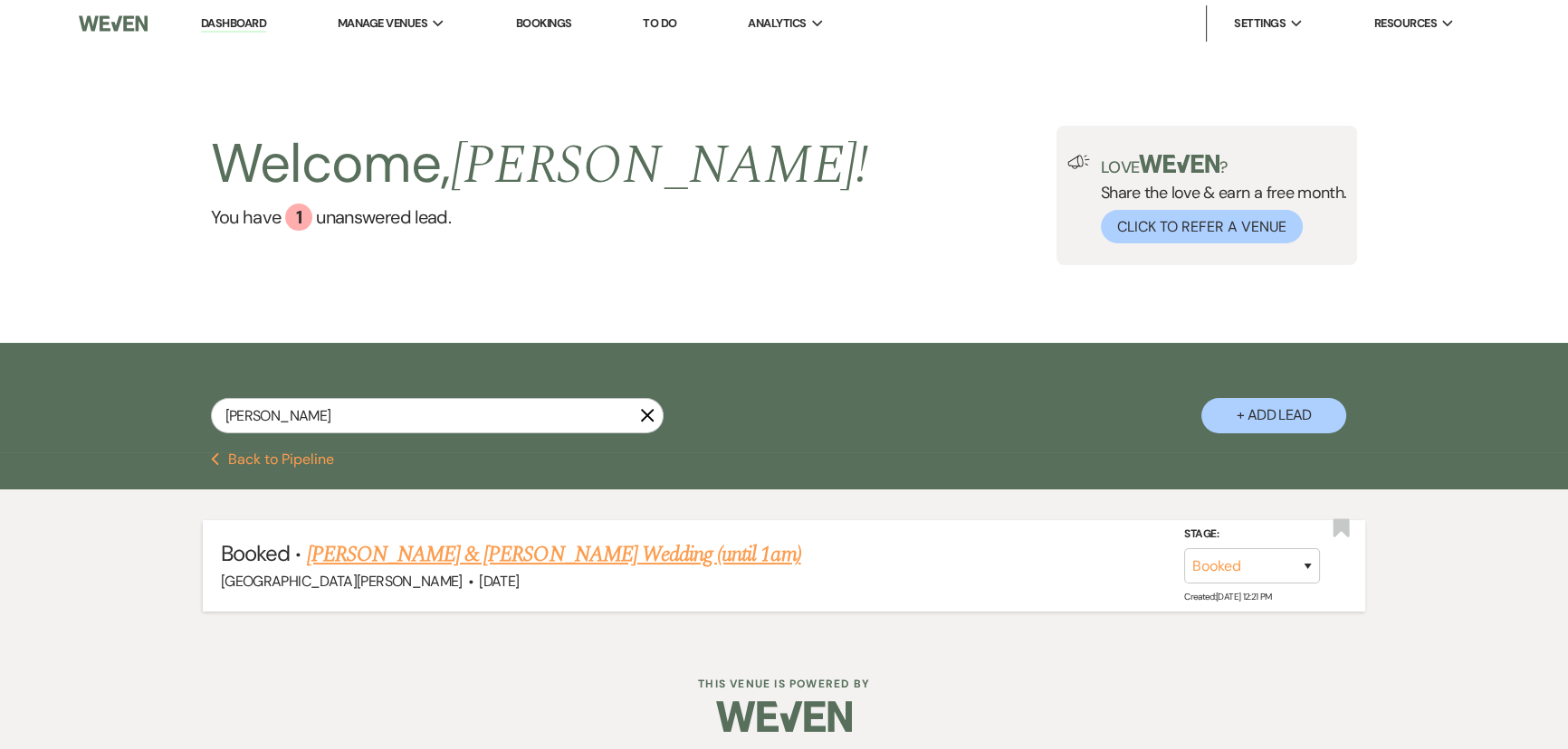
click at [614, 556] on link "Meredith Weber & Benjamin Reichard's Wedding (until 1am)" at bounding box center [553, 555] width 494 height 32
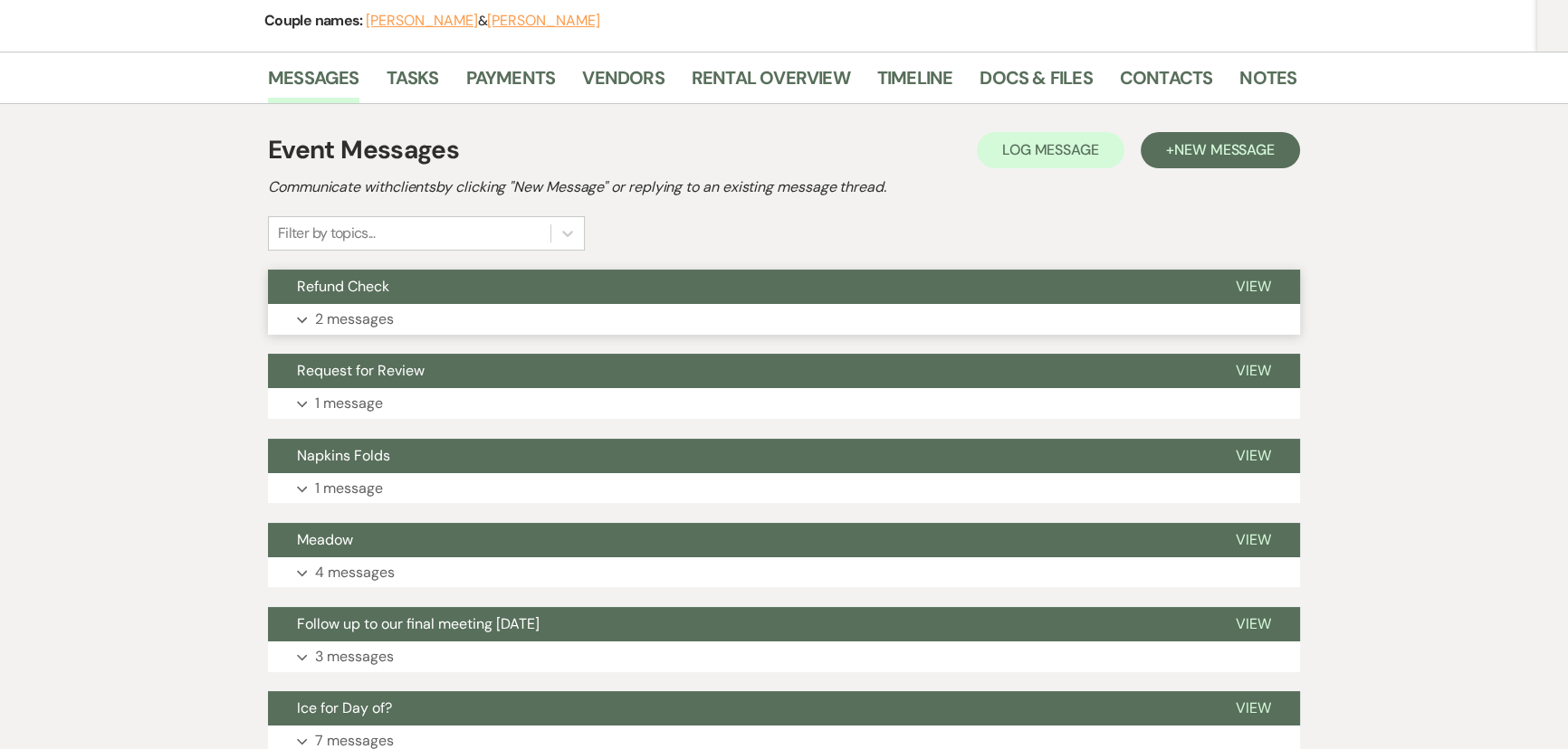
click at [452, 325] on button "Expand 2 messages" at bounding box center [784, 320] width 1032 height 30
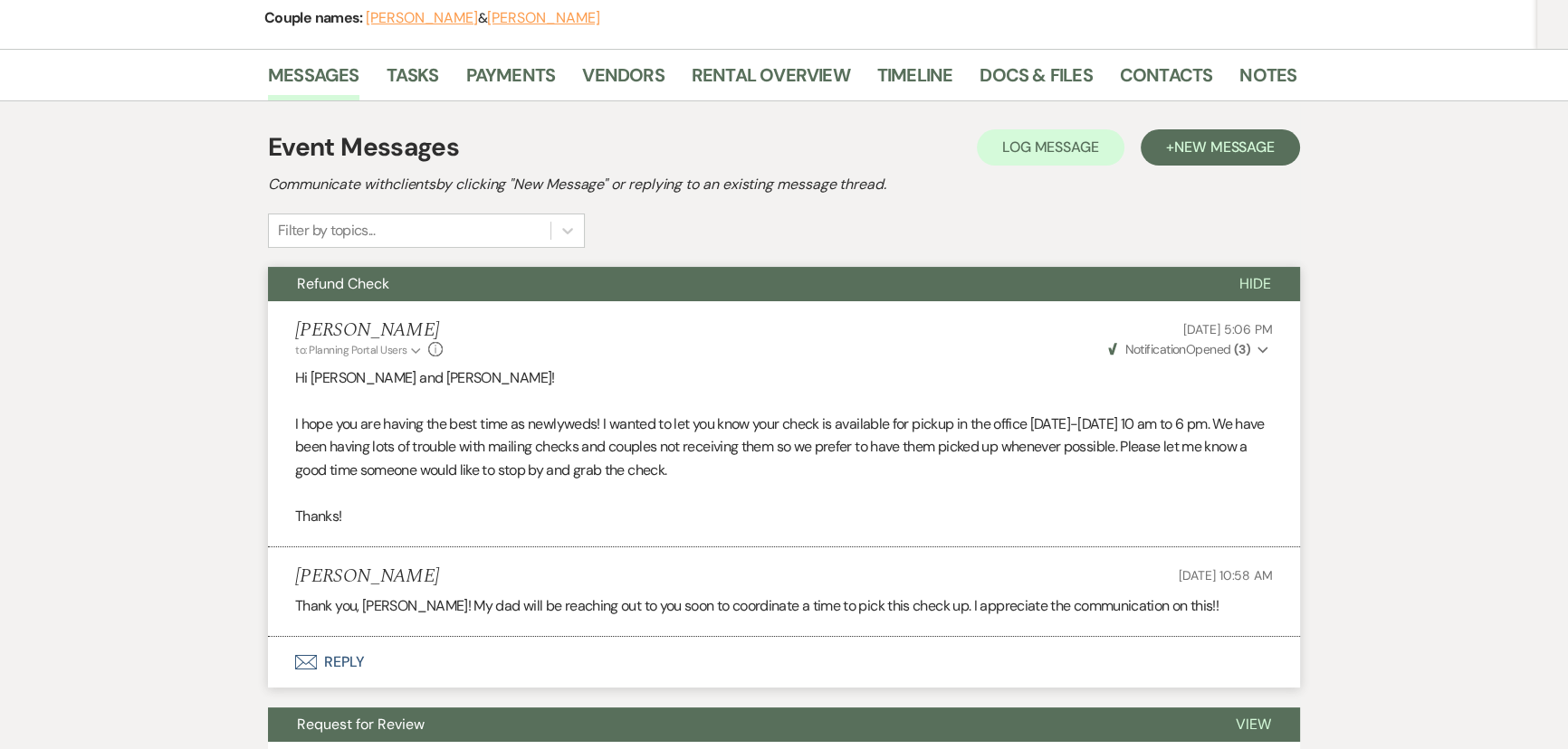
scroll to position [82, 0]
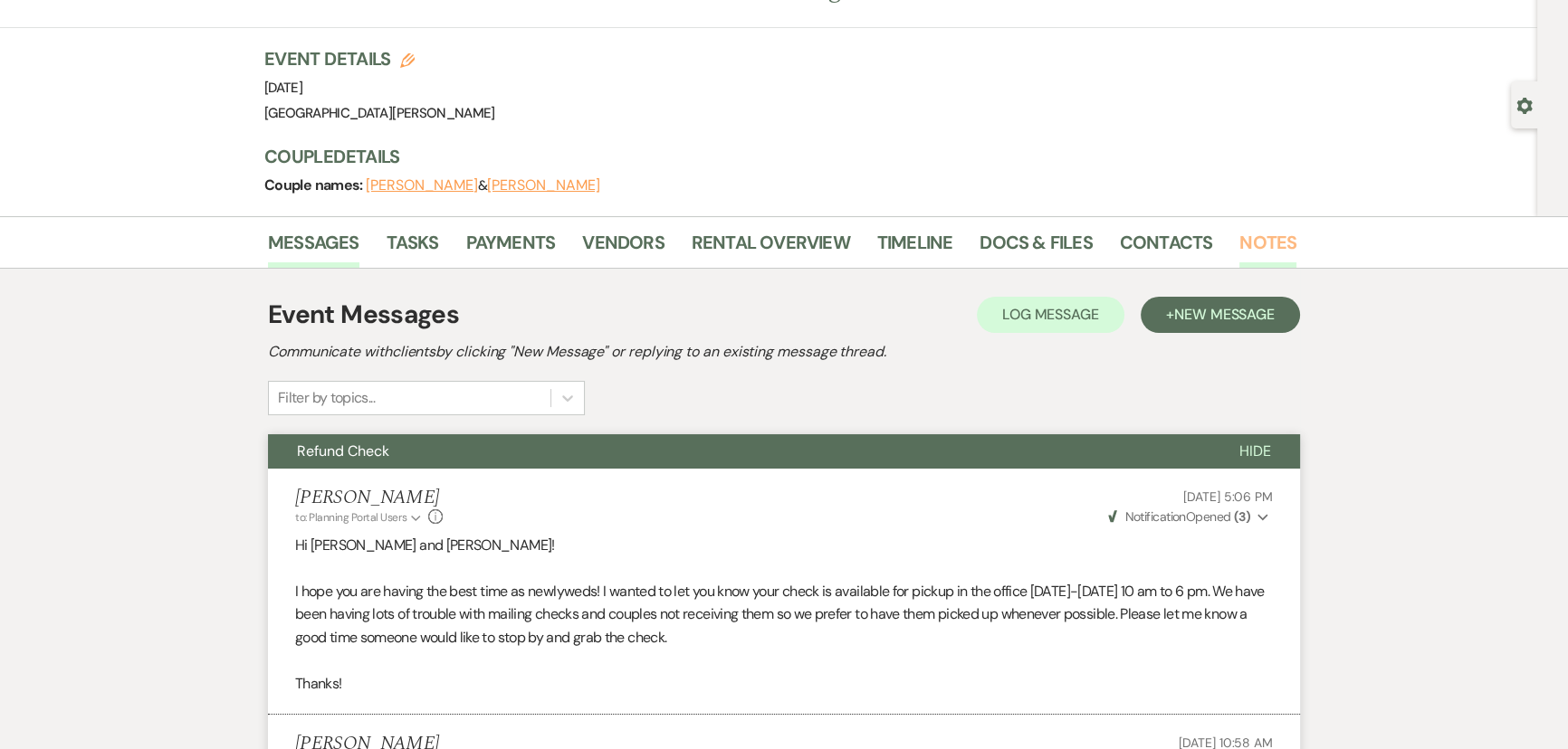
click at [1251, 253] on link "Notes" at bounding box center [1267, 247] width 57 height 40
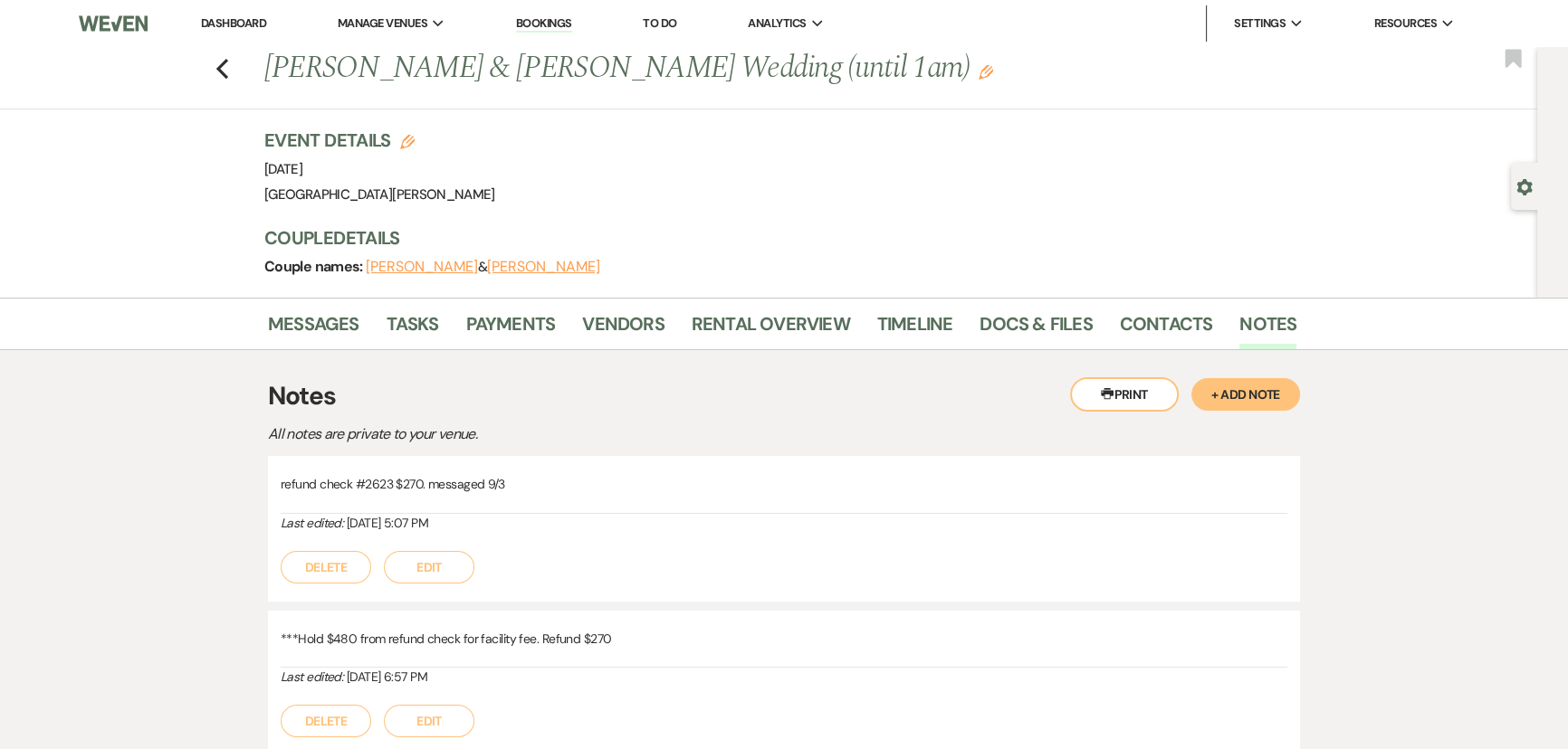
click at [1259, 396] on button "+ Add Note" at bounding box center [1245, 394] width 108 height 32
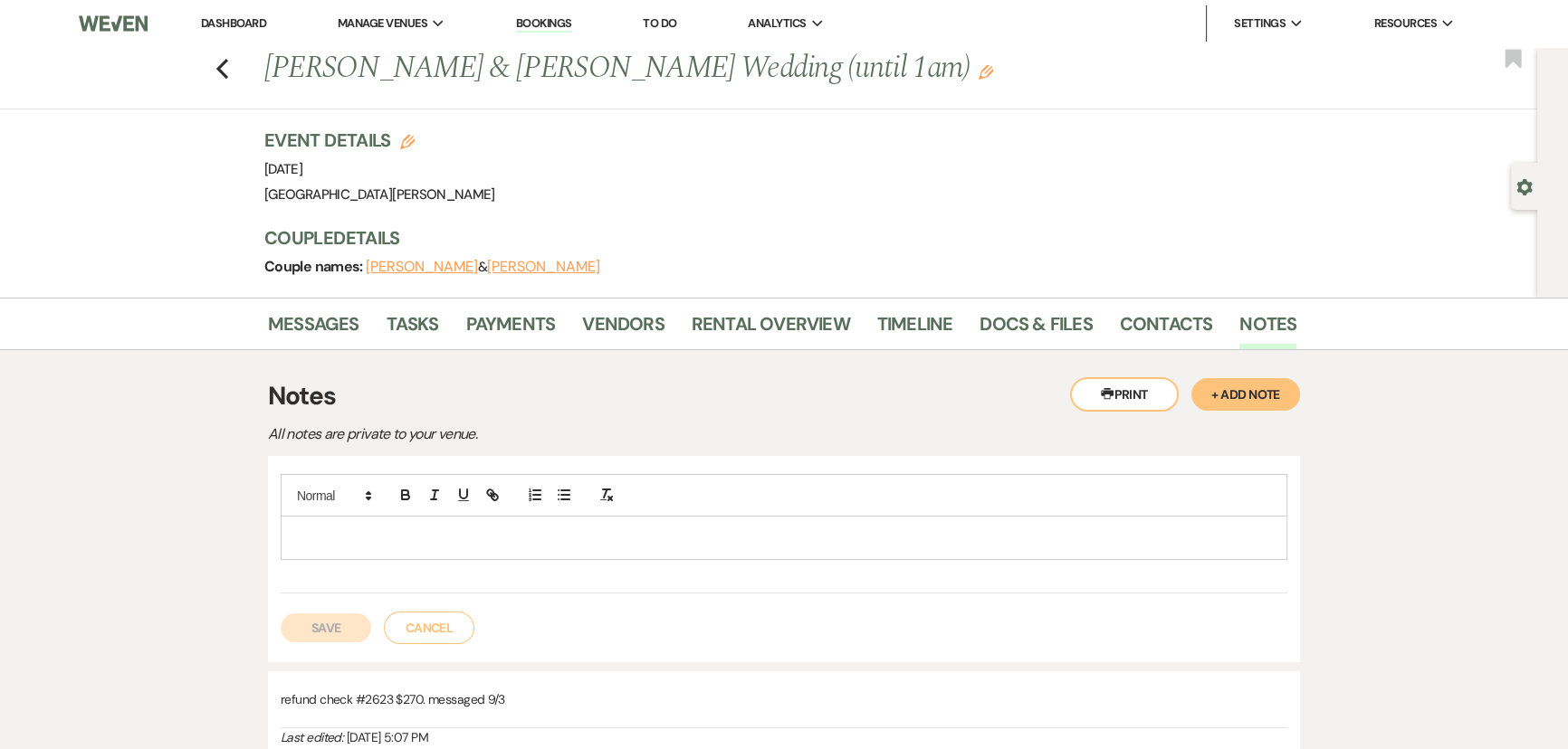
click at [669, 530] on p at bounding box center [784, 537] width 977 height 20
click at [319, 627] on button "Save" at bounding box center [325, 628] width 90 height 29
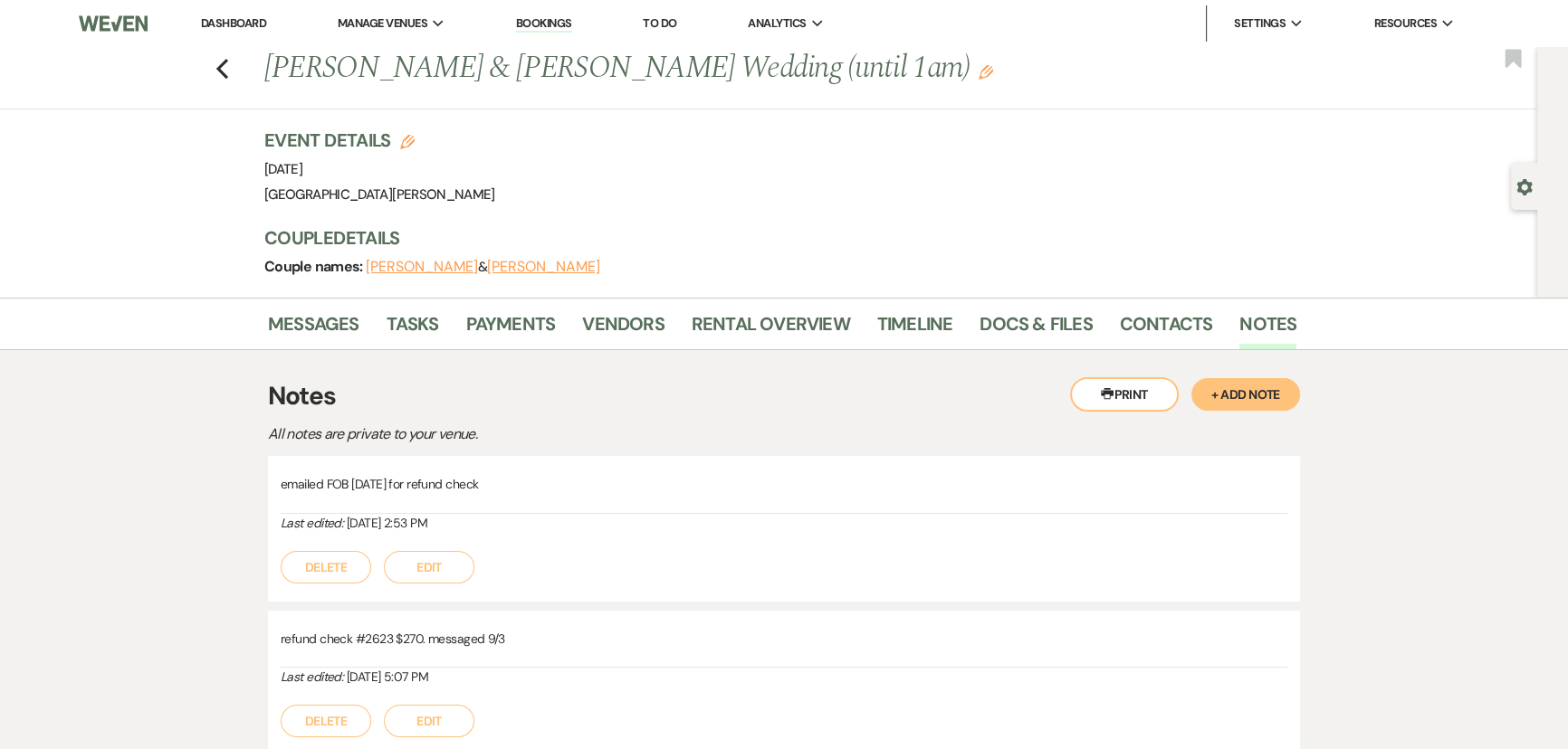
click at [225, 21] on link "Dashboard" at bounding box center [233, 23] width 65 height 15
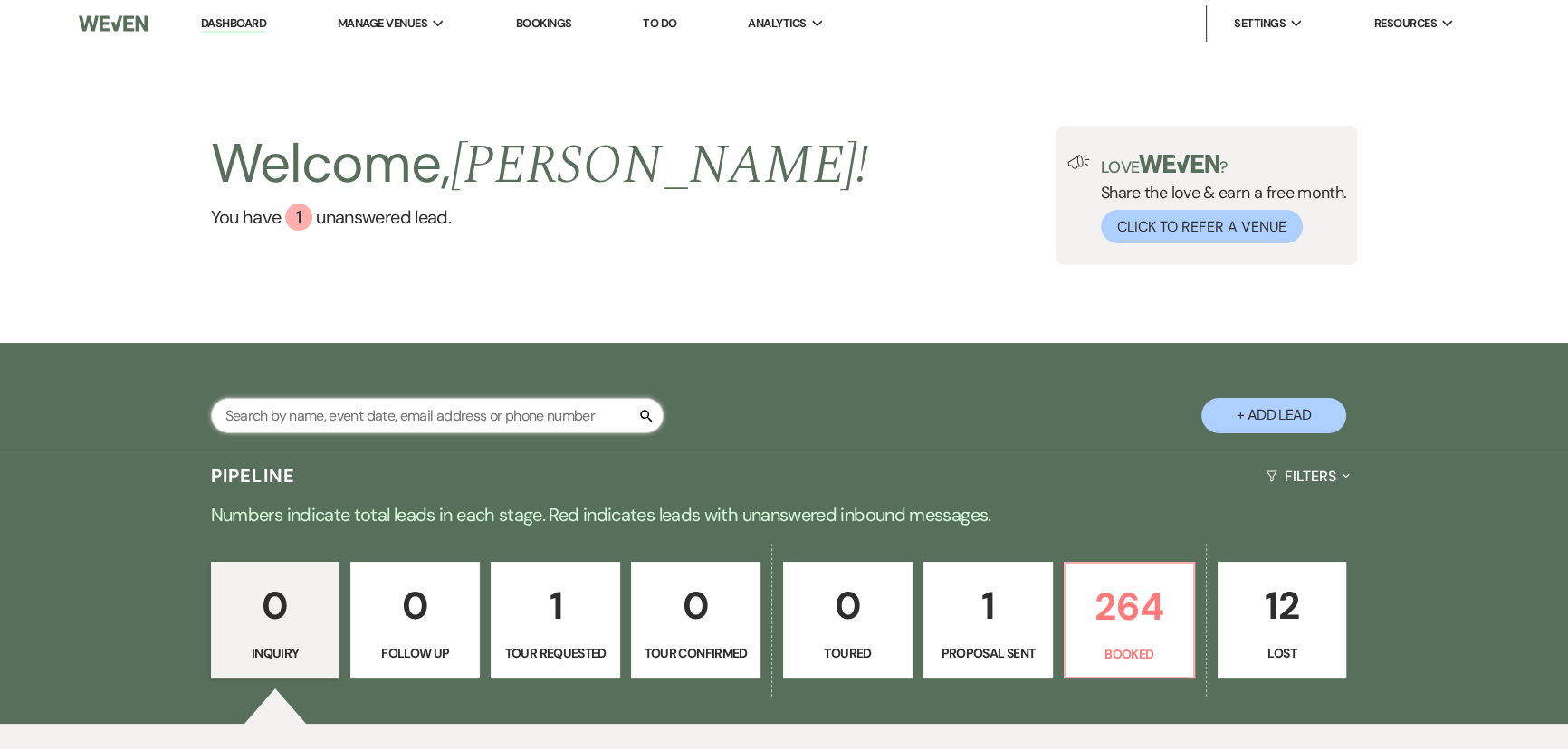
click at [444, 403] on input "text" at bounding box center [436, 415] width 452 height 35
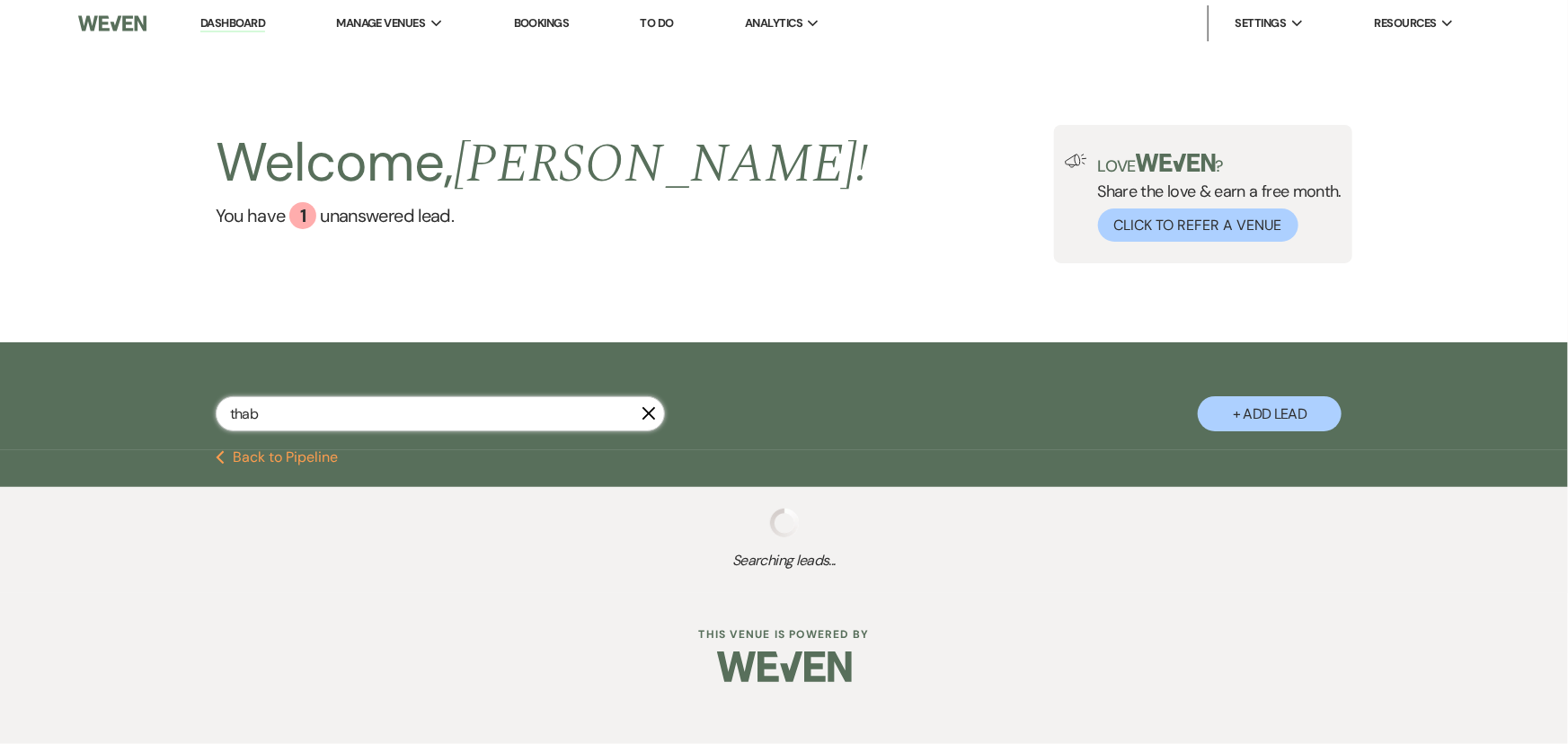
type input "thabt"
select select "8"
select select "4"
select select "8"
select select "7"
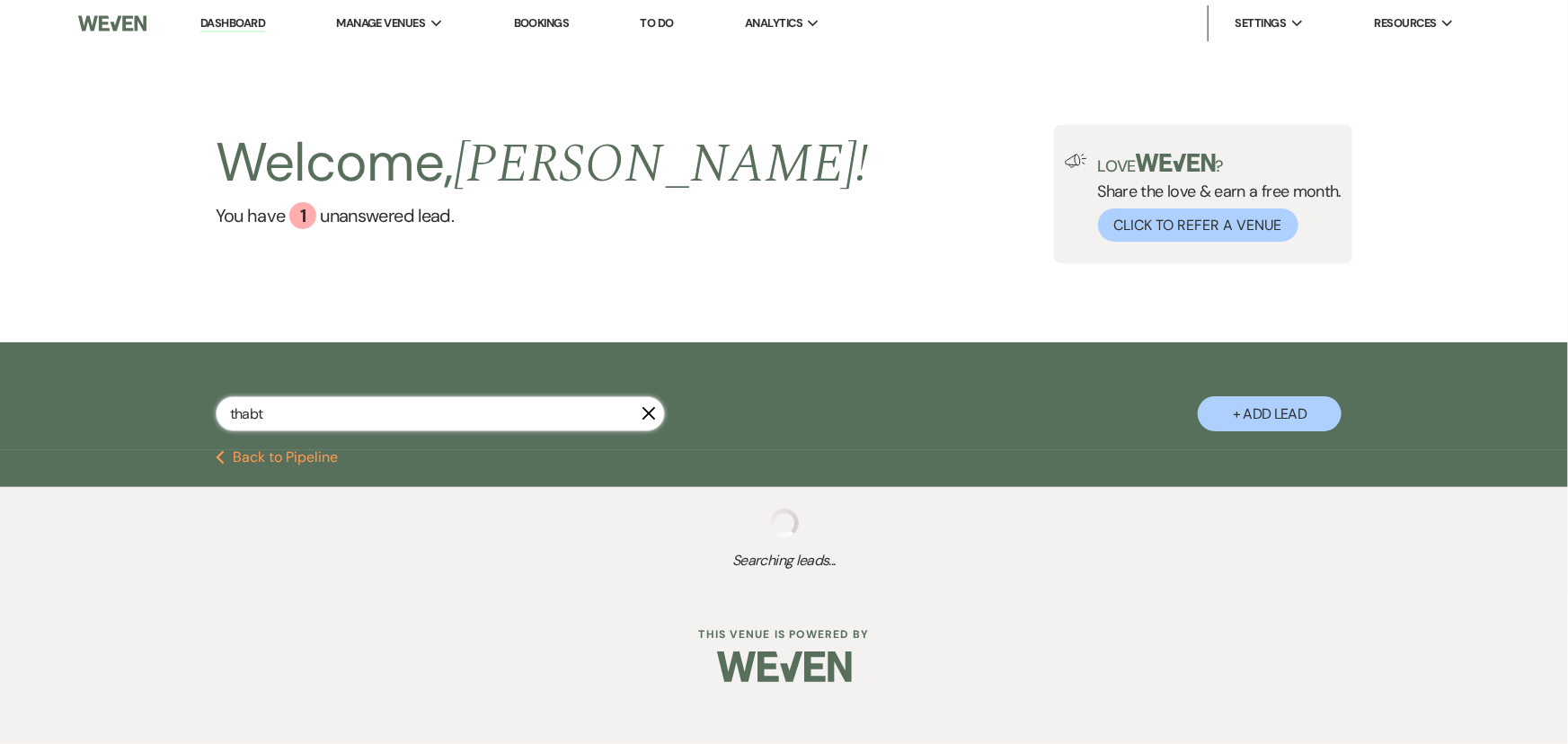
select select "8"
select select "1"
select select "8"
select select "5"
select select "6"
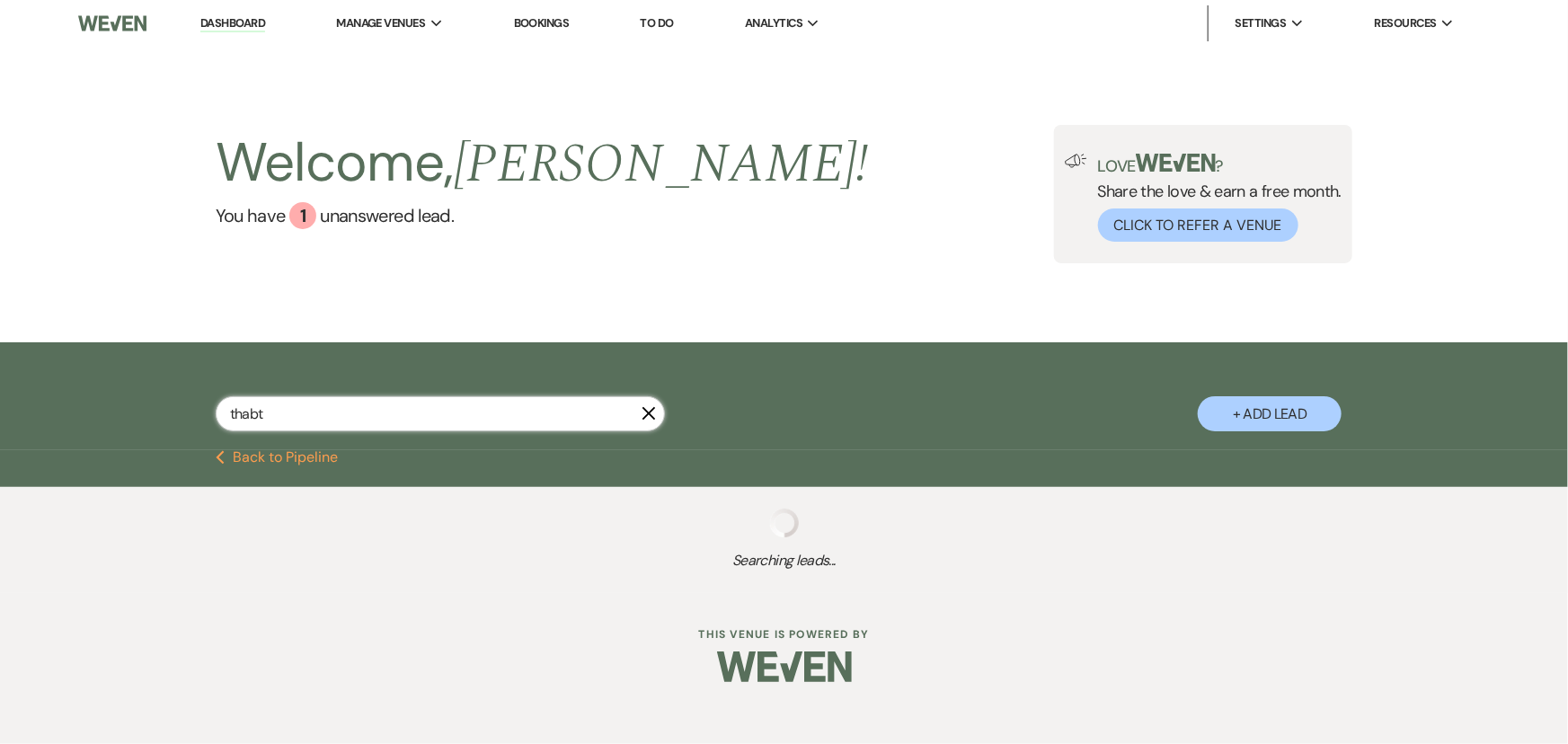
select select "8"
select select "5"
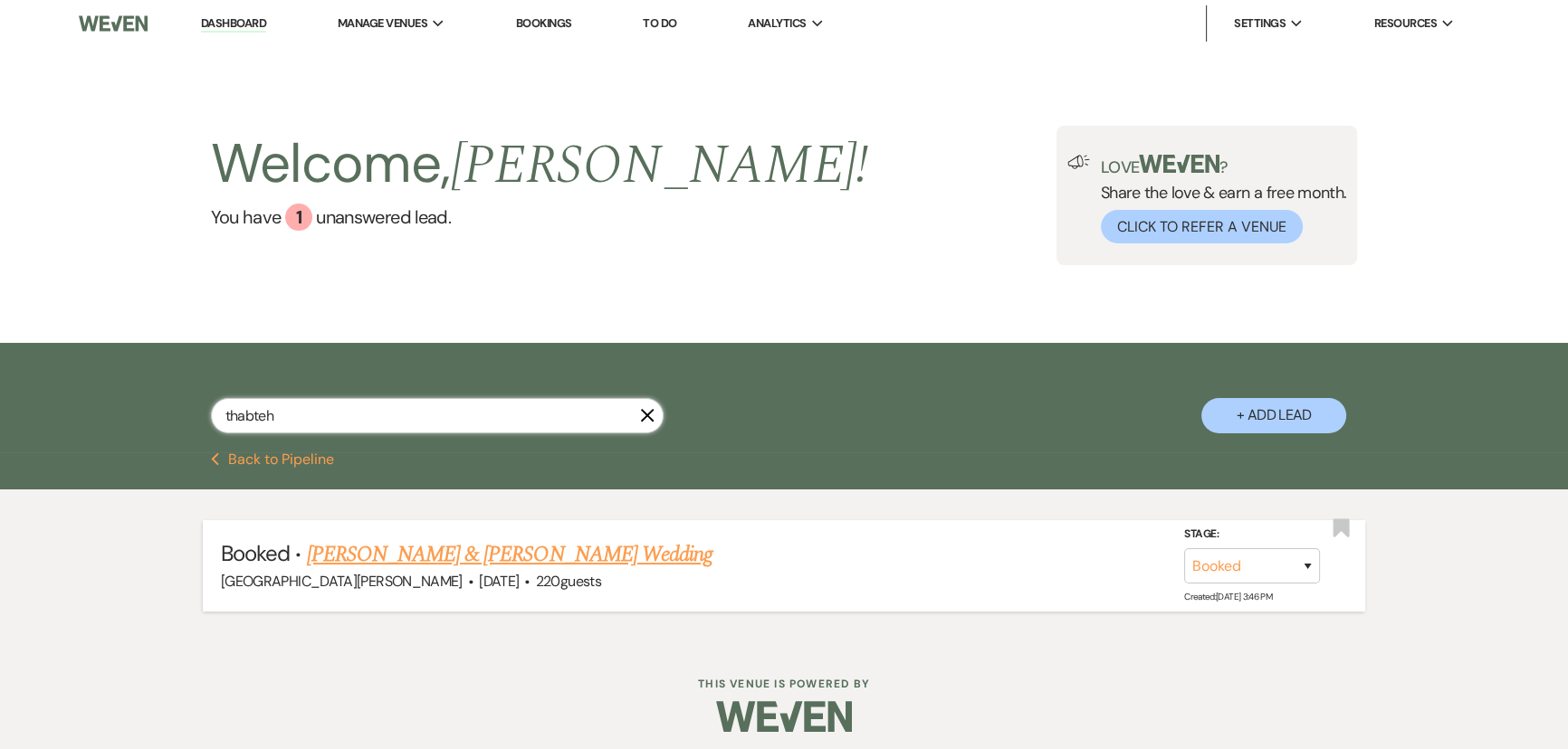
type input "thabteh"
click at [476, 561] on link "Zena Thabteh & Sanad Owda's Wedding" at bounding box center [508, 555] width 405 height 32
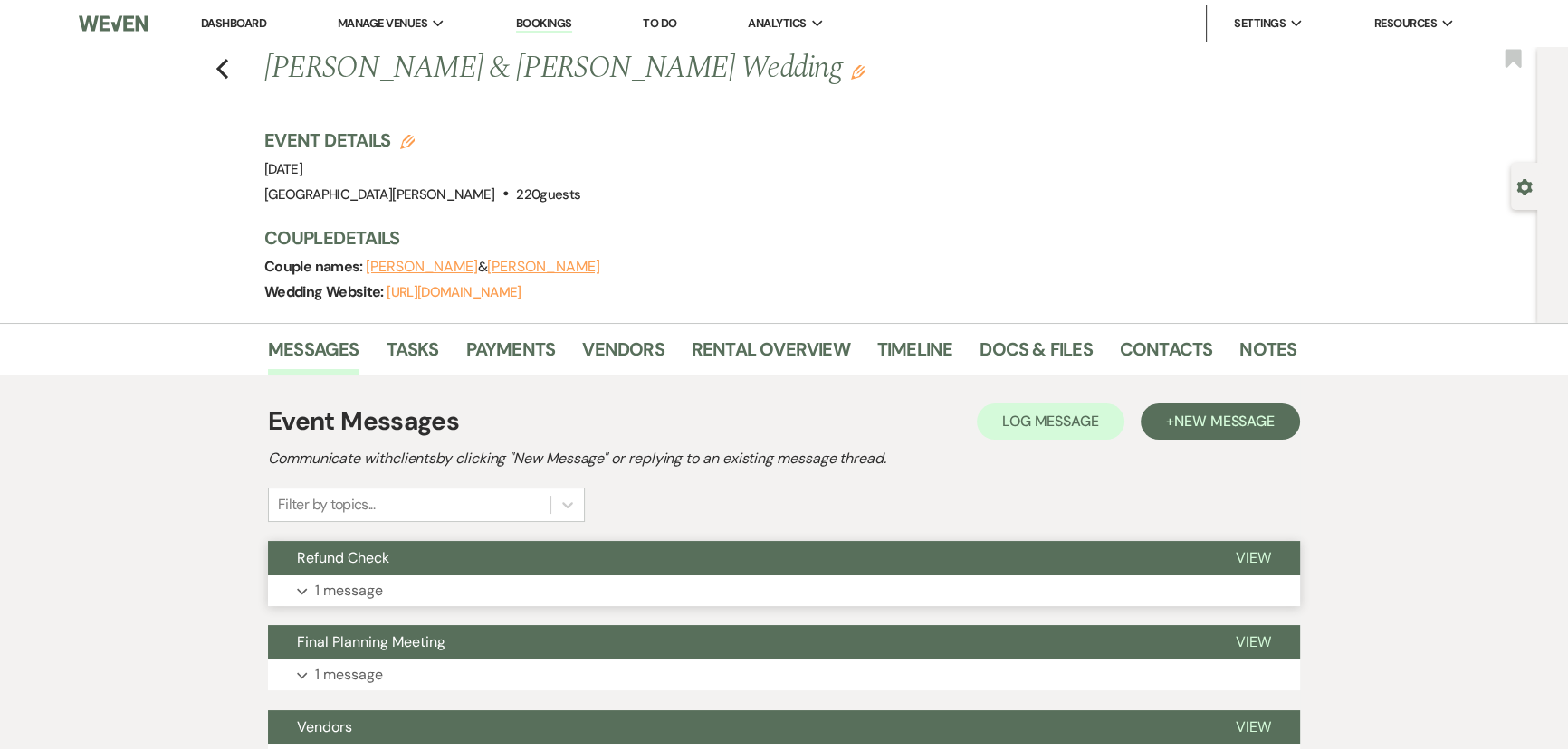
click at [439, 582] on button "Expand 1 message" at bounding box center [784, 591] width 1032 height 30
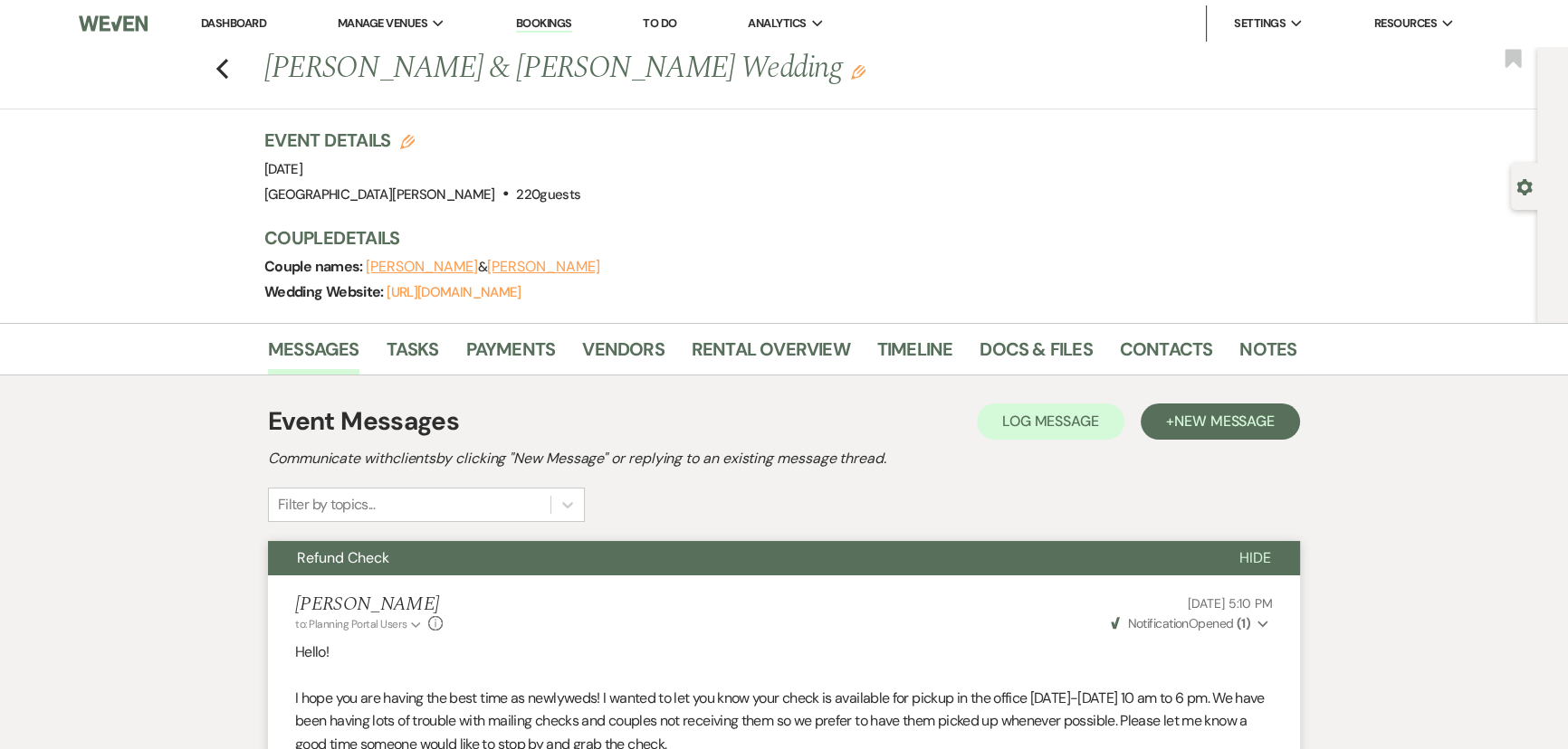
click at [1297, 353] on li "Notes" at bounding box center [1281, 353] width 84 height 44
click at [1276, 352] on link "Notes" at bounding box center [1267, 355] width 57 height 40
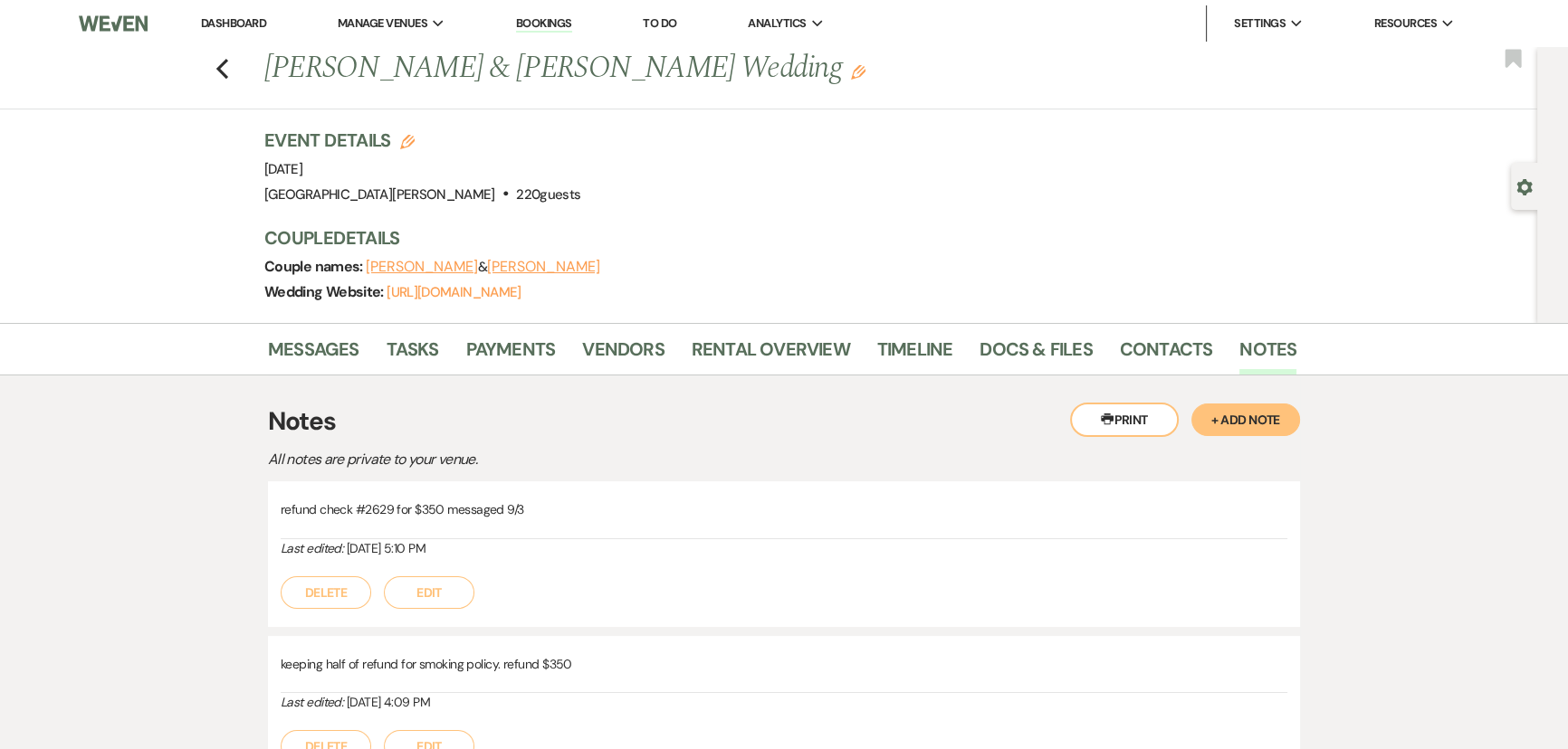
click at [1236, 424] on button "+ Add Note" at bounding box center [1245, 420] width 108 height 32
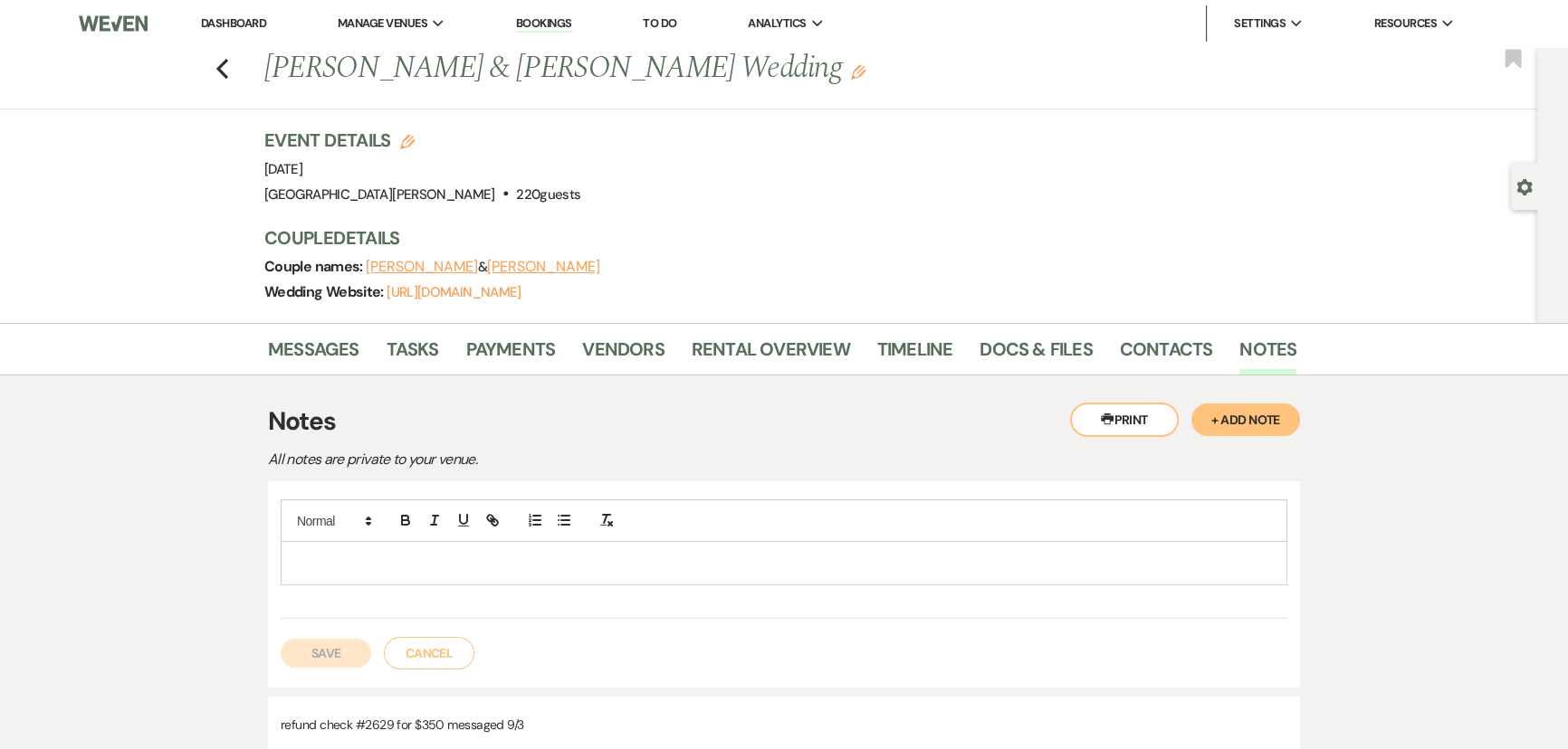
click at [876, 567] on p at bounding box center [784, 562] width 977 height 20
click at [312, 648] on button "Save" at bounding box center [325, 653] width 90 height 29
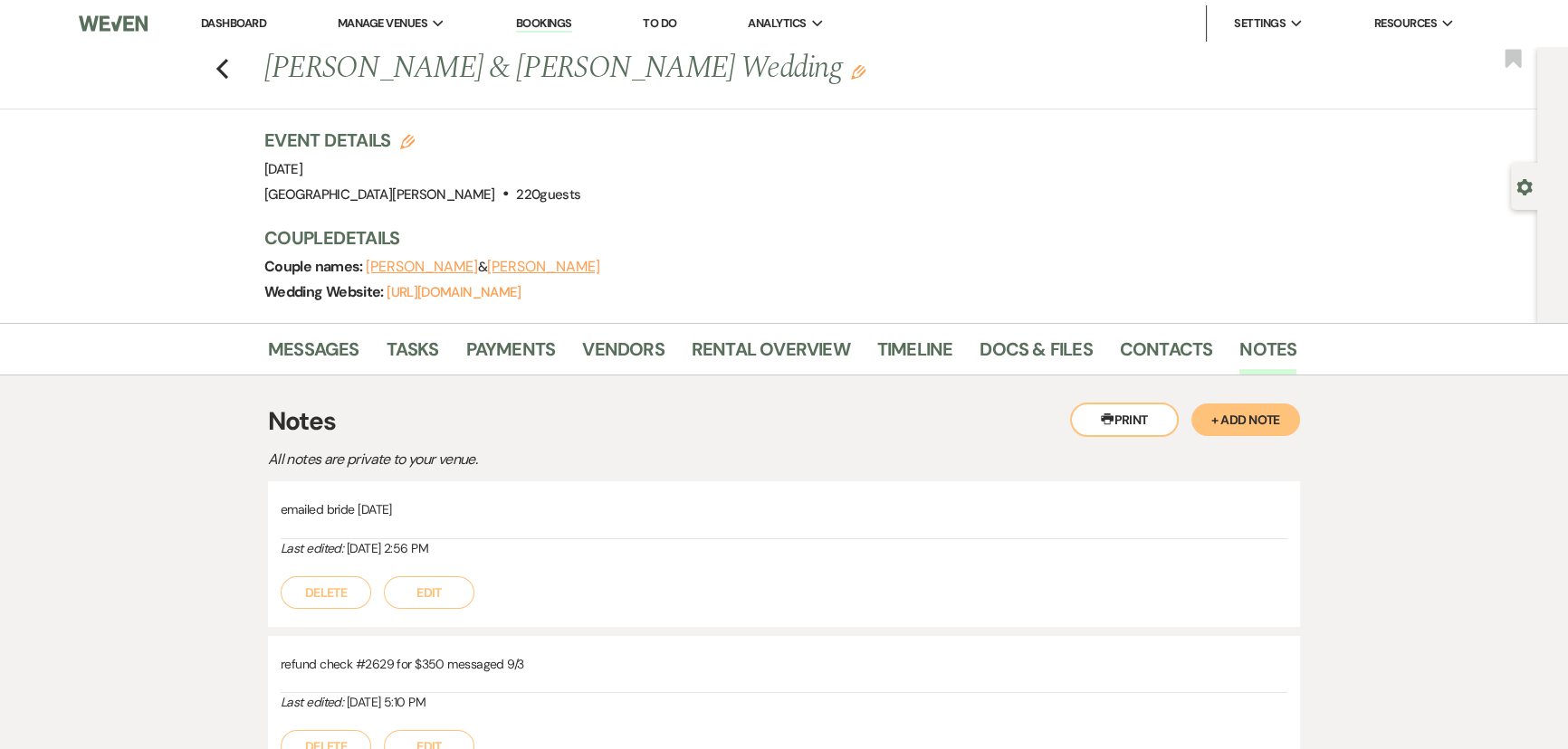
click at [228, 16] on link "Dashboard" at bounding box center [233, 23] width 65 height 15
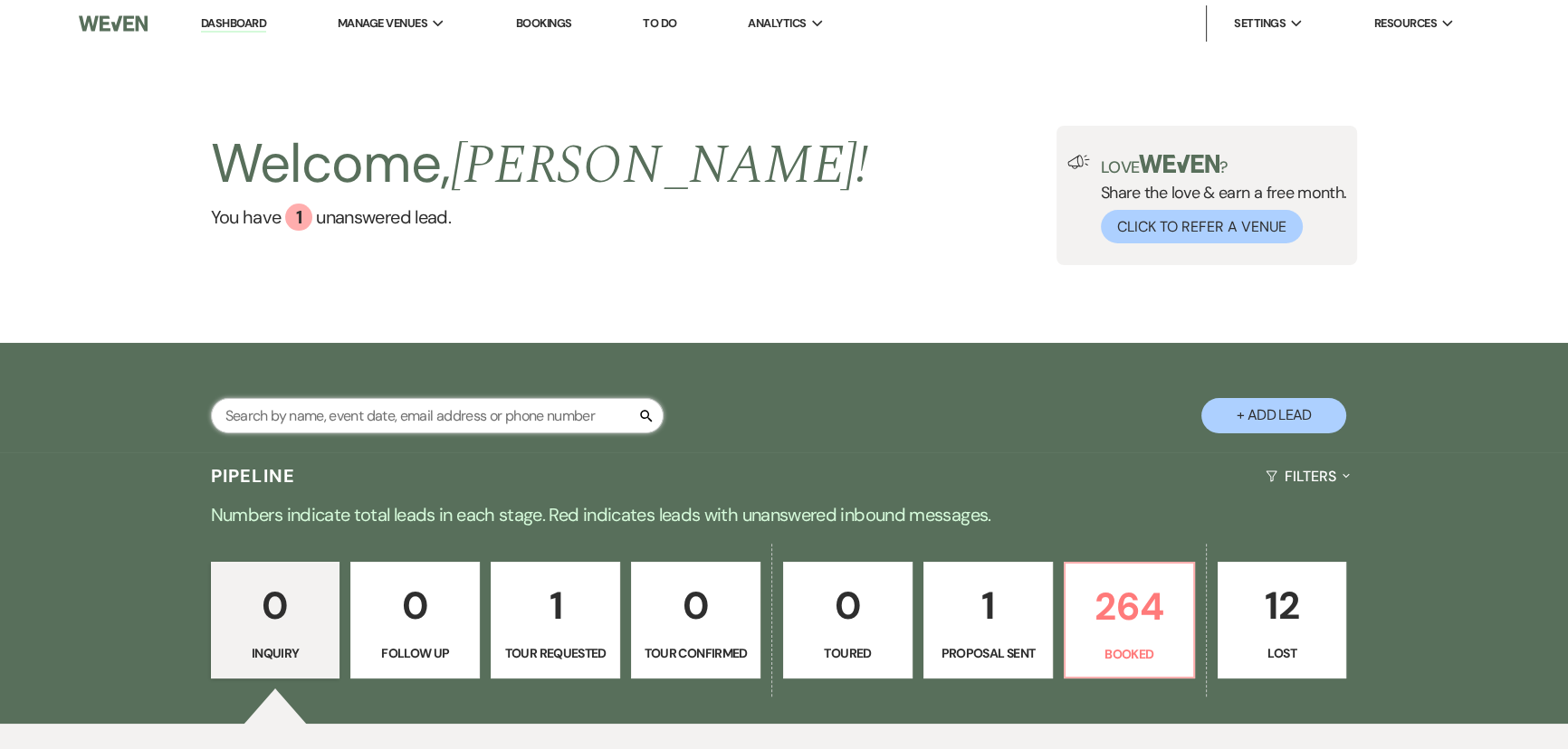
click at [467, 411] on input "text" at bounding box center [436, 415] width 452 height 35
type input "wisler"
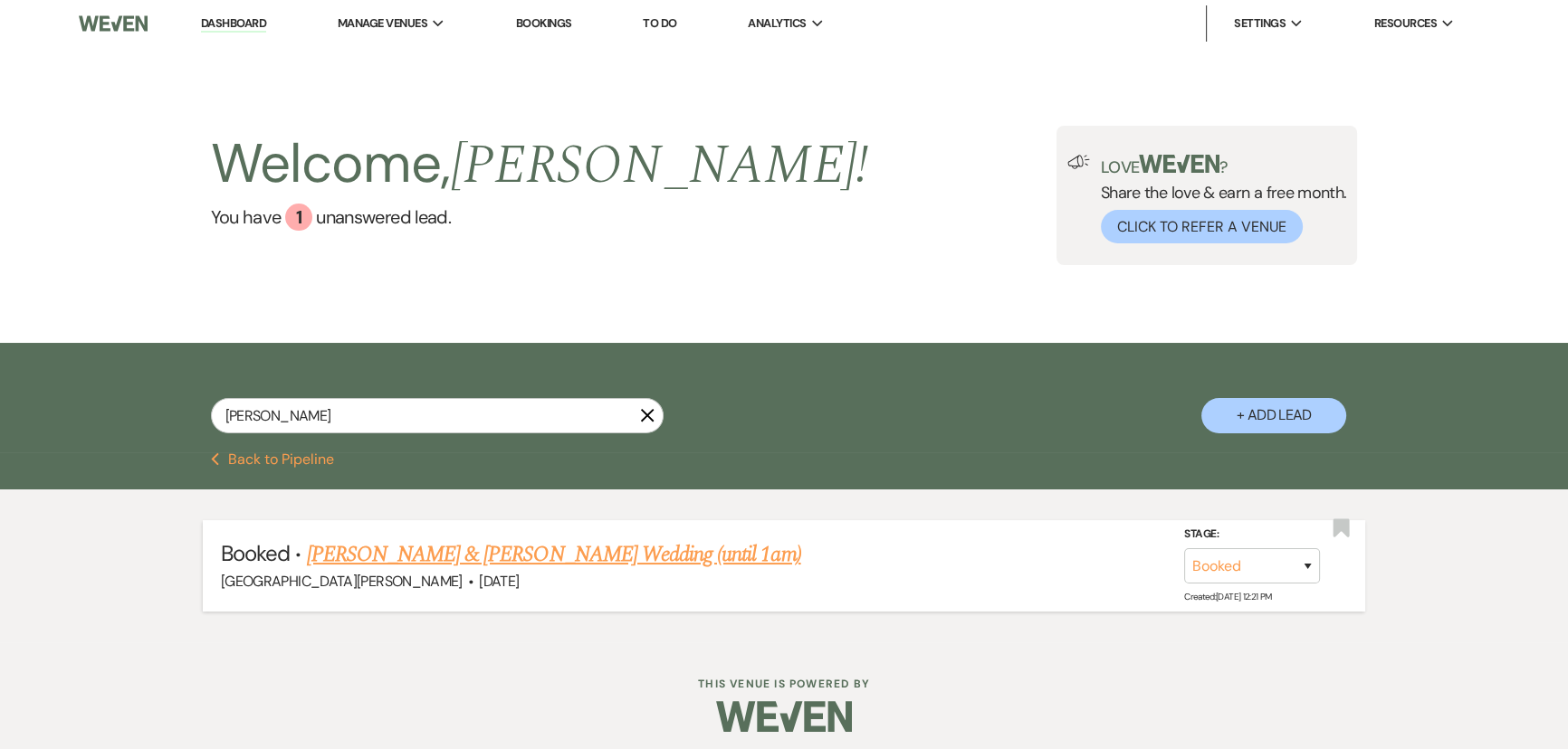
click at [487, 544] on link "Amanda Wisler & Vermejan's Wedding (until 1am)" at bounding box center [553, 555] width 494 height 32
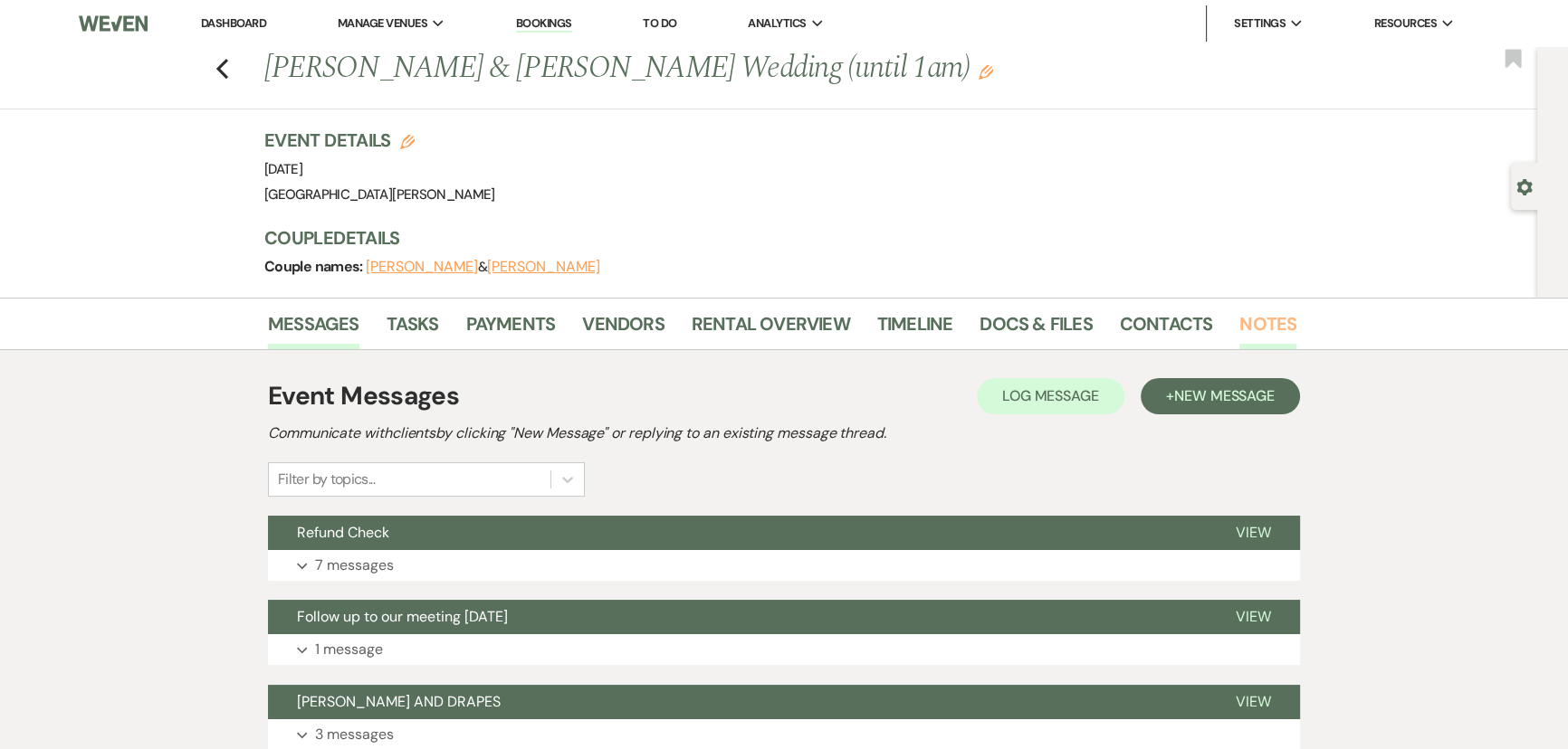
click at [1264, 314] on link "Notes" at bounding box center [1267, 329] width 57 height 40
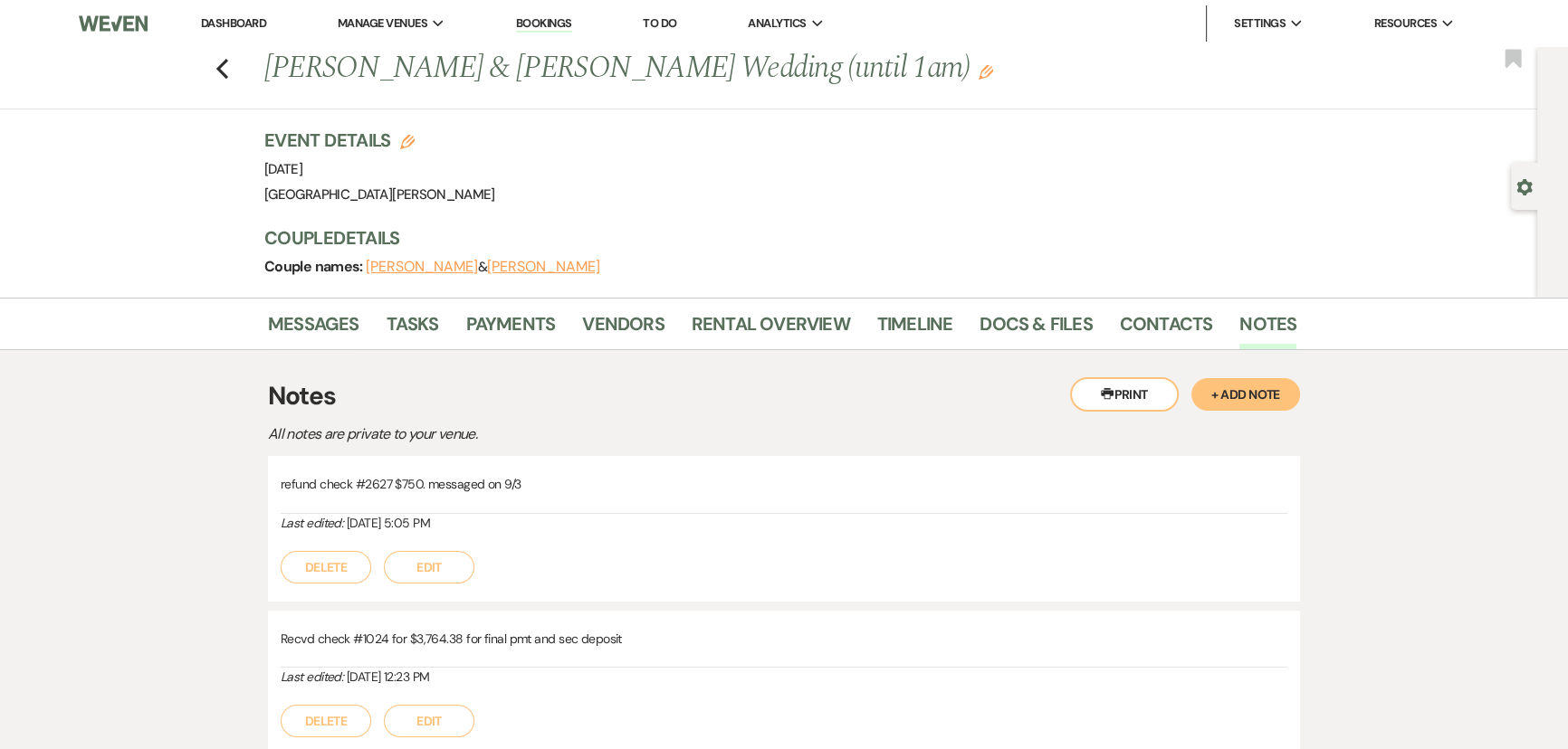
click at [1247, 382] on button "+ Add Note" at bounding box center [1245, 394] width 108 height 32
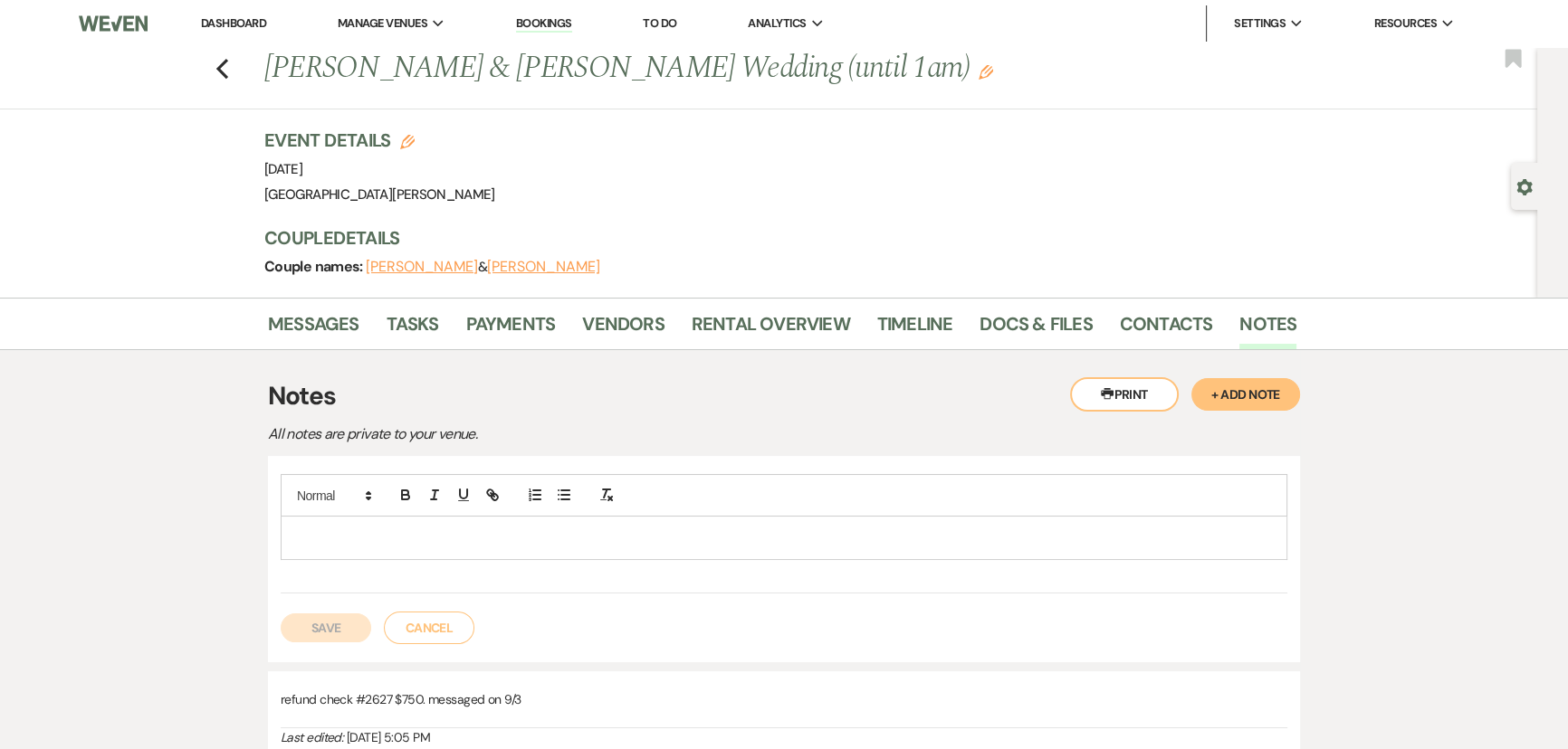
click at [651, 538] on p at bounding box center [784, 537] width 977 height 20
click at [326, 629] on button "Save" at bounding box center [325, 628] width 90 height 29
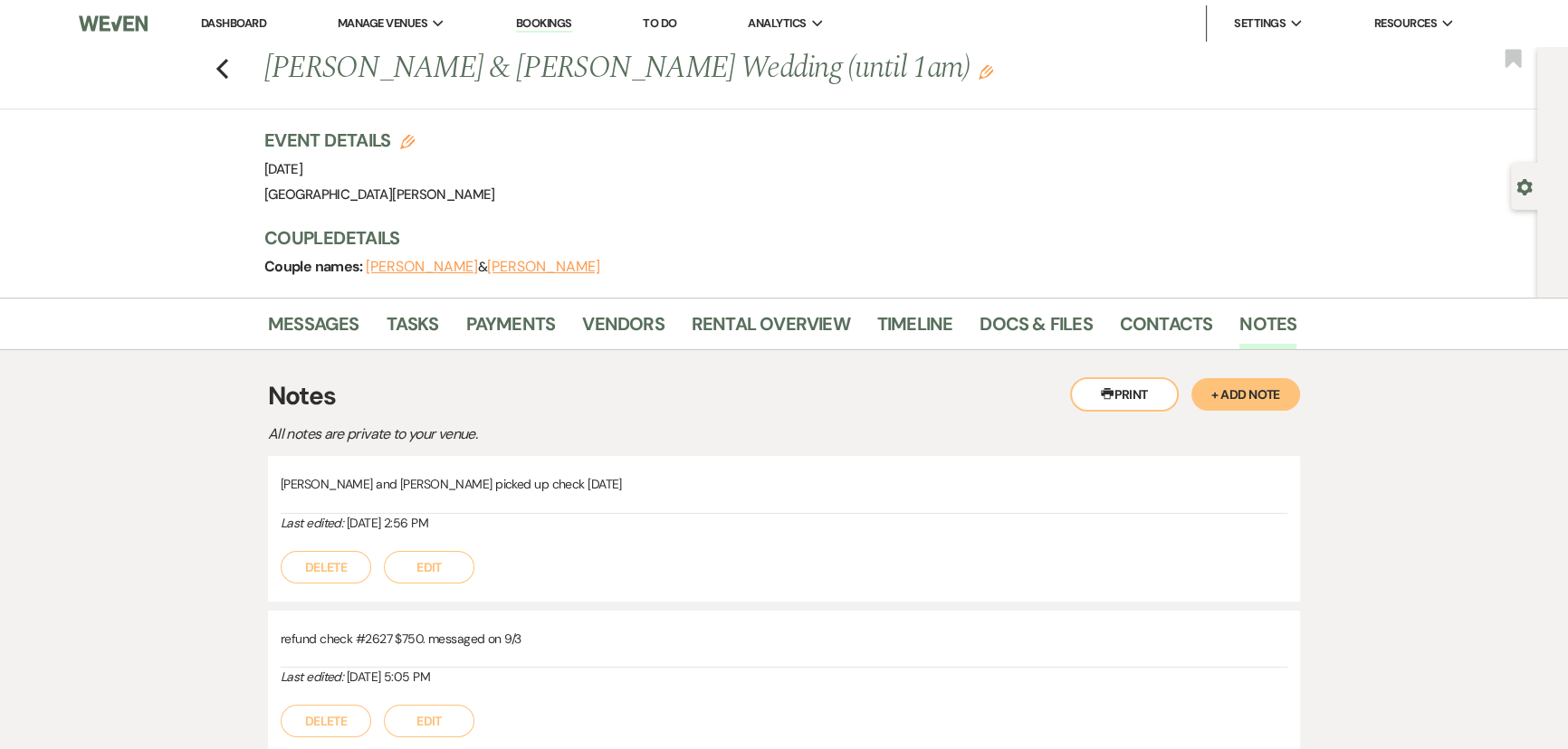
click at [243, 25] on link "Dashboard" at bounding box center [233, 23] width 65 height 15
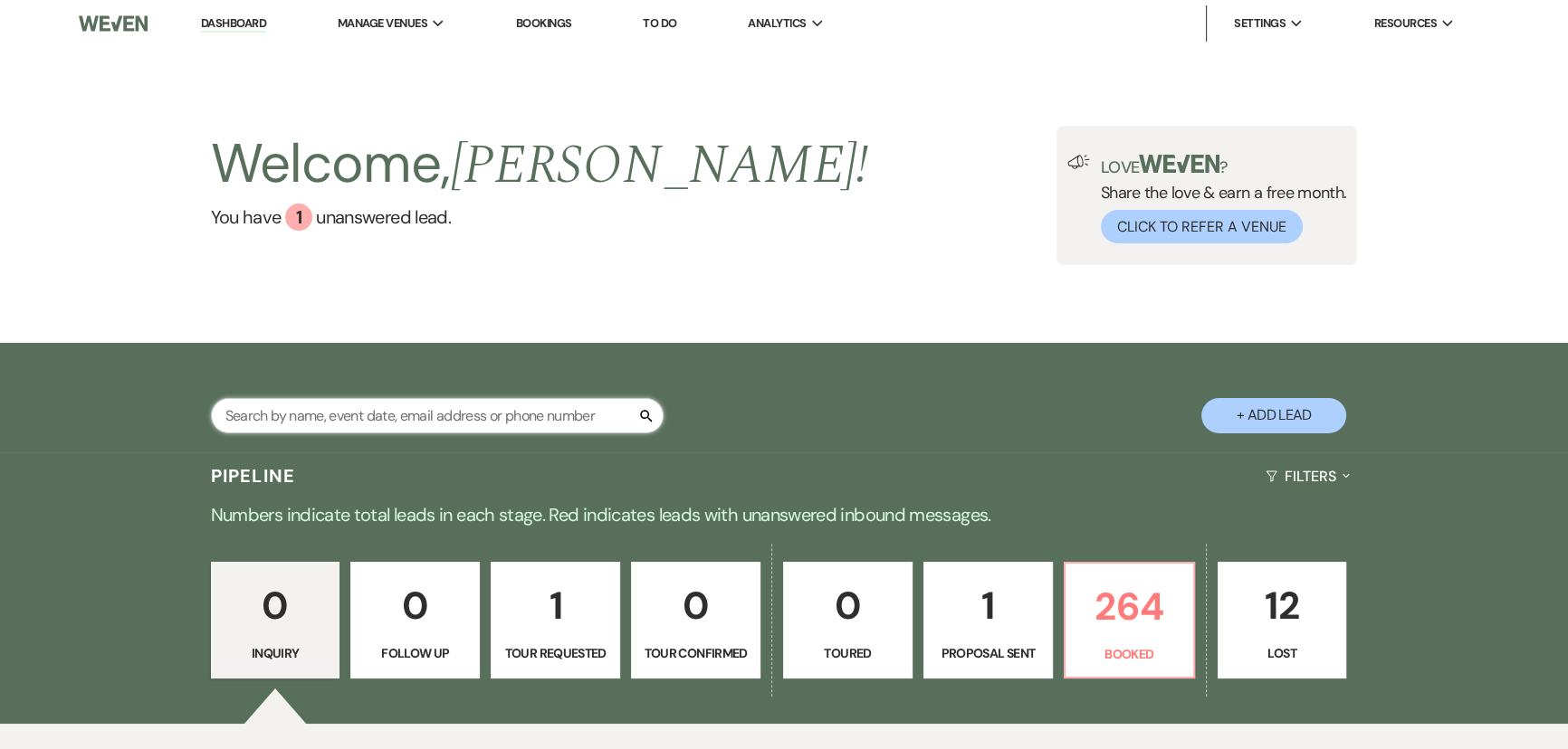
click at [466, 418] on input "text" at bounding box center [436, 415] width 452 height 35
type input "isaacs"
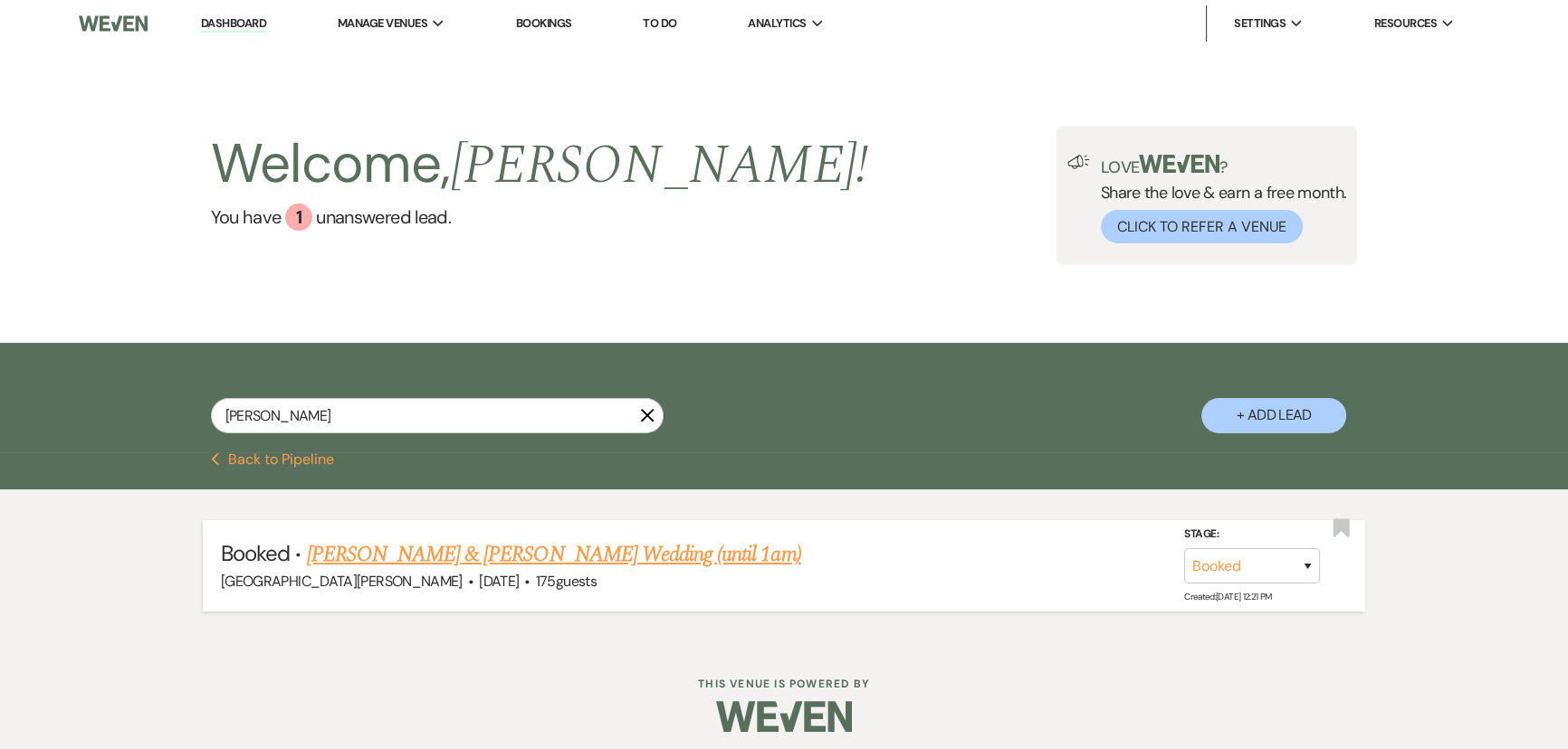
click at [541, 552] on link "Grace Isaacs & Max Urban's Wedding (until 1am)" at bounding box center [553, 555] width 494 height 32
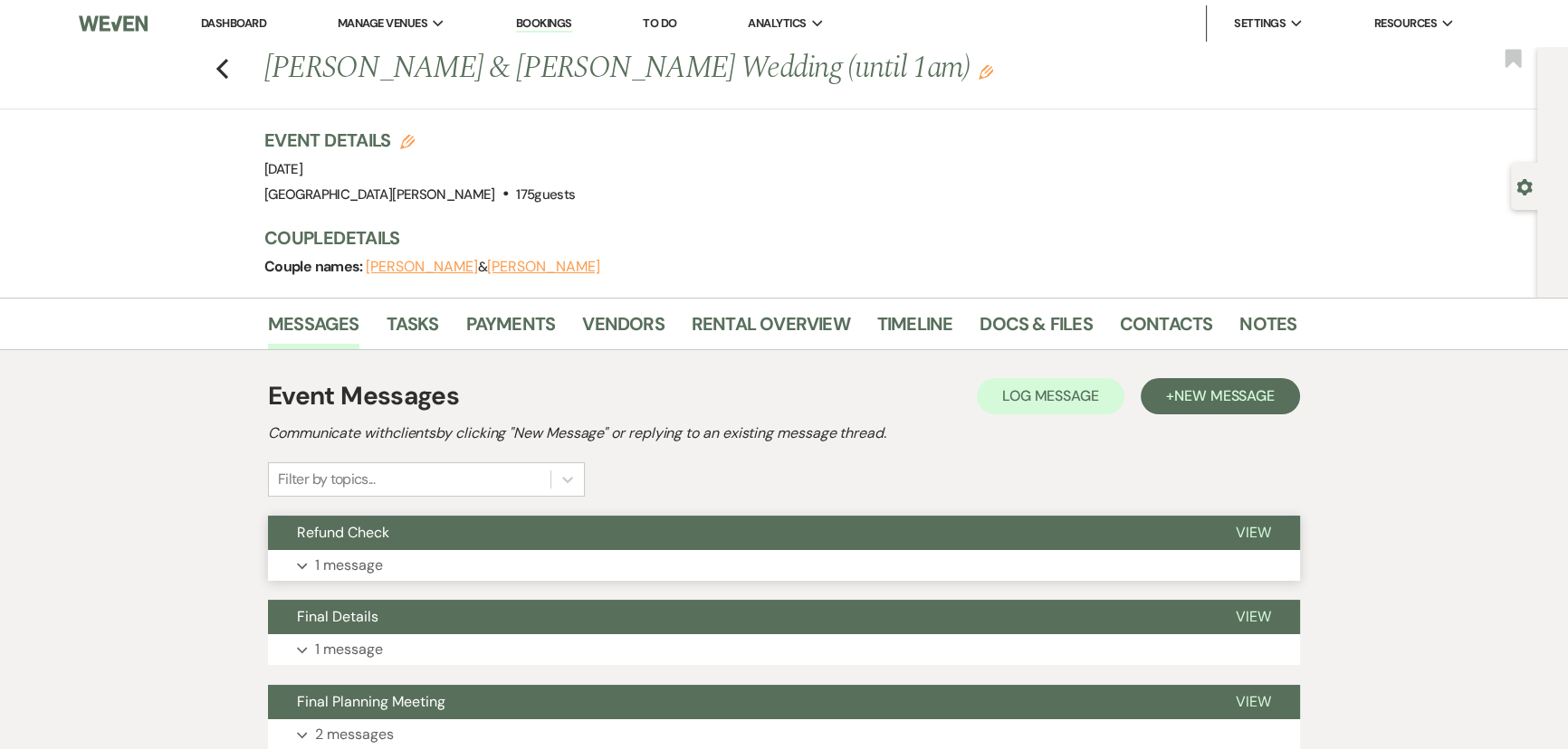
click at [434, 572] on button "Expand 1 message" at bounding box center [784, 565] width 1032 height 30
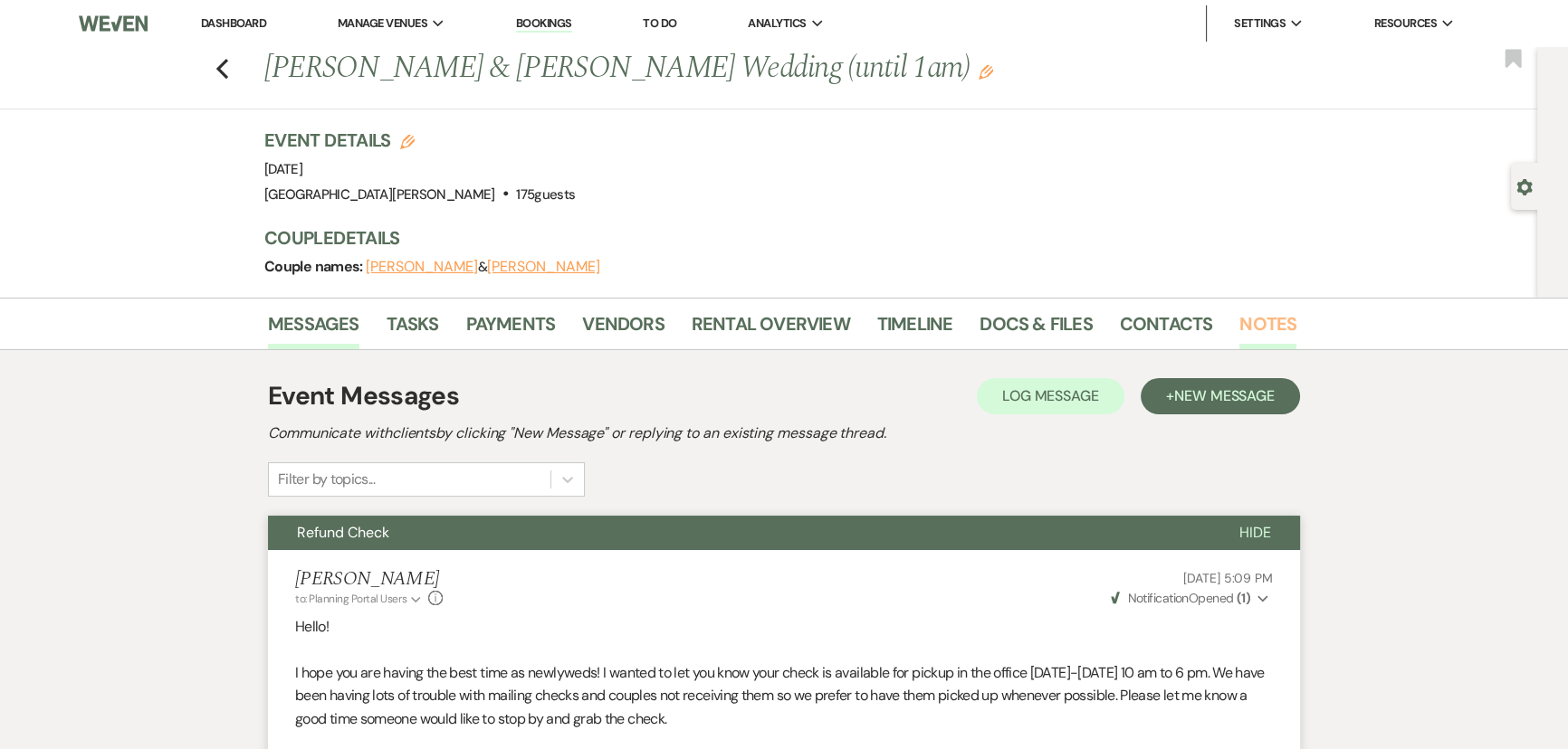
click at [1264, 317] on link "Notes" at bounding box center [1267, 329] width 57 height 40
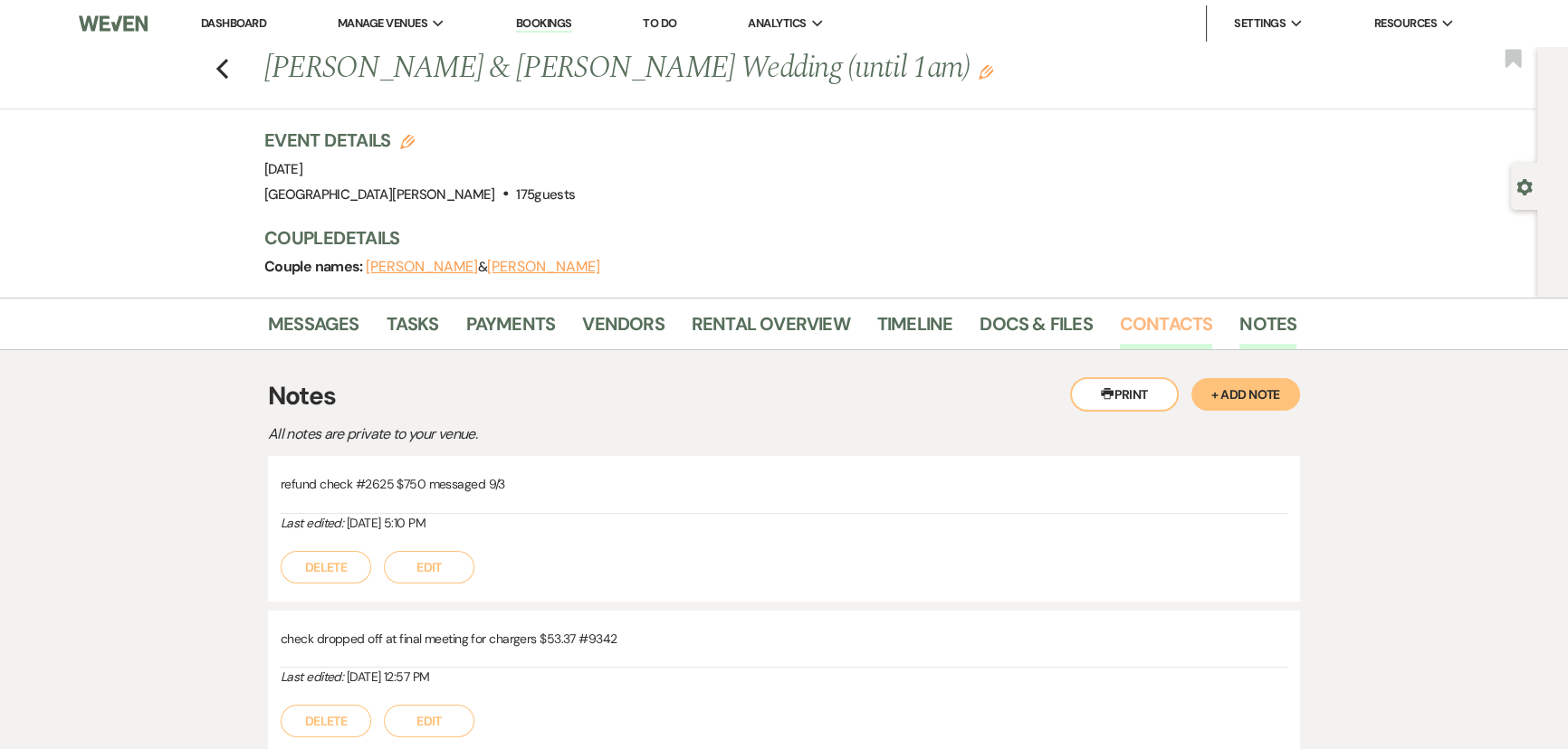
click at [1153, 332] on link "Contacts" at bounding box center [1166, 329] width 93 height 40
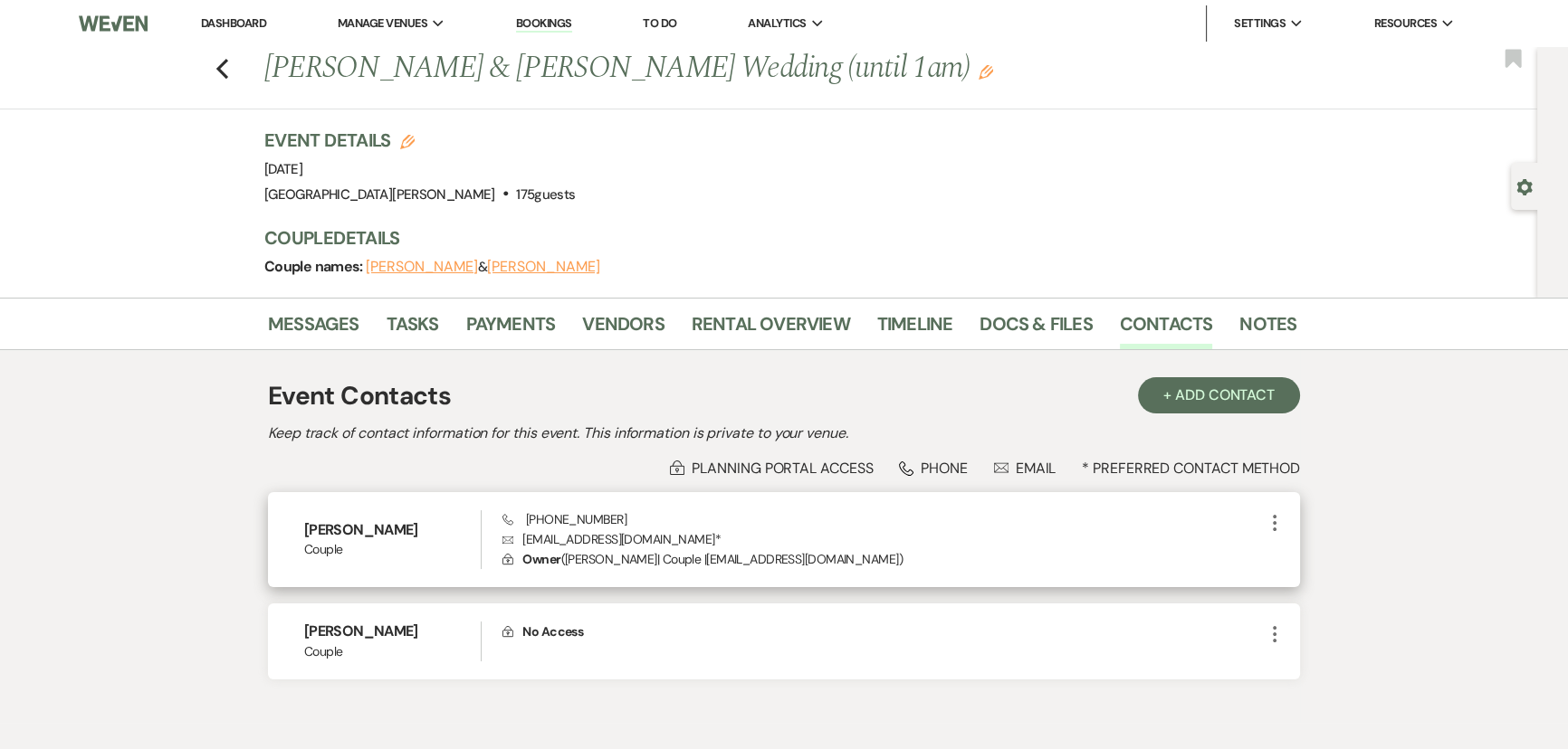
click at [560, 542] on p "Envelope isaacsgrace1@gmail.com *" at bounding box center [883, 539] width 761 height 20
click at [584, 539] on p "Envelope isaacsgrace1@gmail.com *" at bounding box center [883, 539] width 761 height 20
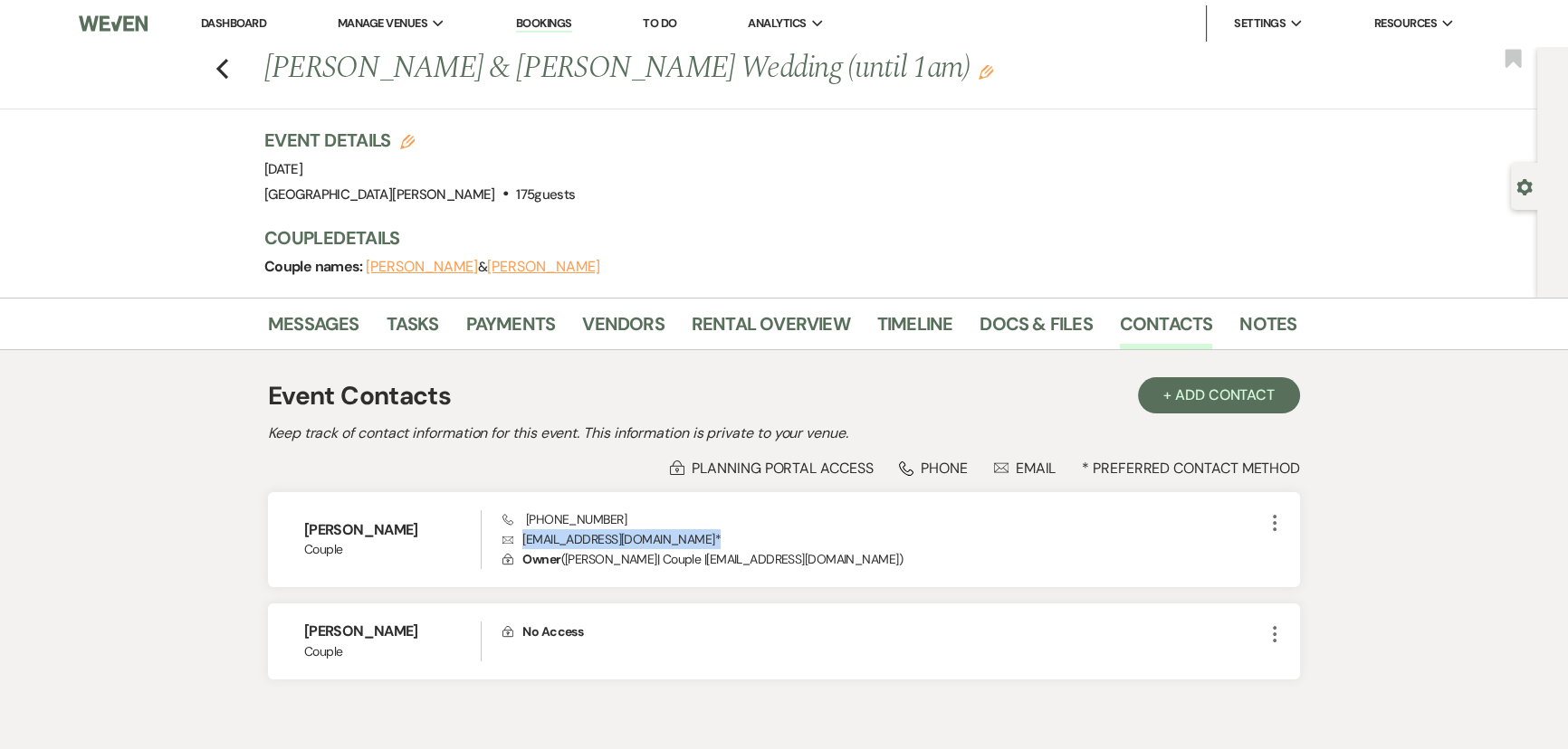
click at [249, 18] on link "Dashboard" at bounding box center [233, 23] width 65 height 15
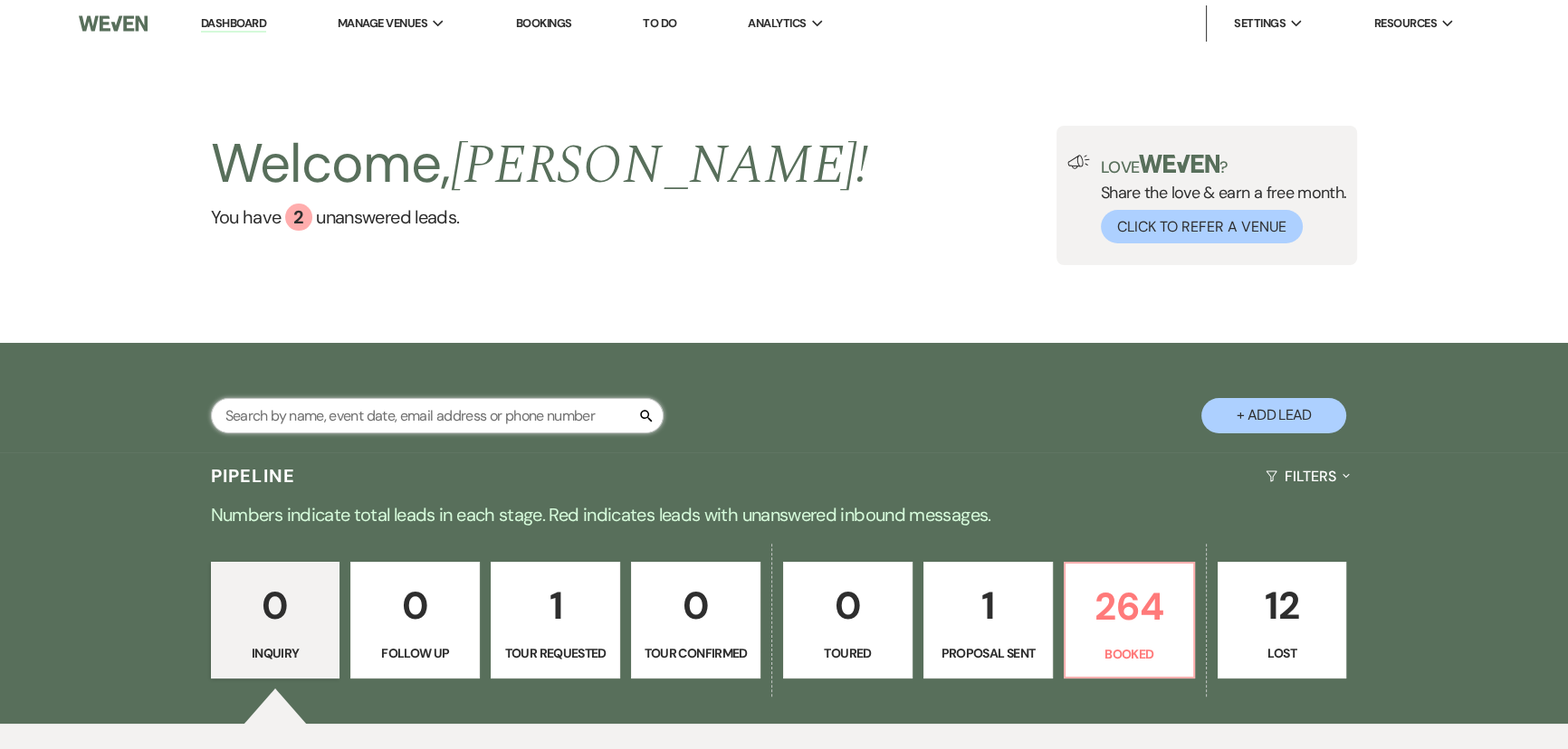
click at [511, 406] on input "text" at bounding box center [436, 415] width 452 height 35
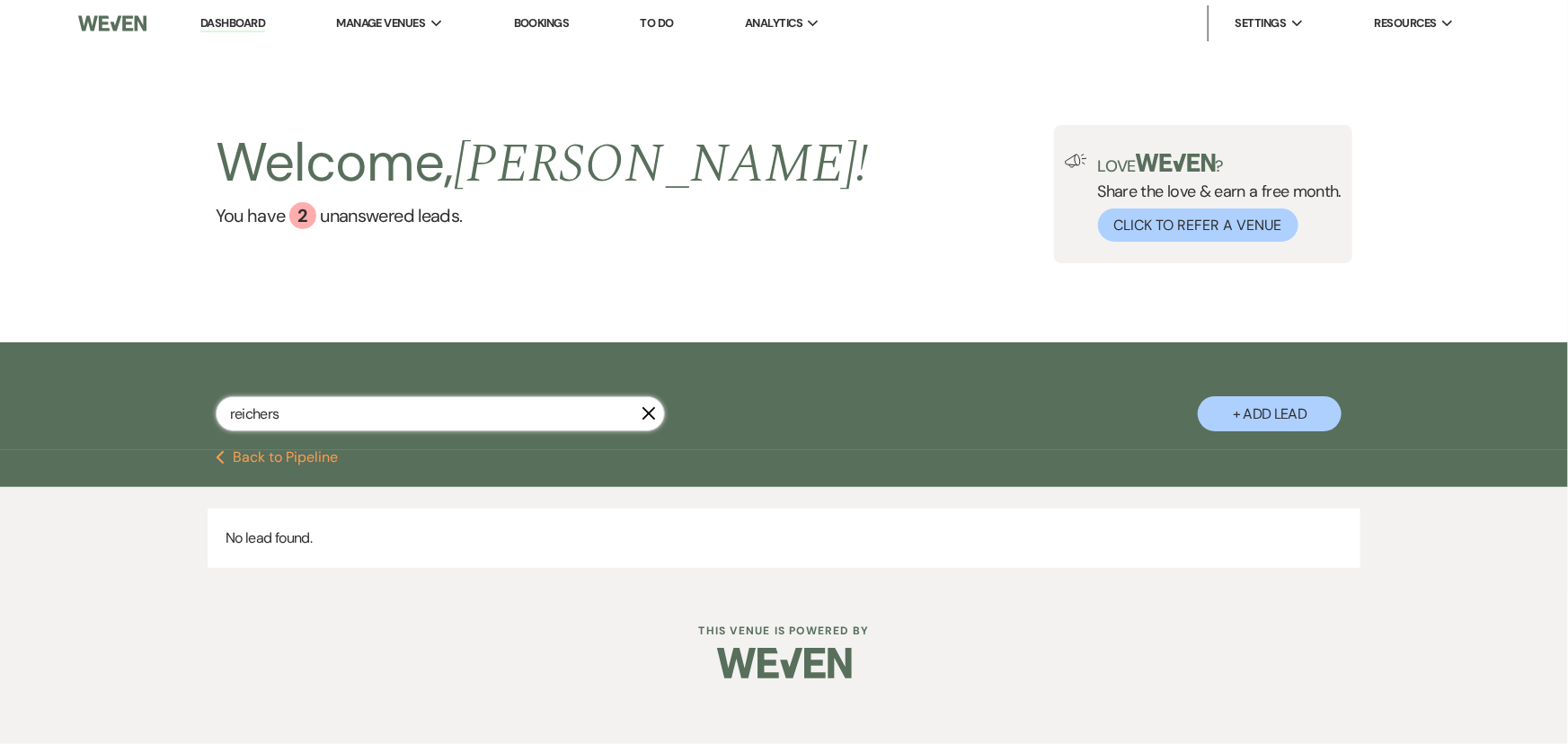
click at [463, 422] on input "reichers" at bounding box center [440, 413] width 449 height 35
click at [462, 421] on input "reichers" at bounding box center [440, 413] width 449 height 35
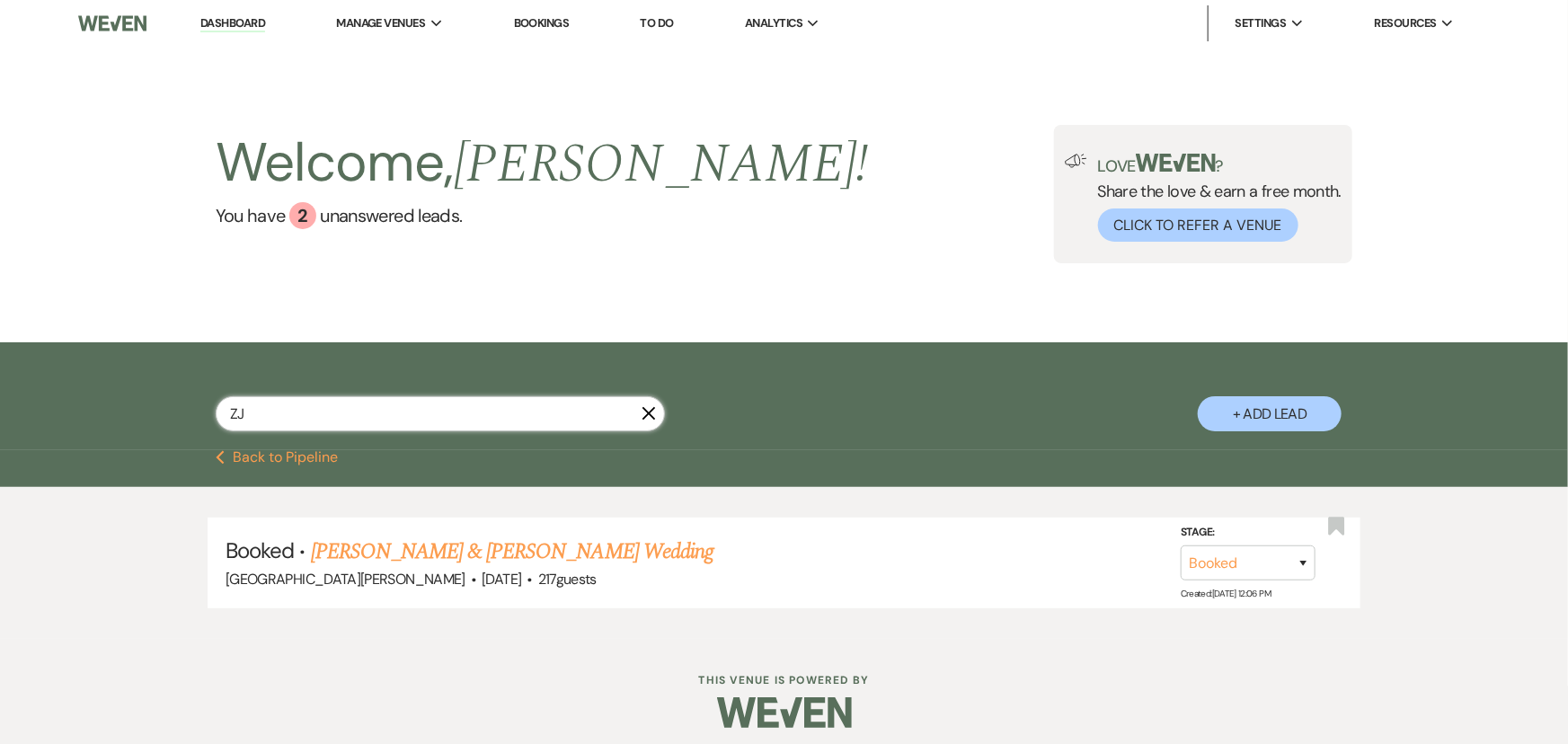
type input "Z"
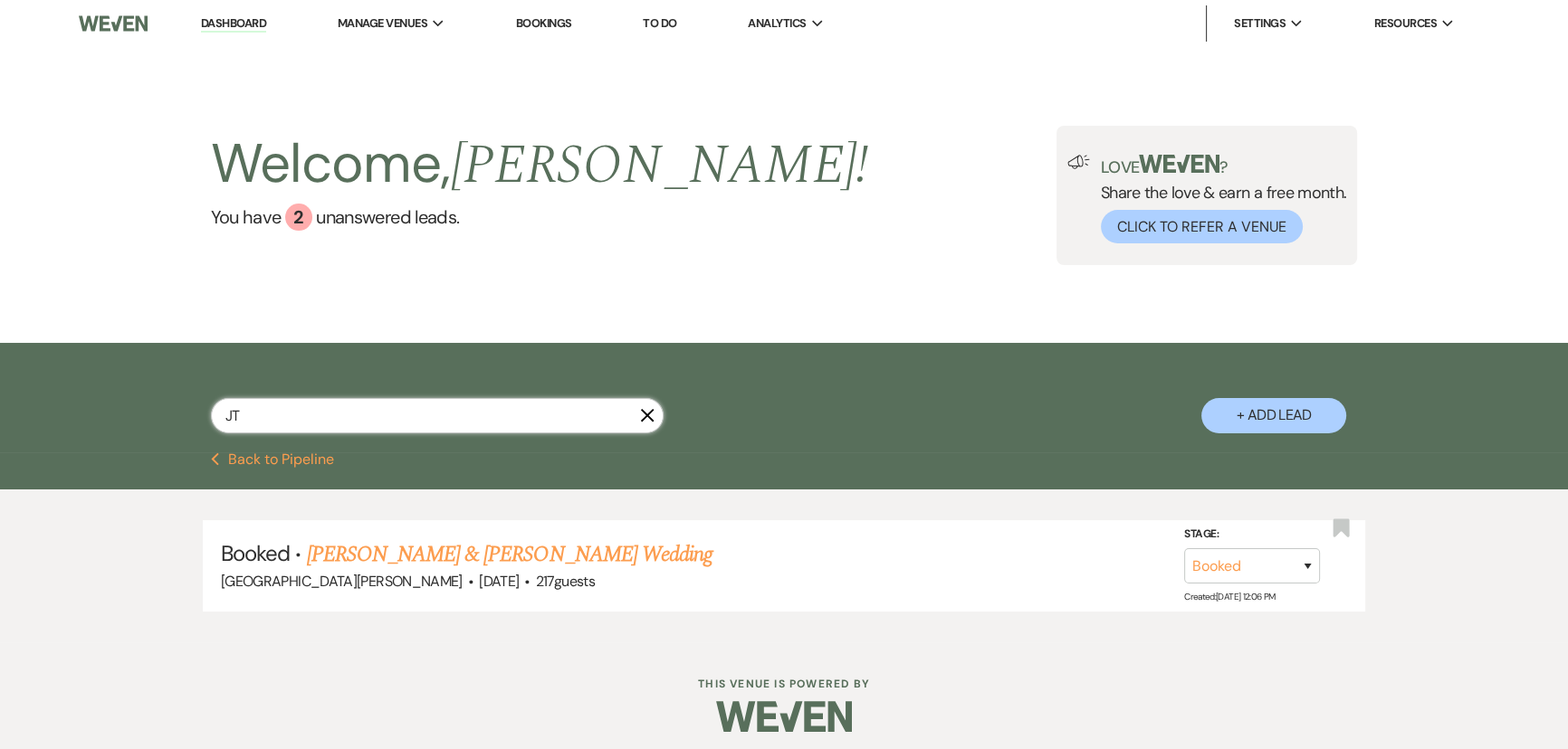
type input "JT"
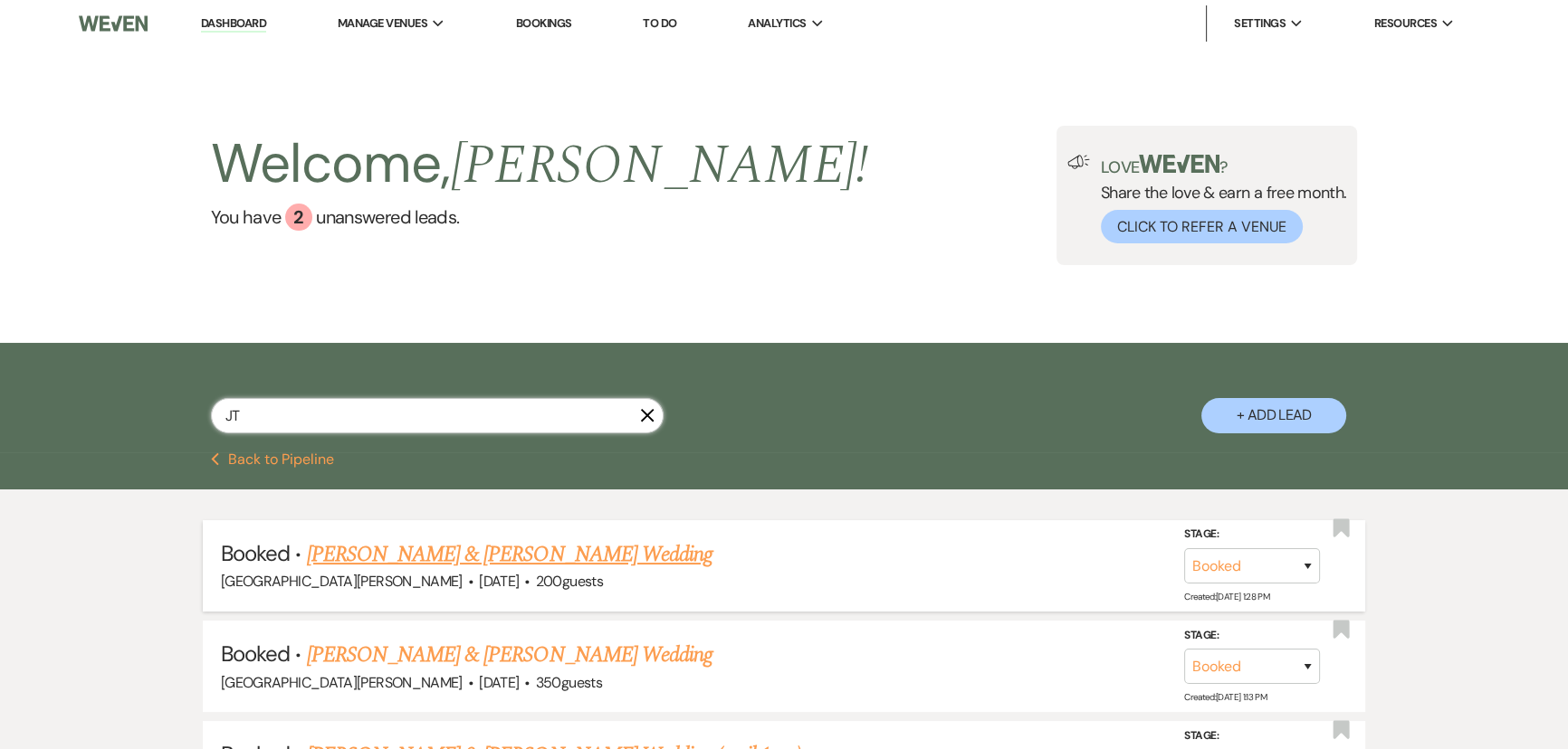
scroll to position [247, 0]
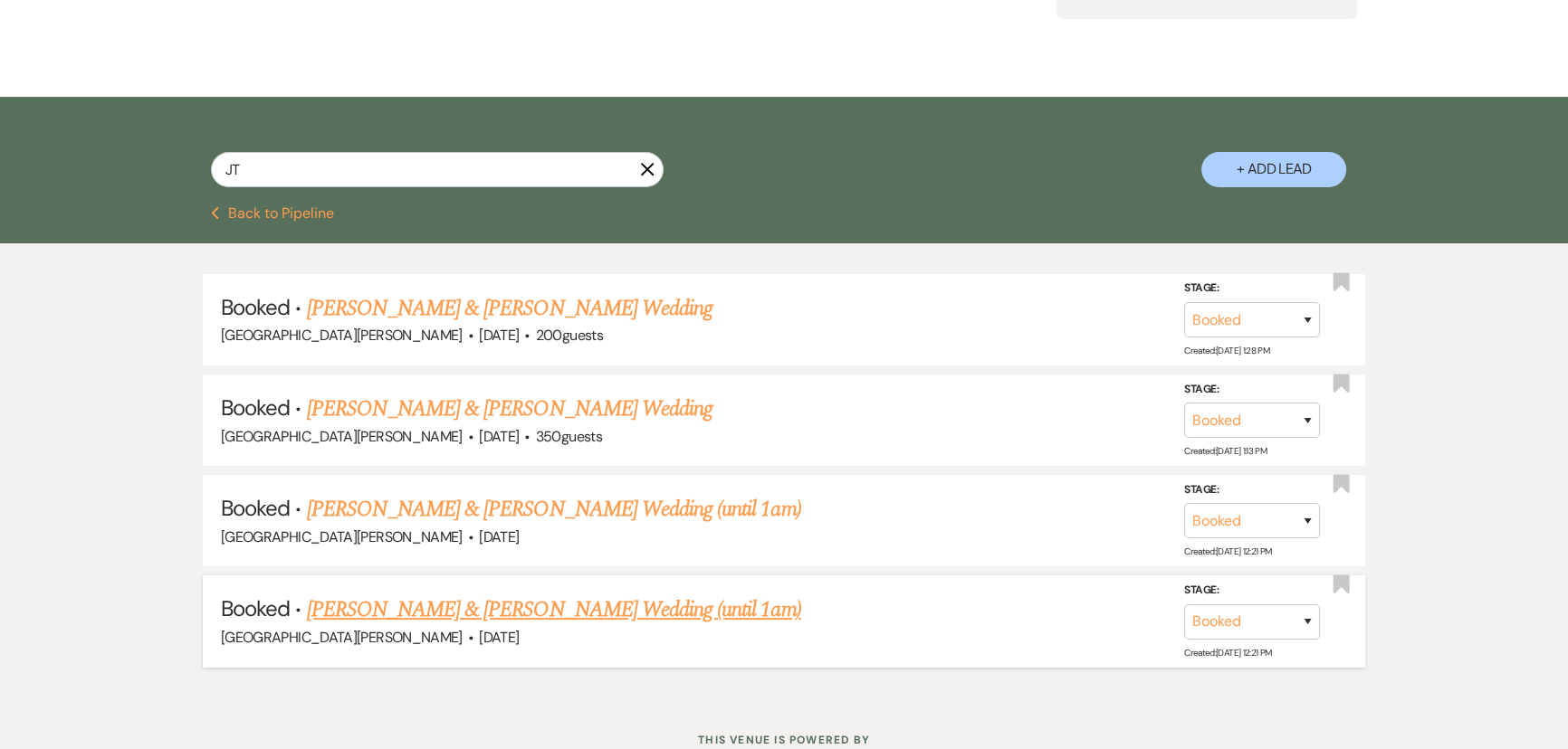
click at [573, 604] on link "Andaya Lanum & JT Riechers's Wedding (until 1am)" at bounding box center [553, 610] width 494 height 32
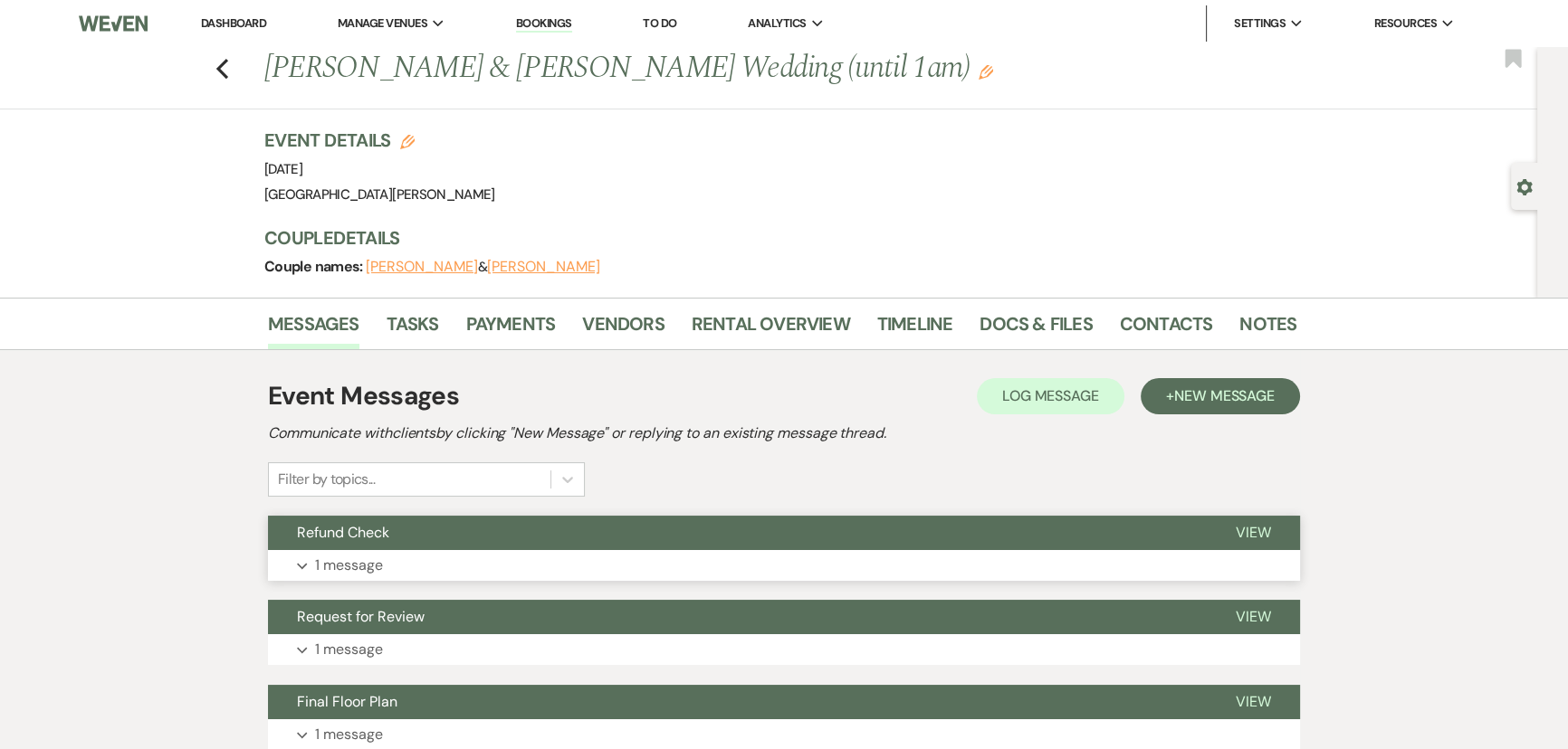
click at [415, 575] on button "Expand 1 message" at bounding box center [784, 565] width 1032 height 30
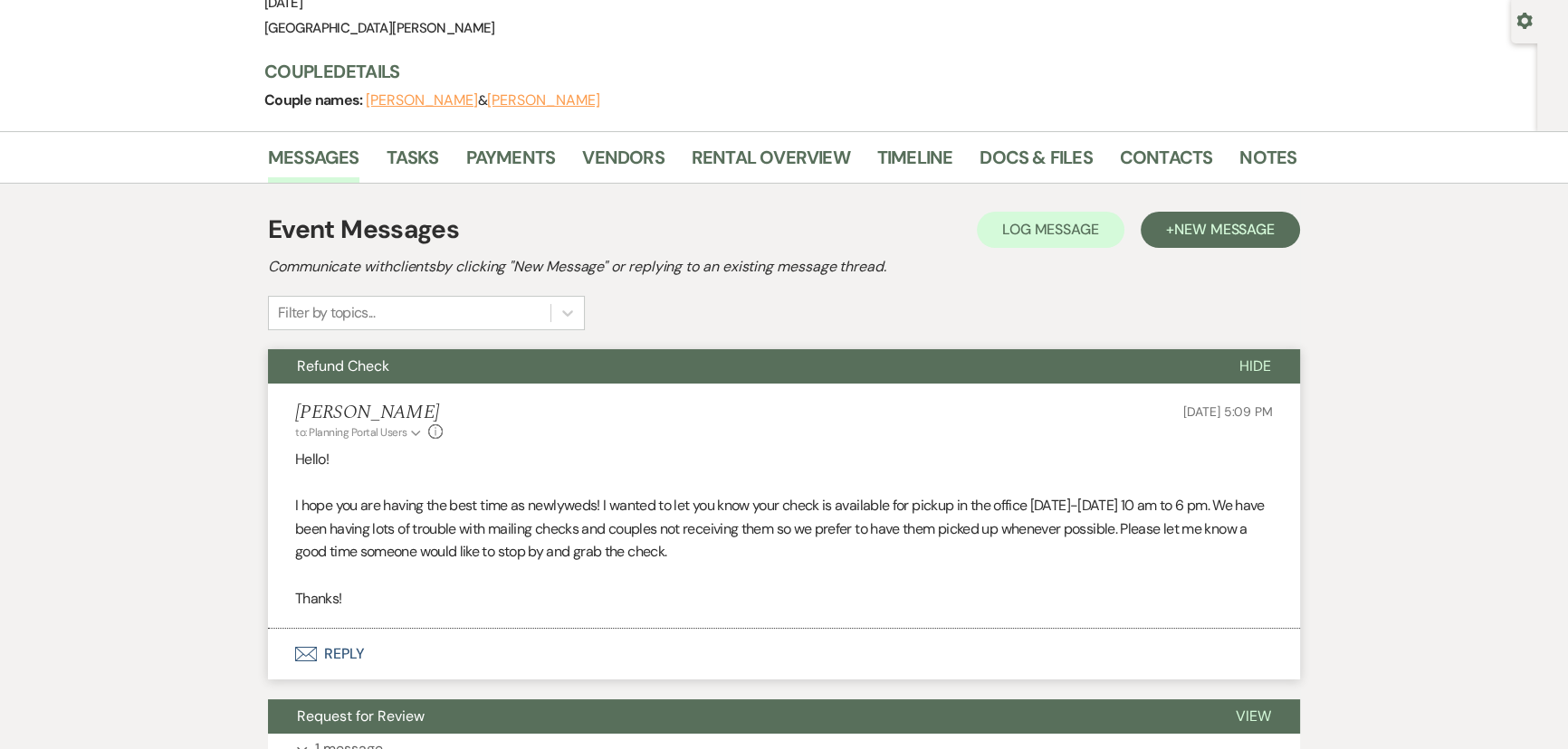
scroll to position [328, 0]
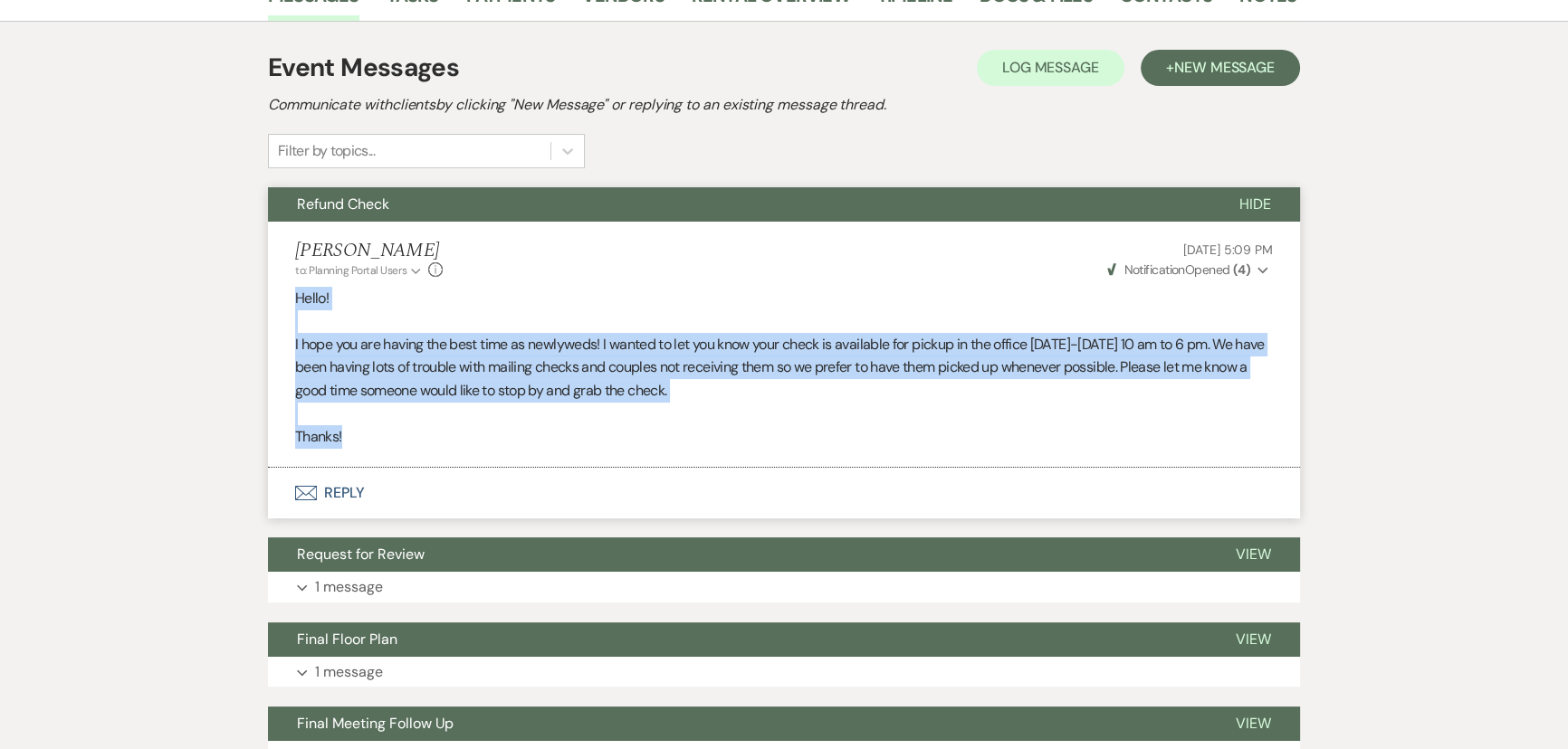
drag, startPoint x: 298, startPoint y: 294, endPoint x: 434, endPoint y: 437, distance: 197.3
click at [434, 437] on div "Hello! I hope you are having the best time as newlyweds! I wanted to let you kn…" at bounding box center [784, 367] width 977 height 162
copy div "Hello! I hope you are having the best time as newlyweds! I wanted to let you kn…"
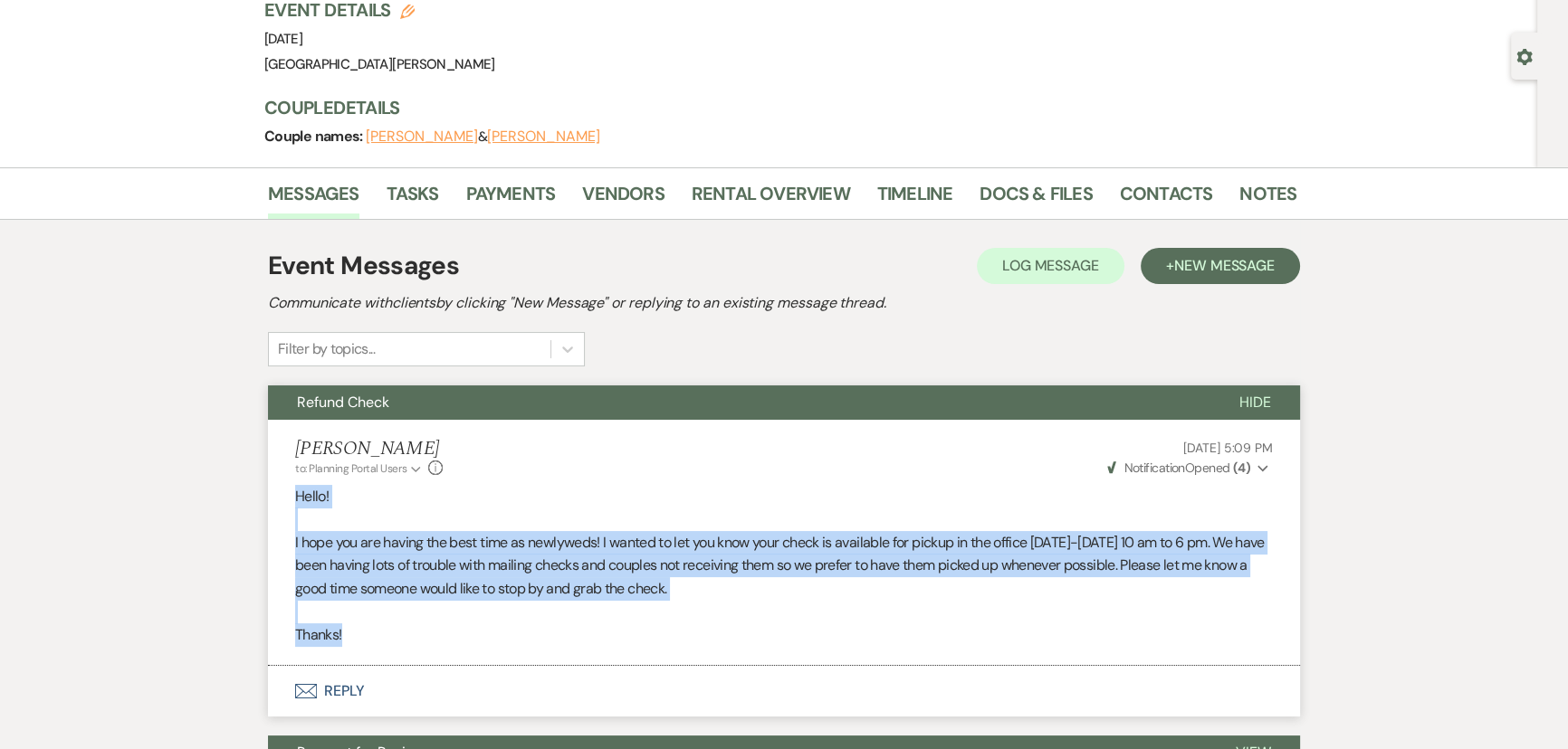
scroll to position [0, 0]
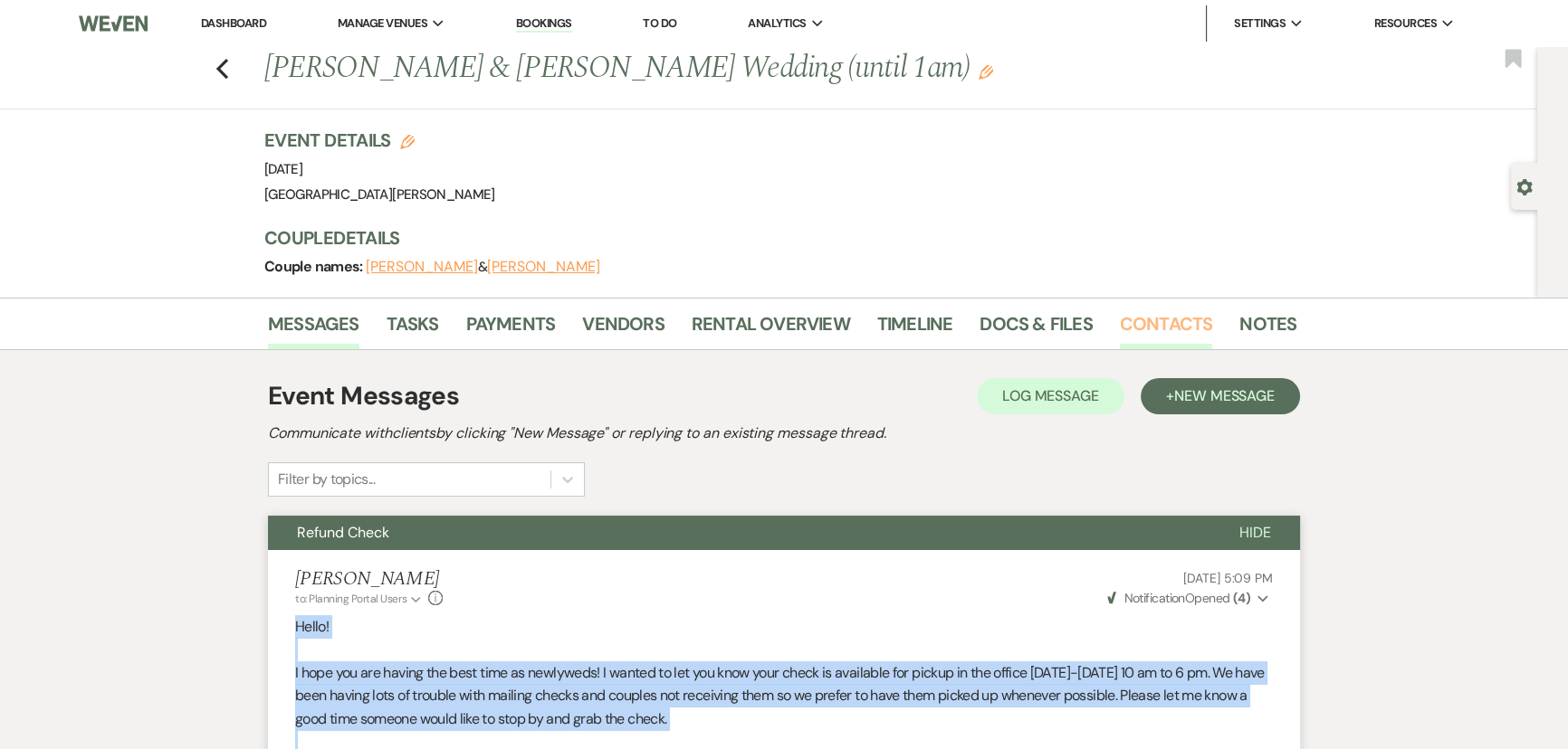
click at [1161, 320] on link "Contacts" at bounding box center [1166, 329] width 93 height 40
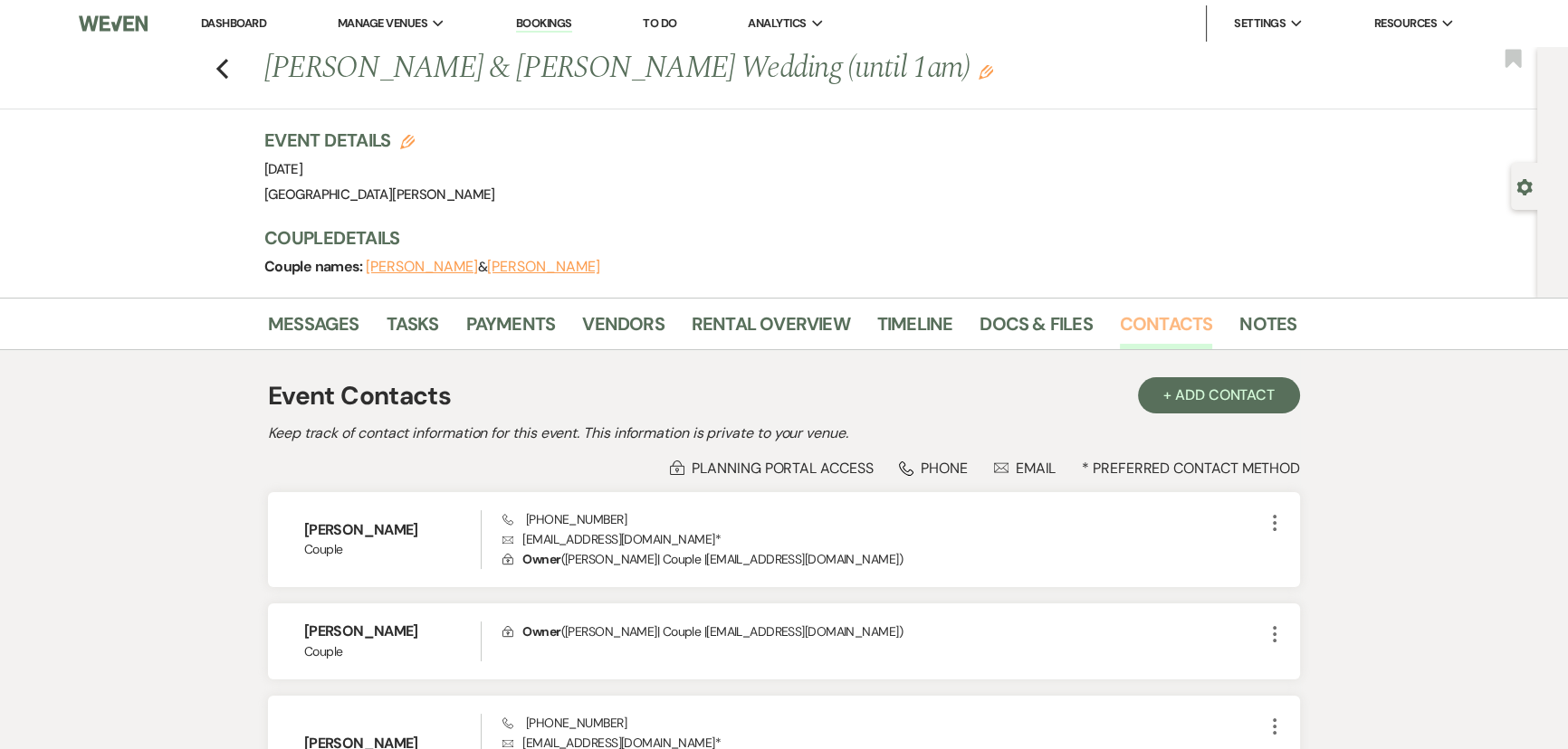
scroll to position [82, 0]
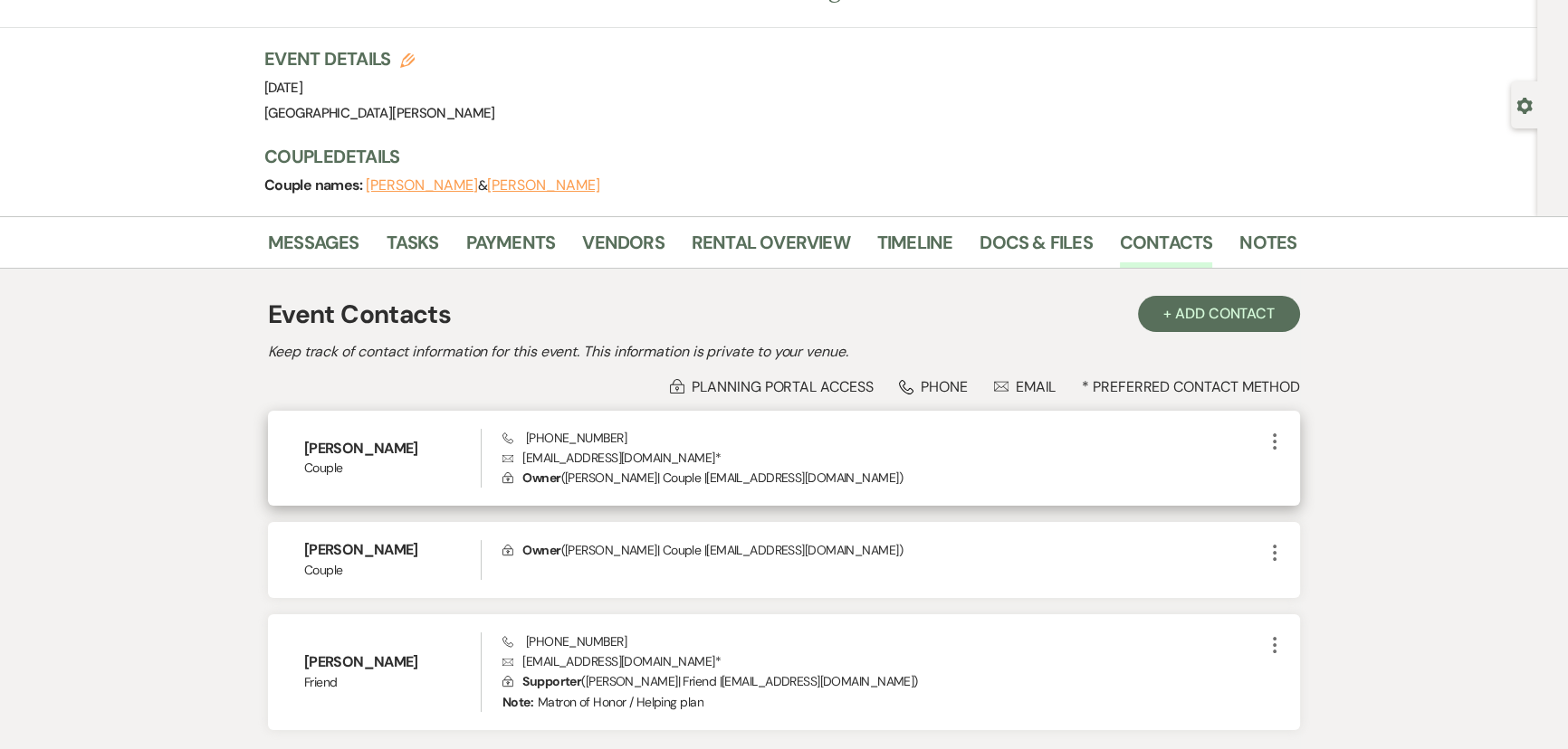
click at [562, 450] on p "Envelope andaya_lanum@yahoo.com *" at bounding box center [883, 457] width 761 height 20
copy p "andaya_lanum@yahoo.com *"
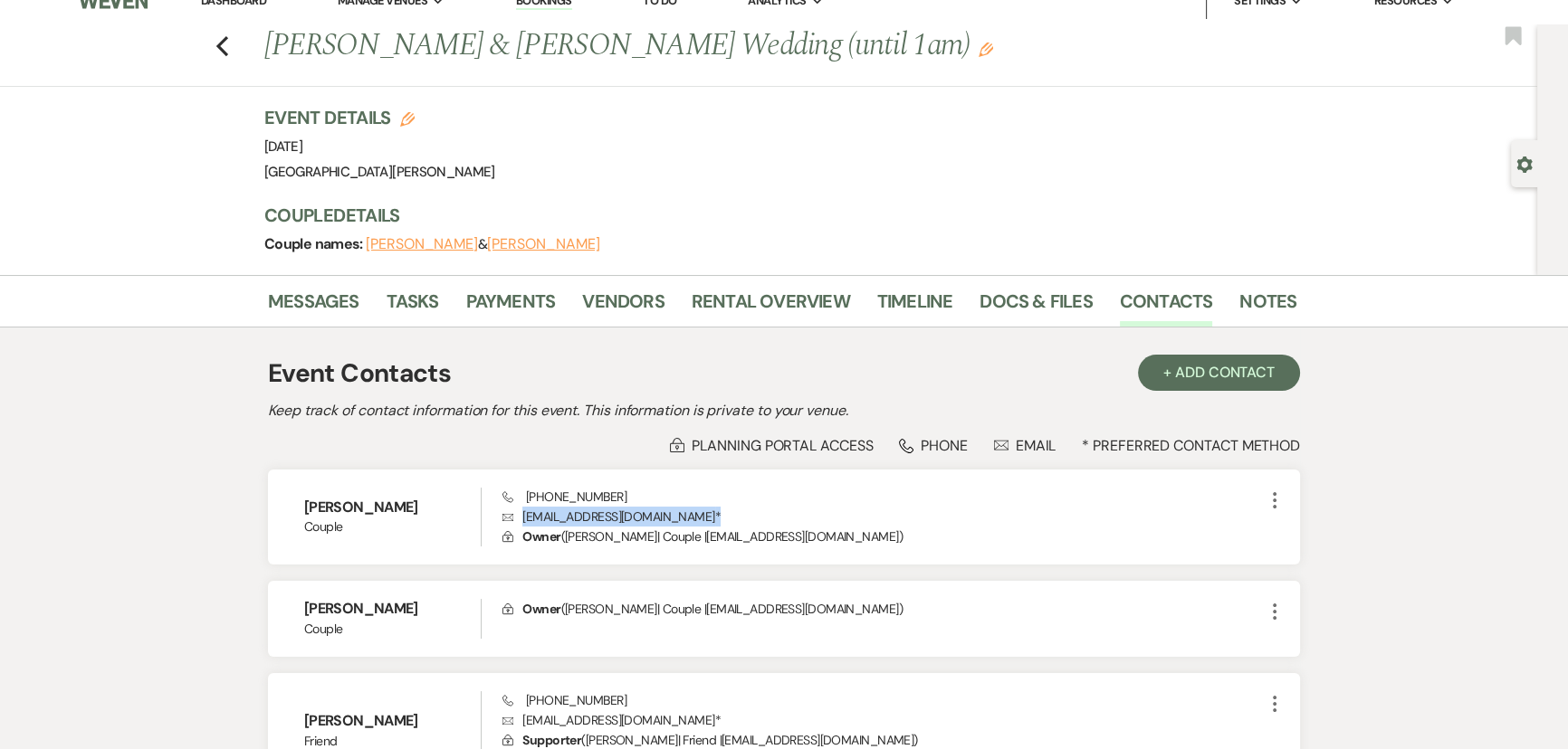
scroll to position [0, 0]
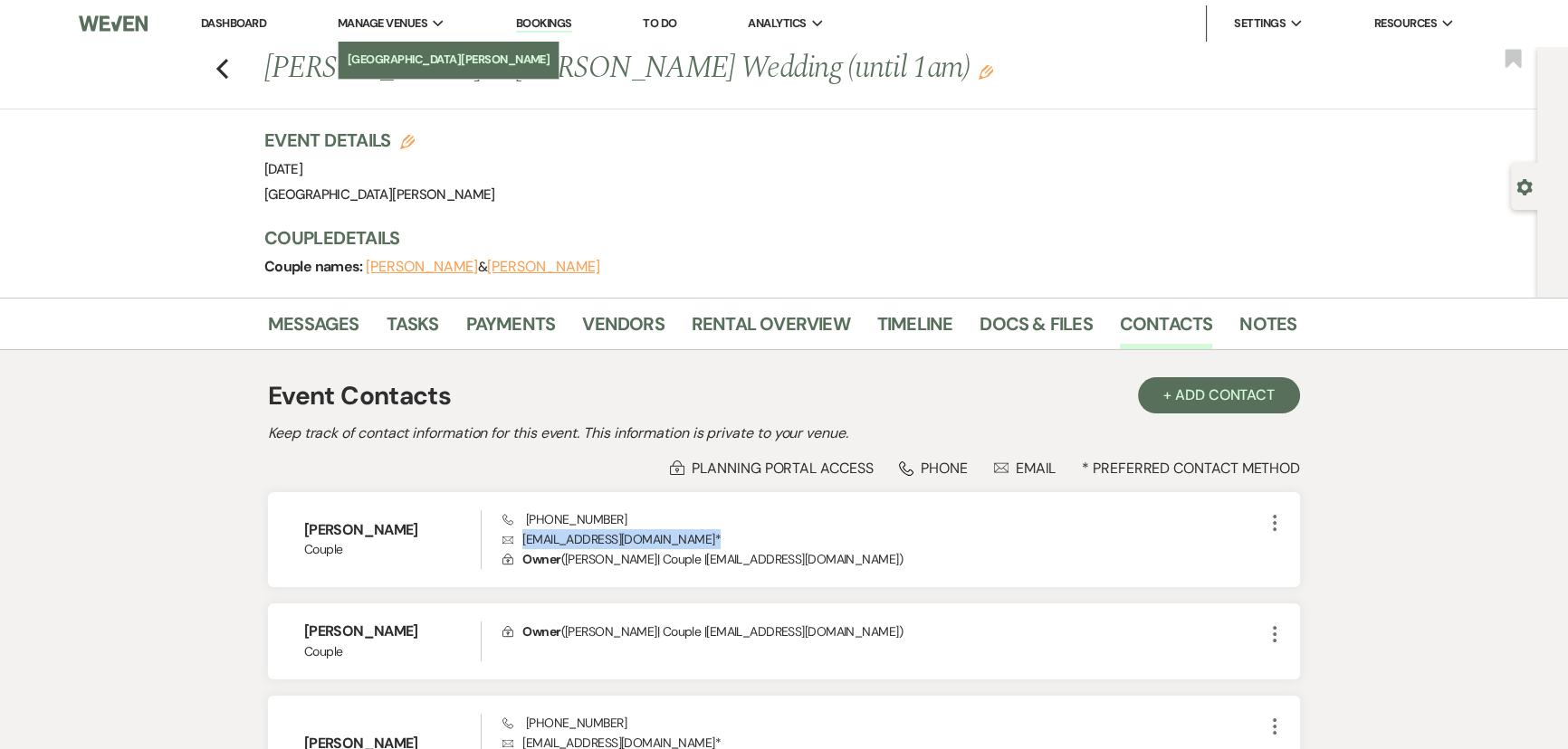
click at [397, 61] on li "[GEOGRAPHIC_DATA][PERSON_NAME]" at bounding box center [449, 59] width 203 height 18
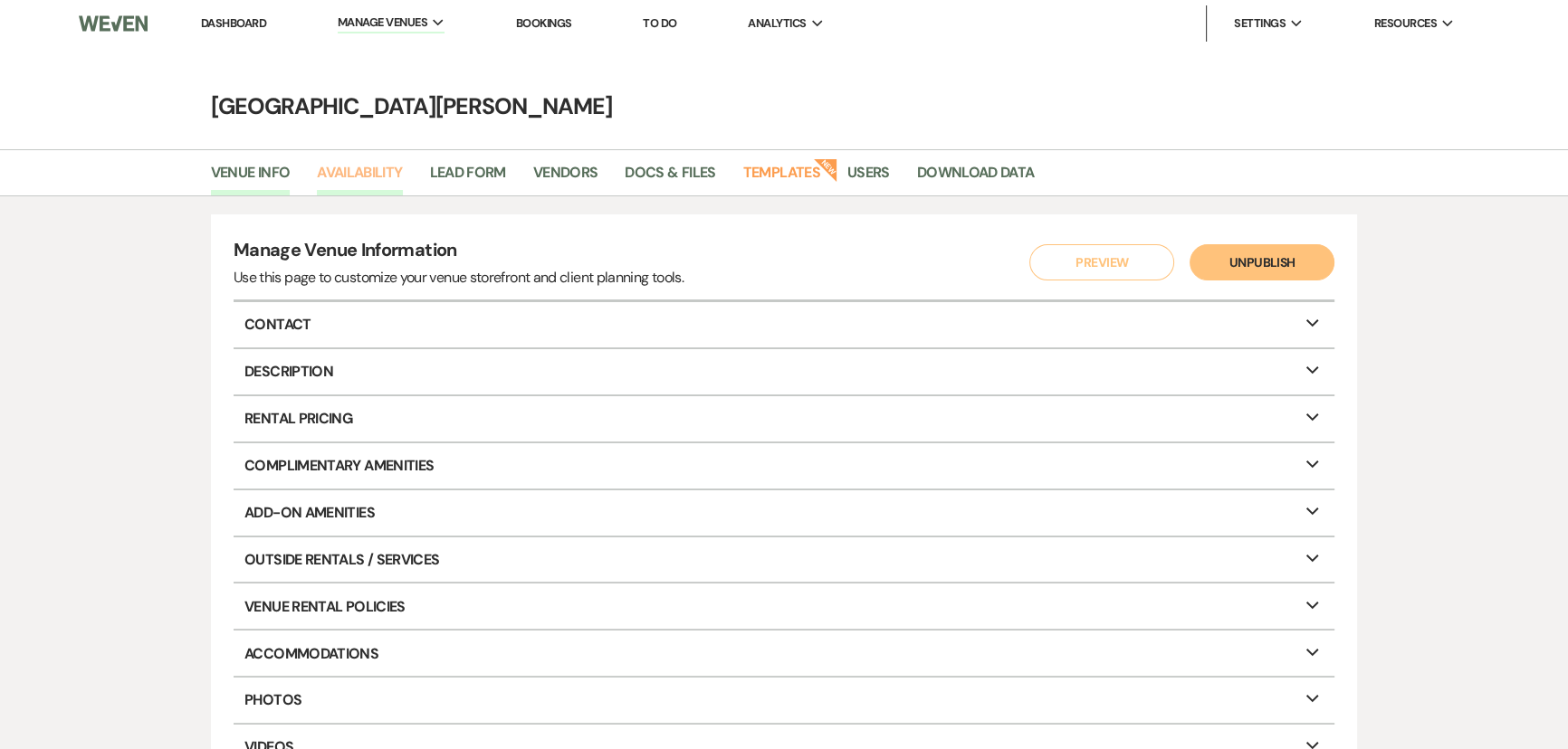
click at [368, 169] on link "Availability" at bounding box center [360, 178] width 85 height 34
select select "3"
select select "2026"
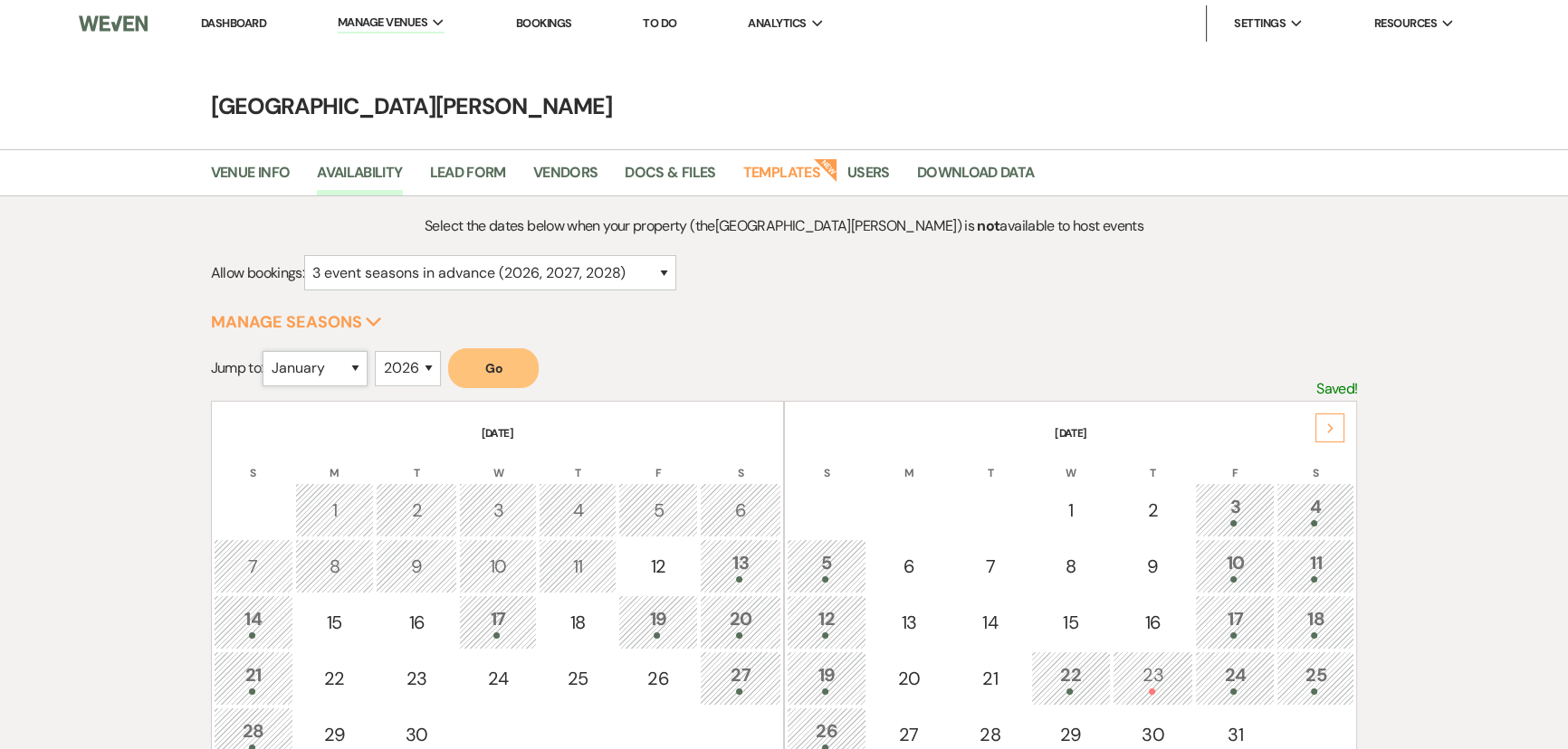
click at [328, 368] on select "January February March April May June July August September October November De…" at bounding box center [315, 368] width 105 height 35
select select "4"
click at [267, 351] on select "January February March April May June July August September October November De…" at bounding box center [315, 368] width 105 height 35
click at [507, 345] on div "Select the dates below when your property (the Stone Valley Meadows ) is not av…" at bounding box center [784, 617] width 1147 height 807
click at [502, 364] on button "Go" at bounding box center [492, 368] width 90 height 40
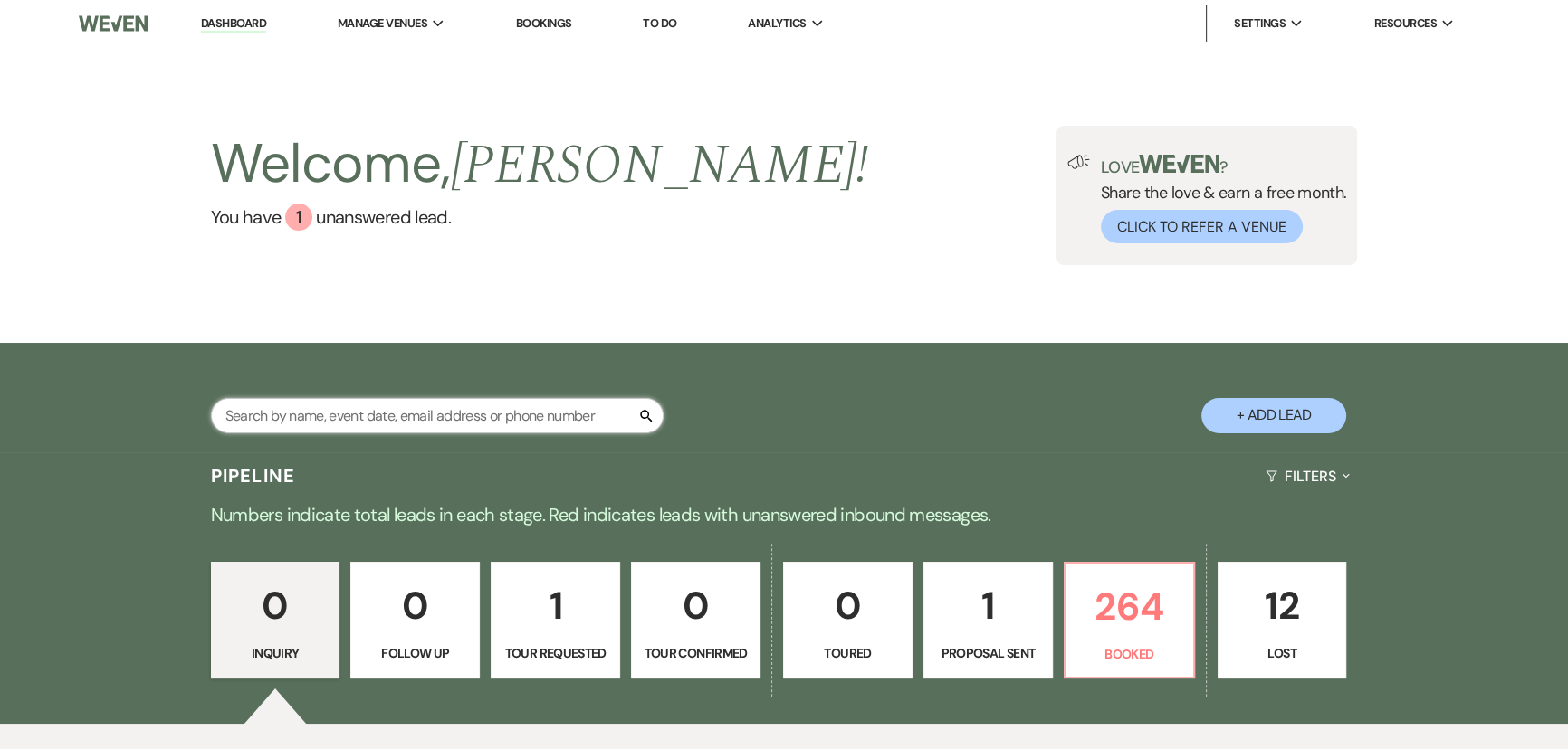
click at [546, 404] on input "text" at bounding box center [436, 415] width 452 height 35
type input "kallas"
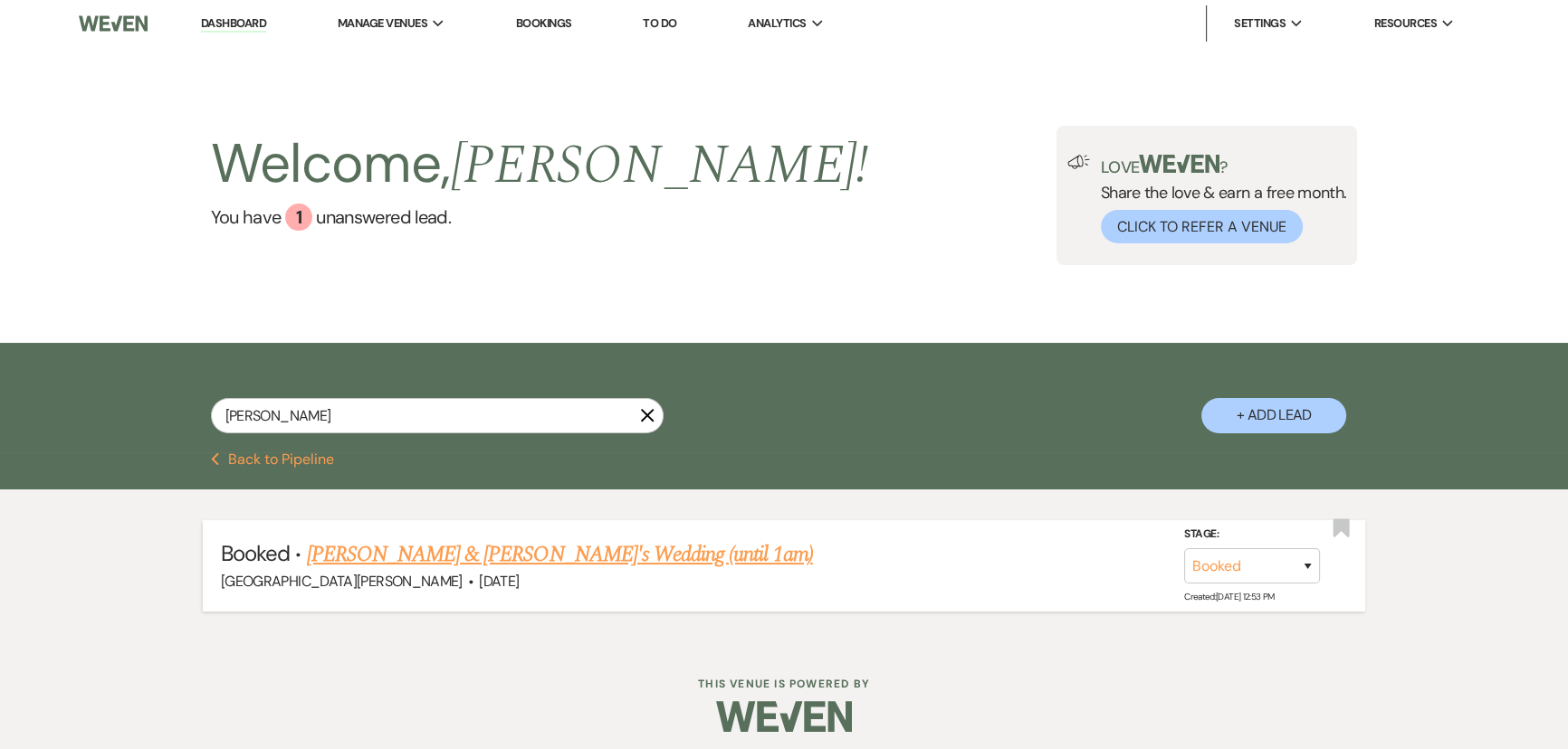
click at [580, 542] on link "Natalie Kallas & Caludis's Wedding (until 1am)" at bounding box center [559, 555] width 506 height 32
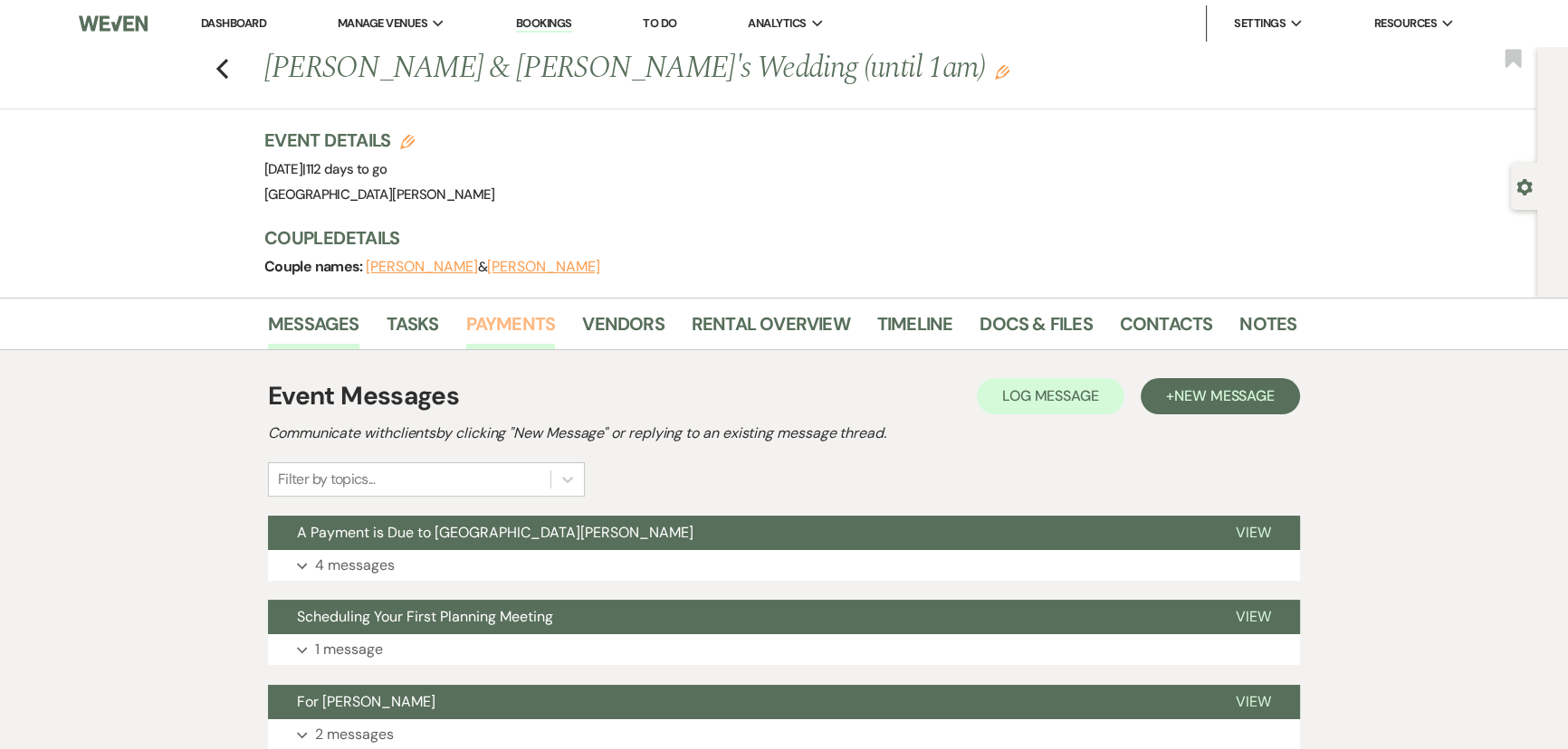
click at [497, 336] on link "Payments" at bounding box center [510, 329] width 89 height 40
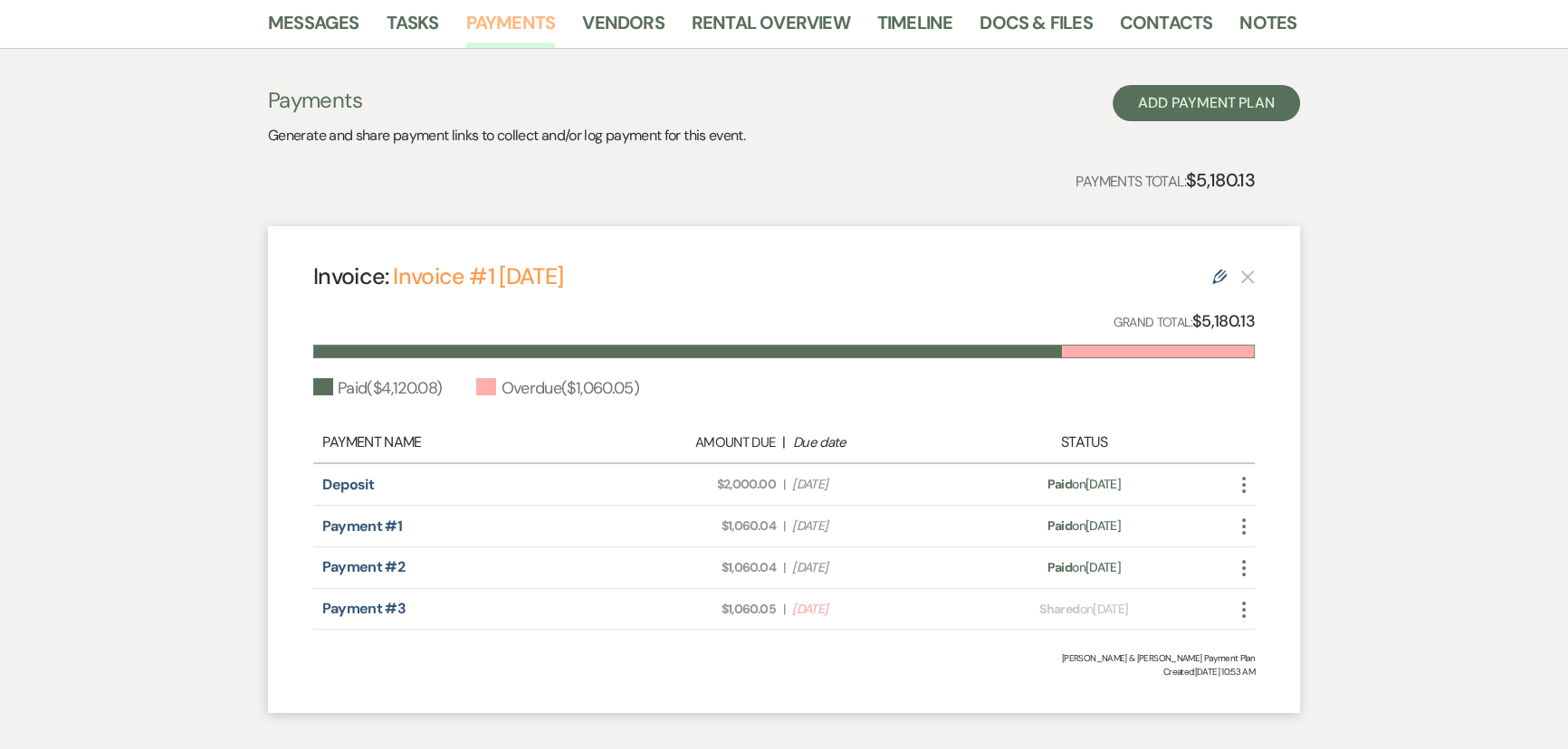
scroll to position [328, 0]
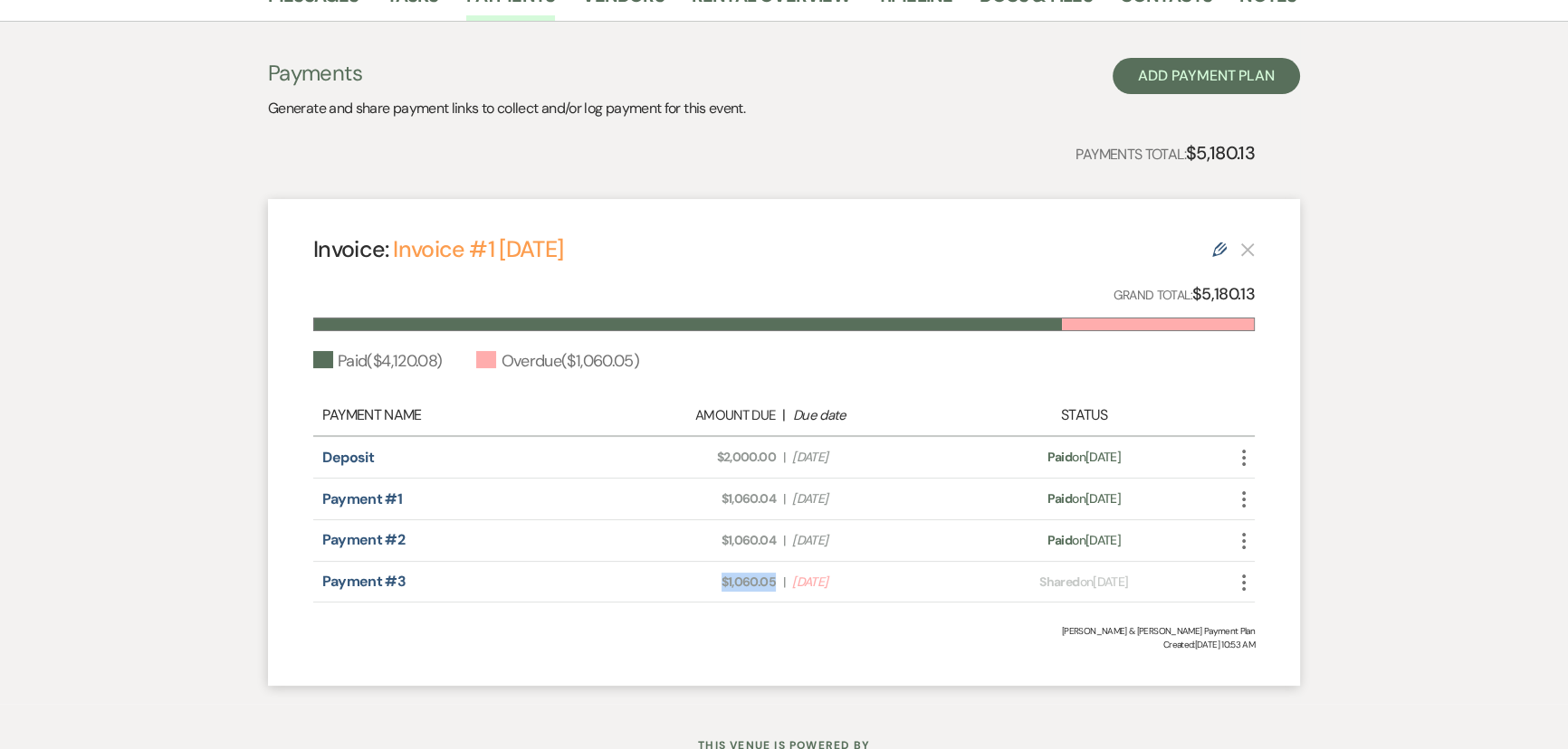
drag, startPoint x: 715, startPoint y: 586, endPoint x: 782, endPoint y: 580, distance: 67.3
click at [782, 580] on div "Amount Due: $1,060.05 | Due Date Sep 1, 2025" at bounding box center [784, 582] width 369 height 19
drag, startPoint x: 1286, startPoint y: 148, endPoint x: 1047, endPoint y: 160, distance: 239.3
click at [1047, 160] on div "Payments Generate and share payment links to collect and/or log payment for thi…" at bounding box center [784, 372] width 1032 height 629
click at [1371, 328] on div "Messages Tasks Payments Vendors Rental Overview Timeline Docs & Files Contacts …" at bounding box center [784, 338] width 1568 height 736
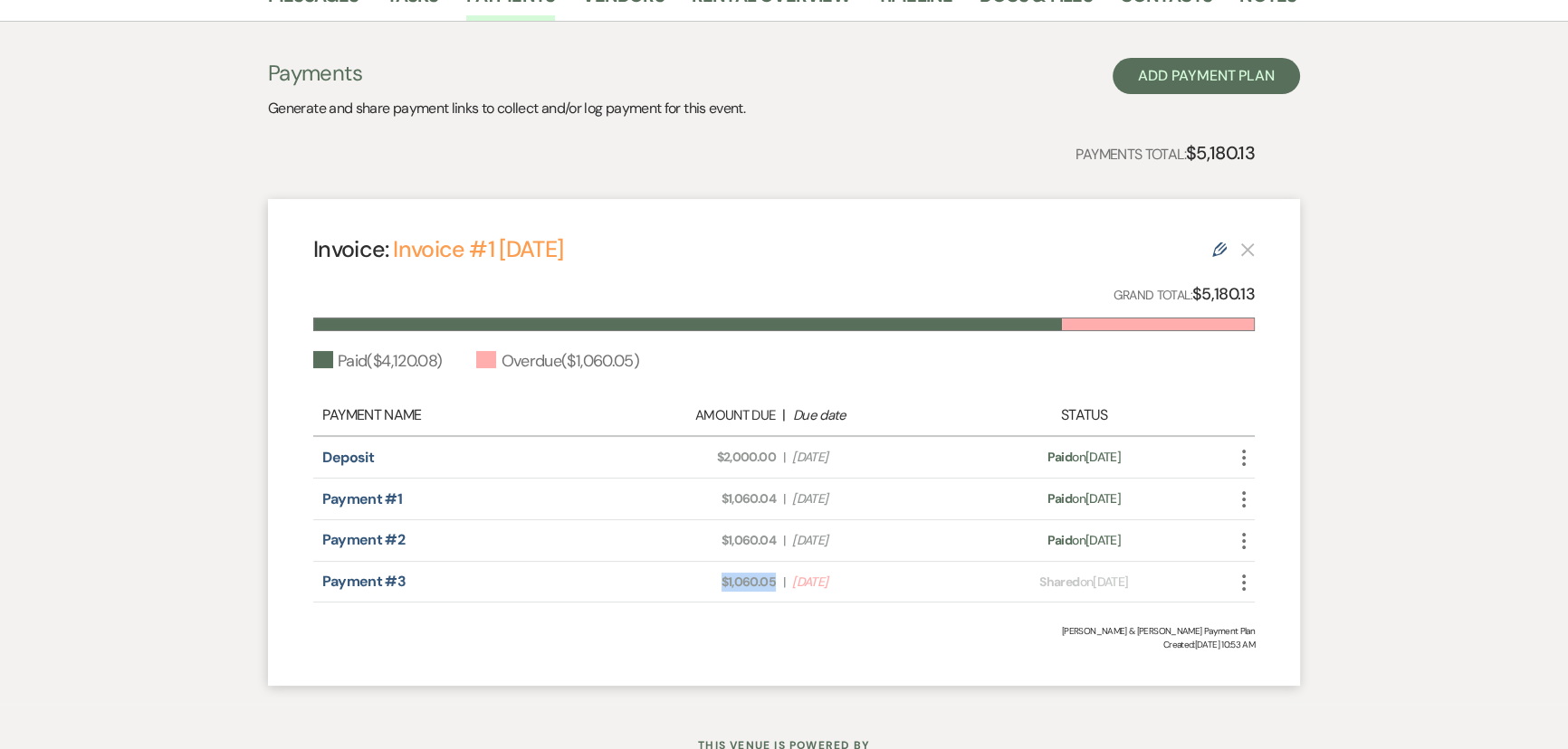
drag, startPoint x: 698, startPoint y: 585, endPoint x: 778, endPoint y: 585, distance: 80.0
click at [778, 585] on div "Amount Due: $1,060.05 | Due Date Sep 1, 2025" at bounding box center [784, 582] width 369 height 19
click at [744, 640] on span "Created: Jan 30, 2025, 10:53 AM" at bounding box center [784, 645] width 941 height 13
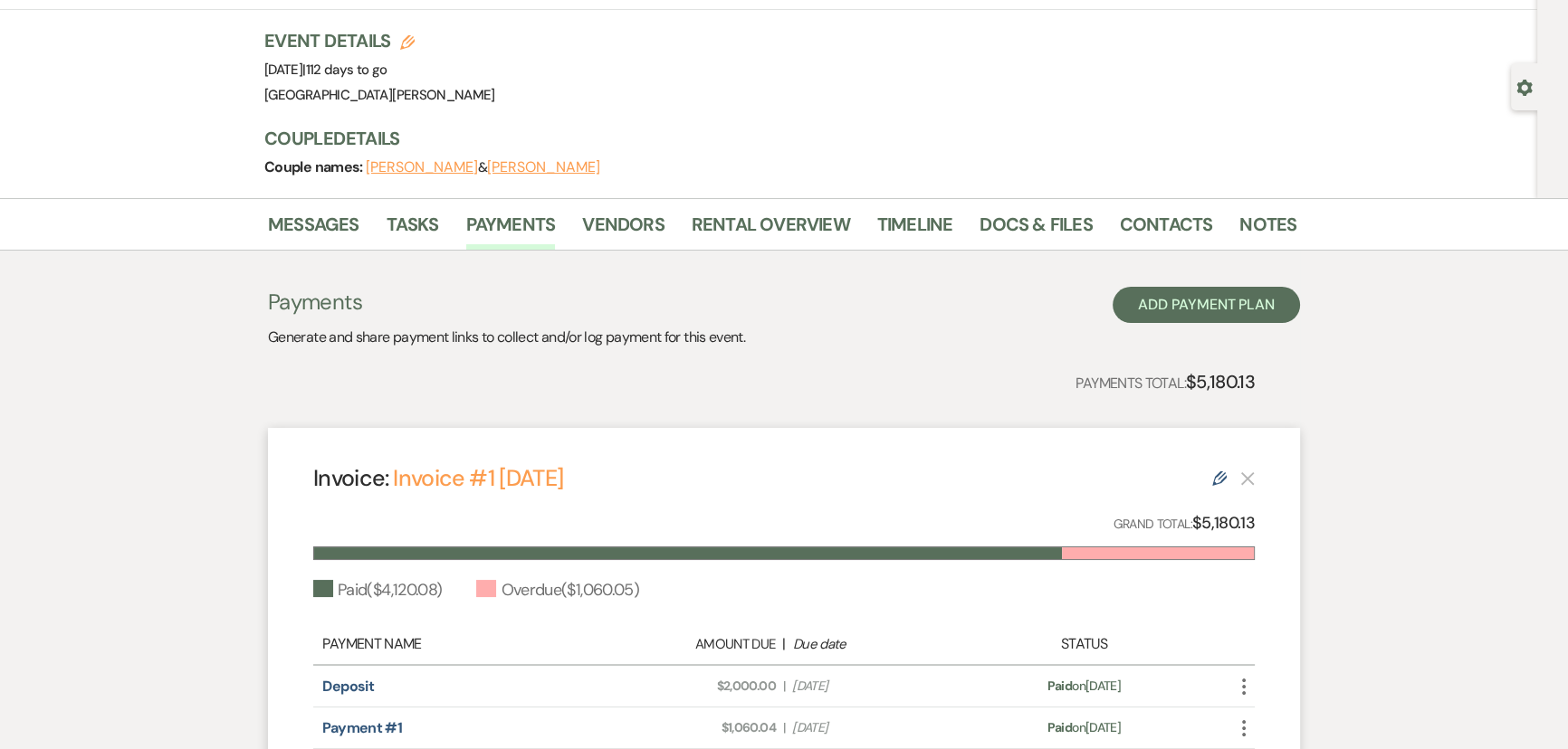
scroll to position [0, 0]
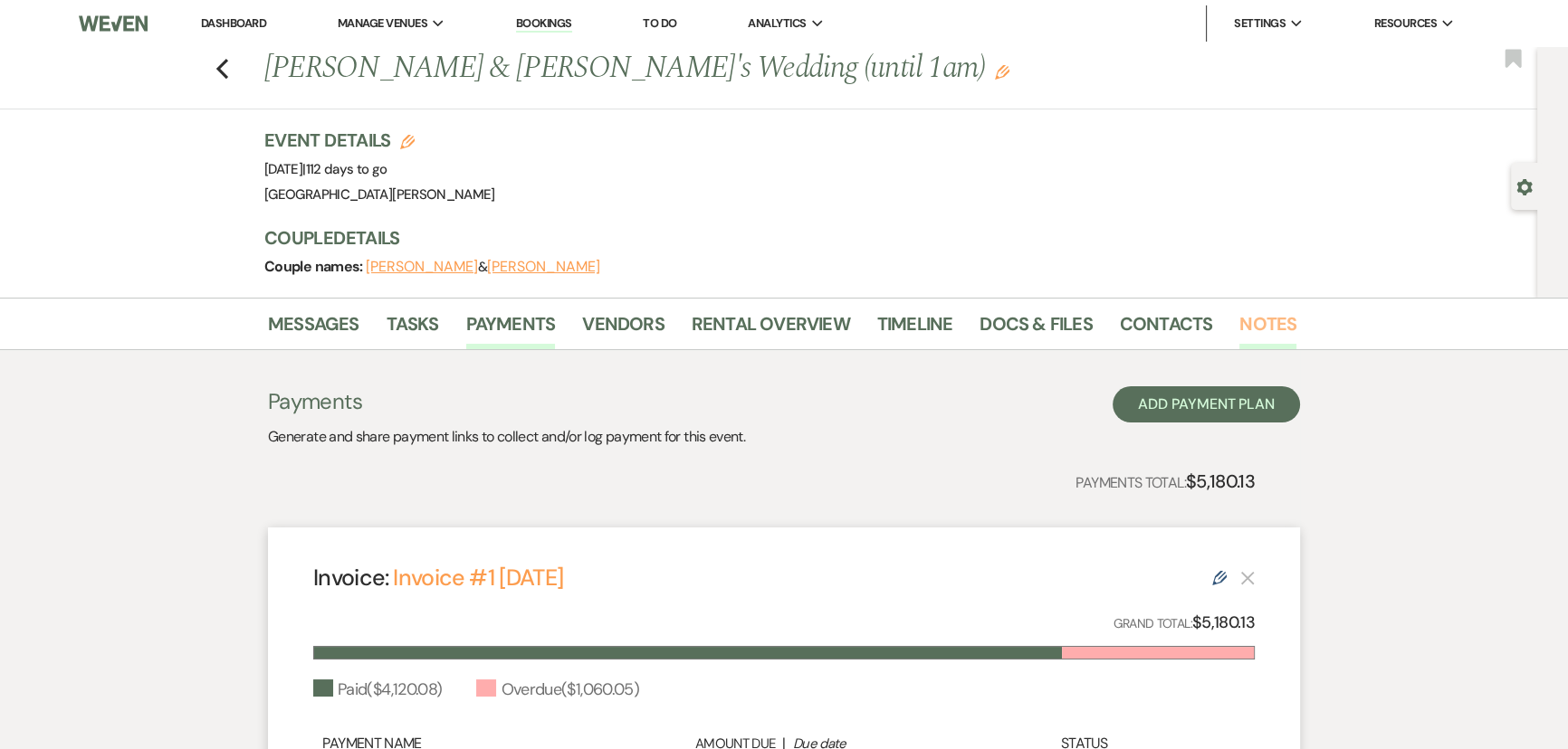
click at [1249, 315] on link "Notes" at bounding box center [1267, 329] width 57 height 40
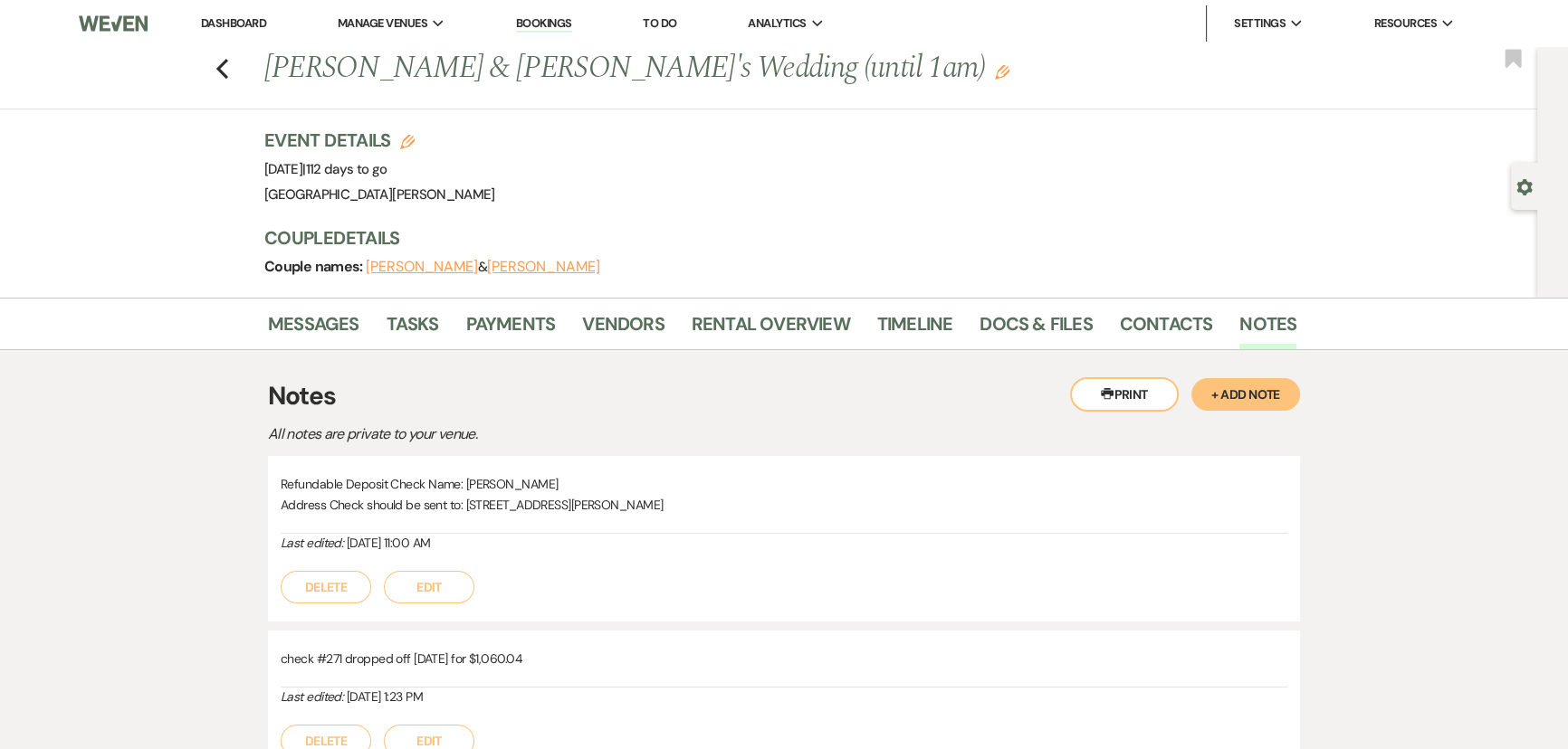
click at [1256, 395] on button "+ Add Note" at bounding box center [1245, 394] width 108 height 32
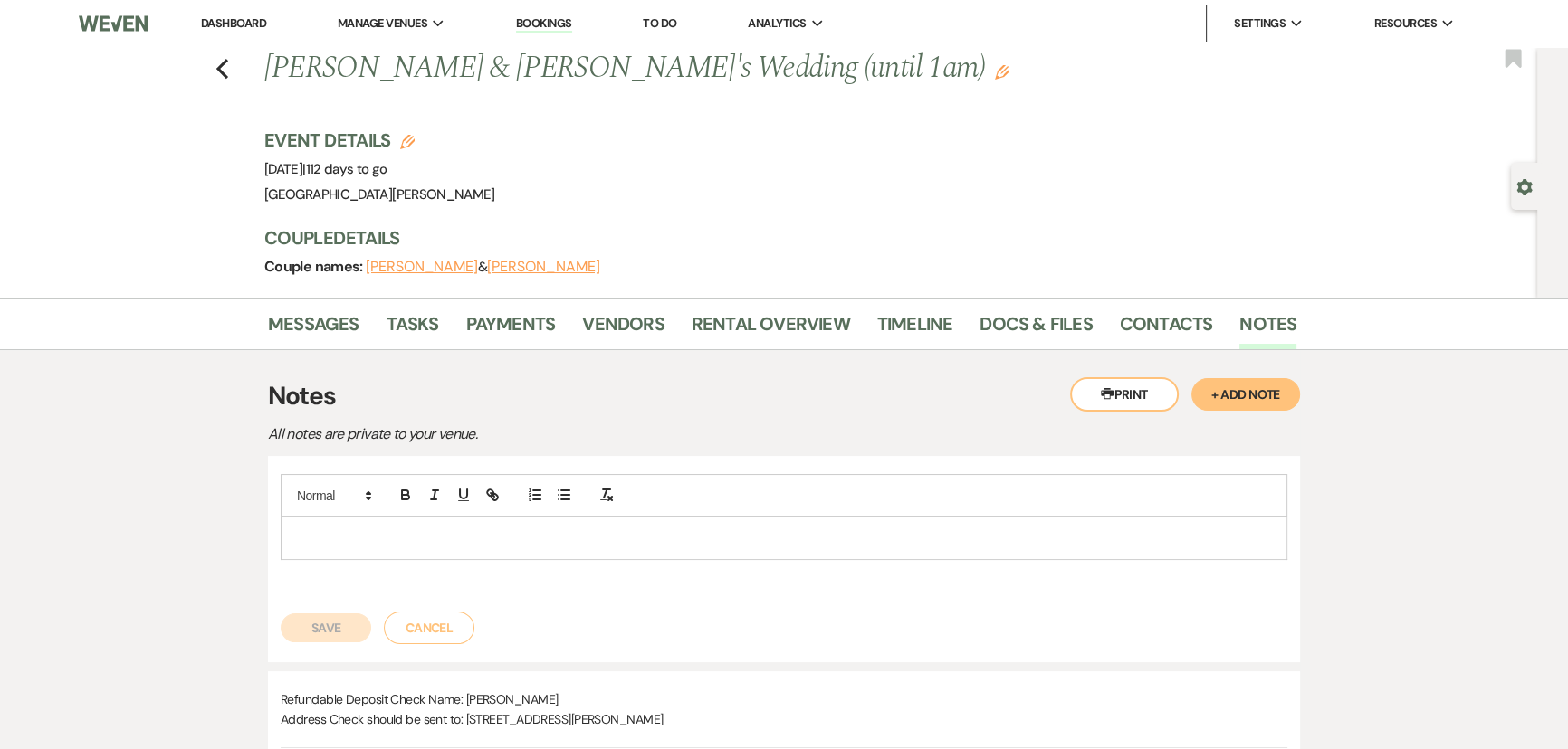
click at [675, 529] on p at bounding box center [784, 537] width 977 height 20
click at [314, 625] on button "Save" at bounding box center [325, 628] width 90 height 29
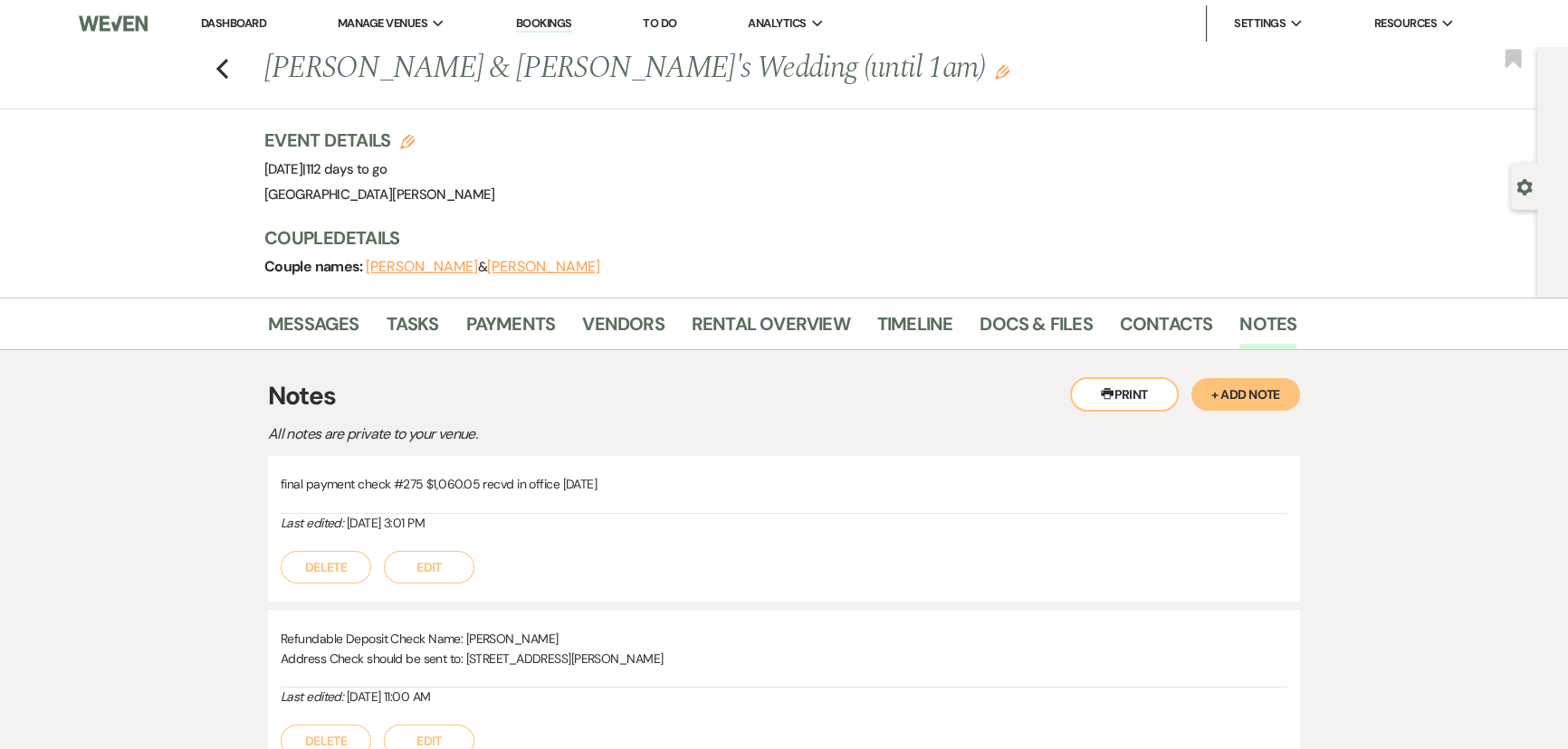
click at [735, 541] on div "Delete Edit" at bounding box center [784, 557] width 1006 height 50
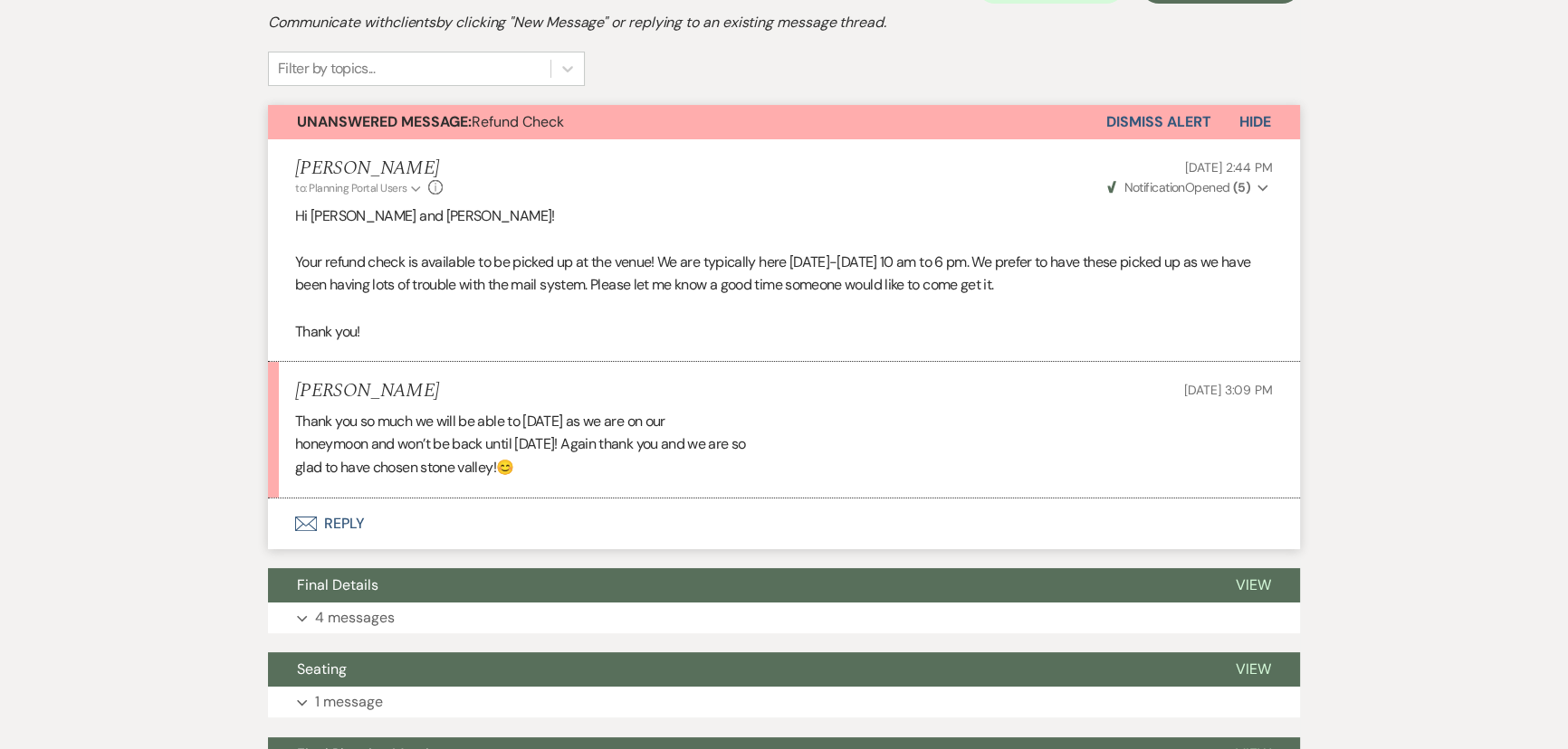
click at [348, 532] on button "Envelope Reply" at bounding box center [784, 523] width 1032 height 50
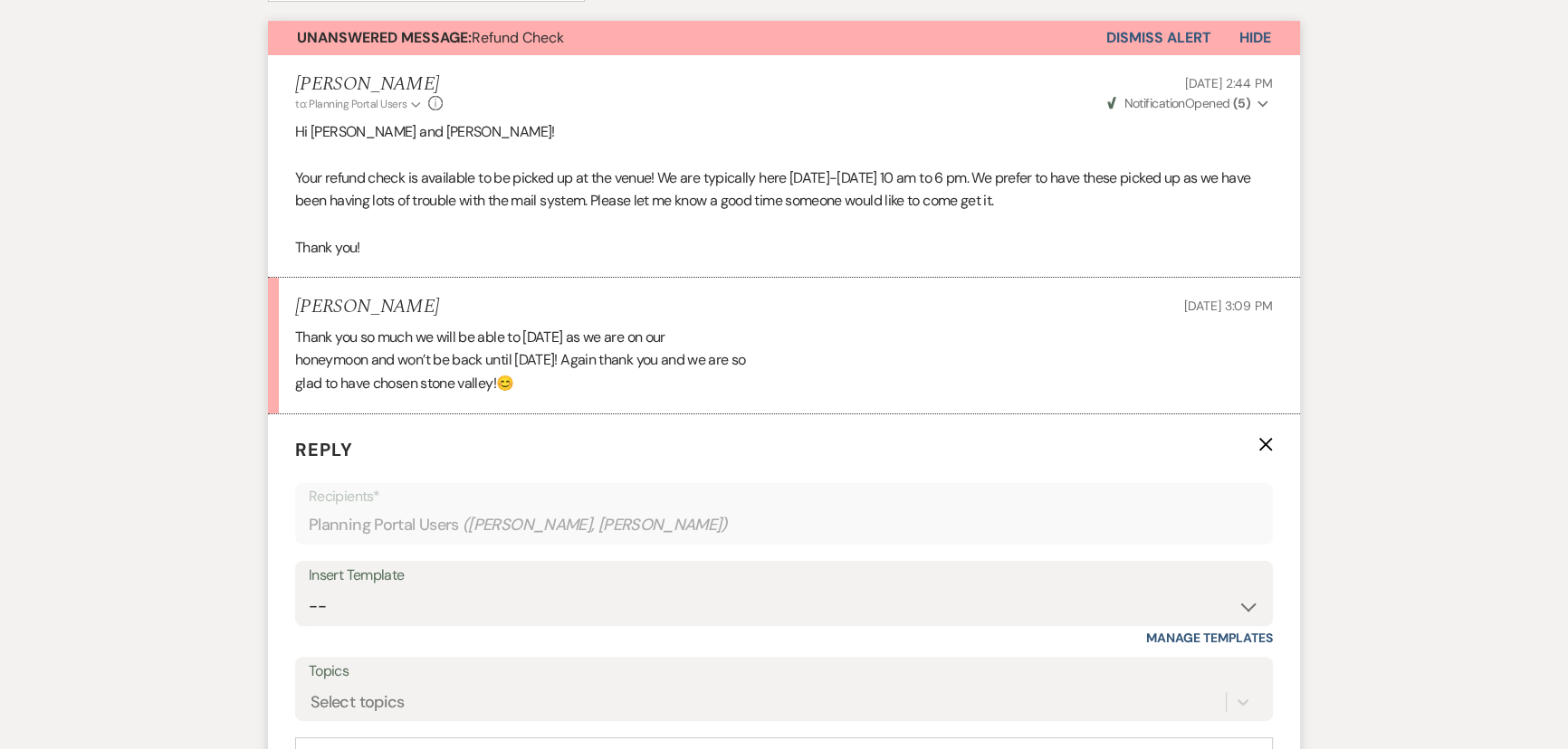
scroll to position [575, 0]
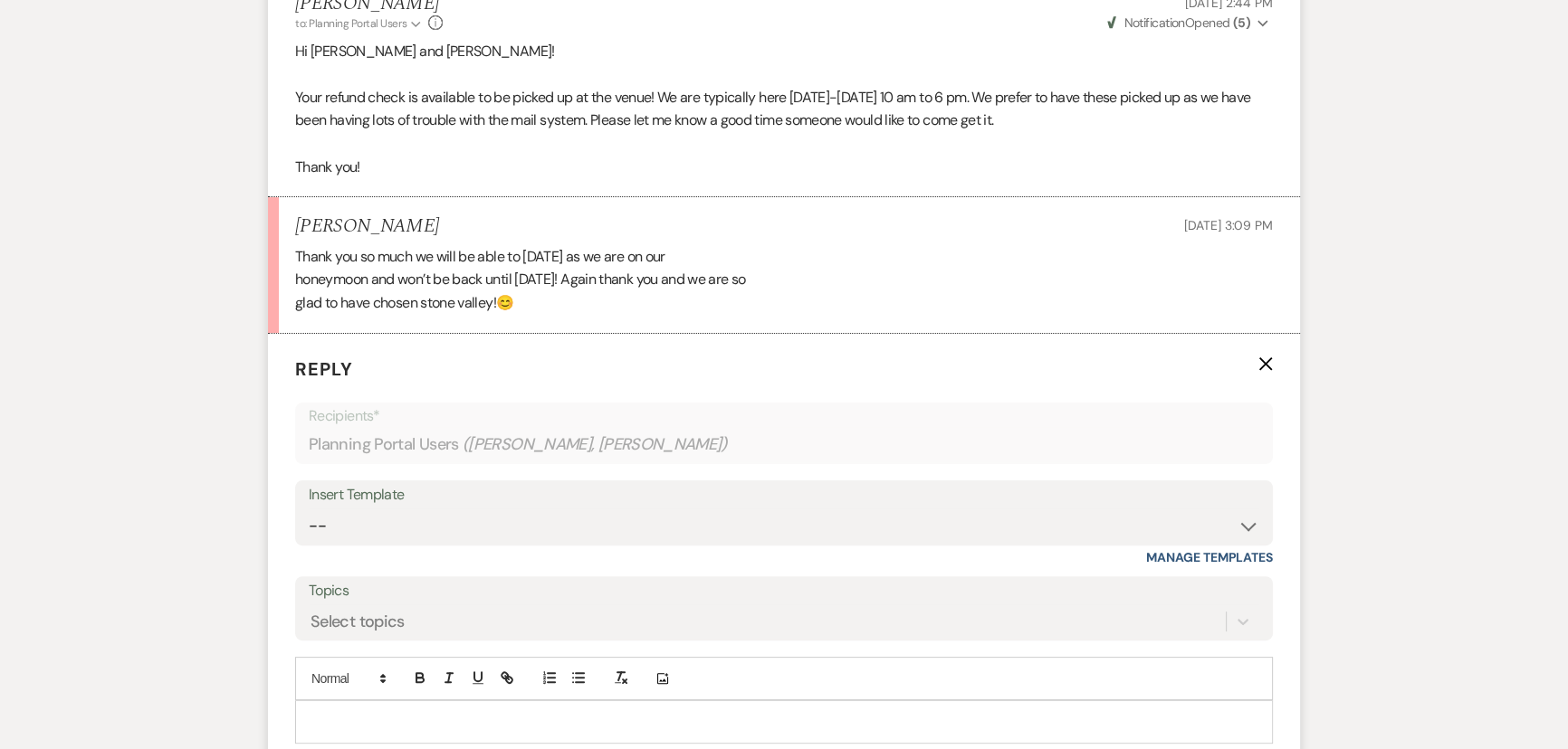
click at [486, 721] on p at bounding box center [784, 722] width 949 height 20
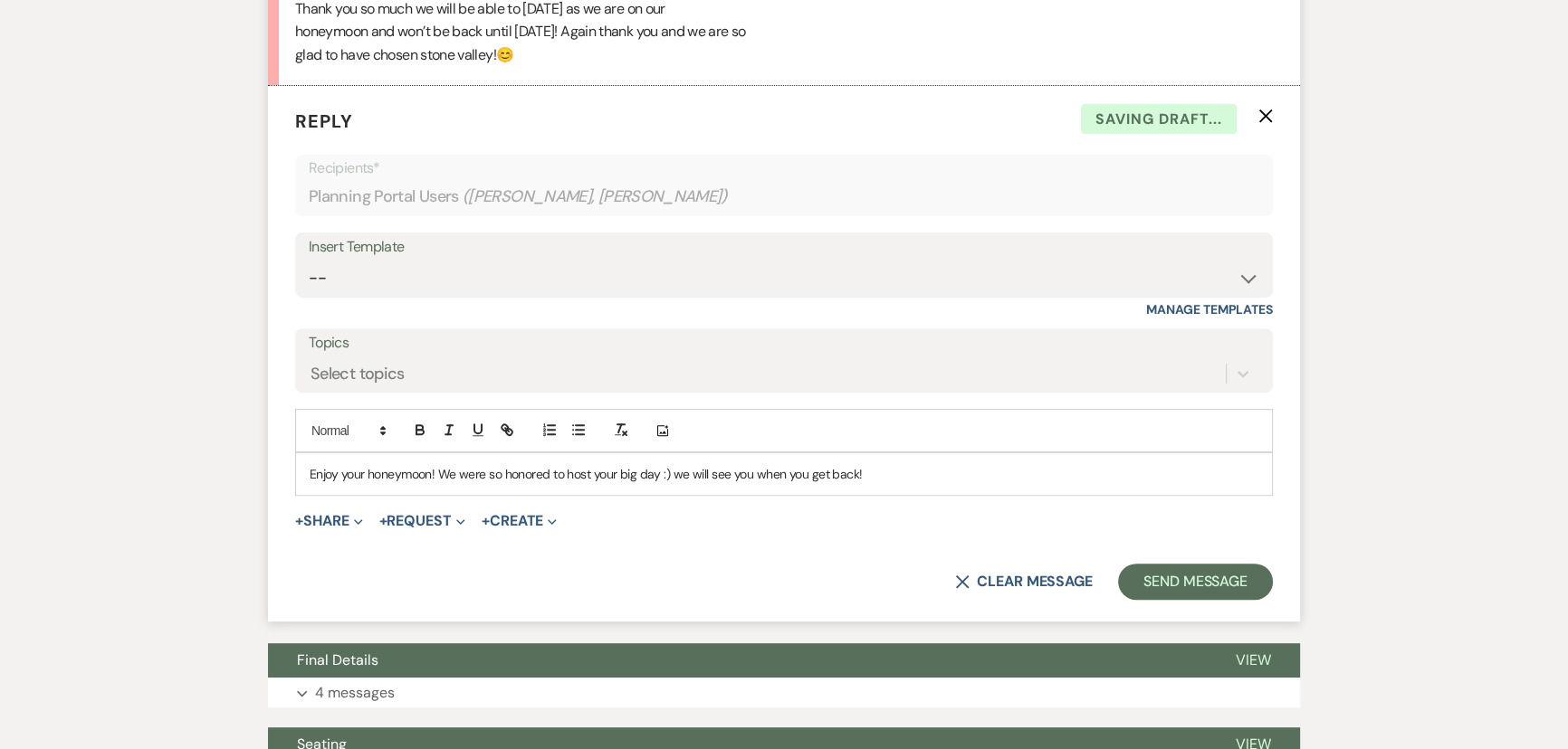
scroll to position [904, 0]
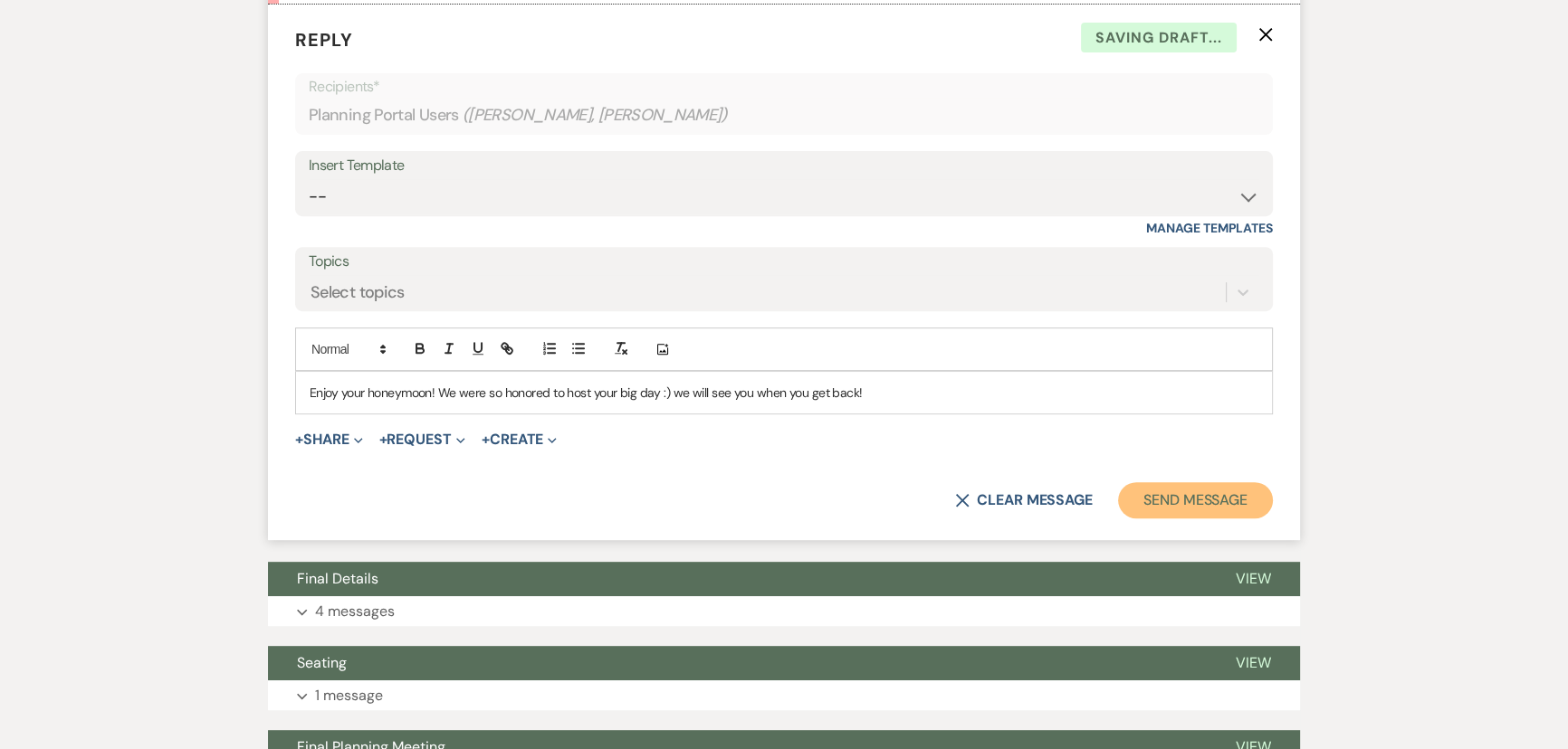
click at [1200, 500] on button "Send Message" at bounding box center [1194, 501] width 155 height 36
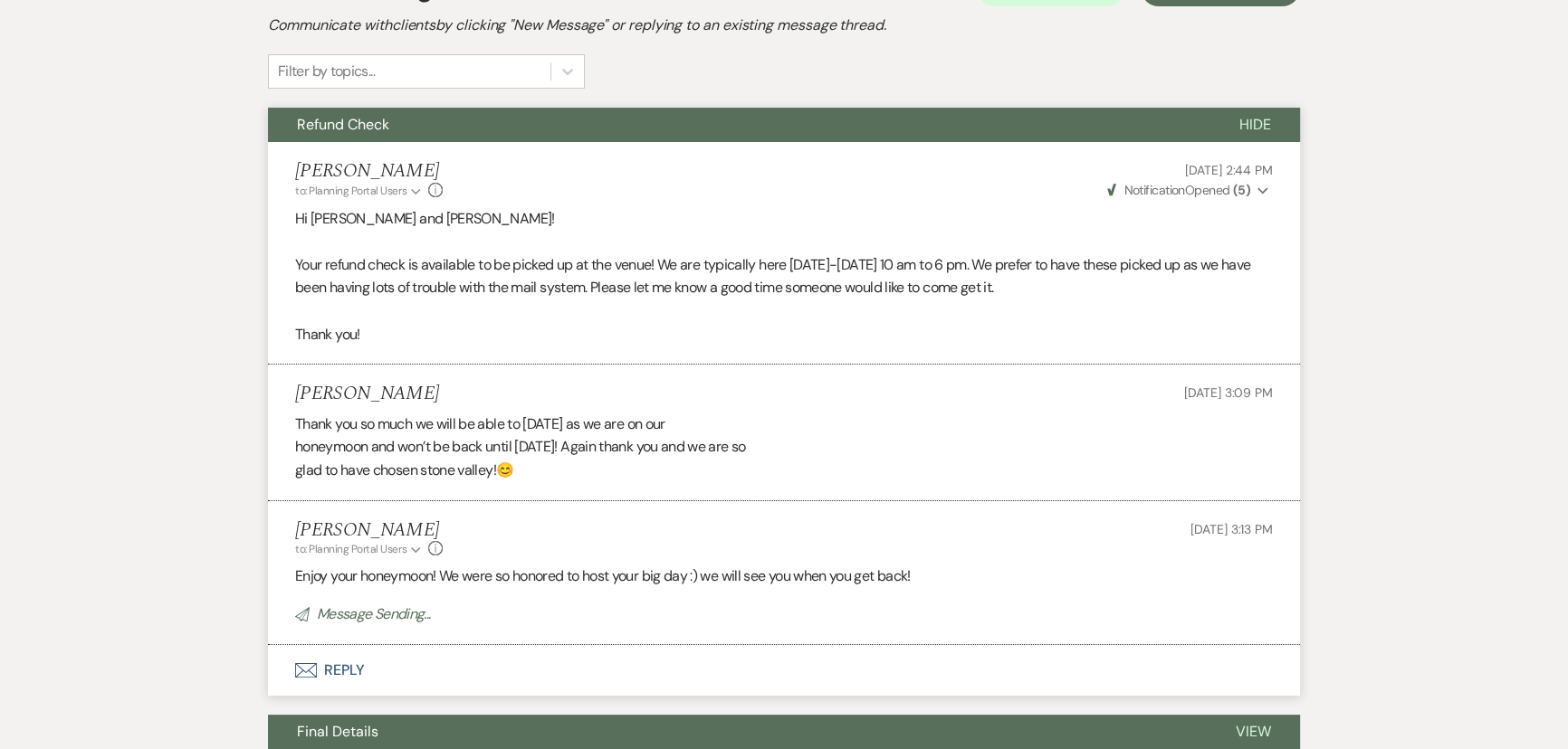
scroll to position [0, 0]
